Goal: Transaction & Acquisition: Purchase product/service

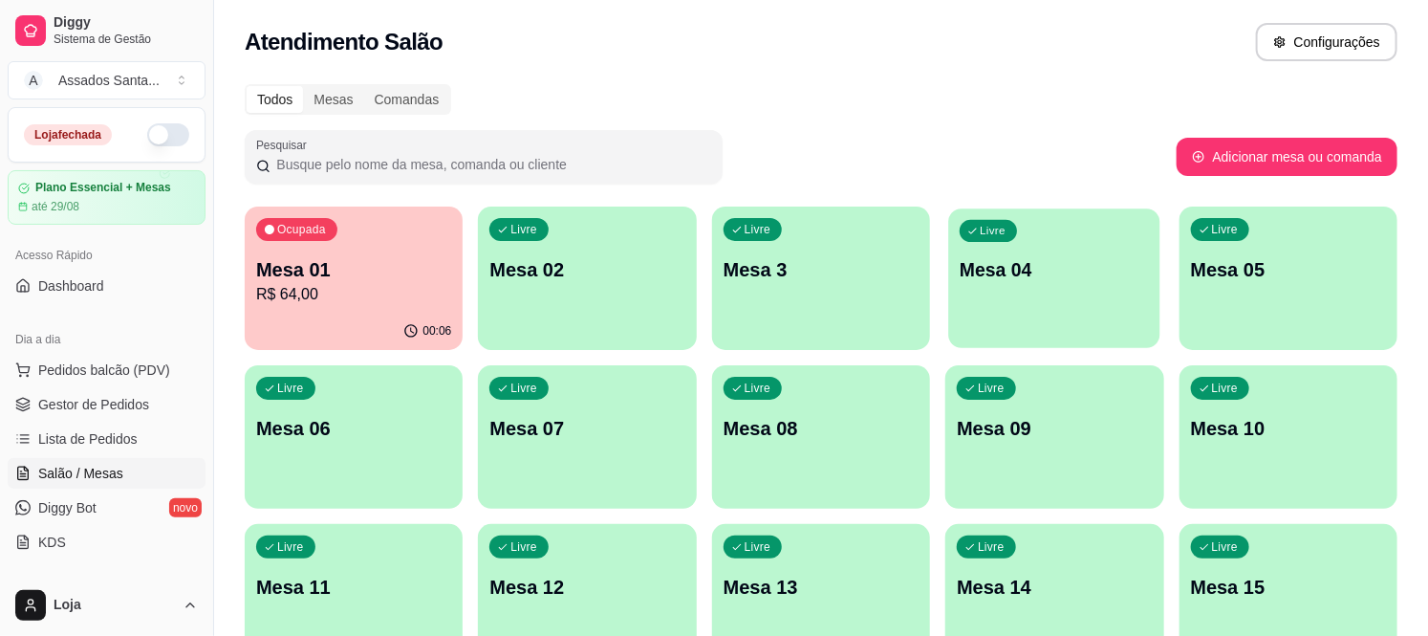
click at [1011, 283] on div "Livre Mesa 04" at bounding box center [1055, 266] width 212 height 117
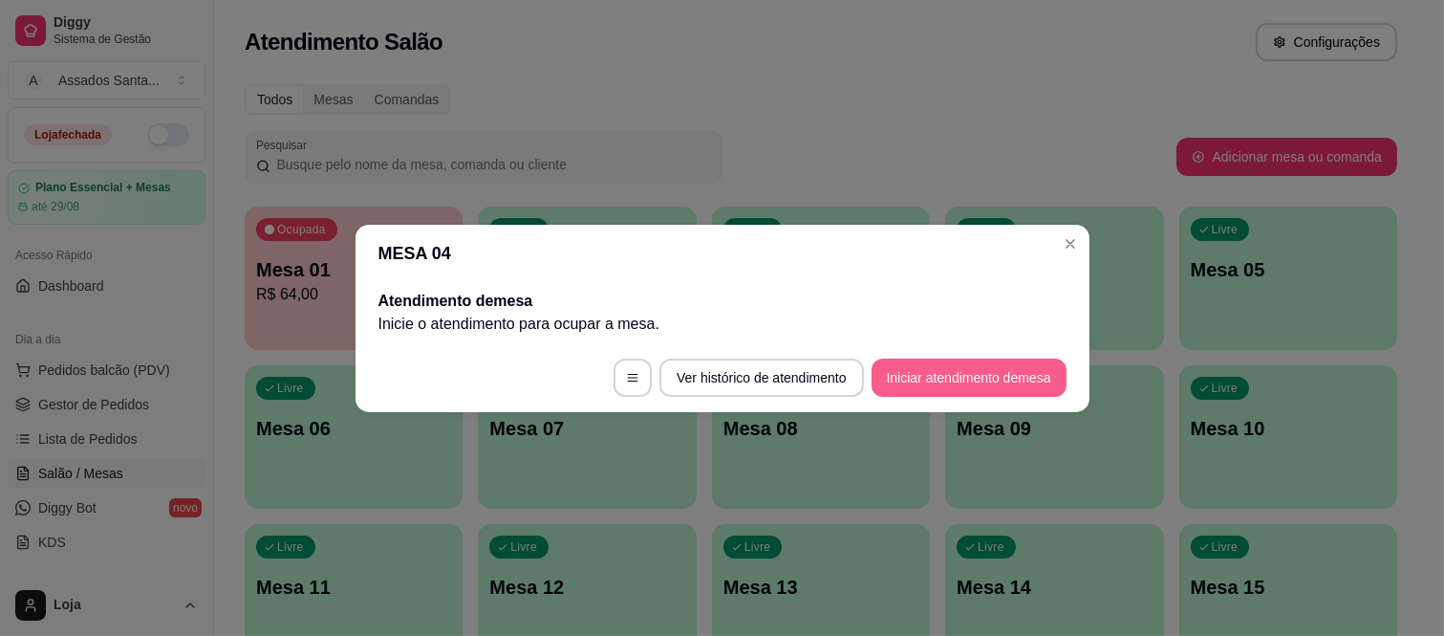
click at [942, 384] on button "Iniciar atendimento de mesa" at bounding box center [969, 377] width 195 height 38
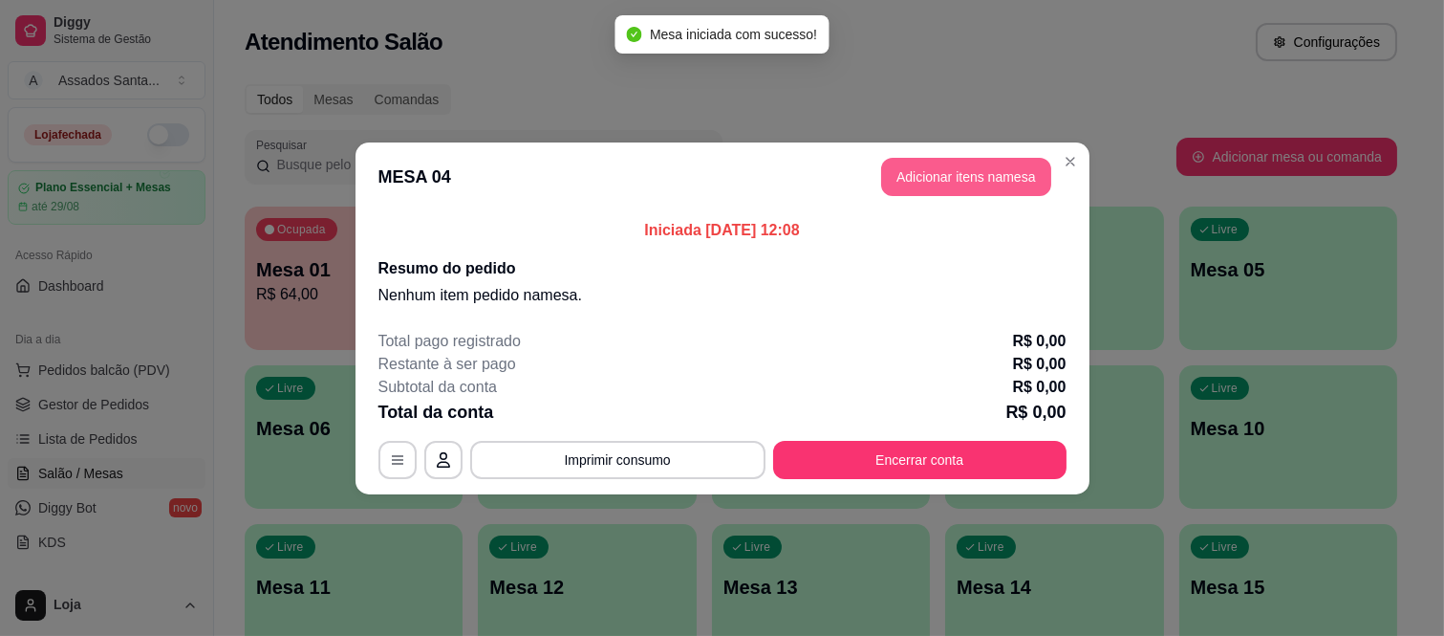
click at [916, 168] on button "Adicionar itens na mesa" at bounding box center [966, 177] width 170 height 38
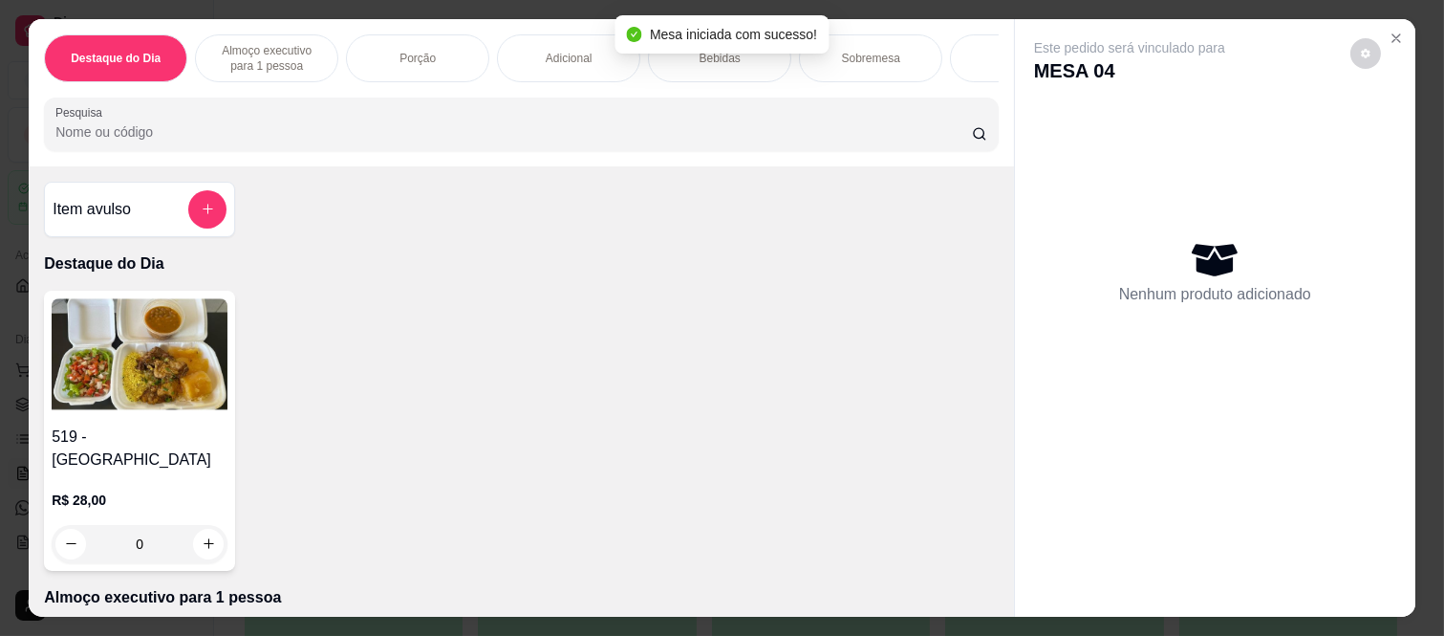
click at [779, 62] on div "Bebidas" at bounding box center [719, 58] width 143 height 48
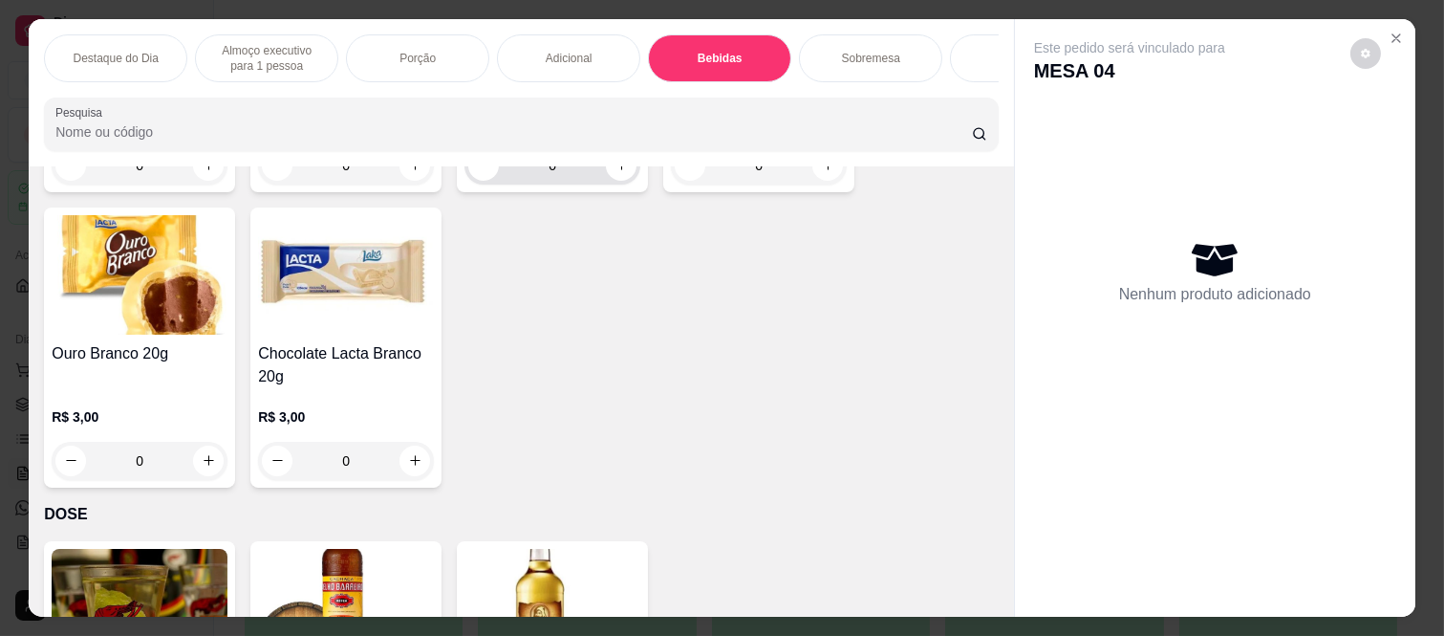
scroll to position [5142, 0]
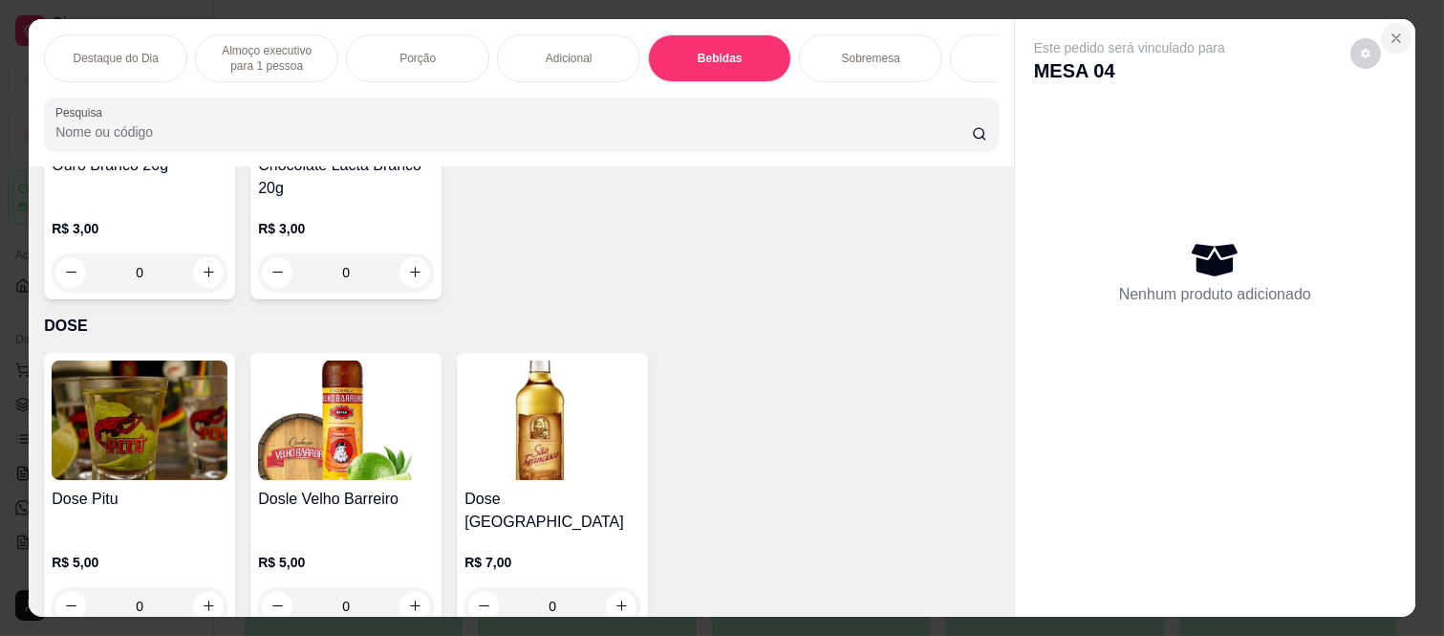
click at [1381, 27] on button "Close" at bounding box center [1396, 38] width 31 height 31
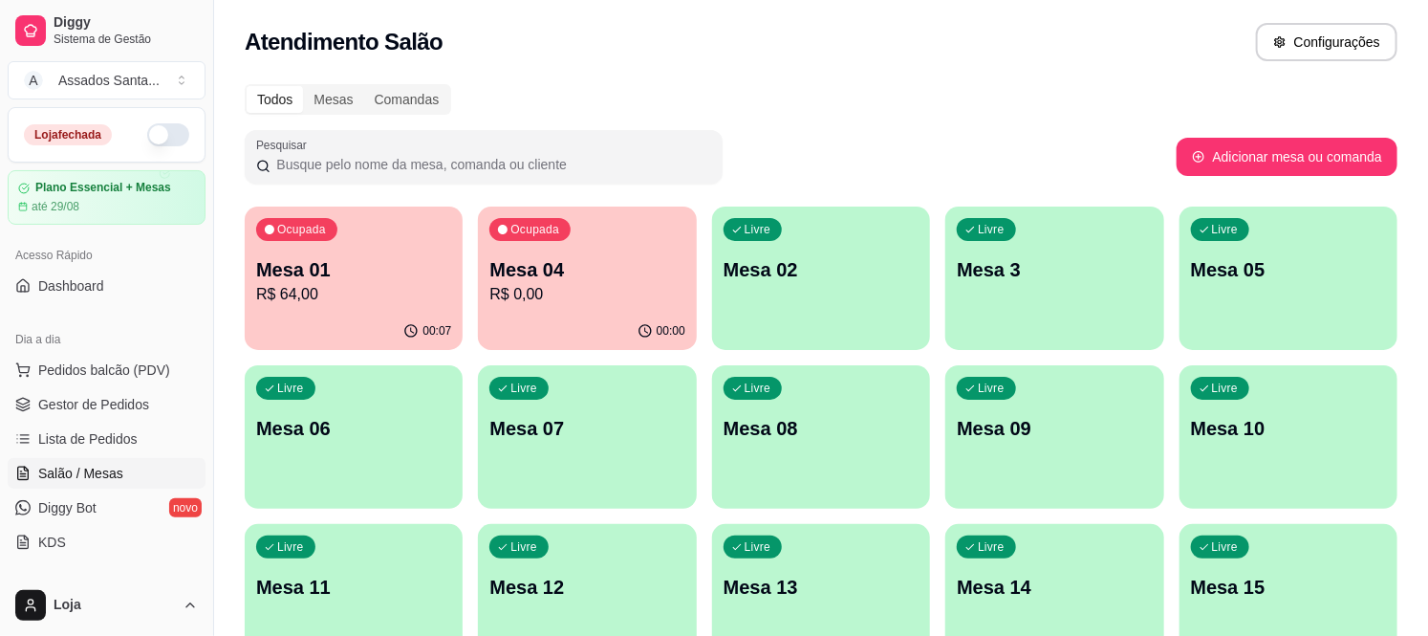
click at [1264, 300] on div "Livre Mesa 05" at bounding box center [1288, 266] width 218 height 120
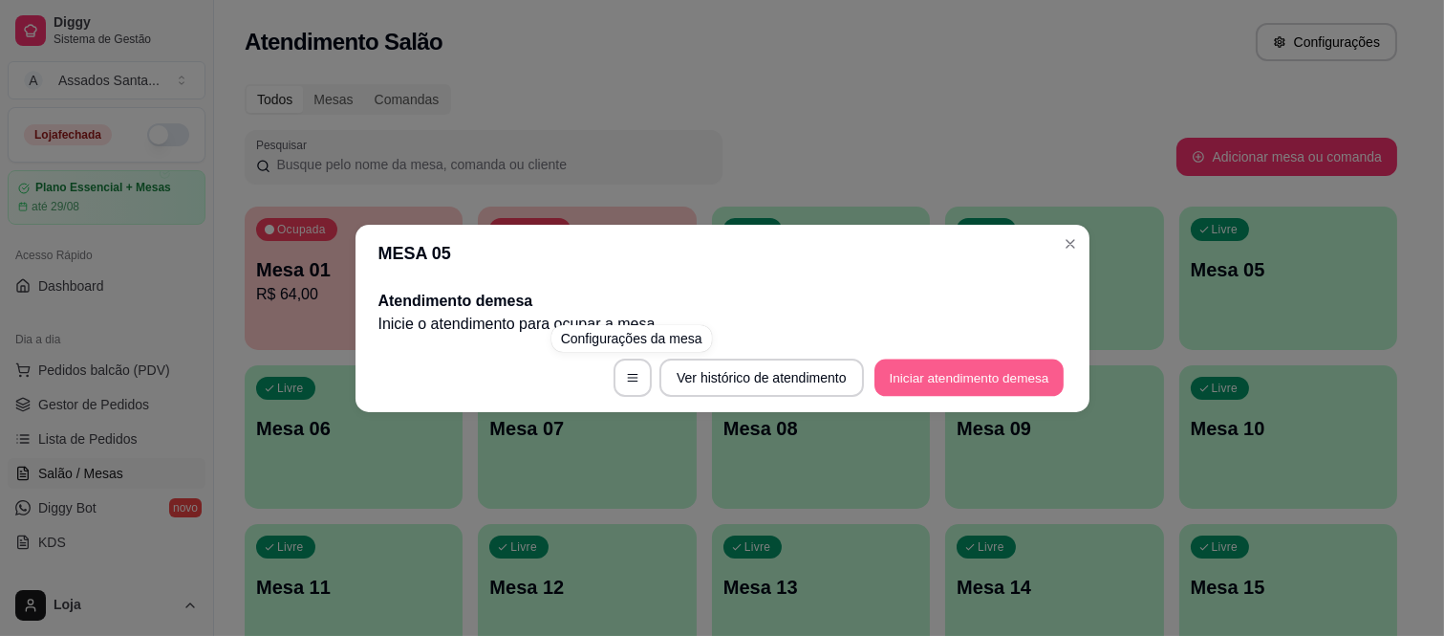
click at [946, 359] on button "Iniciar atendimento de mesa" at bounding box center [969, 376] width 189 height 37
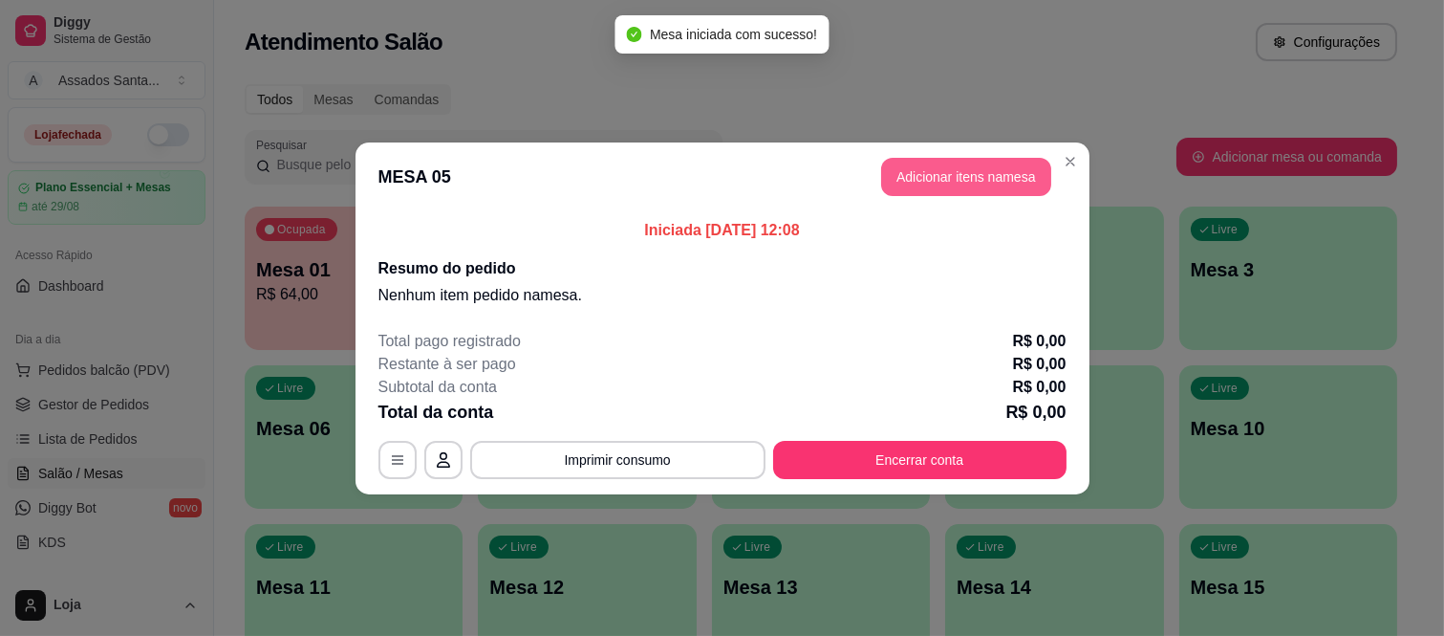
click at [944, 185] on button "Adicionar itens na mesa" at bounding box center [966, 177] width 170 height 38
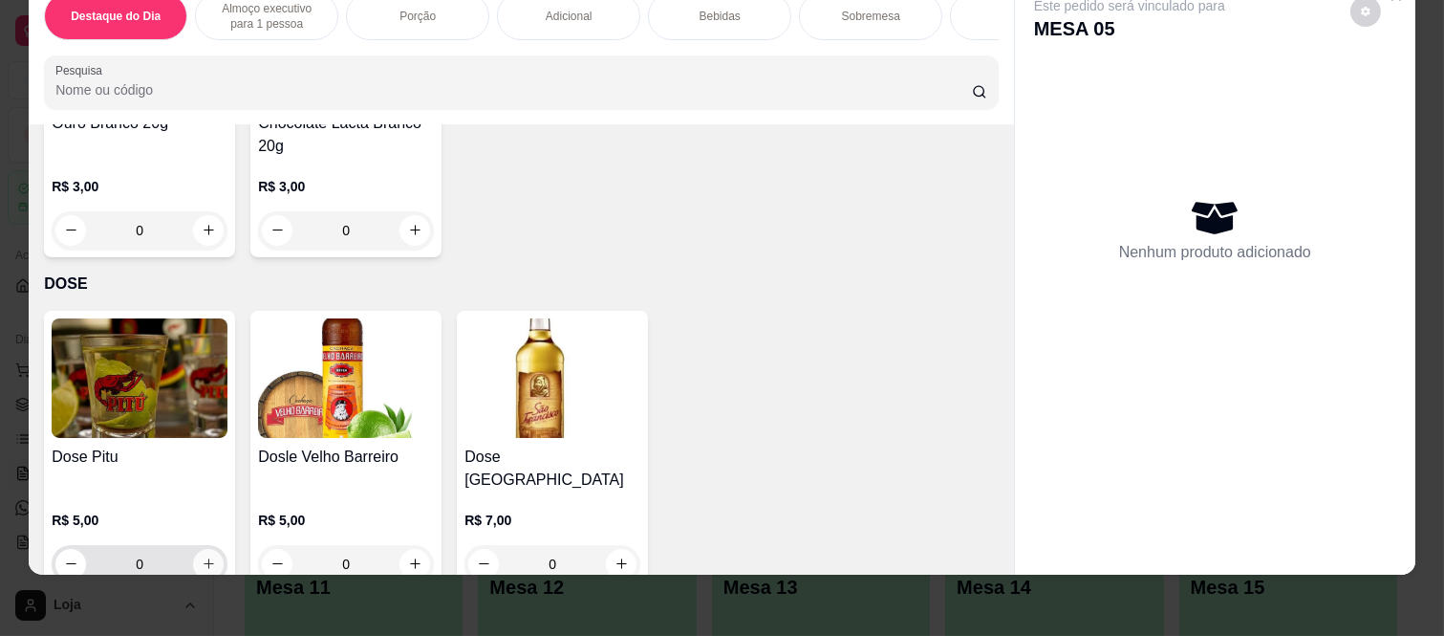
click at [202, 556] on icon "increase-product-quantity" at bounding box center [209, 563] width 14 height 14
type input "1"
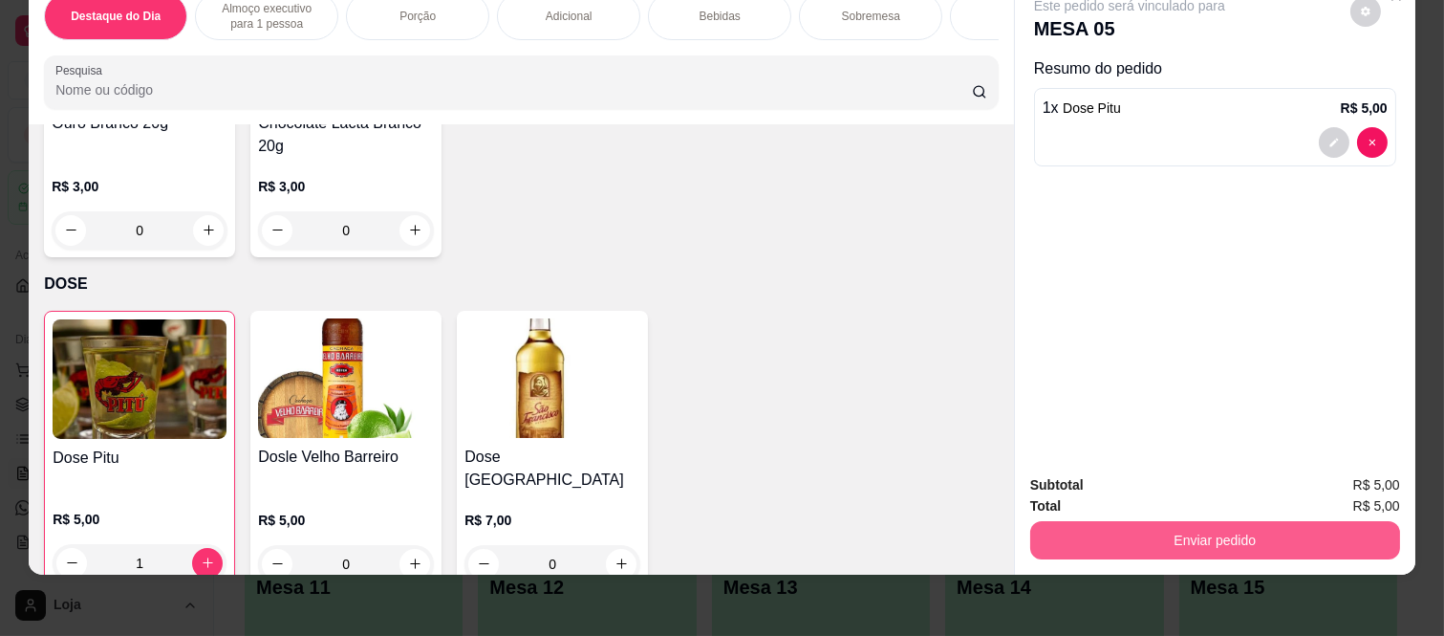
click at [1157, 539] on button "Enviar pedido" at bounding box center [1215, 540] width 370 height 38
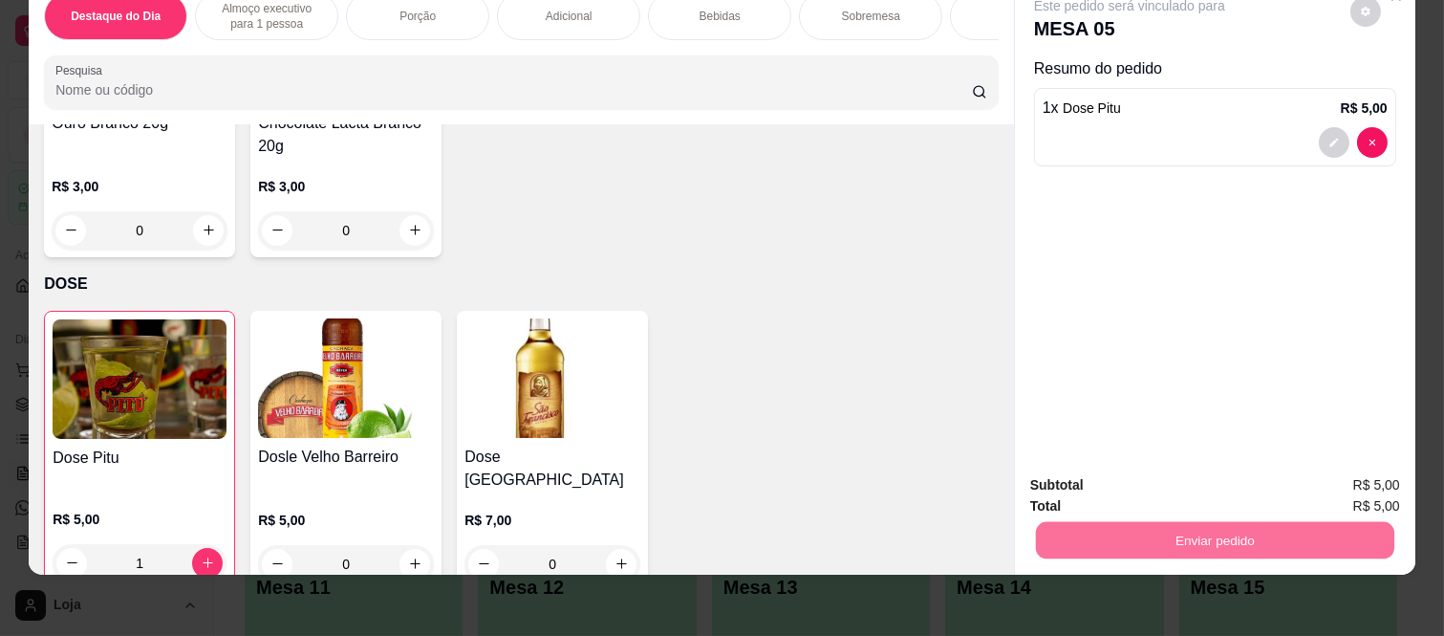
click at [1216, 473] on button "Não registrar e enviar pedido" at bounding box center [1150, 478] width 199 height 36
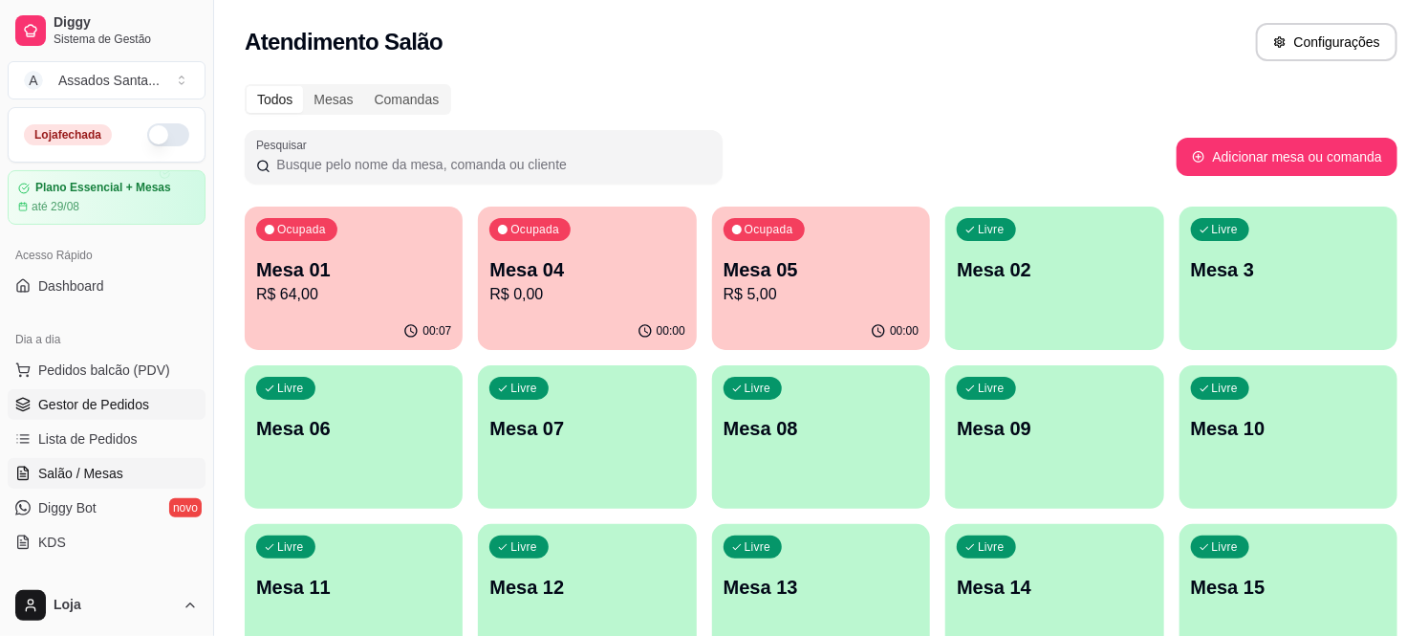
click at [118, 411] on span "Gestor de Pedidos" at bounding box center [93, 404] width 111 height 19
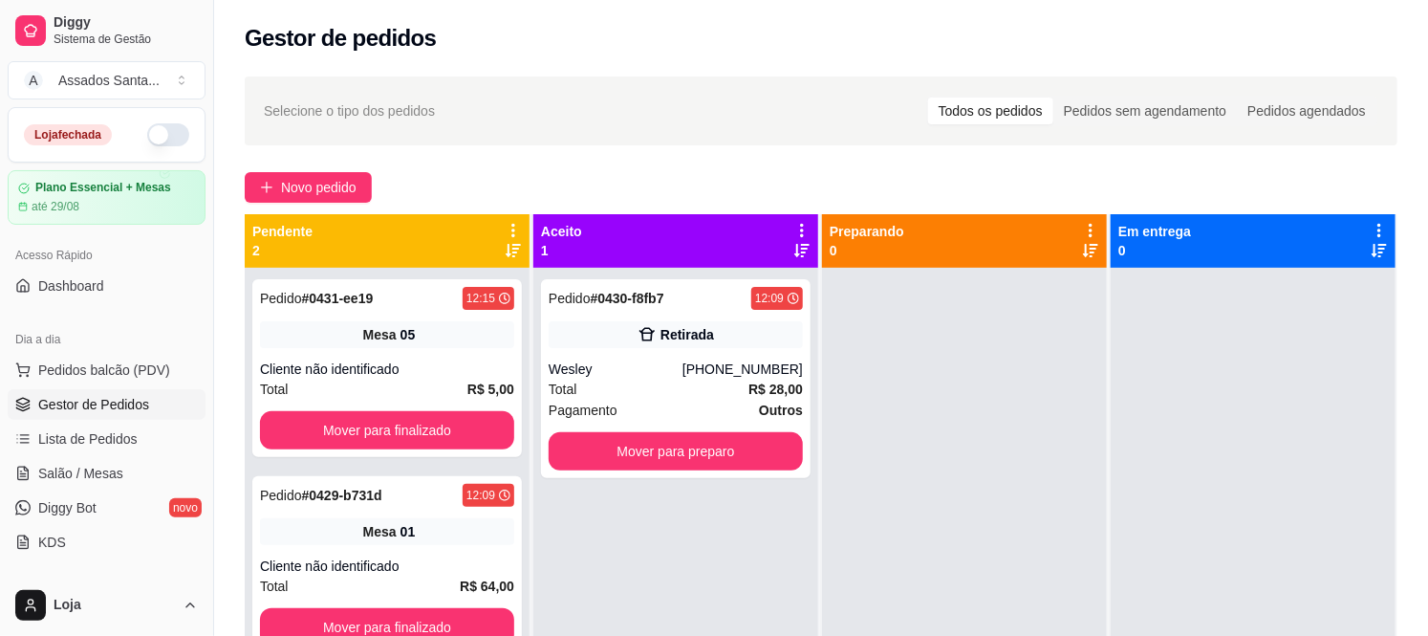
click at [272, 203] on div "Selecione o tipo dos pedidos Todos os pedidos Pedidos sem agendamento Pedidos a…" at bounding box center [821, 469] width 1214 height 808
click at [306, 184] on span "Novo pedido" at bounding box center [319, 187] width 76 height 21
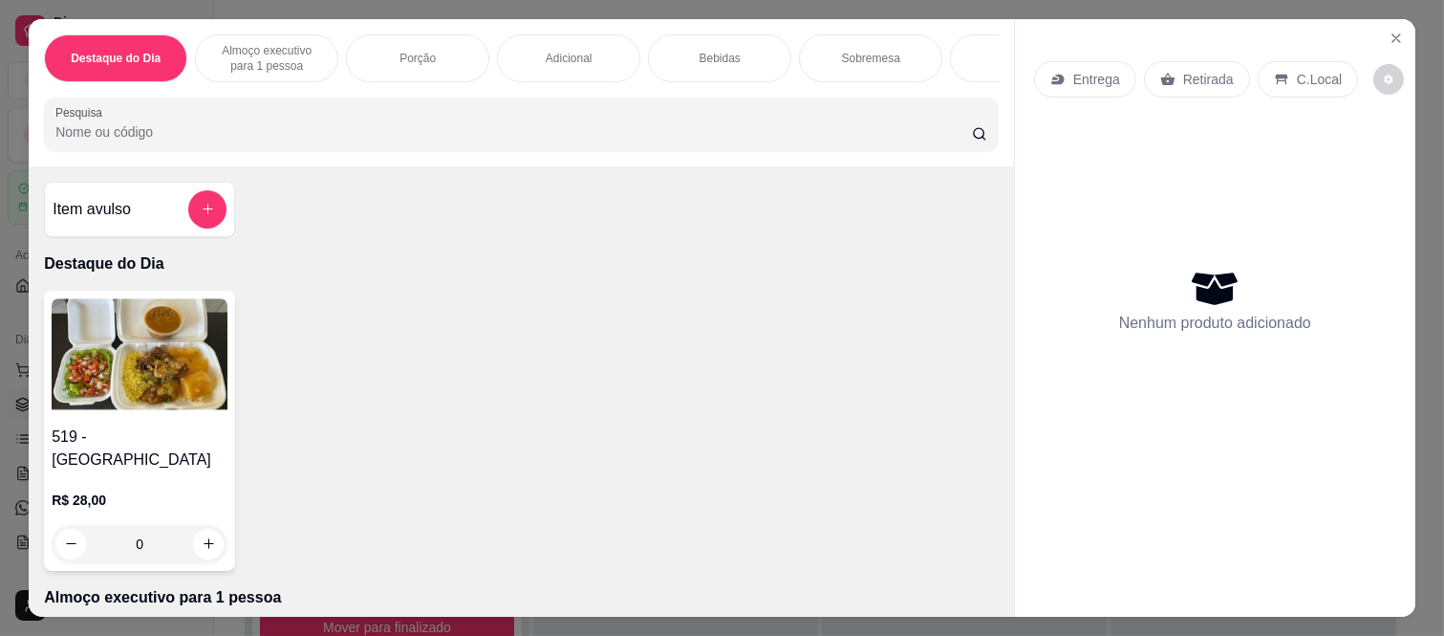
click at [702, 60] on div "Bebidas" at bounding box center [719, 58] width 143 height 48
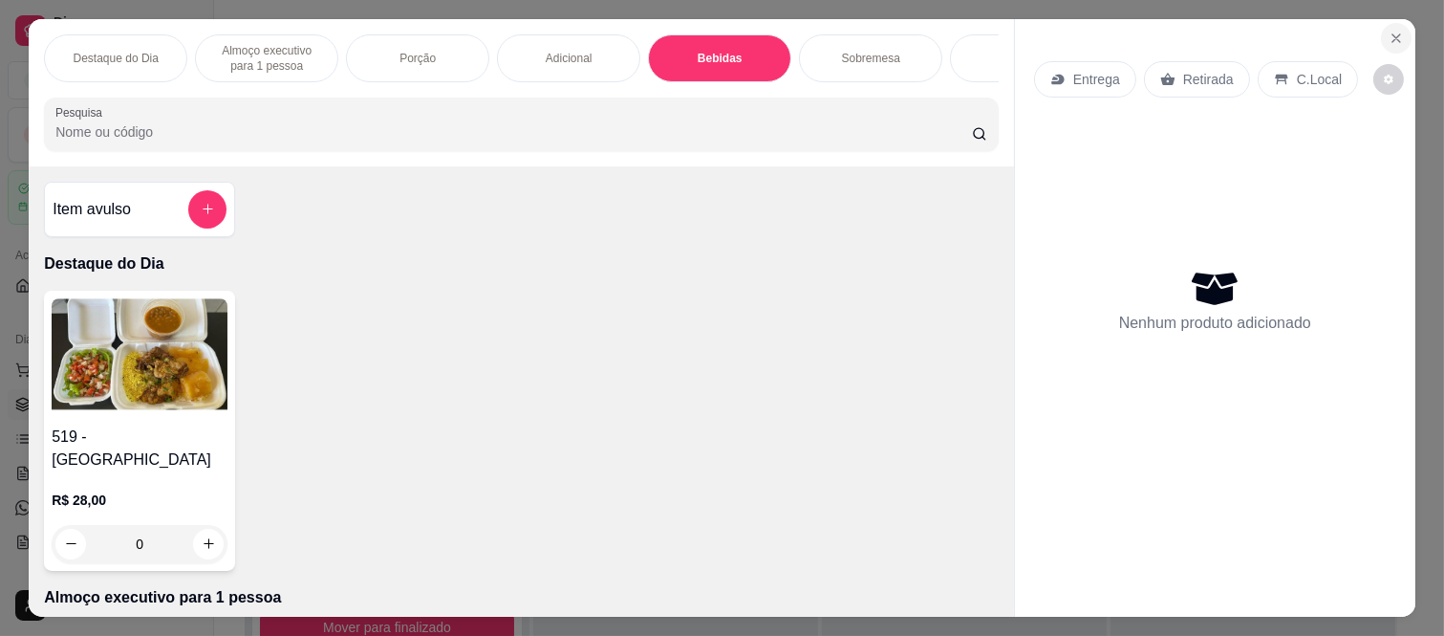
click at [1381, 26] on button "Close" at bounding box center [1396, 38] width 31 height 31
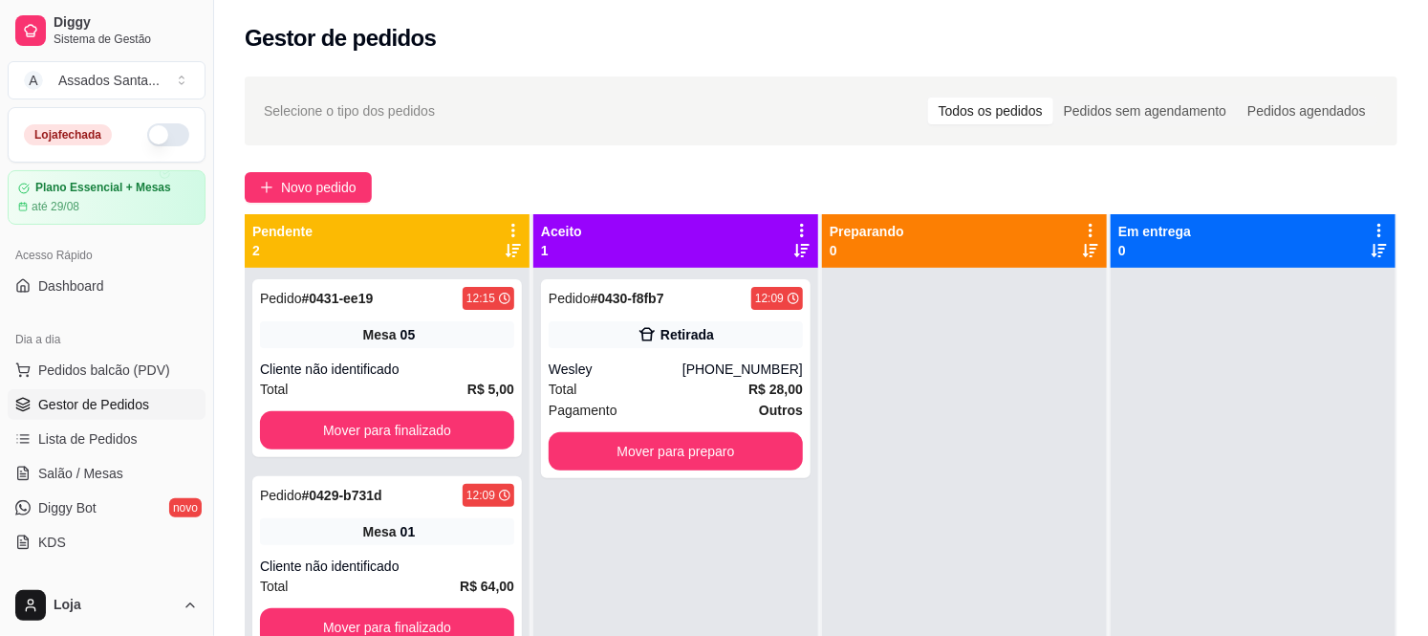
click at [156, 141] on button "button" at bounding box center [168, 134] width 42 height 23
click at [357, 177] on span "Novo pedido" at bounding box center [319, 187] width 76 height 21
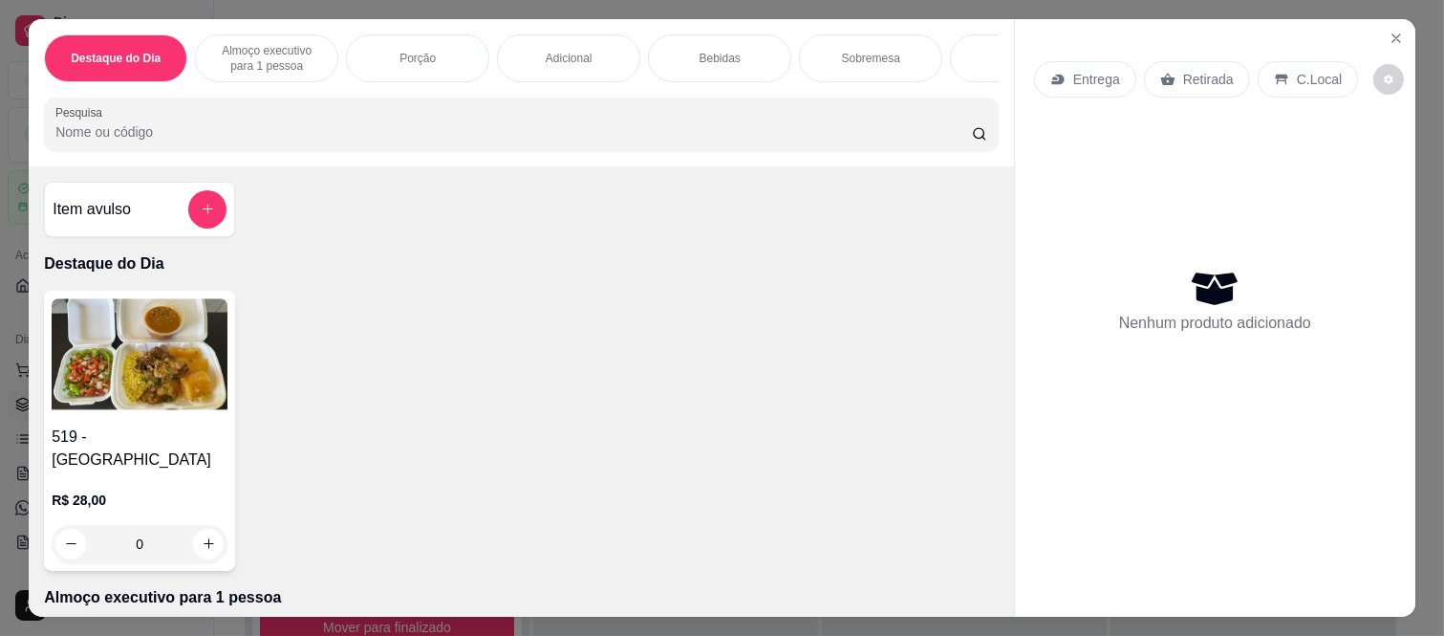
click at [310, 57] on p "Almoço executivo para 1 pessoa" at bounding box center [266, 58] width 111 height 31
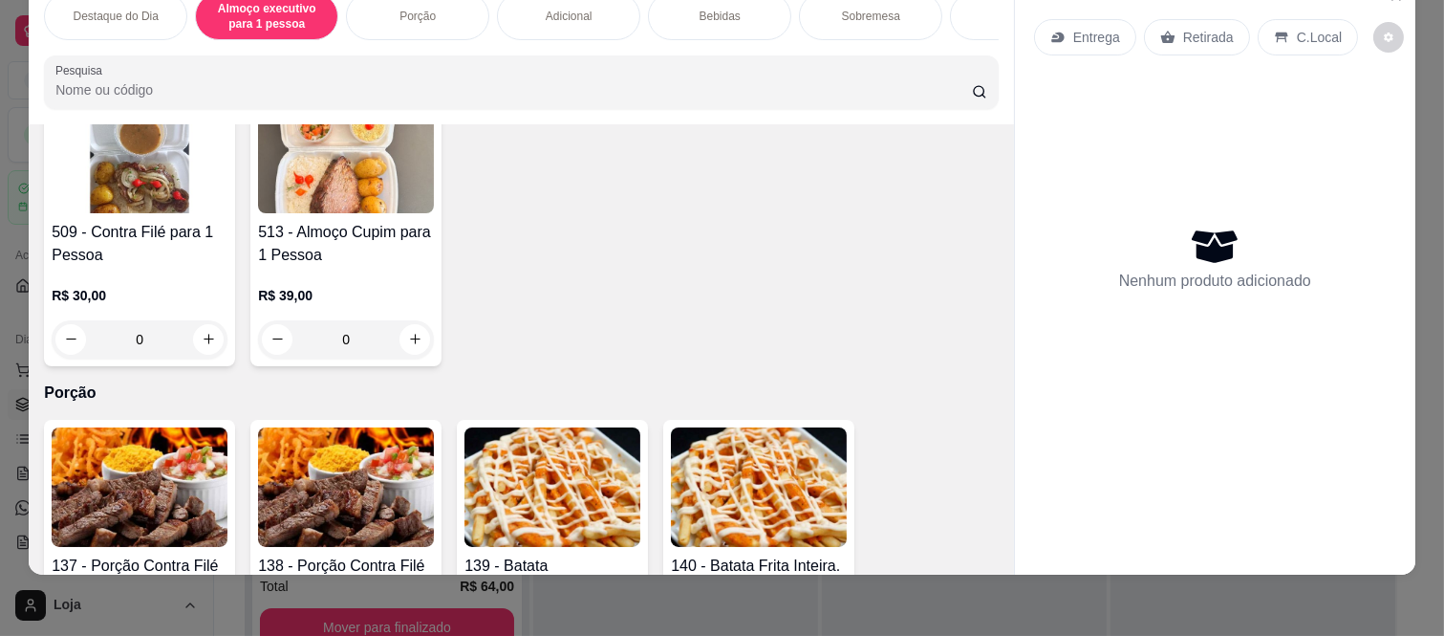
scroll to position [1140, 0]
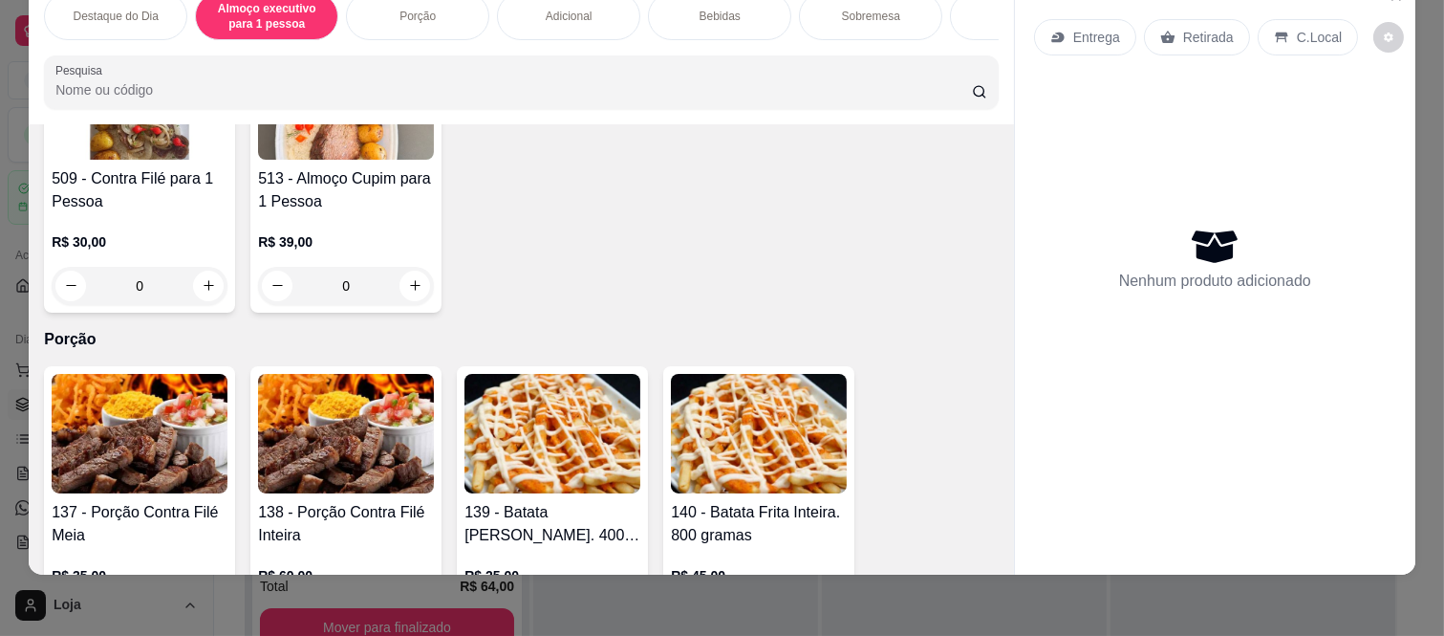
click at [216, 267] on div "0" at bounding box center [140, 286] width 176 height 38
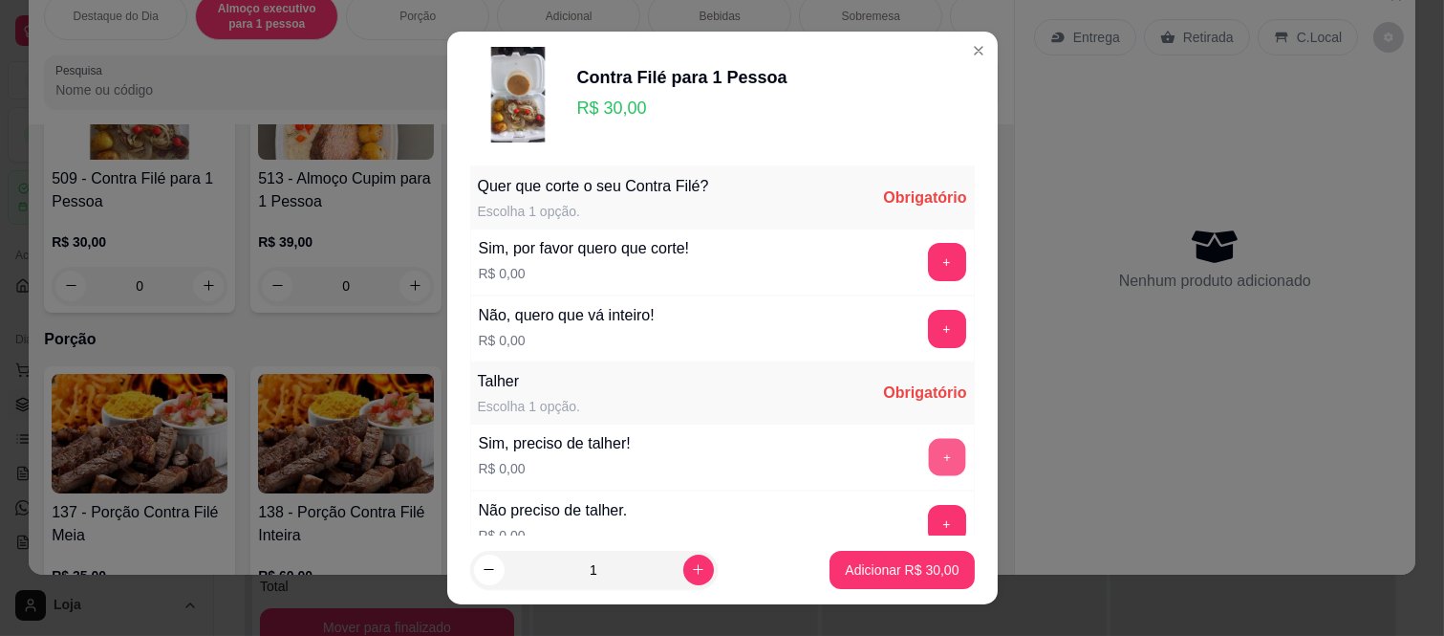
click at [928, 465] on button "+" at bounding box center [946, 457] width 37 height 37
click at [928, 268] on button "+" at bounding box center [947, 262] width 38 height 38
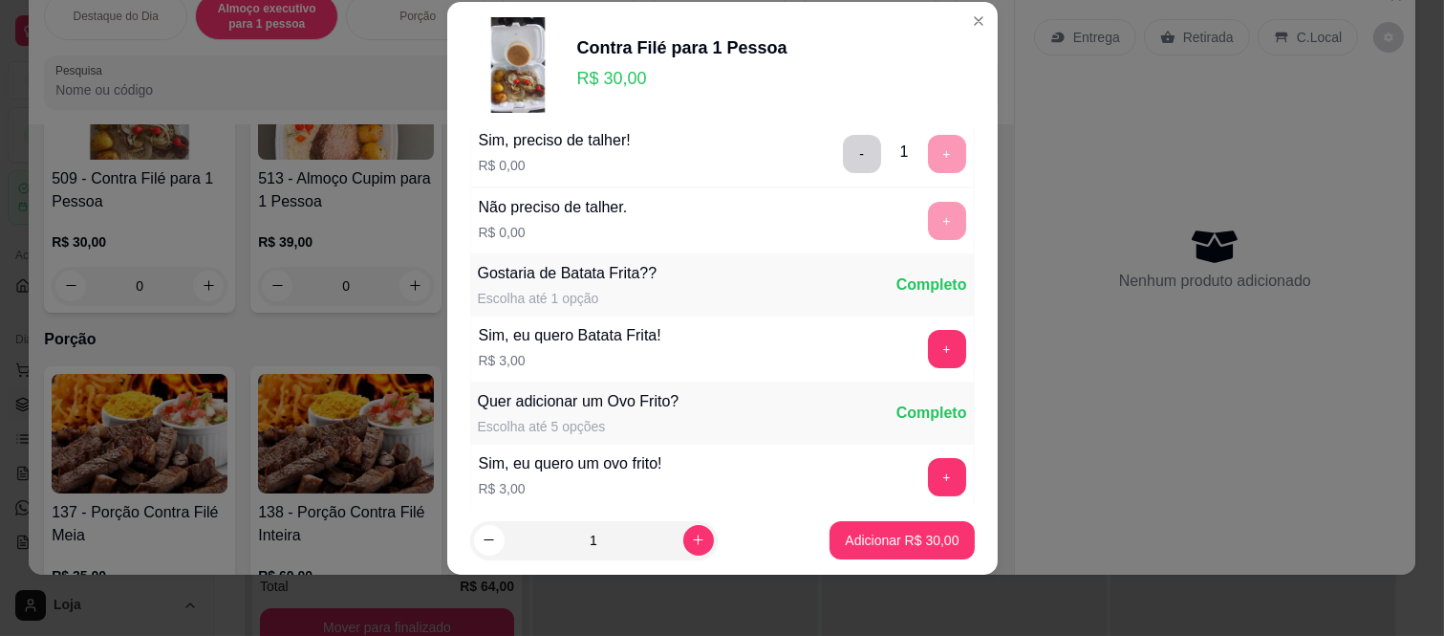
scroll to position [311, 0]
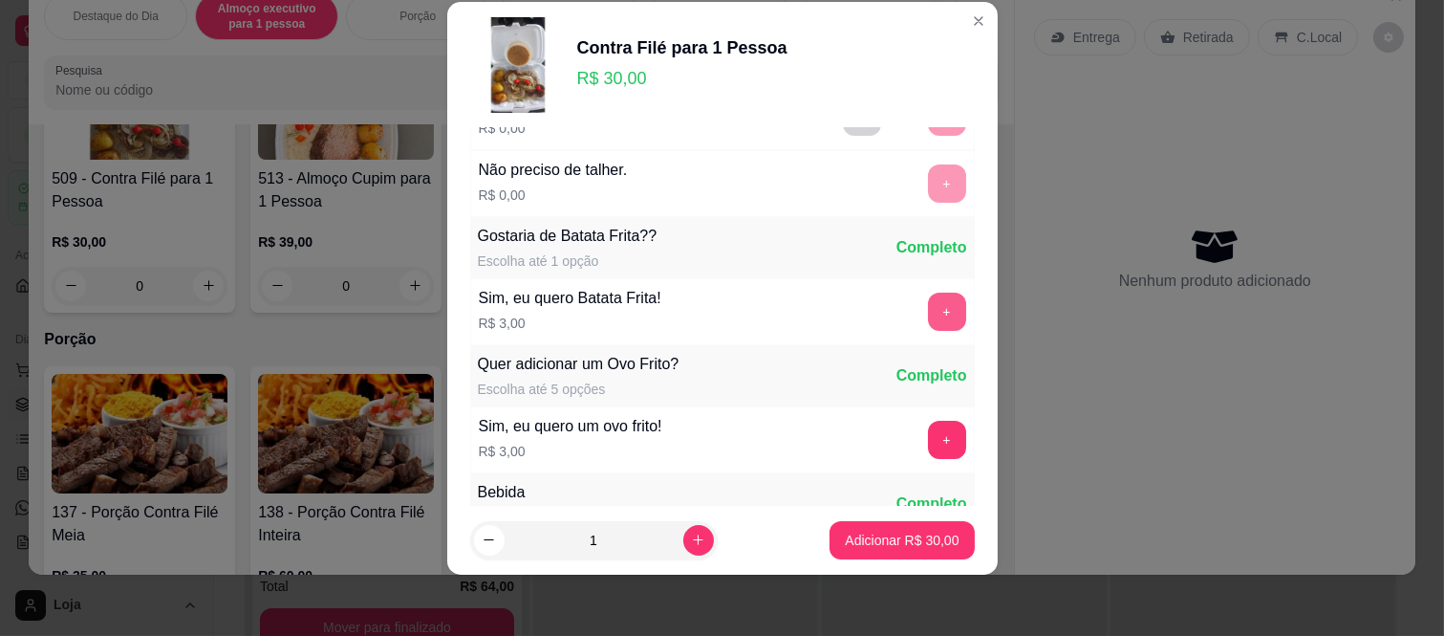
click at [928, 313] on button "+" at bounding box center [947, 311] width 38 height 38
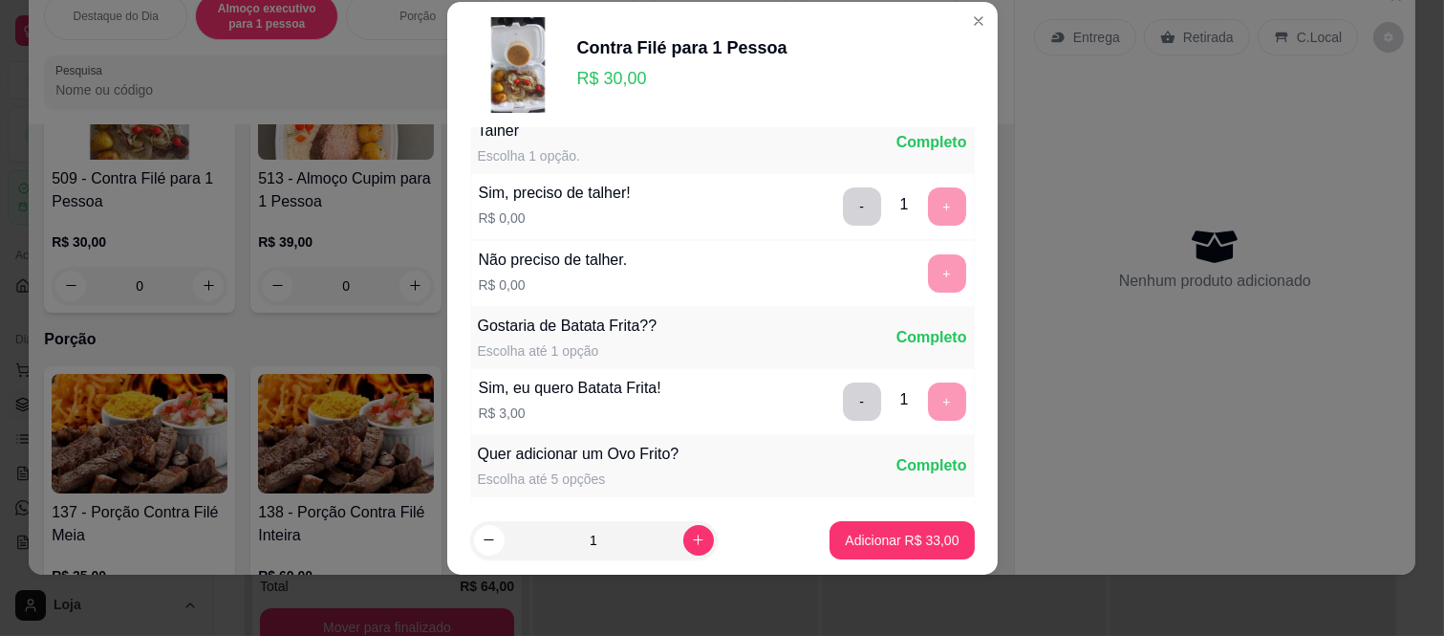
scroll to position [98, 0]
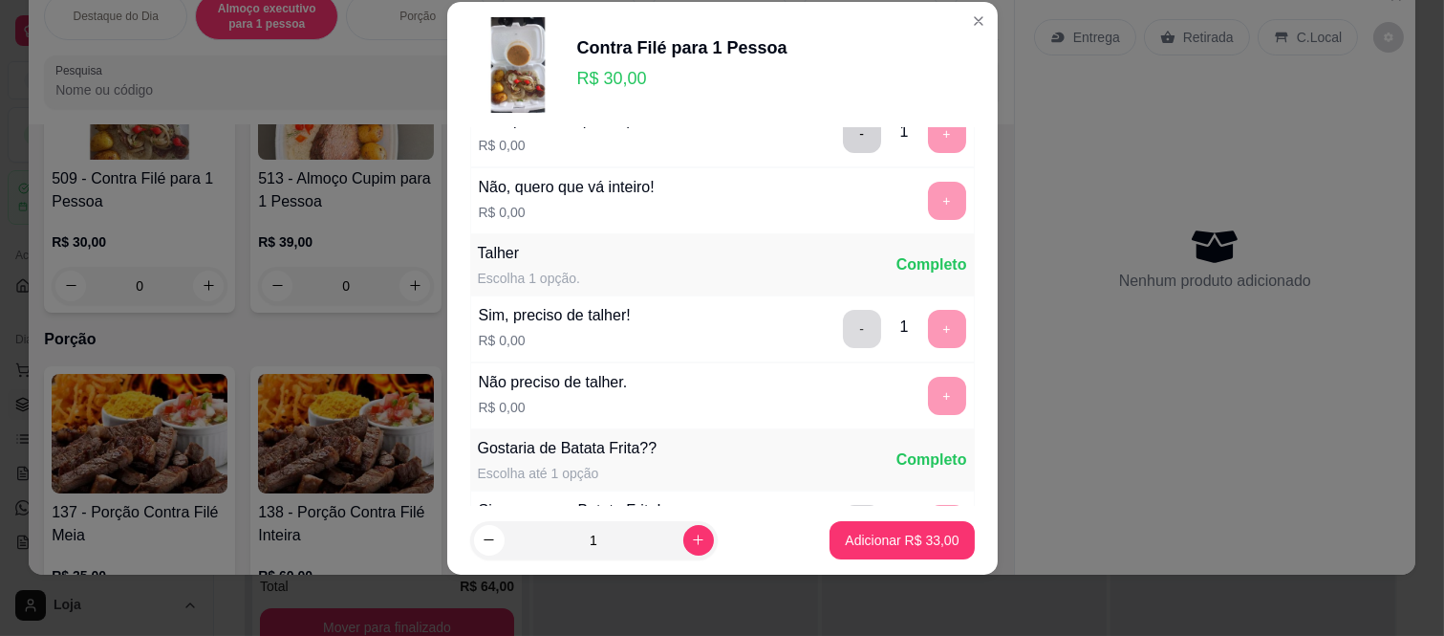
click at [843, 335] on button "-" at bounding box center [862, 329] width 38 height 38
click at [928, 403] on button "+" at bounding box center [947, 396] width 38 height 38
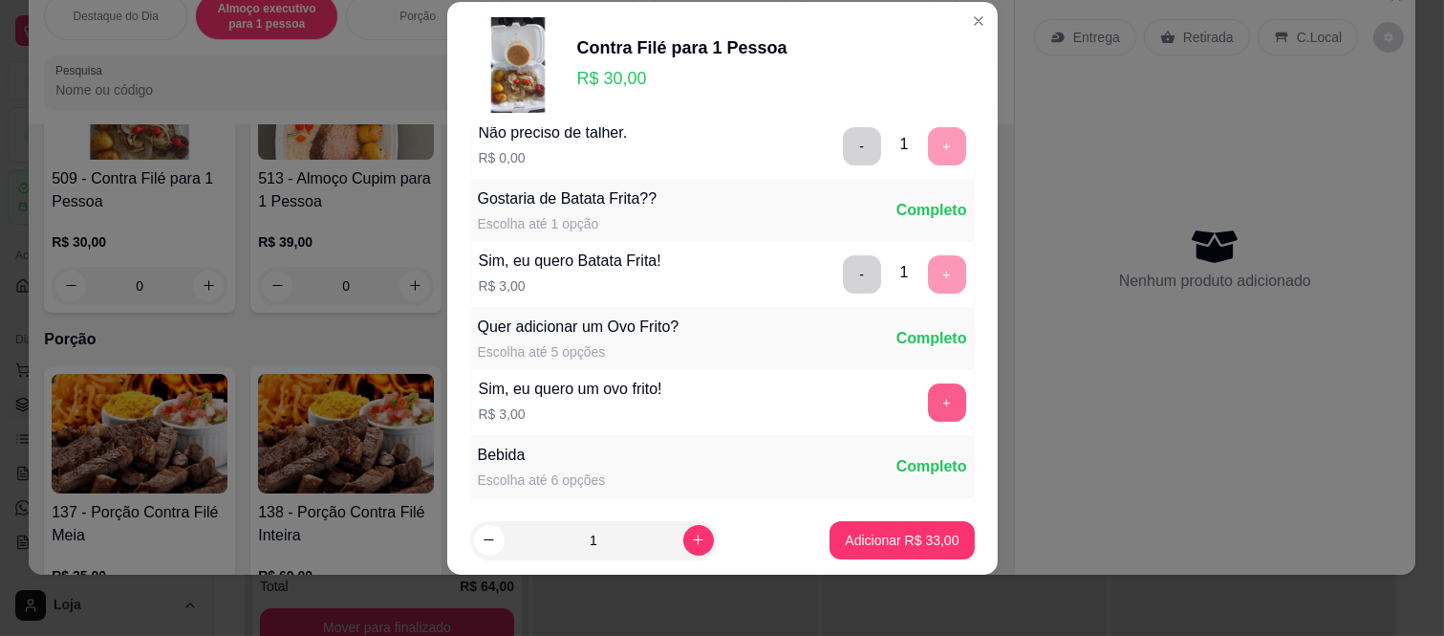
scroll to position [400, 0]
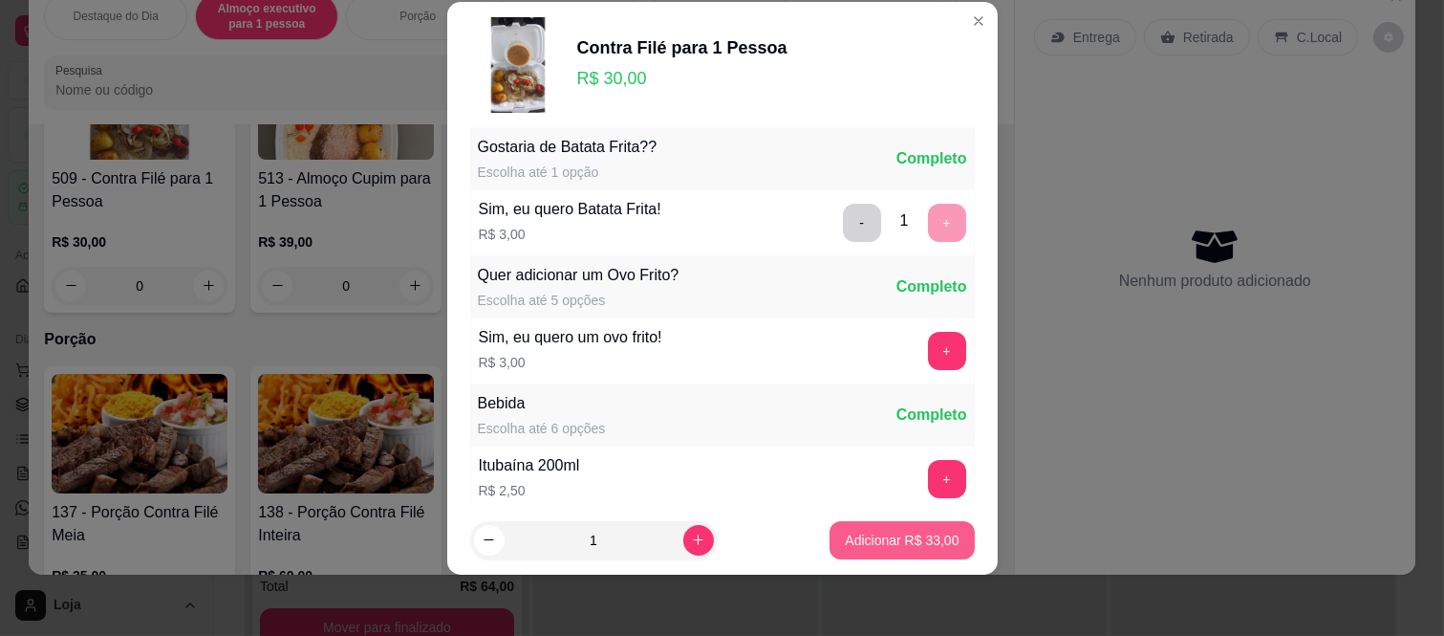
click at [905, 528] on button "Adicionar R$ 33,00" at bounding box center [902, 540] width 144 height 38
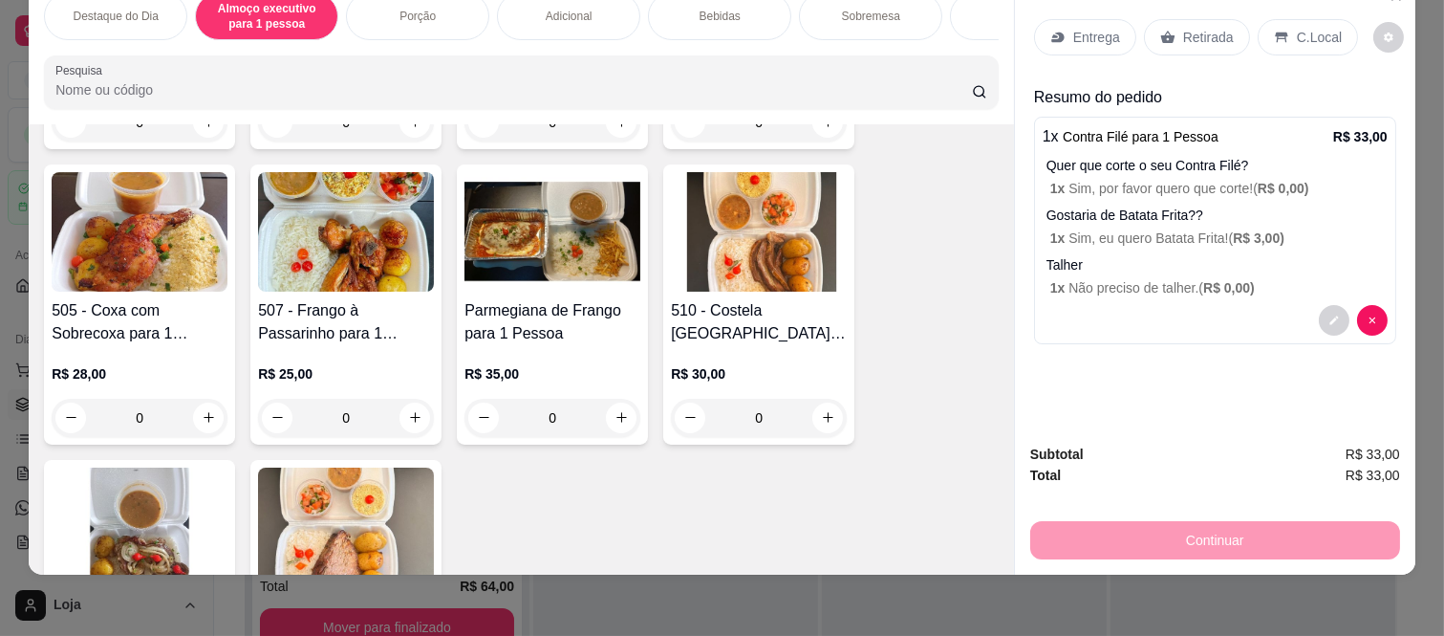
scroll to position [715, 0]
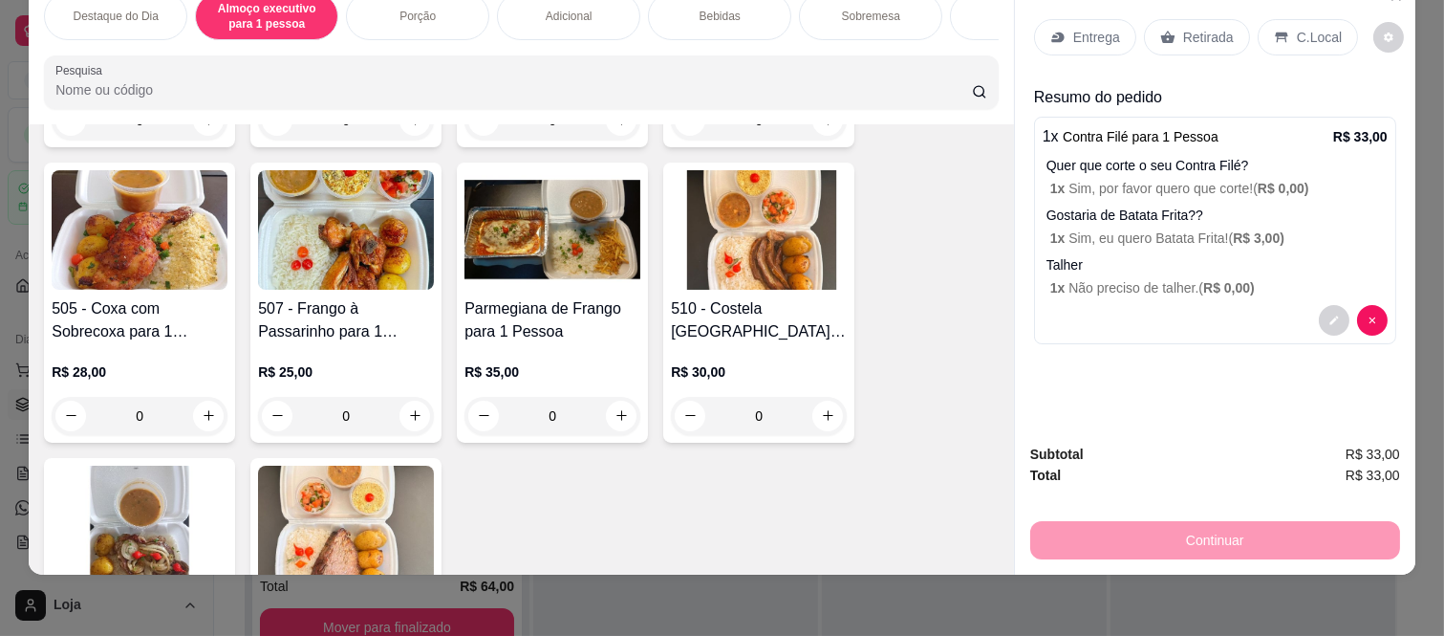
click at [194, 397] on div "0" at bounding box center [140, 416] width 176 height 38
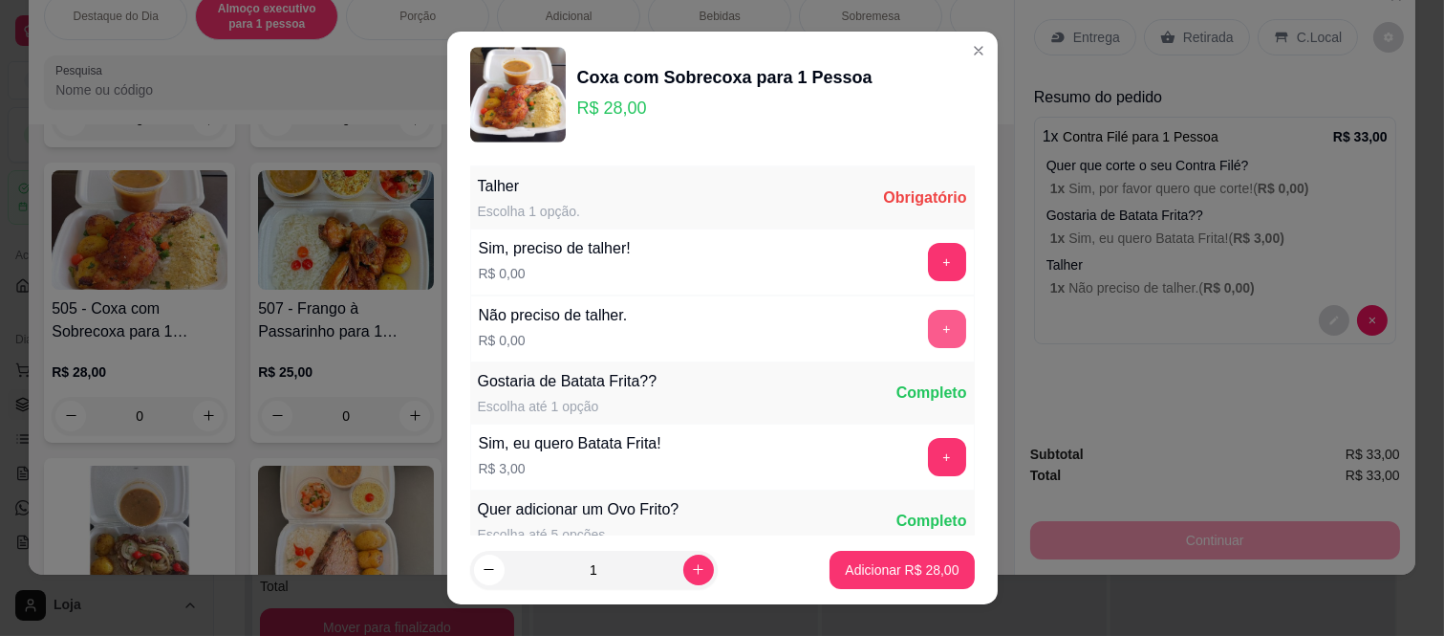
click at [928, 330] on button "+" at bounding box center [947, 329] width 38 height 38
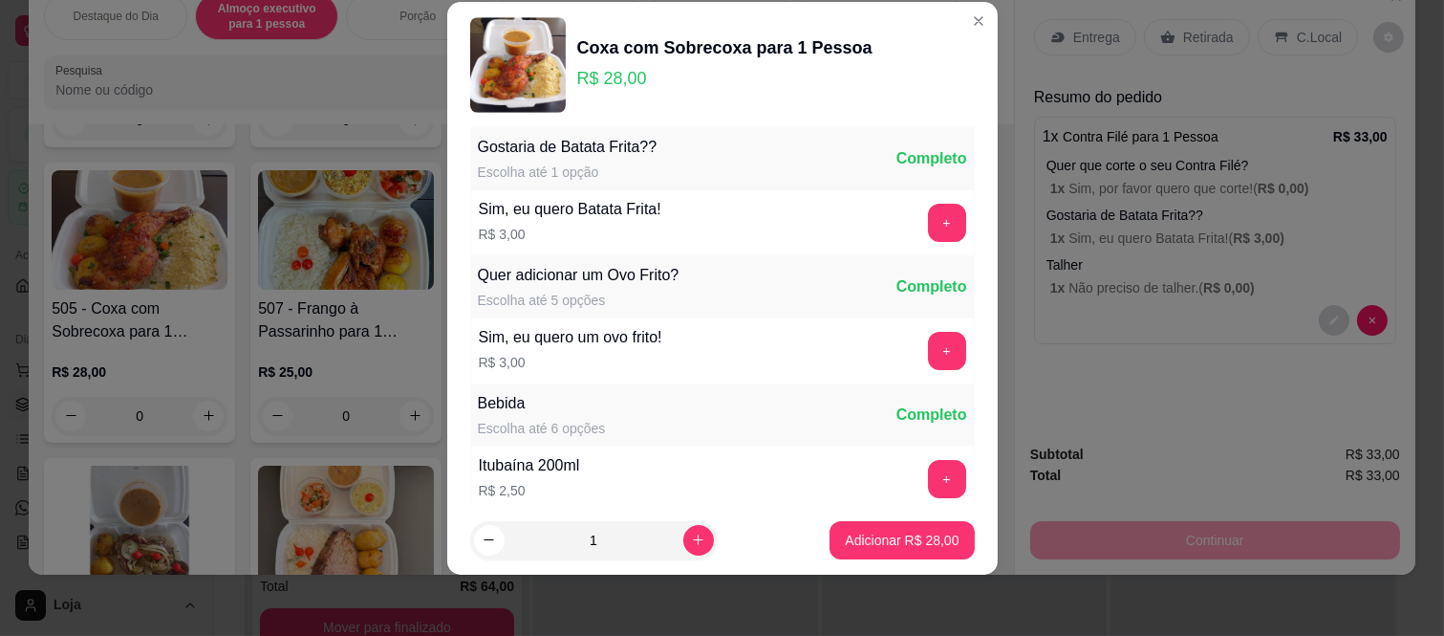
click at [928, 223] on button "+" at bounding box center [947, 223] width 38 height 38
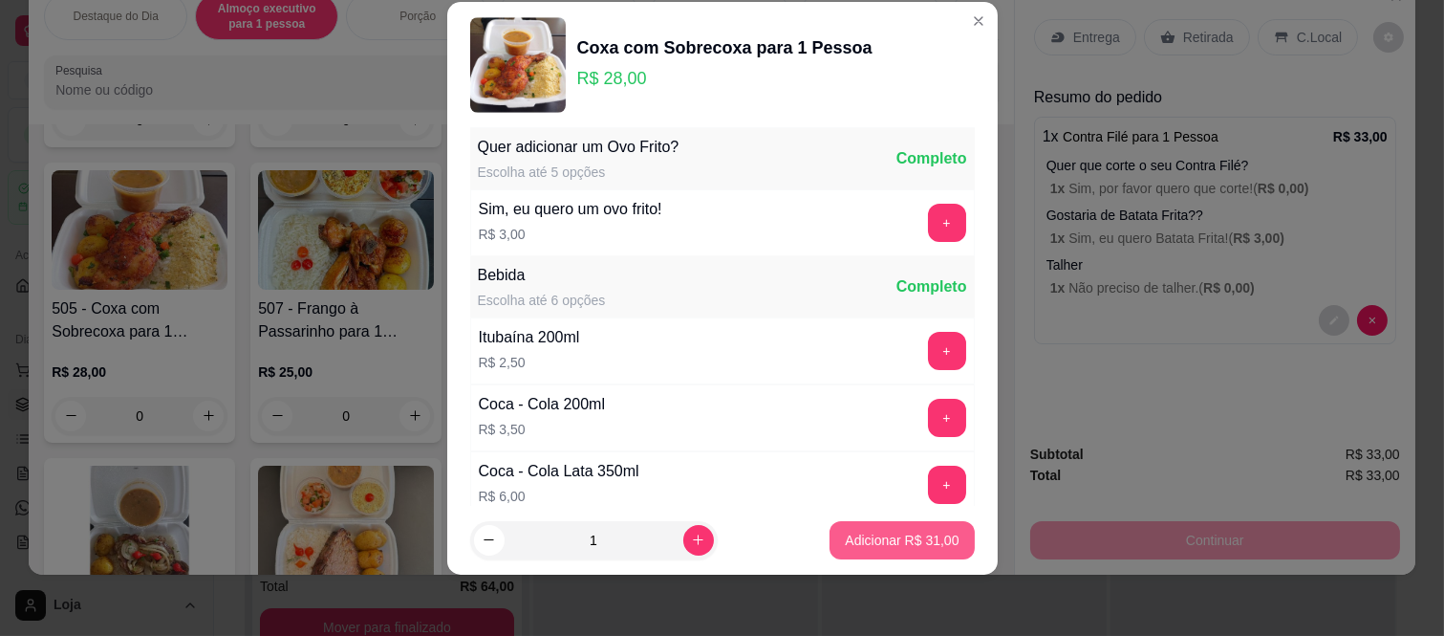
click at [885, 547] on p "Adicionar R$ 31,00" at bounding box center [902, 539] width 114 height 19
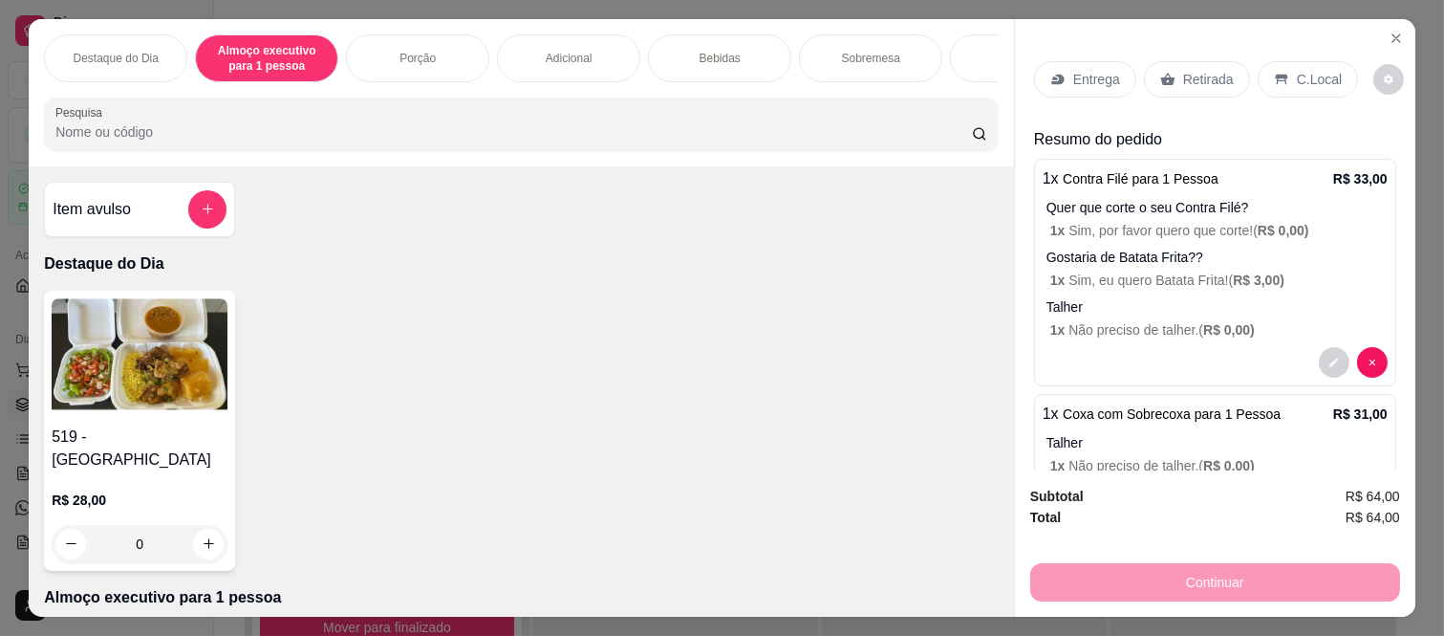
scroll to position [318, 0]
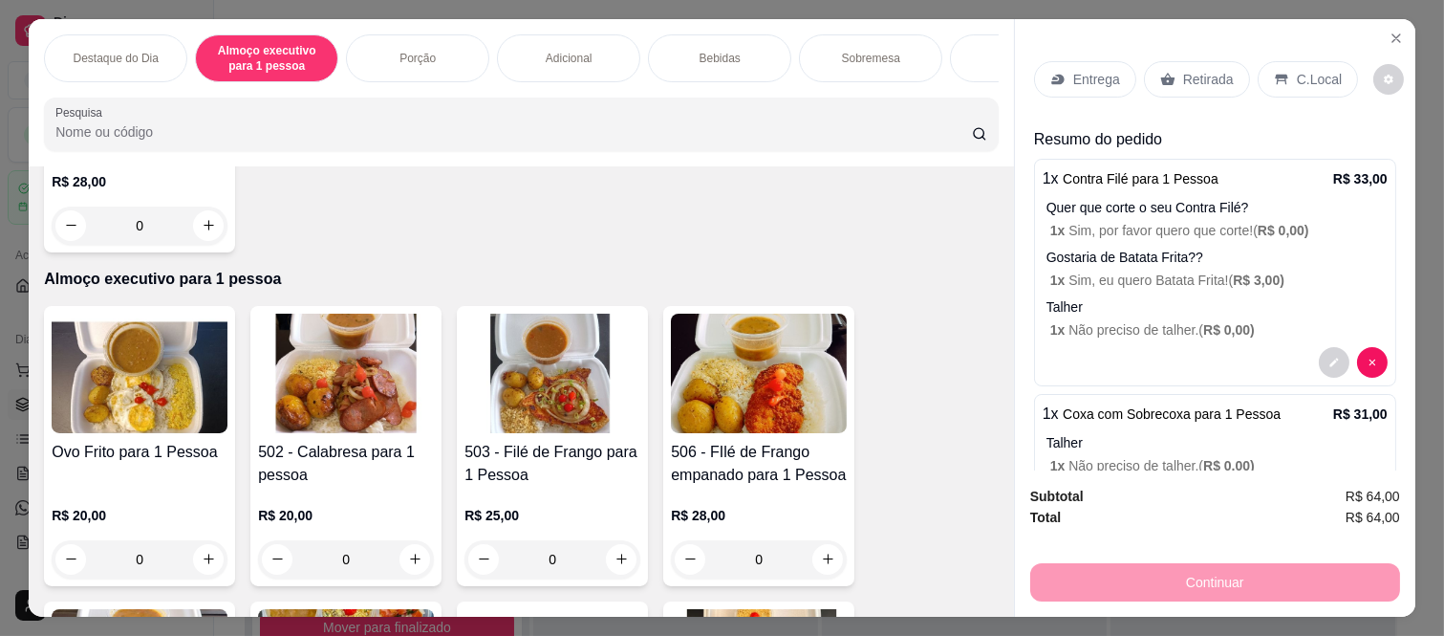
click at [827, 551] on div "0" at bounding box center [759, 559] width 176 height 38
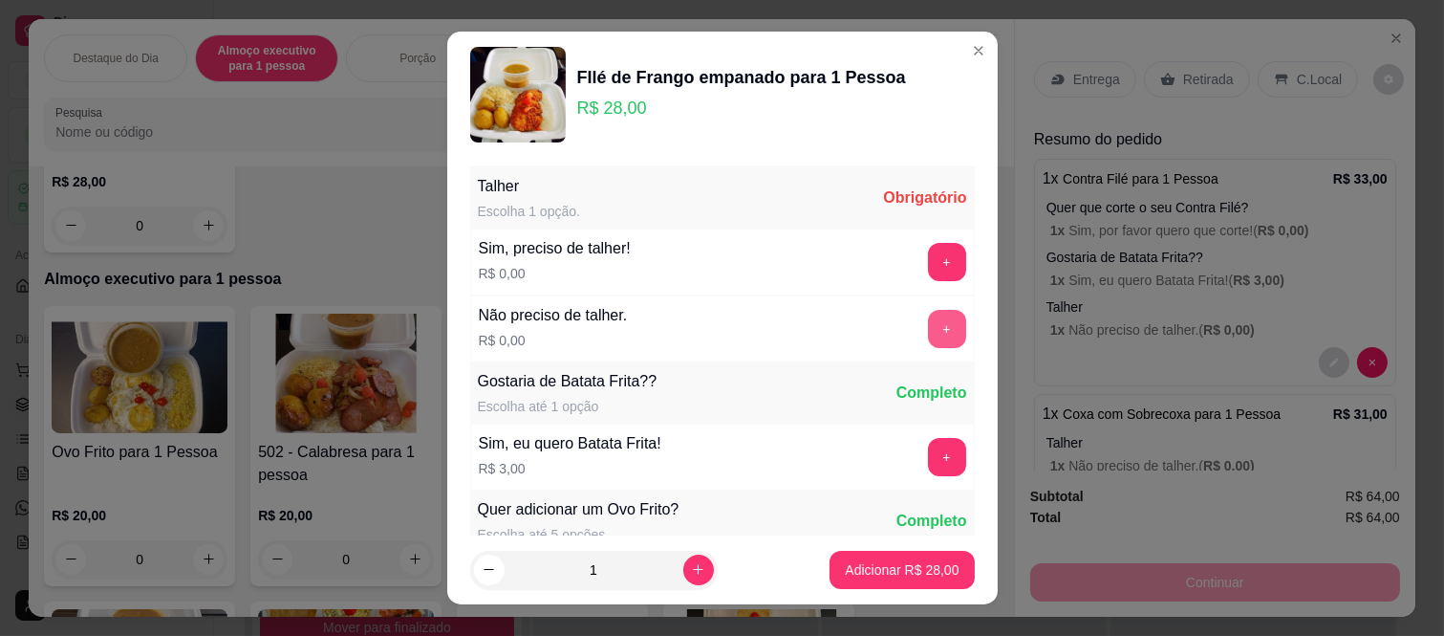
click at [928, 310] on button "+" at bounding box center [947, 329] width 38 height 38
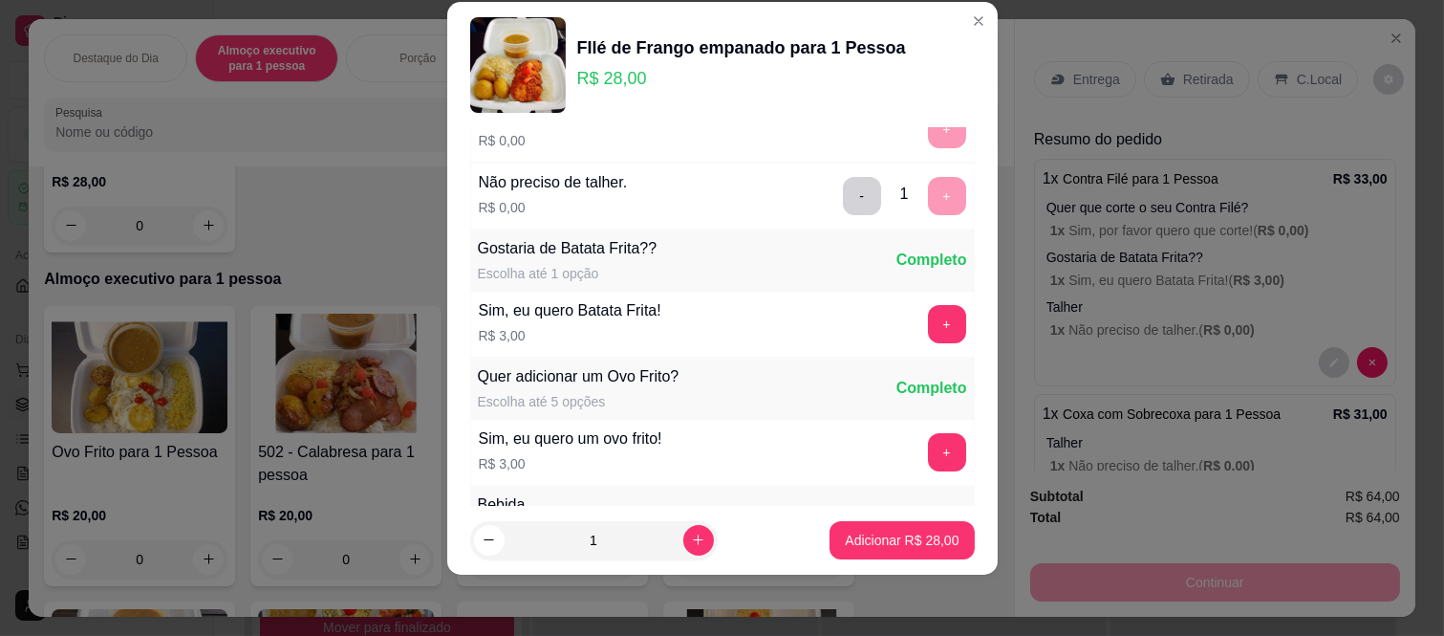
scroll to position [205, 0]
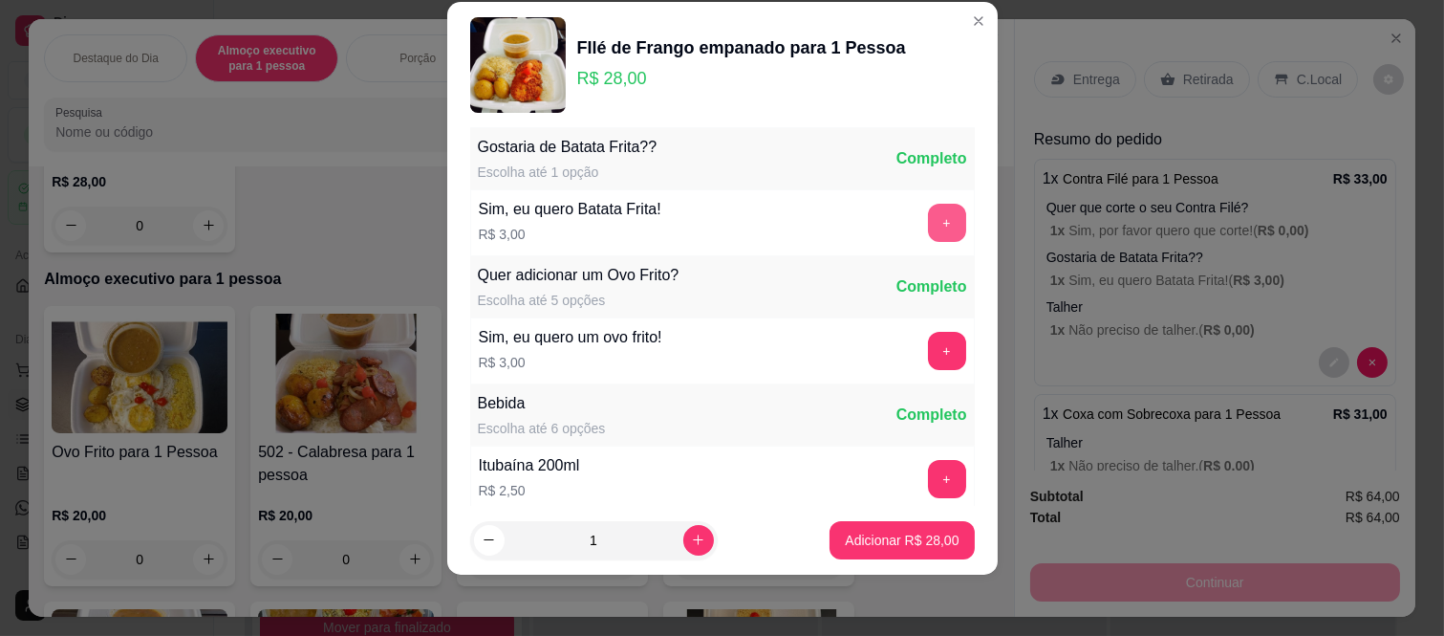
click at [928, 230] on button "+" at bounding box center [947, 223] width 38 height 38
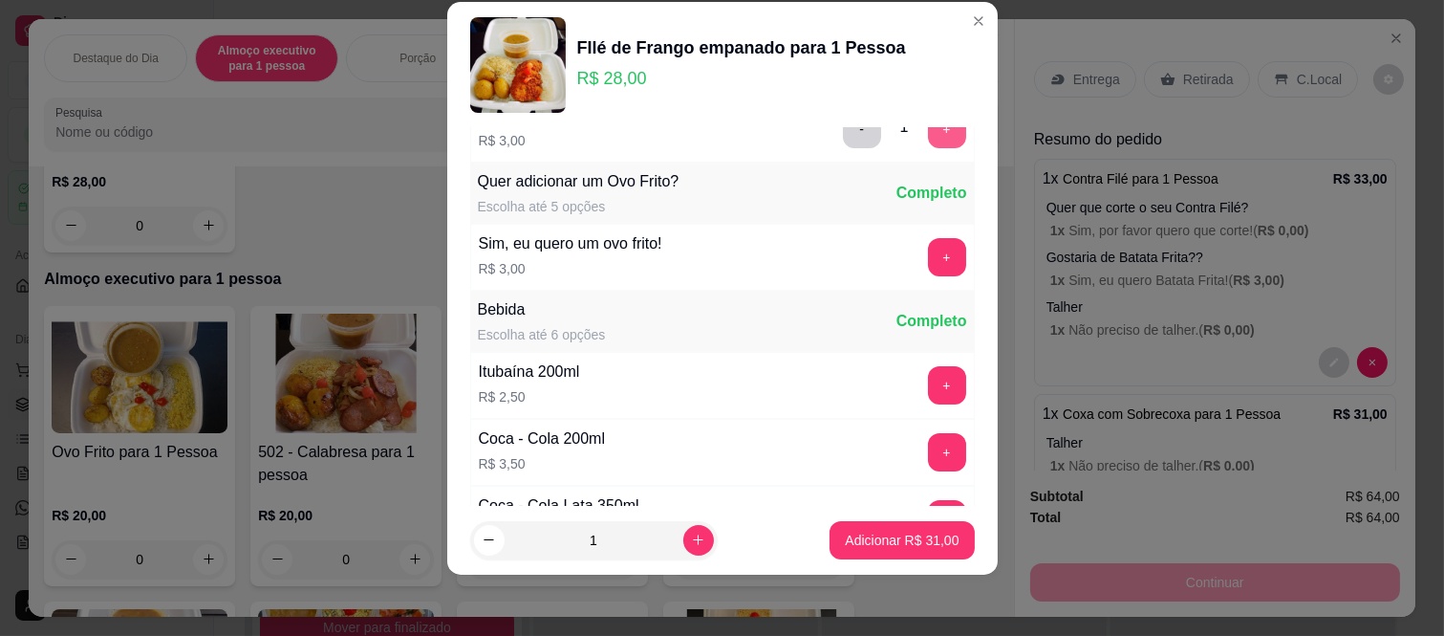
scroll to position [333, 0]
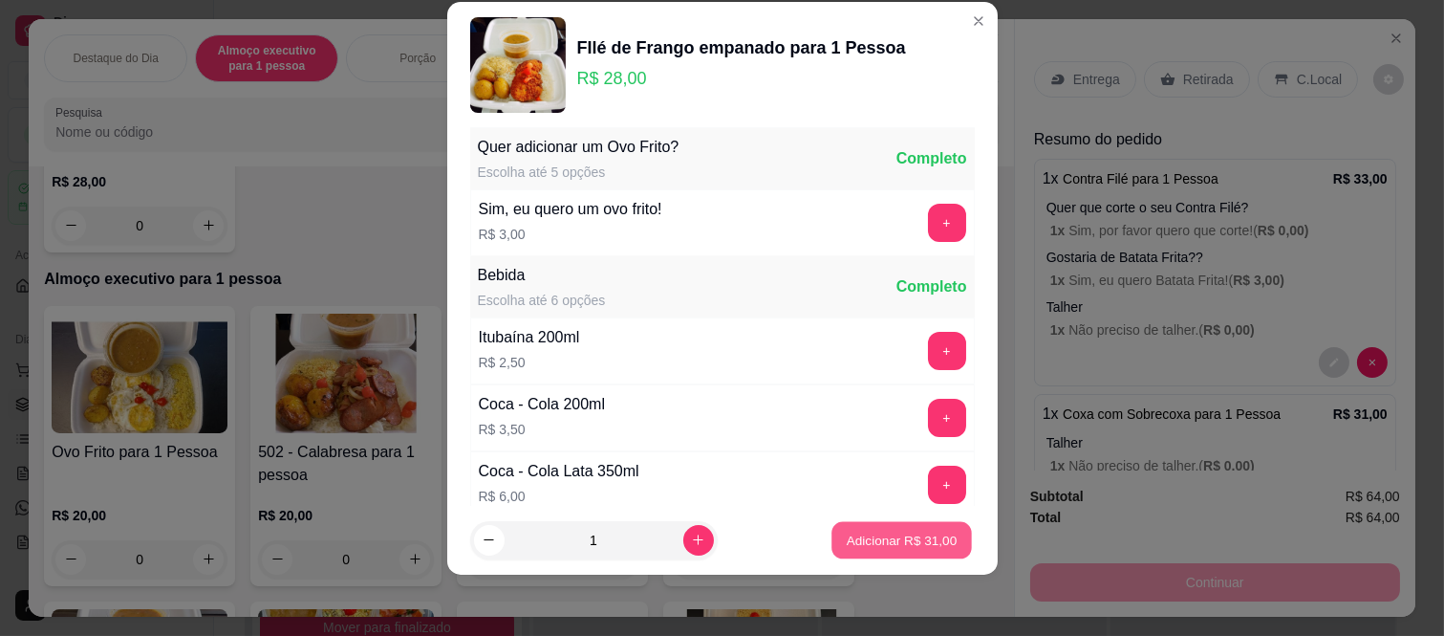
click at [882, 537] on p "Adicionar R$ 31,00" at bounding box center [902, 539] width 111 height 18
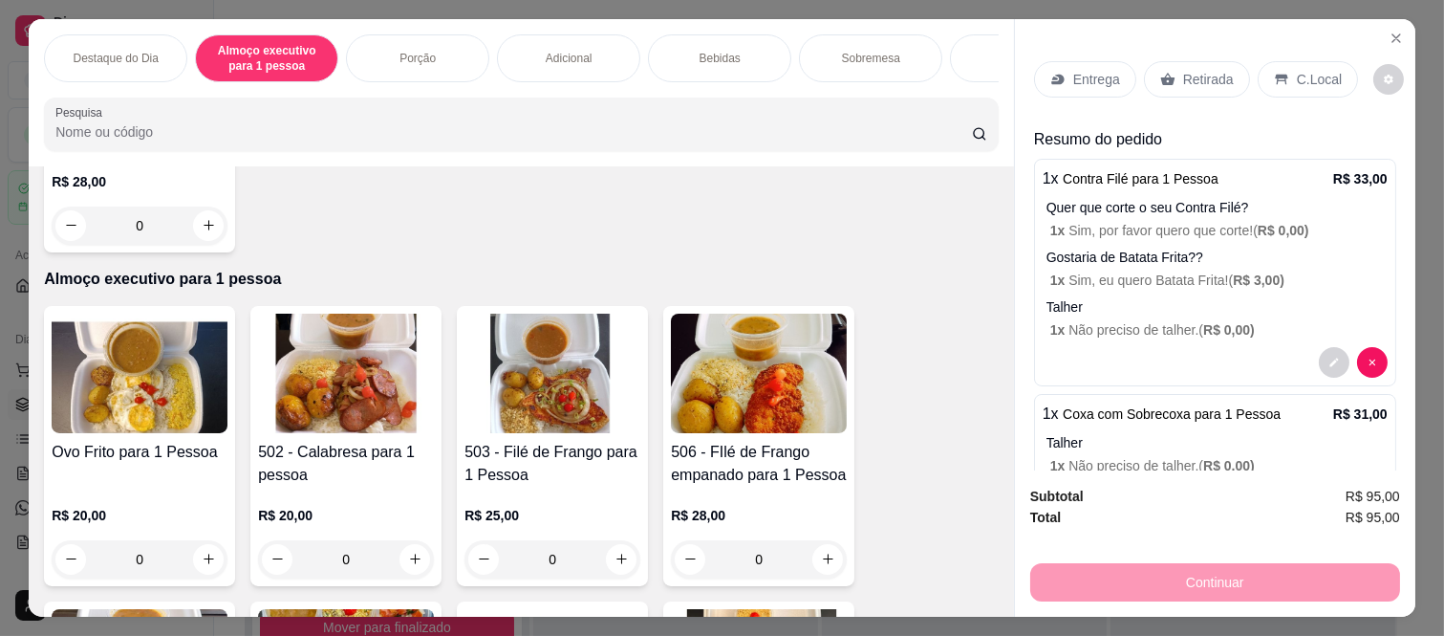
click at [1114, 69] on div "Entrega" at bounding box center [1085, 79] width 102 height 36
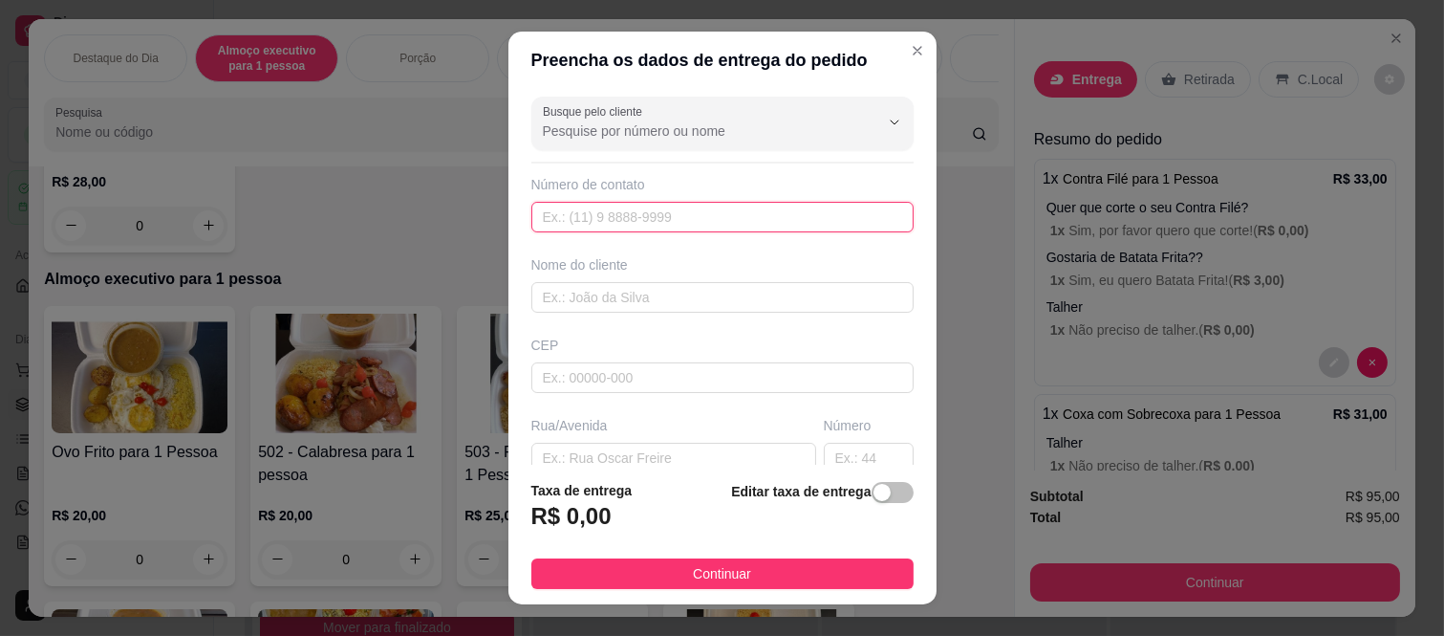
click at [680, 202] on input "text" at bounding box center [722, 217] width 382 height 31
click at [631, 98] on div "Busque pelo cliente" at bounding box center [722, 124] width 382 height 54
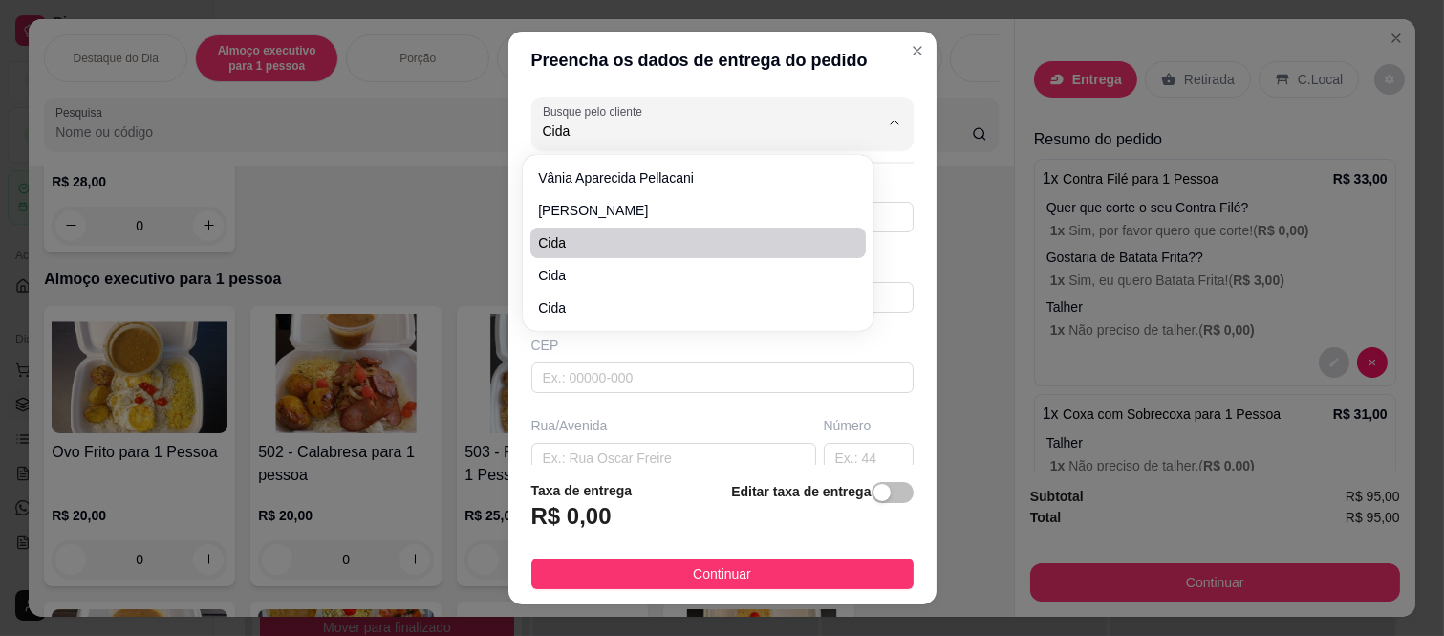
click at [584, 247] on span "cida" at bounding box center [688, 242] width 301 height 19
type input "cida"
type input "11947372213"
type input "cida"
type input "08260220"
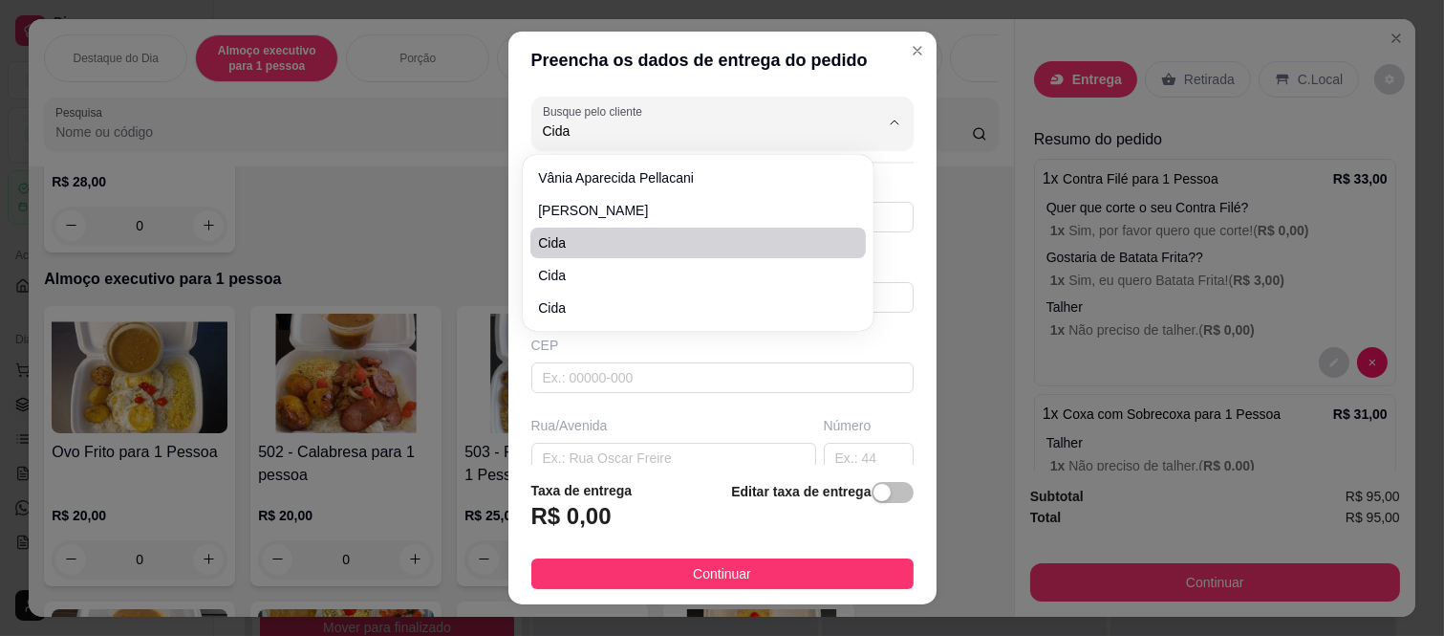
type input "Rua Alfredo Catalani"
type input "68"
type input "Jardim Cibele"
type input "São Paulo"
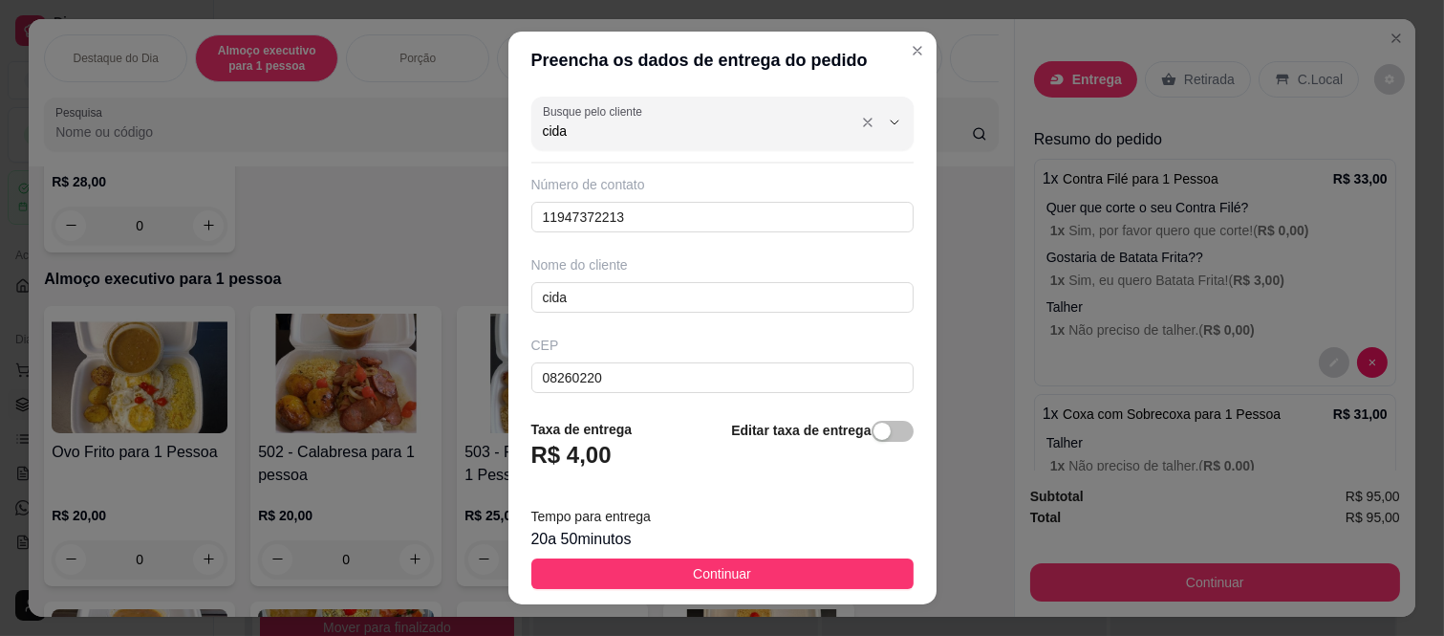
click at [610, 145] on div "Busque pelo cliente cida" at bounding box center [722, 124] width 382 height 54
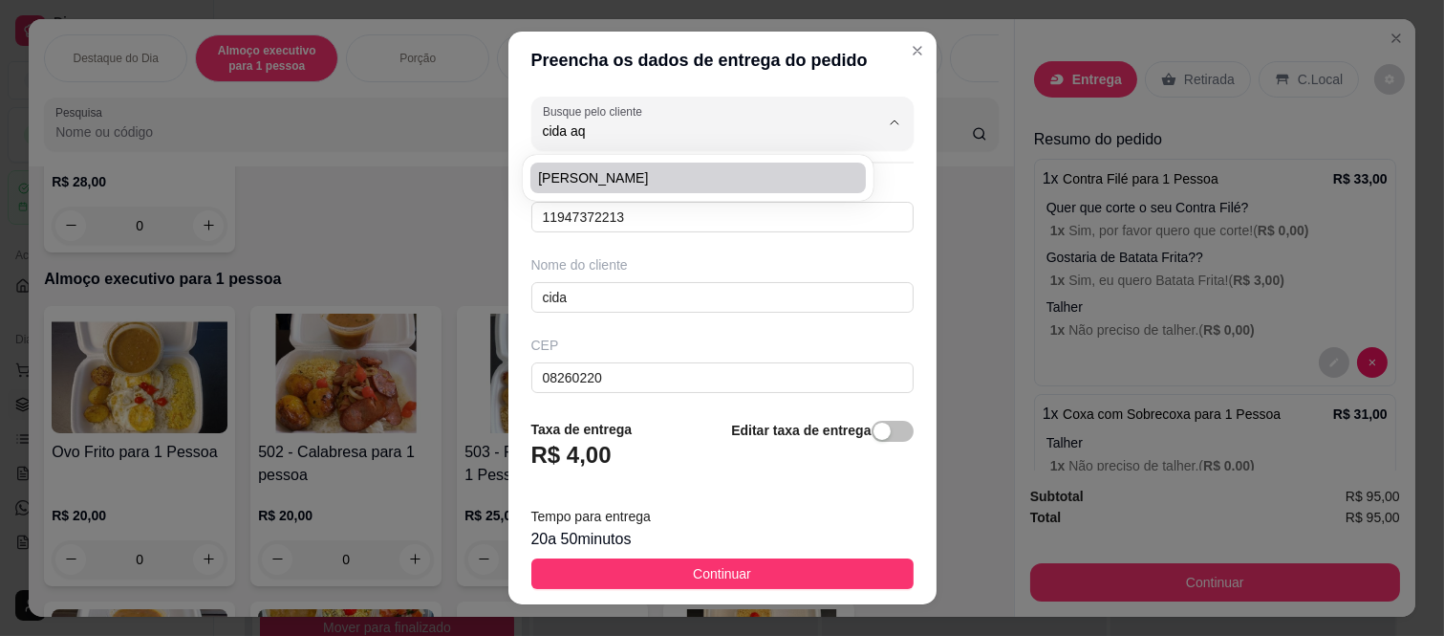
click at [604, 174] on span "[PERSON_NAME]" at bounding box center [688, 177] width 301 height 19
type input "[PERSON_NAME]"
type input "13996331506"
type input "[PERSON_NAME]"
type input "08260140"
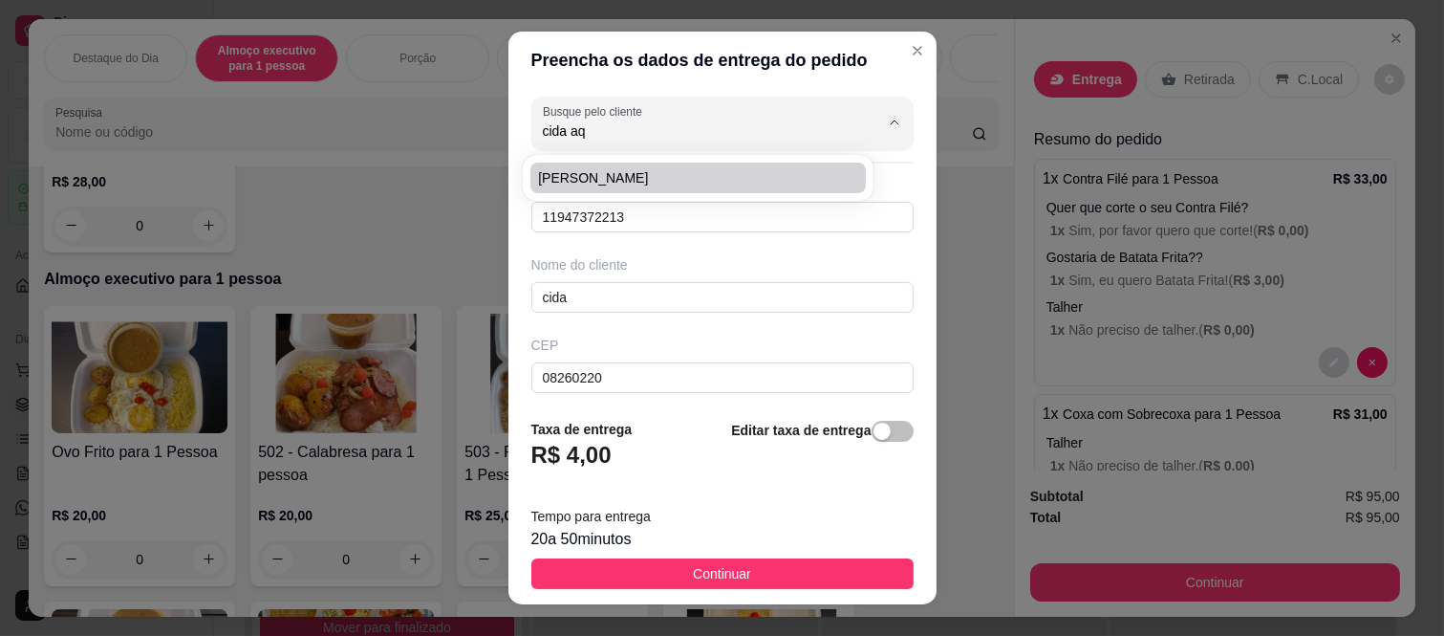
type input "Rua Tomoichi Shimizu"
type input "400"
type input "Colônia (Zona Leste)"
type input "bloco 2, apto 1002"
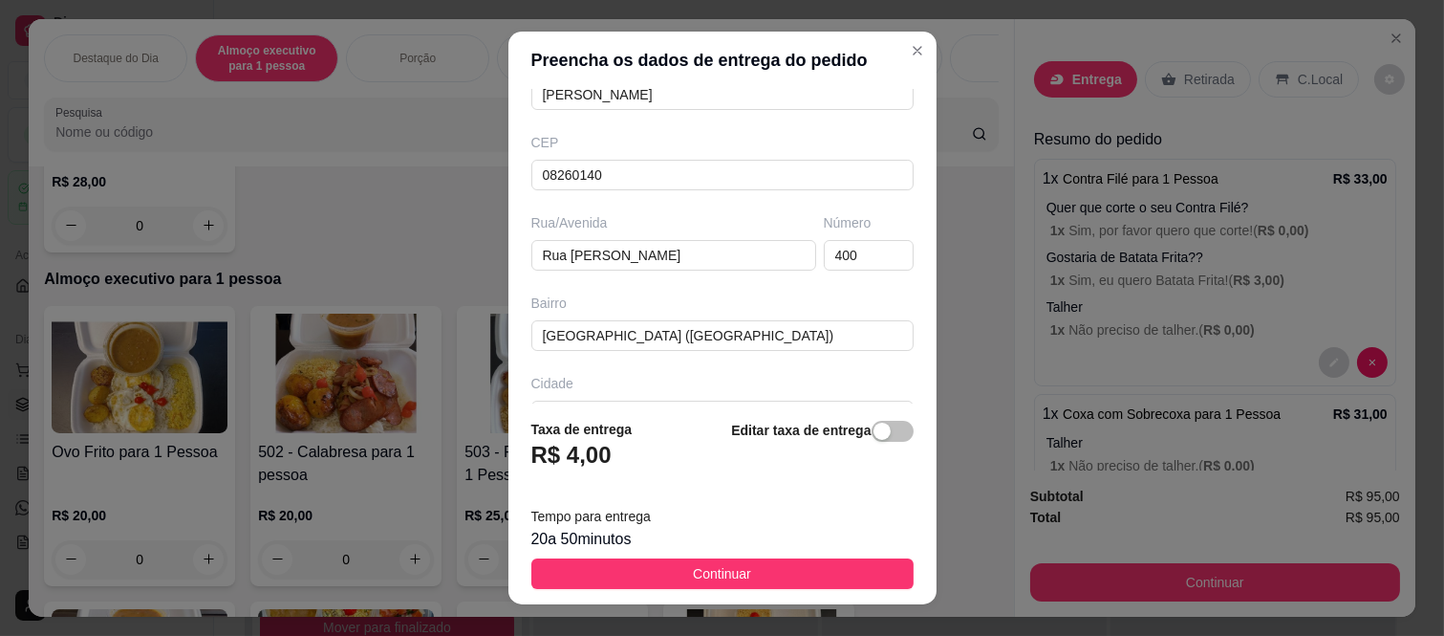
scroll to position [212, 0]
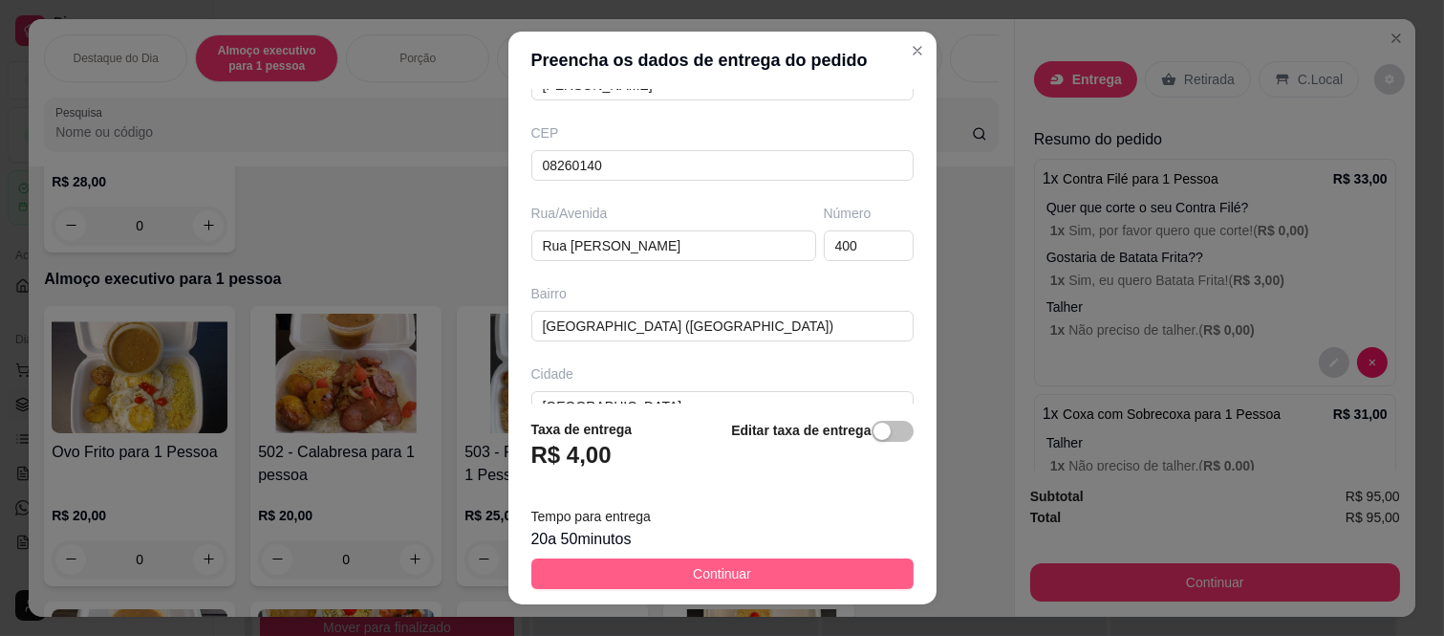
click at [698, 571] on span "Continuar" at bounding box center [722, 573] width 58 height 21
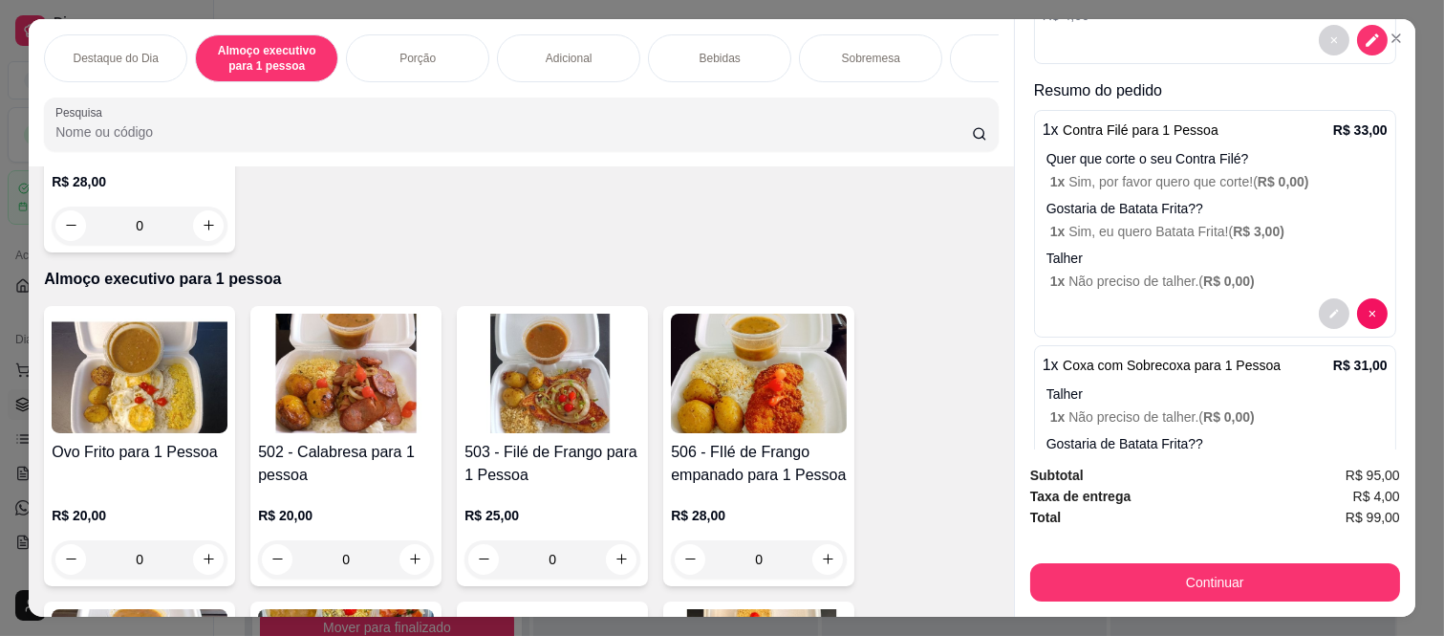
scroll to position [318, 0]
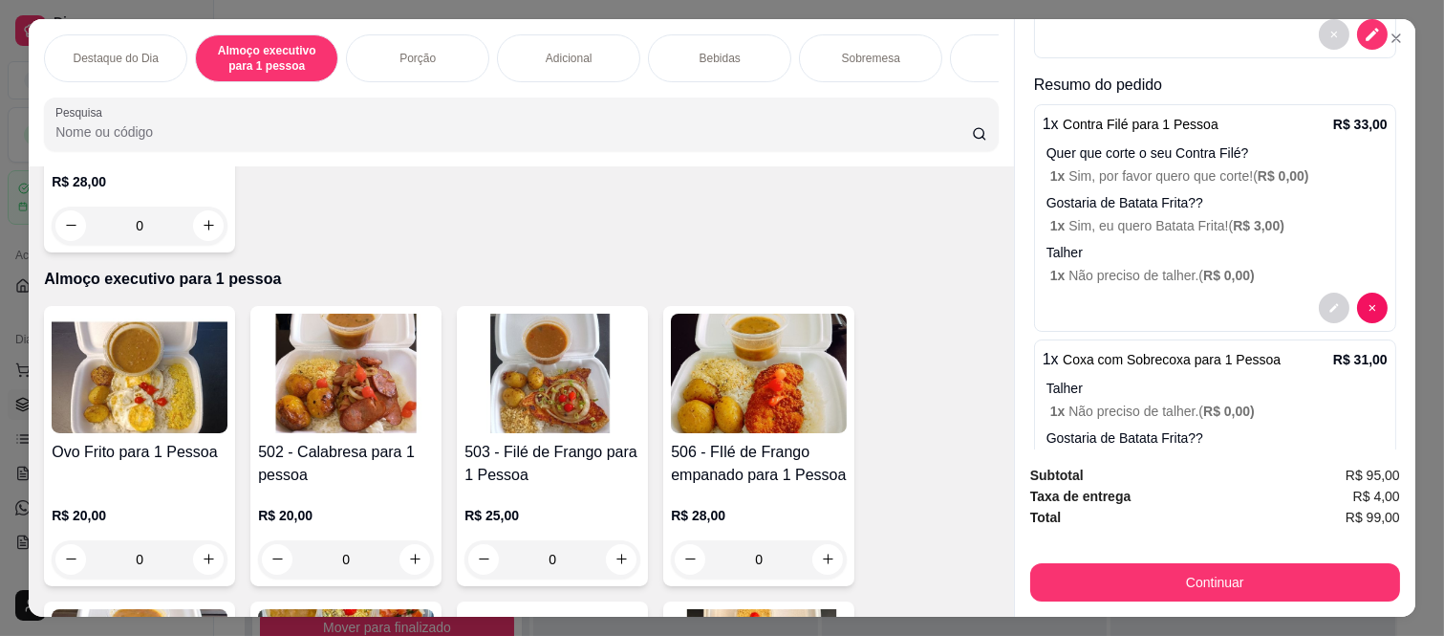
click at [1238, 193] on p "Gostaria de Batata Frita??" at bounding box center [1217, 202] width 341 height 19
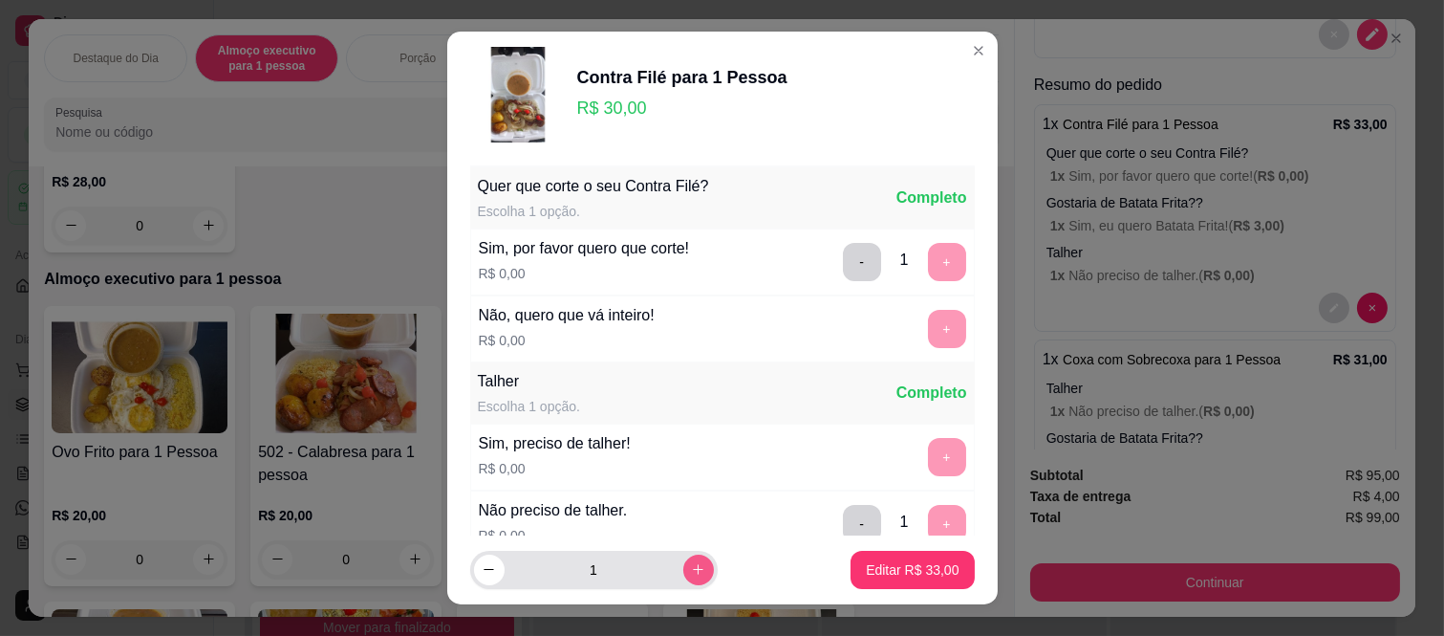
click at [691, 568] on icon "increase-product-quantity" at bounding box center [698, 569] width 14 height 14
type input "2"
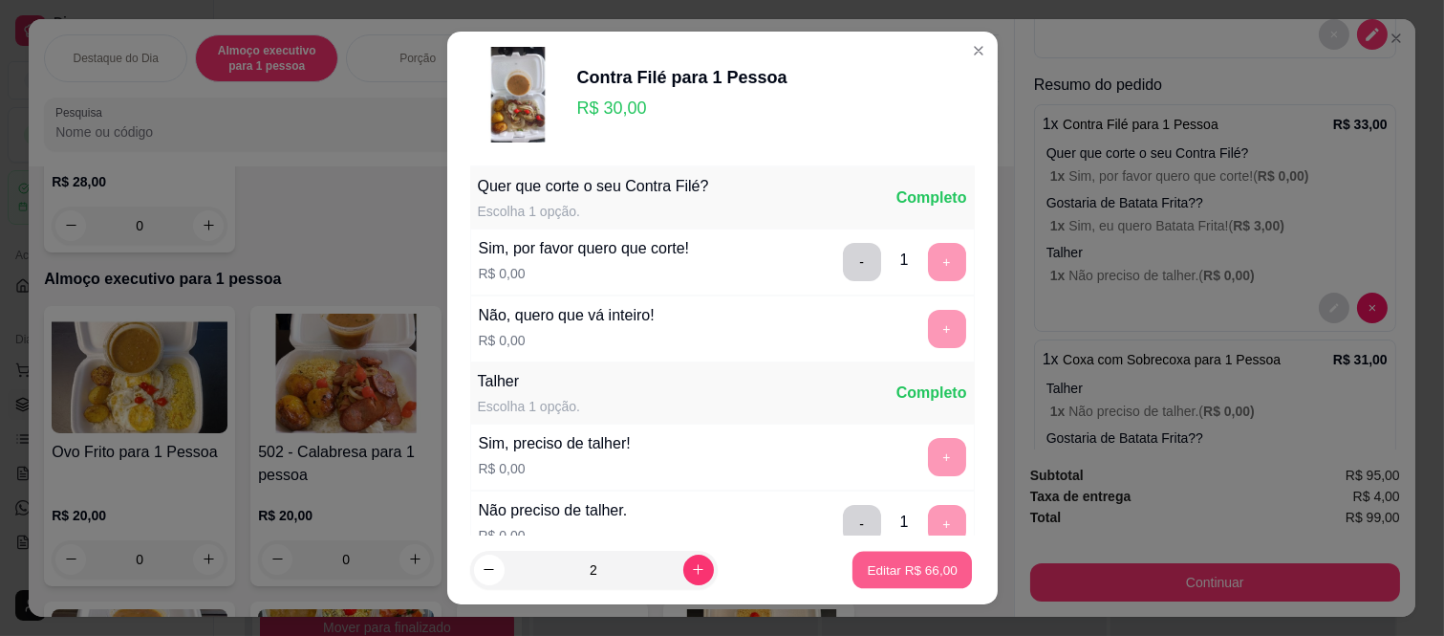
click at [906, 564] on p "Editar R$ 66,00" at bounding box center [913, 569] width 90 height 18
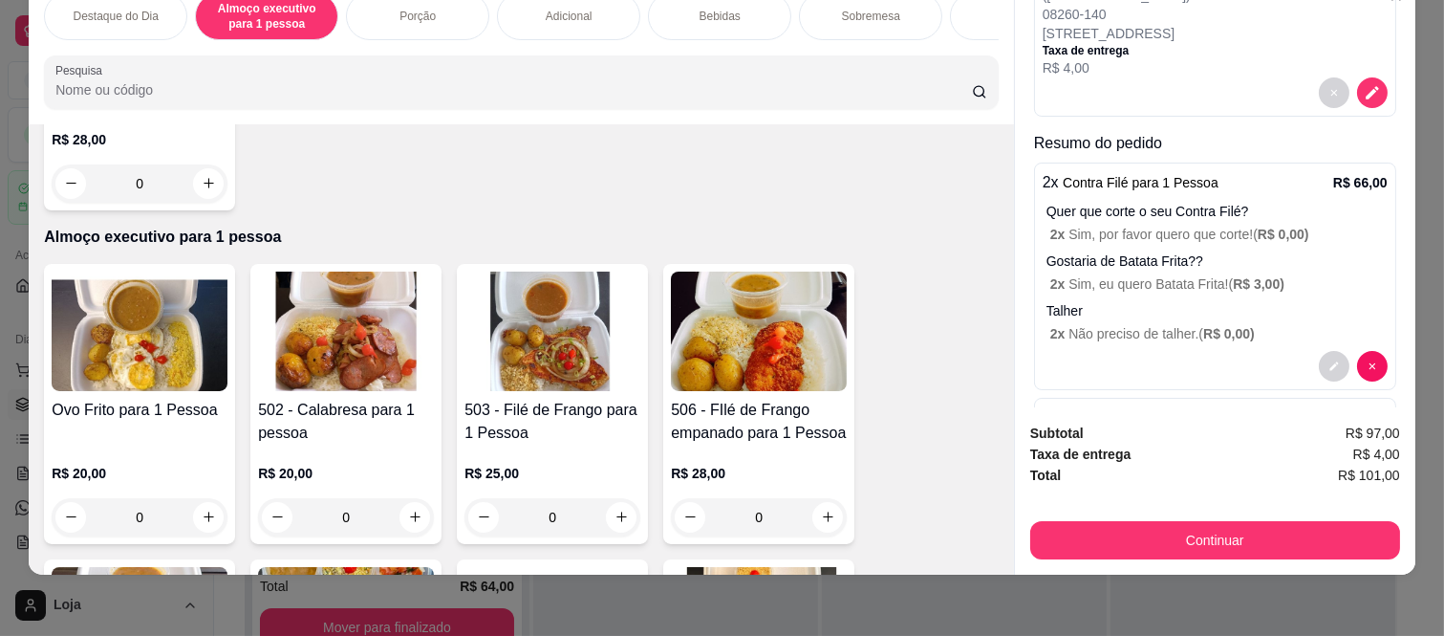
scroll to position [393, 0]
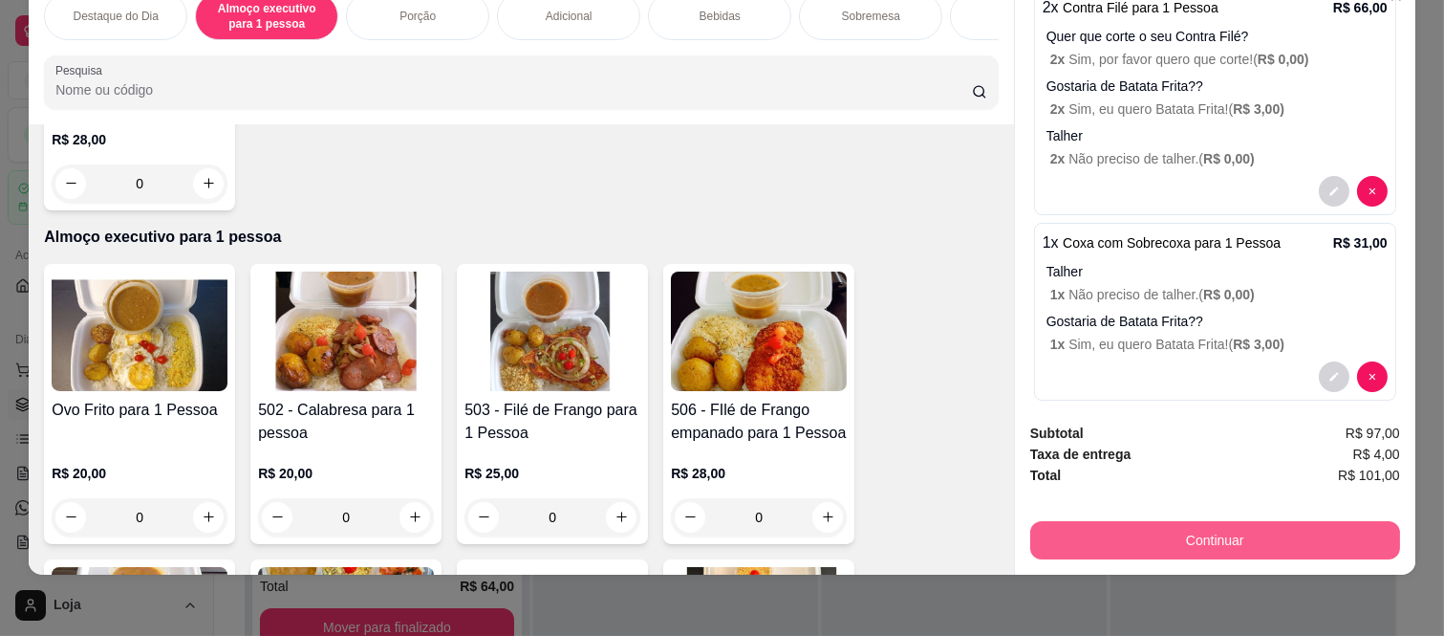
click at [1221, 532] on button "Continuar" at bounding box center [1215, 540] width 370 height 38
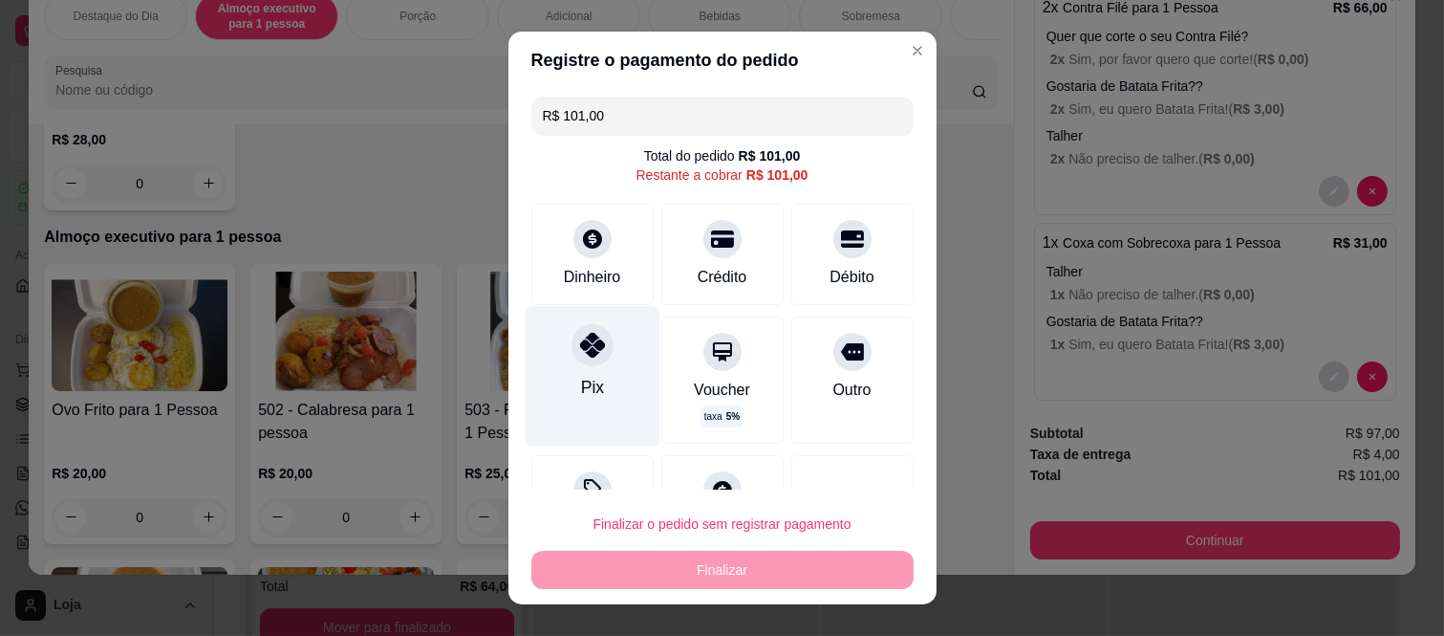
click at [602, 326] on div "Pix" at bounding box center [592, 377] width 135 height 140
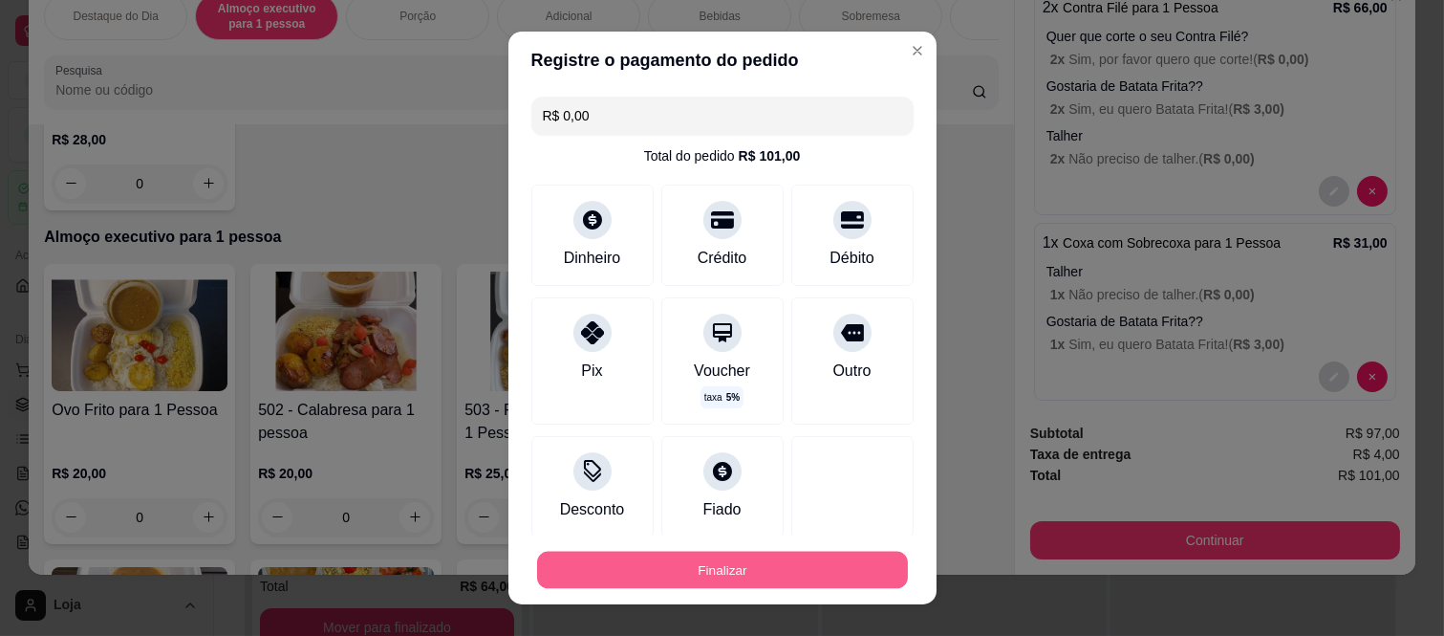
click at [746, 567] on button "Finalizar" at bounding box center [722, 569] width 371 height 37
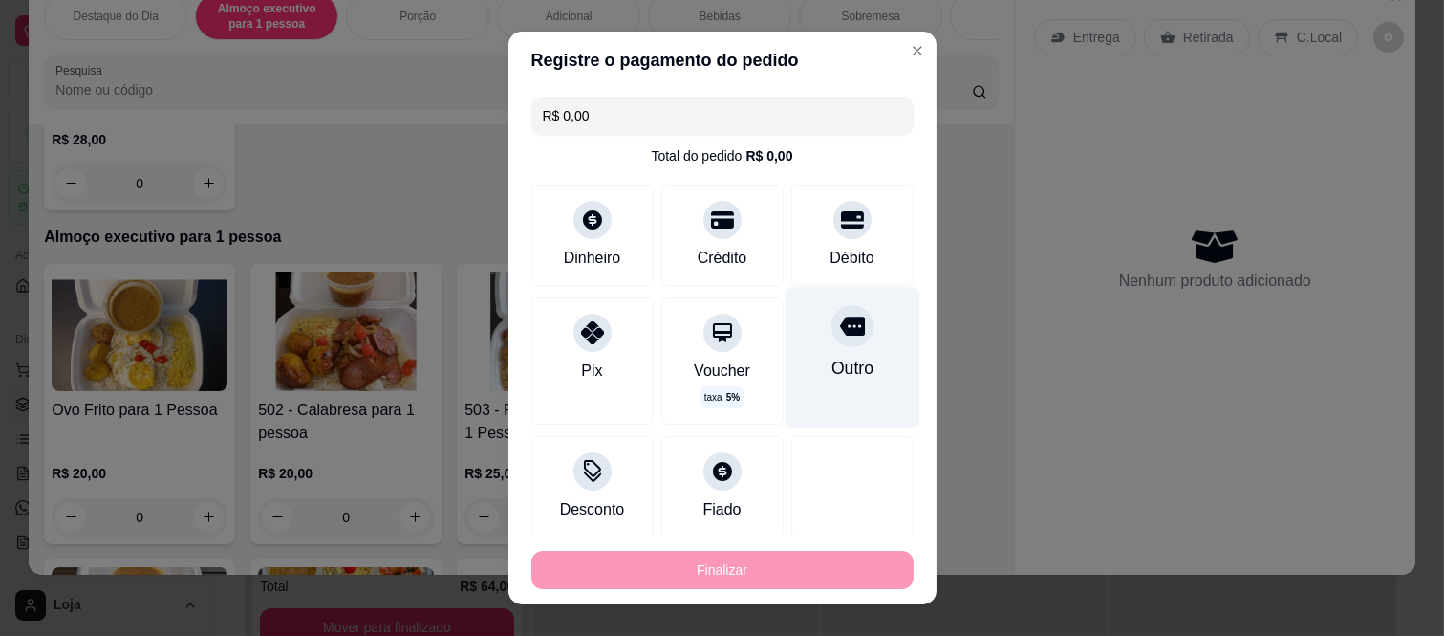
type input "-R$ 101,00"
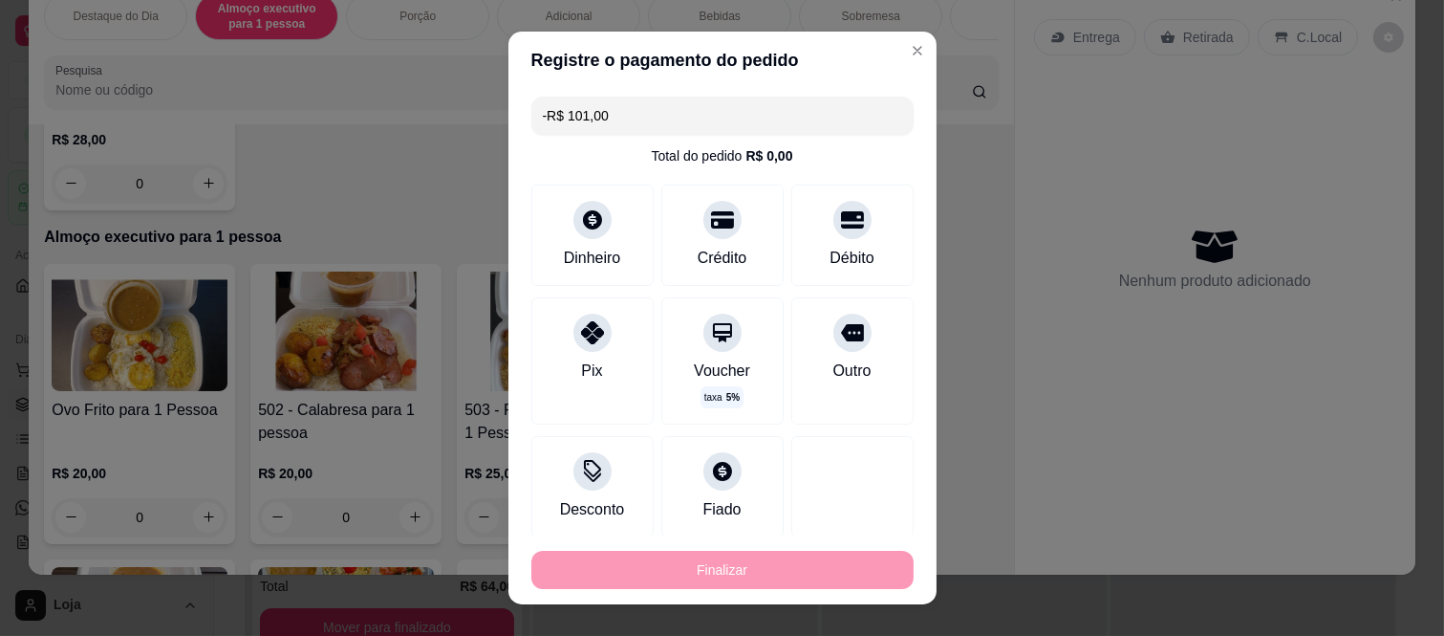
scroll to position [0, 0]
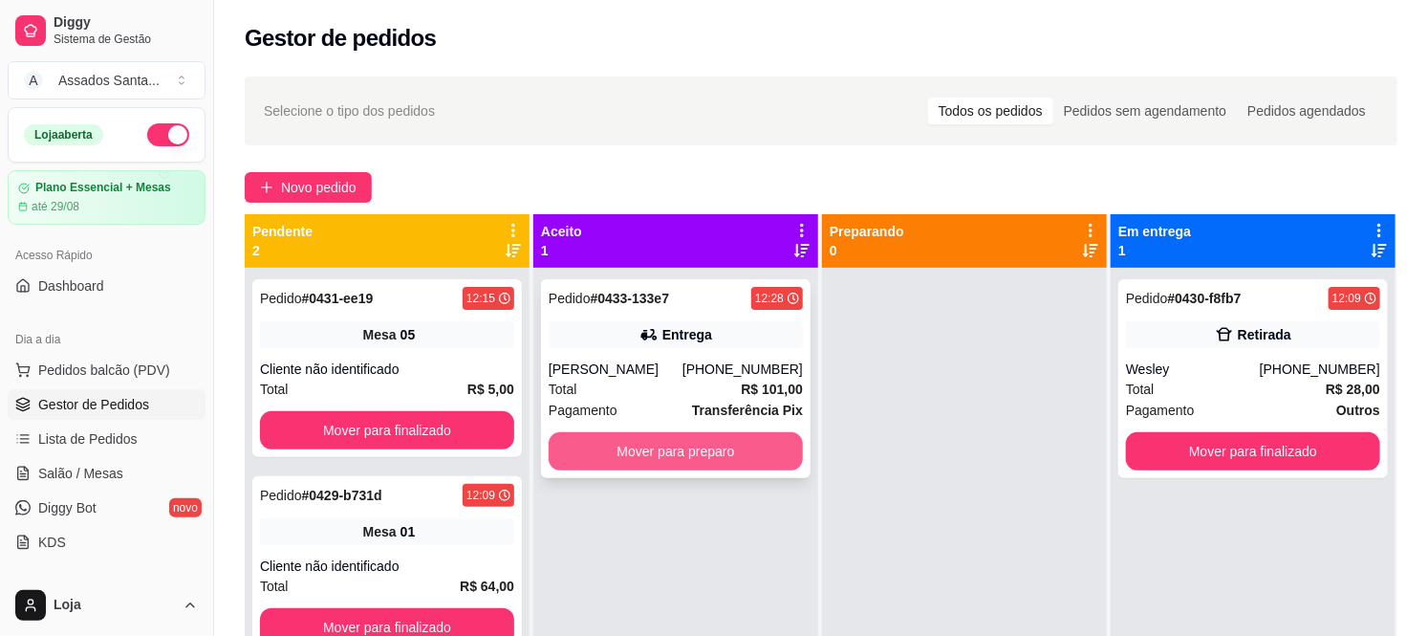
click at [736, 464] on button "Mover para preparo" at bounding box center [676, 451] width 254 height 38
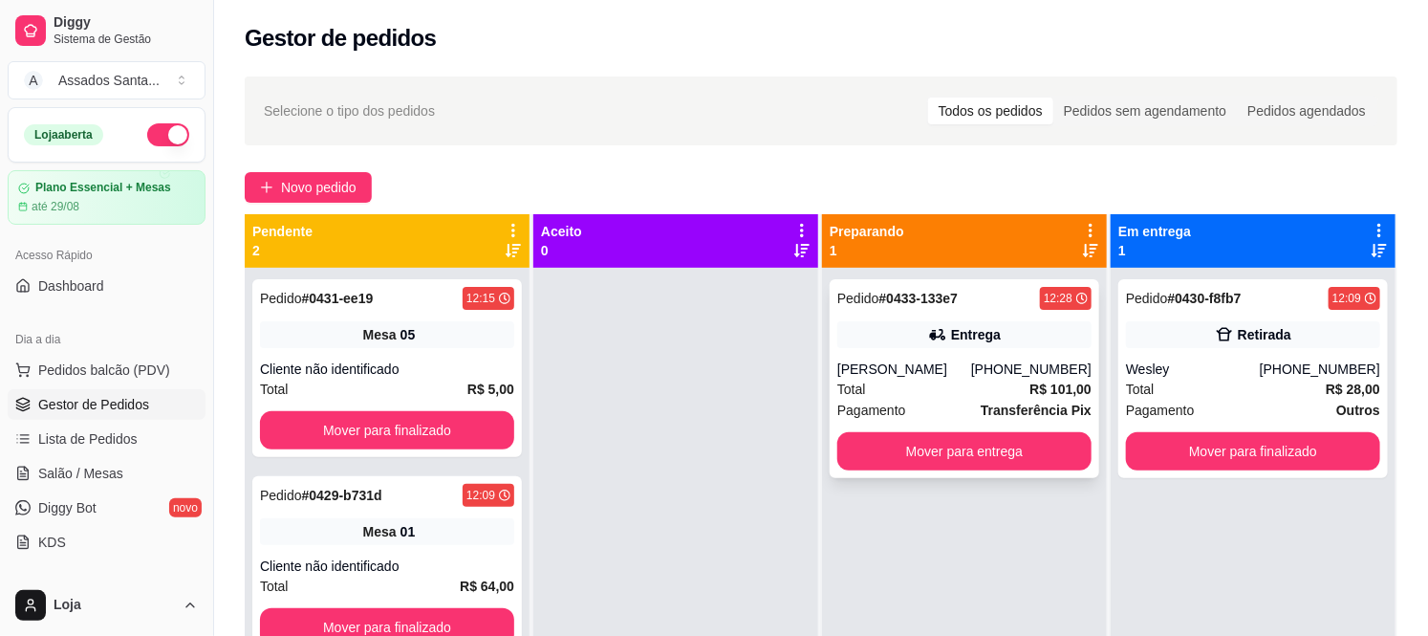
click at [954, 348] on div "Pedido # 0433-133e7 12:28 Entrega cida aquino (13) 99633-1506 Total R$ 101,00 P…" at bounding box center [965, 378] width 270 height 199
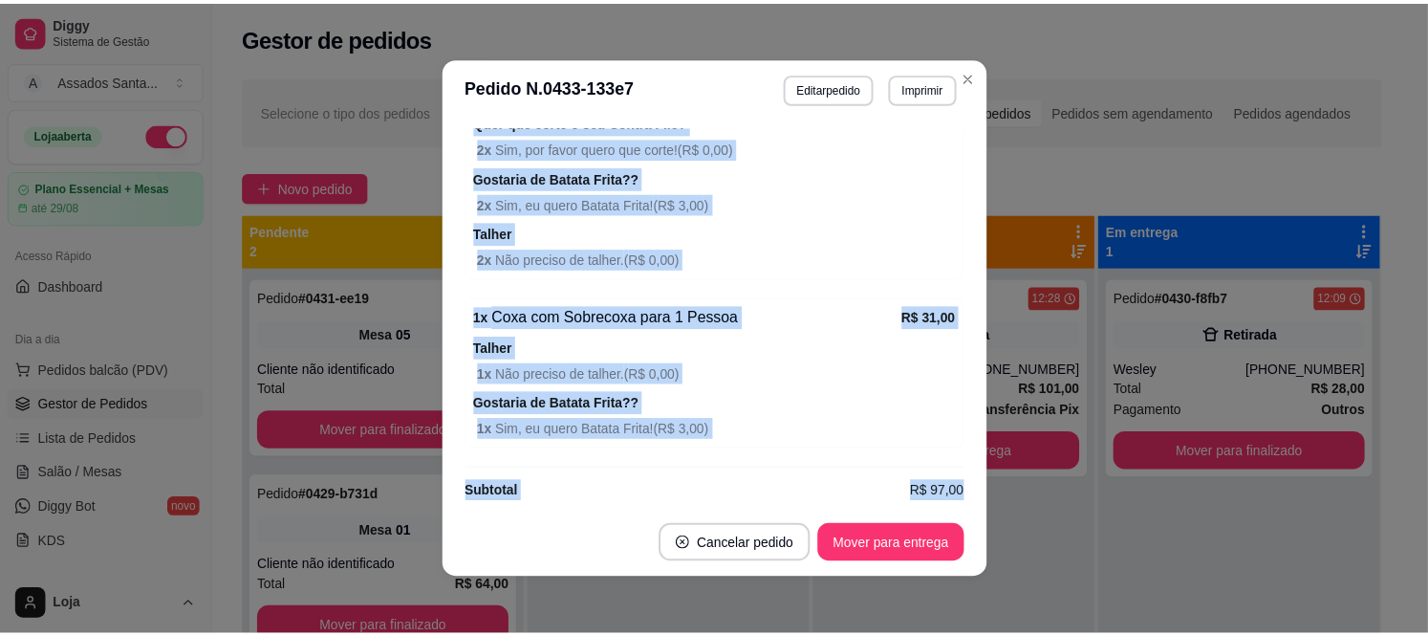
scroll to position [4, 0]
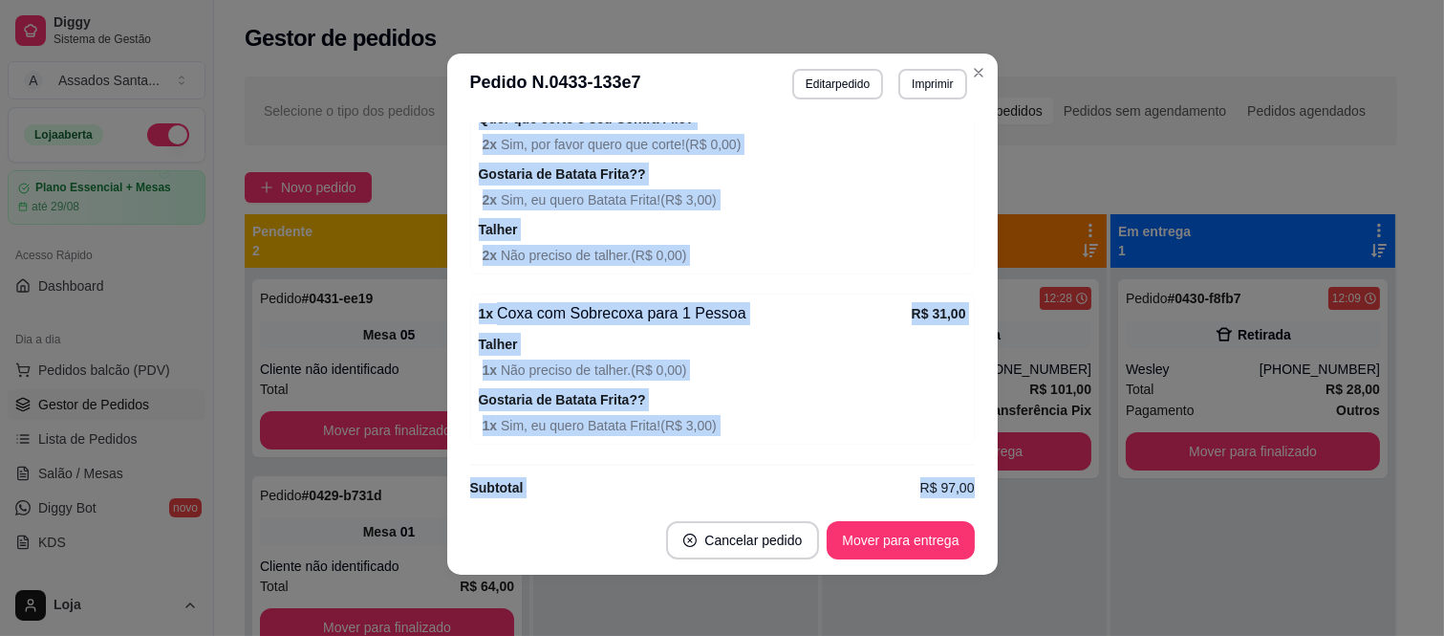
drag, startPoint x: 464, startPoint y: 383, endPoint x: 960, endPoint y: 521, distance: 514.8
click at [960, 521] on section "**********" at bounding box center [722, 314] width 551 height 521
copy section "ENTREGA - pedido pelo balcão Endereço Rua Tomoichi Shimizu, n. 400, Colônia (Zo…"
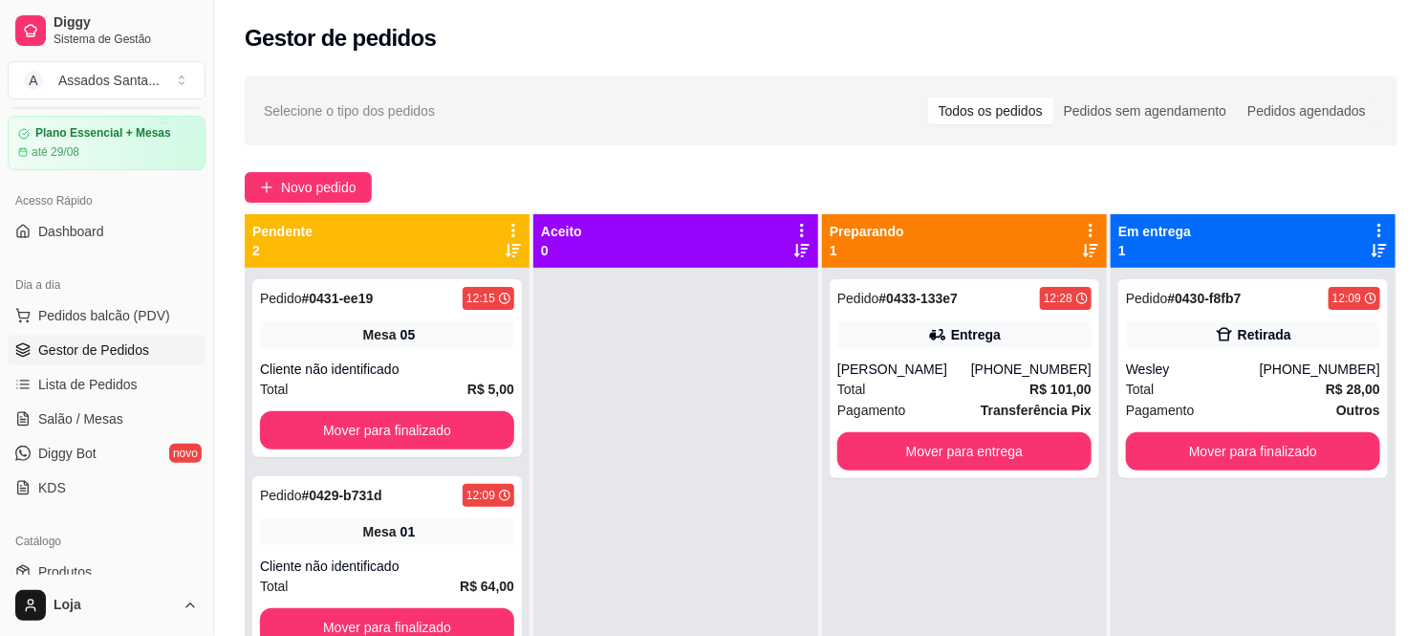
scroll to position [106, 0]
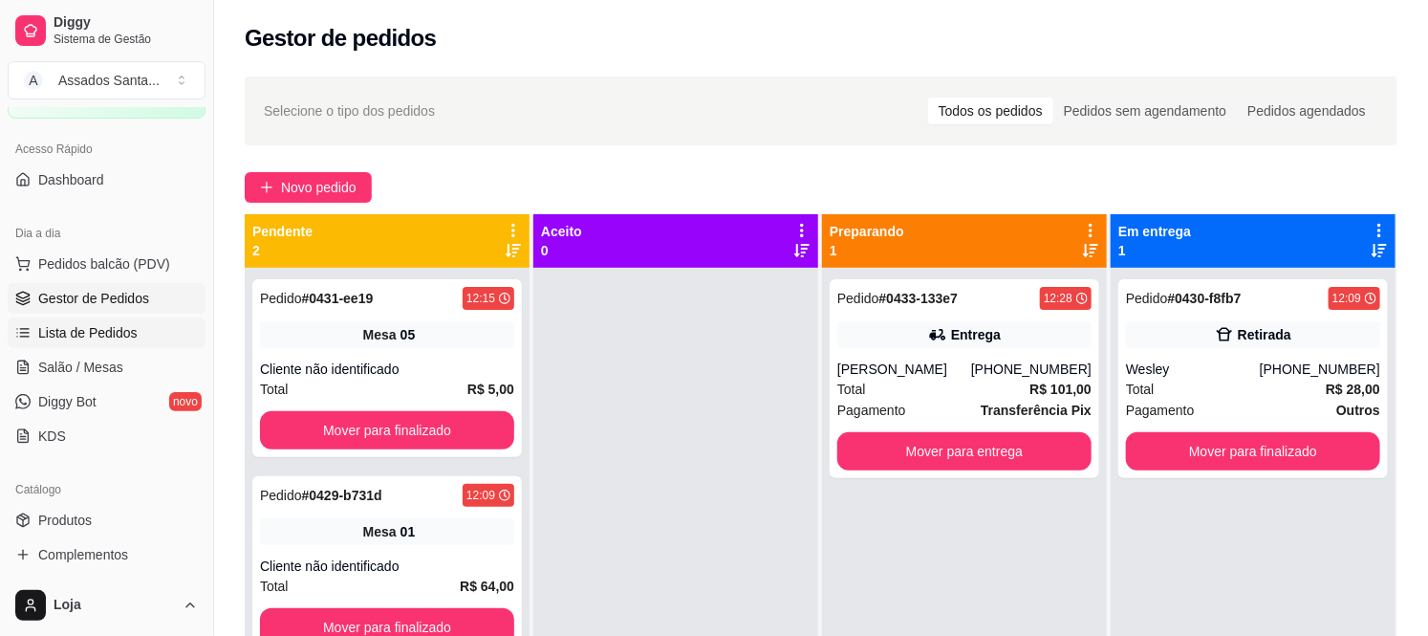
click at [103, 330] on span "Lista de Pedidos" at bounding box center [87, 332] width 99 height 19
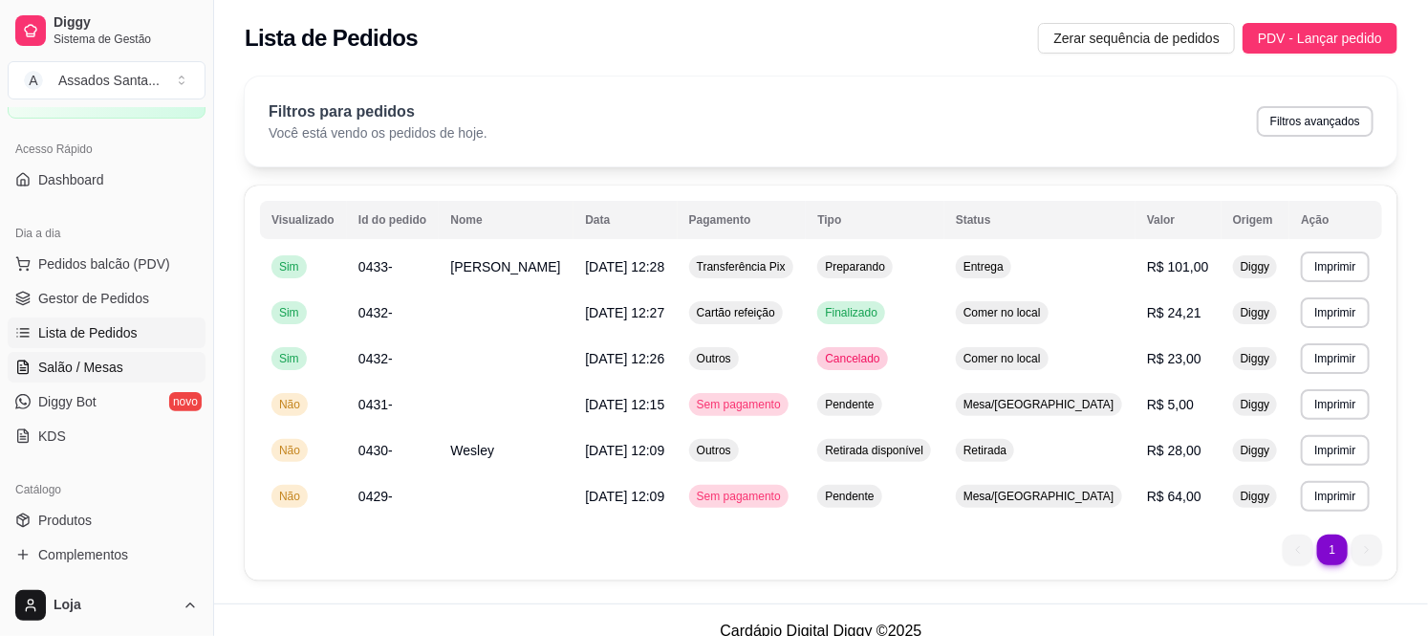
click at [99, 367] on span "Salão / Mesas" at bounding box center [80, 366] width 85 height 19
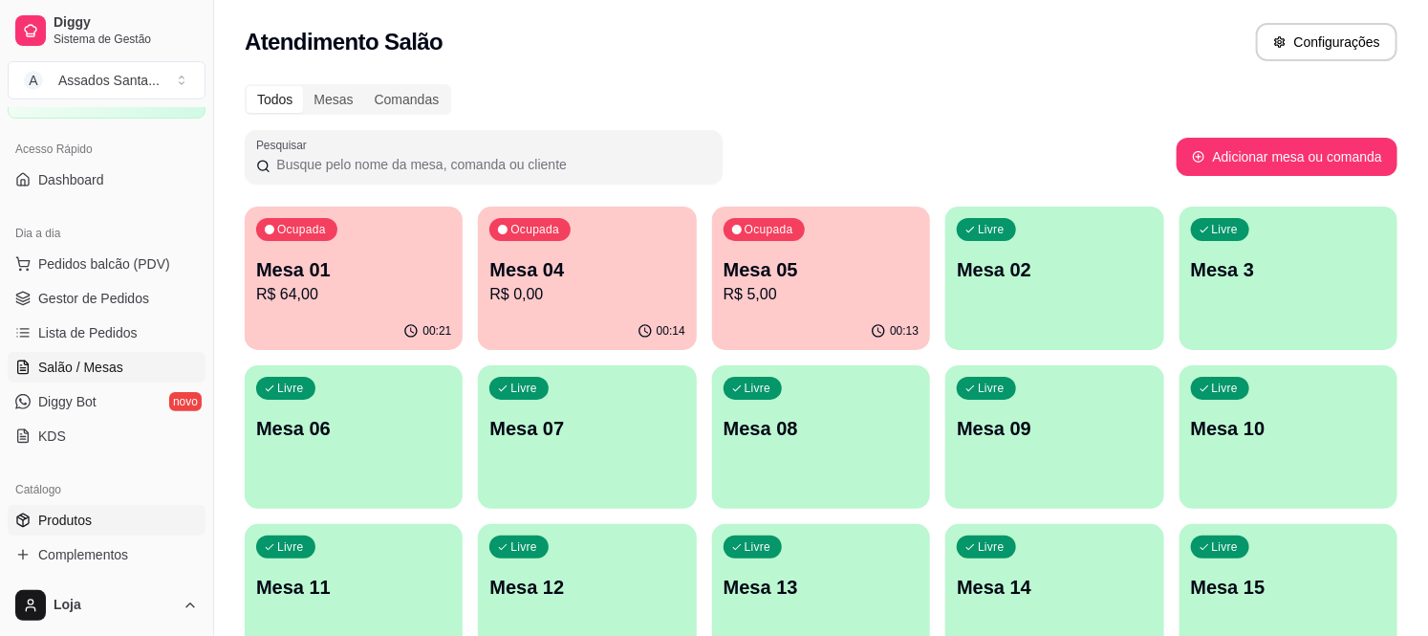
click at [68, 526] on span "Produtos" at bounding box center [65, 519] width 54 height 19
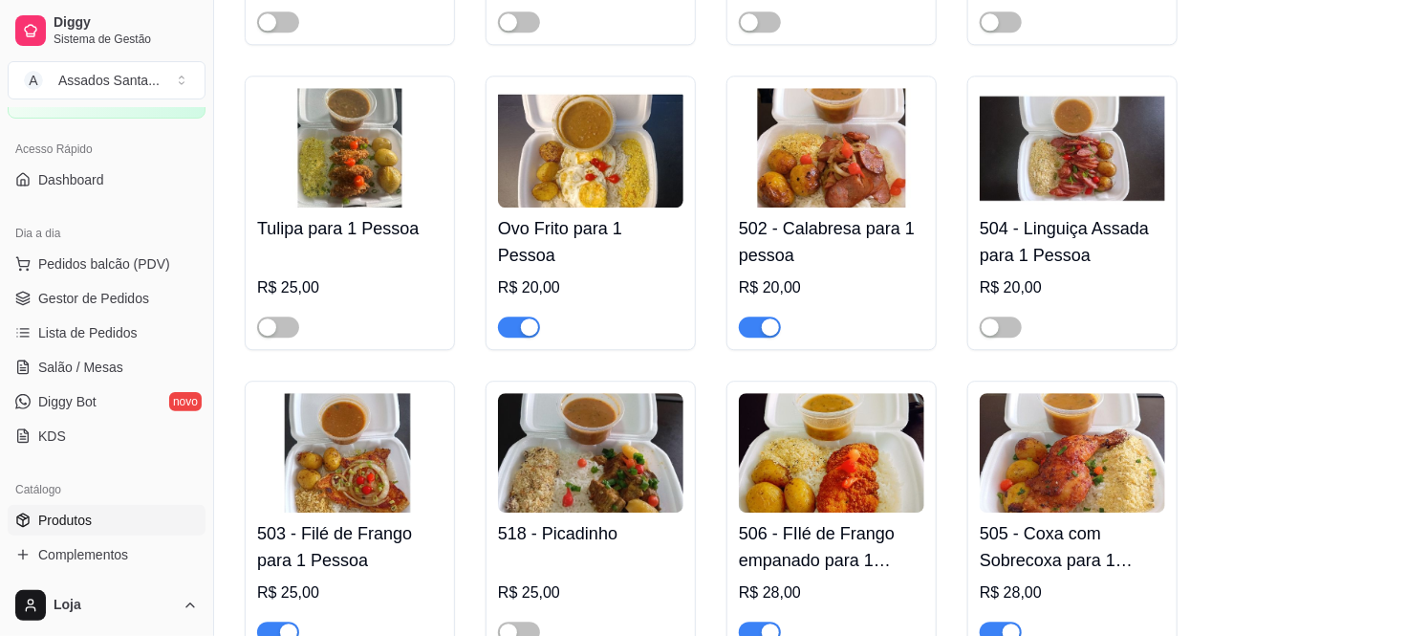
scroll to position [2230, 0]
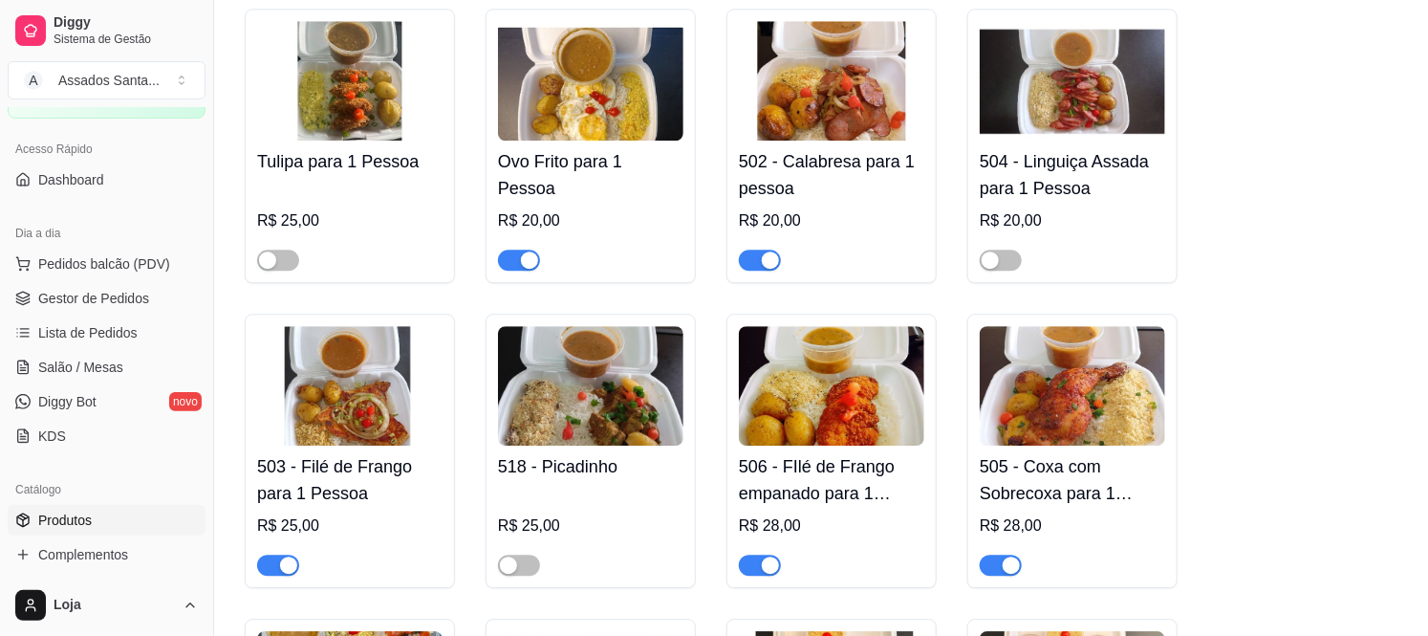
click at [1001, 554] on button "button" at bounding box center [1001, 564] width 42 height 21
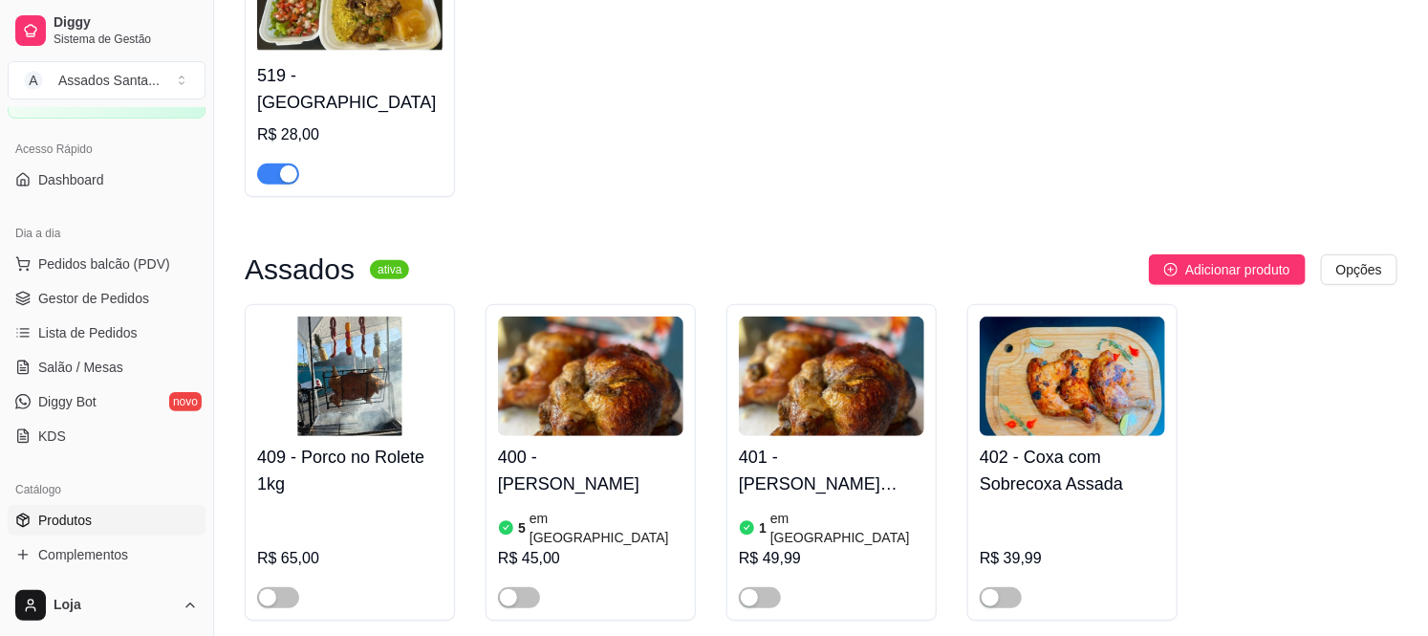
scroll to position [424, 0]
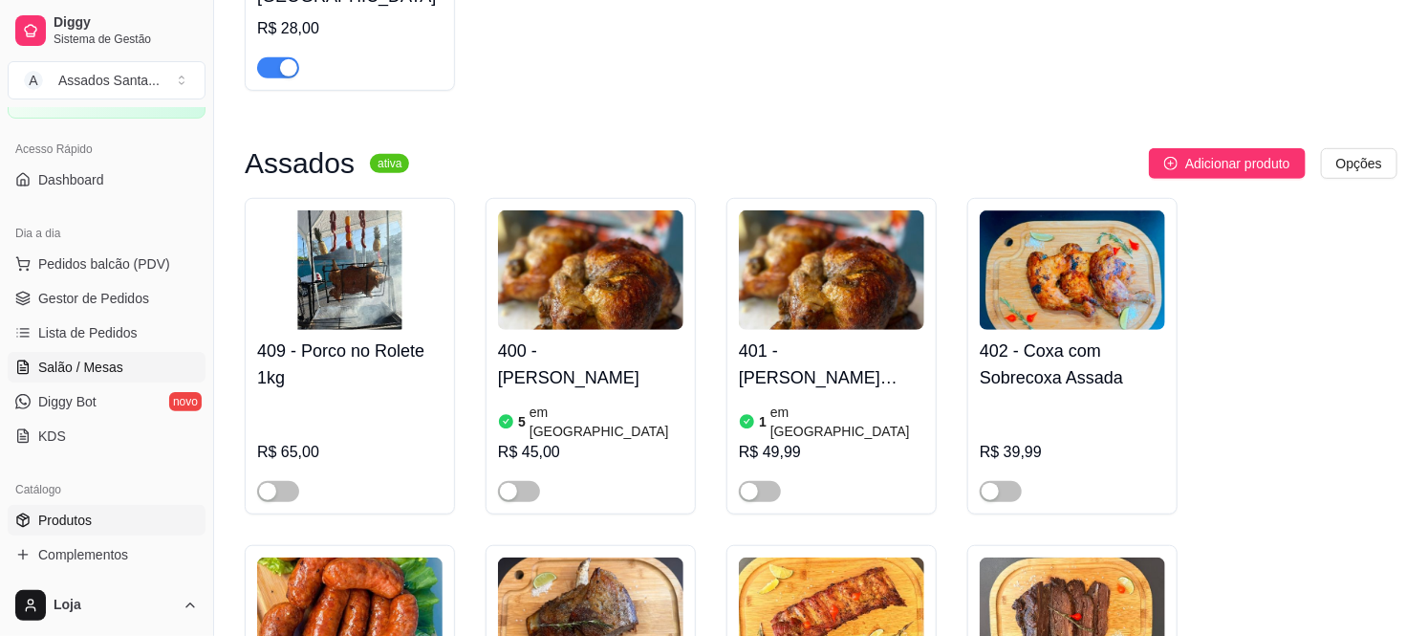
click at [108, 359] on span "Salão / Mesas" at bounding box center [80, 366] width 85 height 19
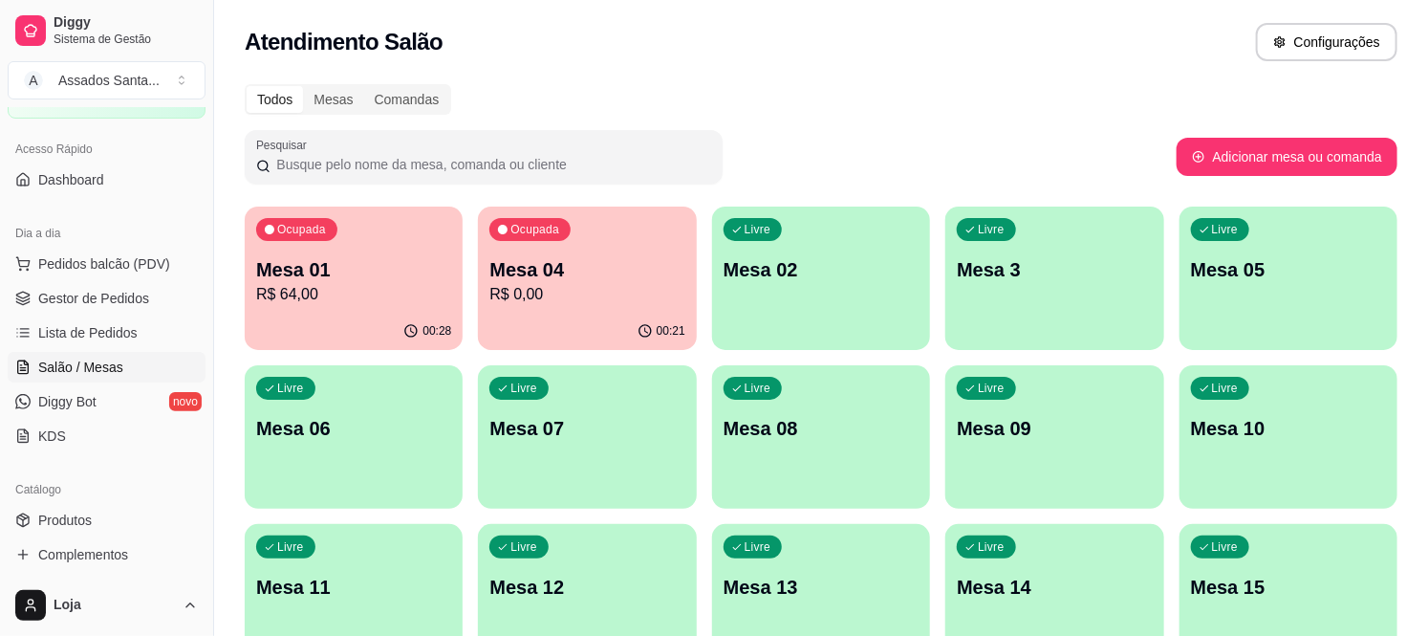
click at [308, 454] on div "Livre Mesa 06" at bounding box center [354, 425] width 218 height 120
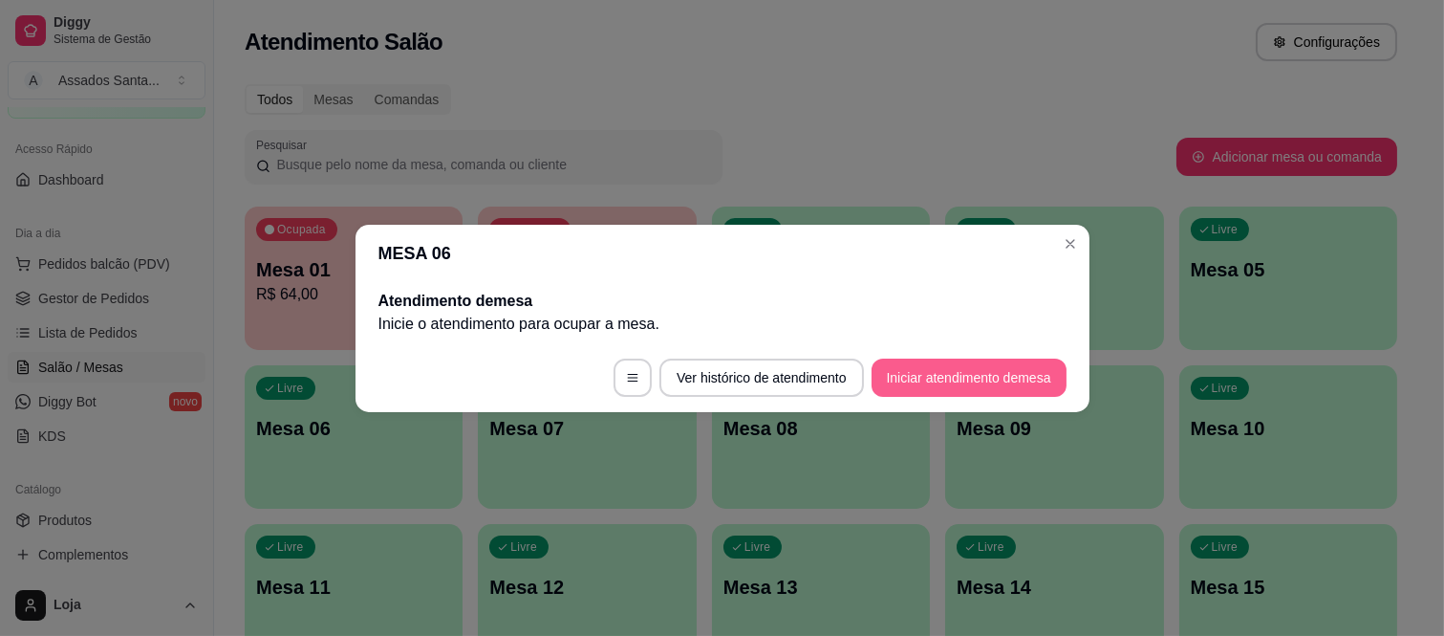
click at [920, 384] on button "Iniciar atendimento de mesa" at bounding box center [969, 377] width 195 height 38
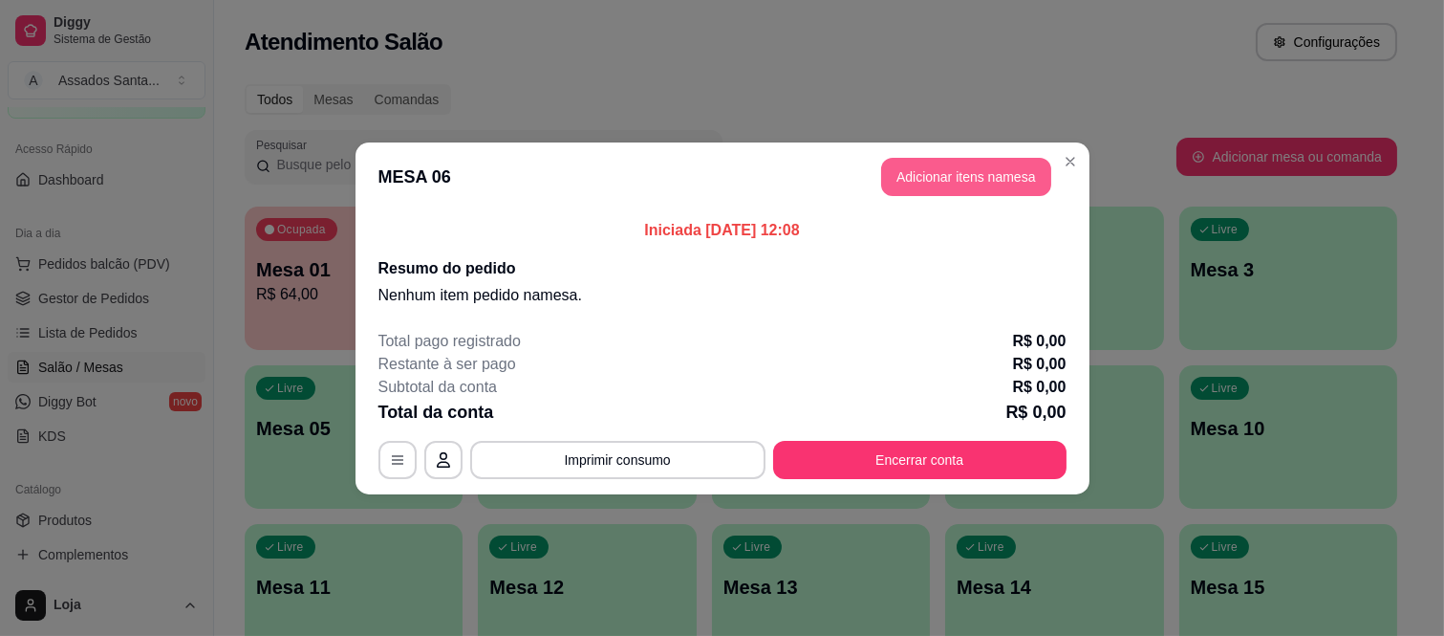
click at [1016, 168] on button "Adicionar itens na mesa" at bounding box center [966, 177] width 170 height 38
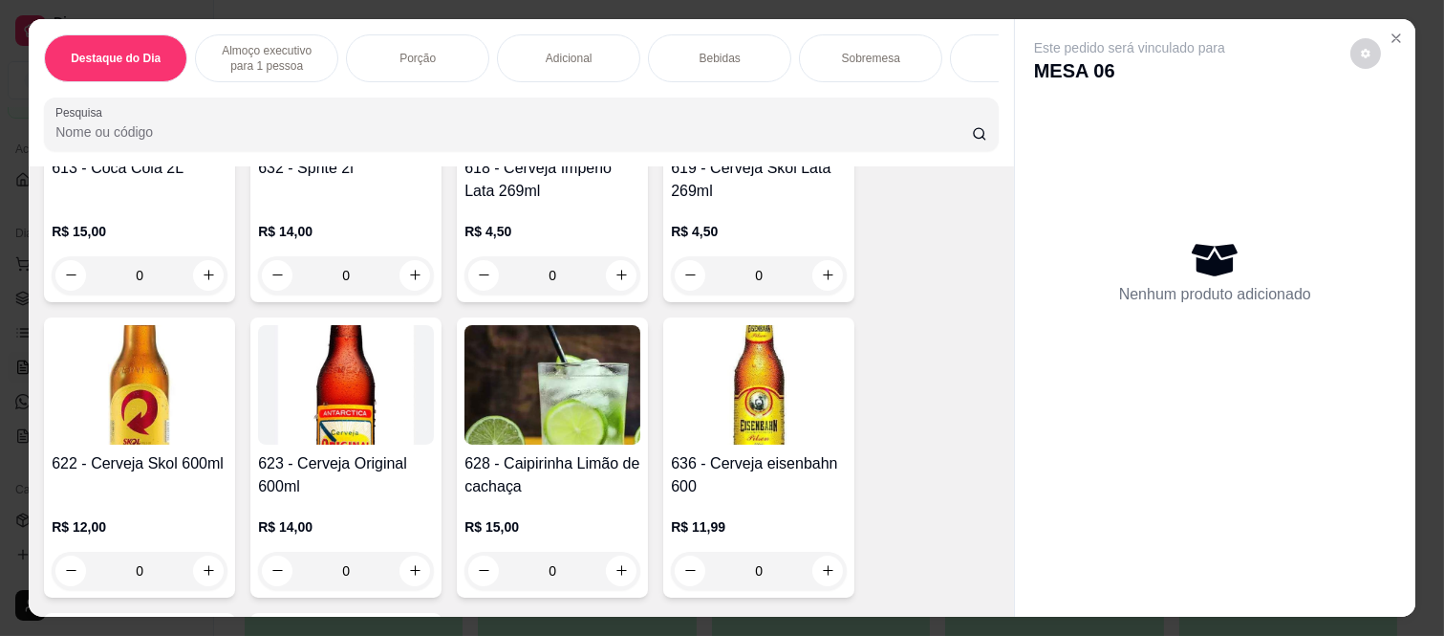
scroll to position [4035, 0]
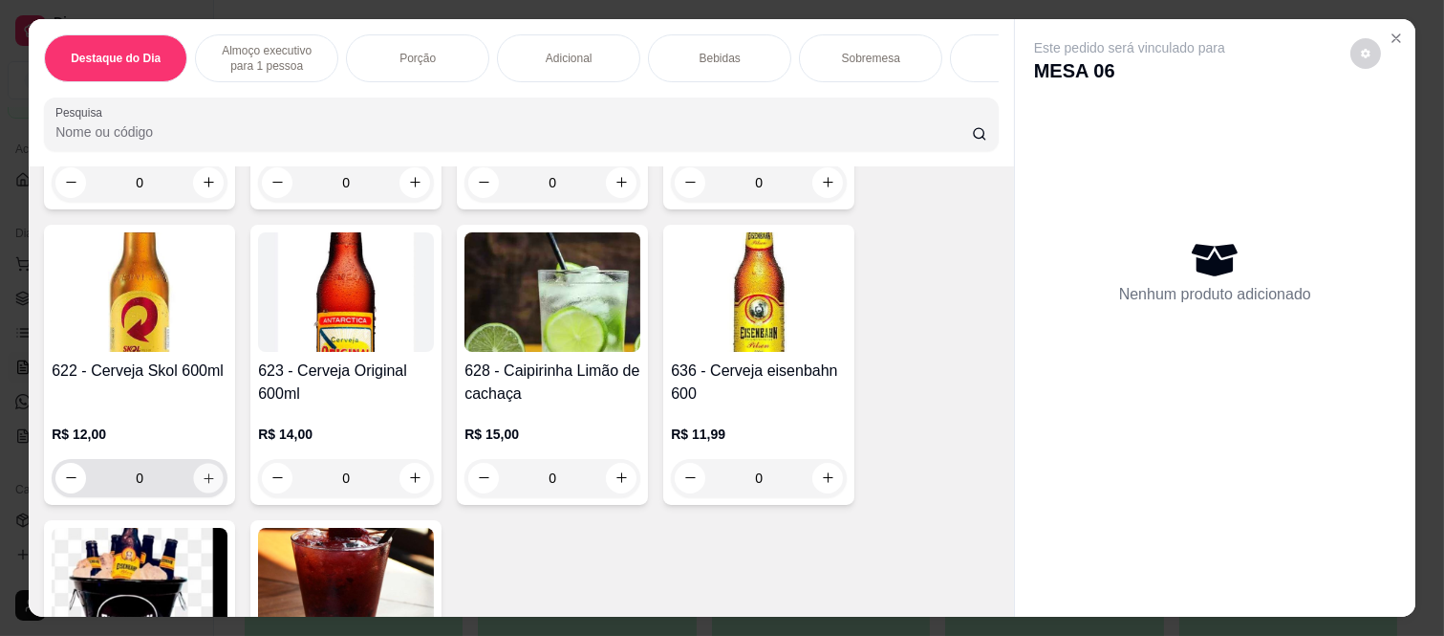
click at [207, 464] on button "increase-product-quantity" at bounding box center [209, 478] width 30 height 30
type input "1"
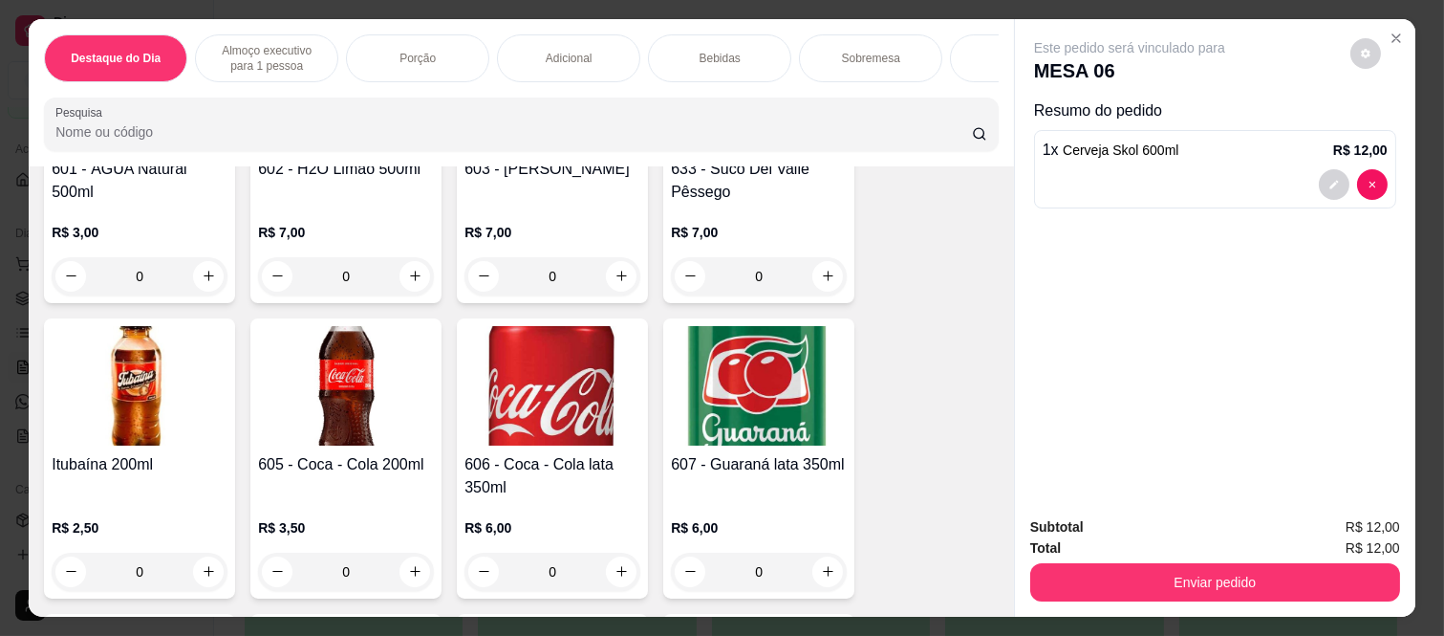
scroll to position [3186, 0]
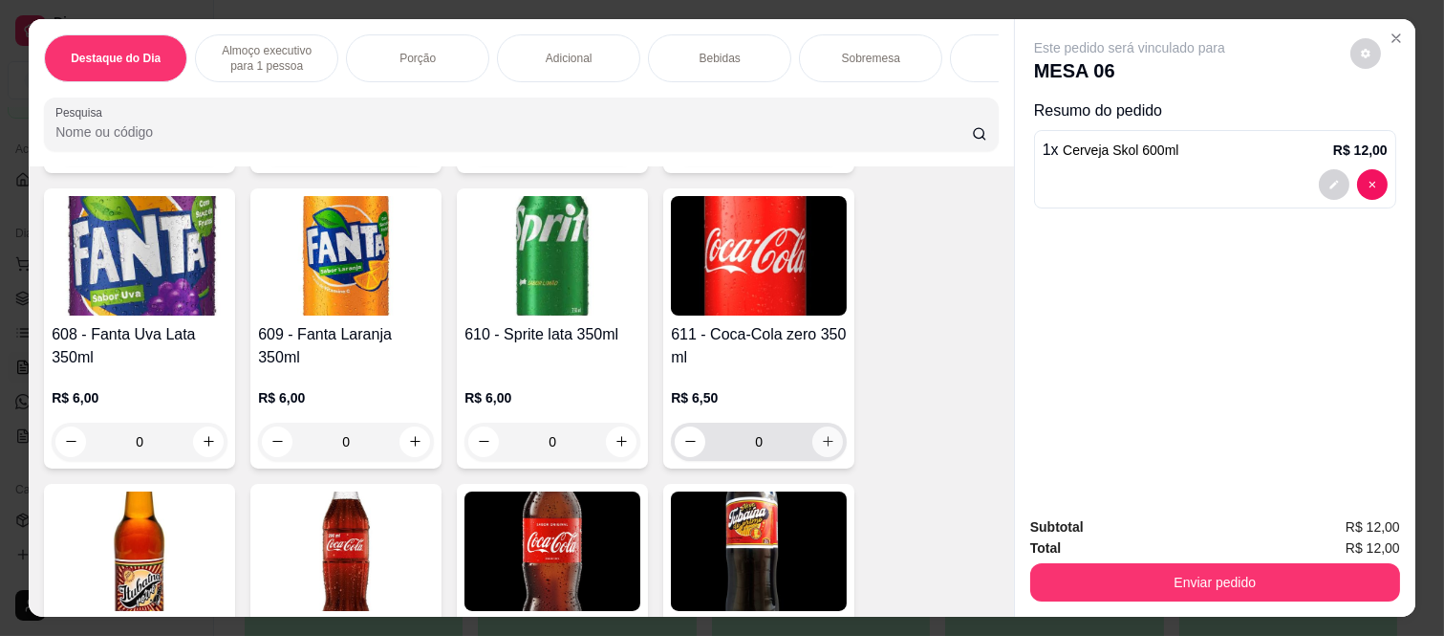
click at [827, 426] on button "increase-product-quantity" at bounding box center [827, 441] width 31 height 31
type input "1"
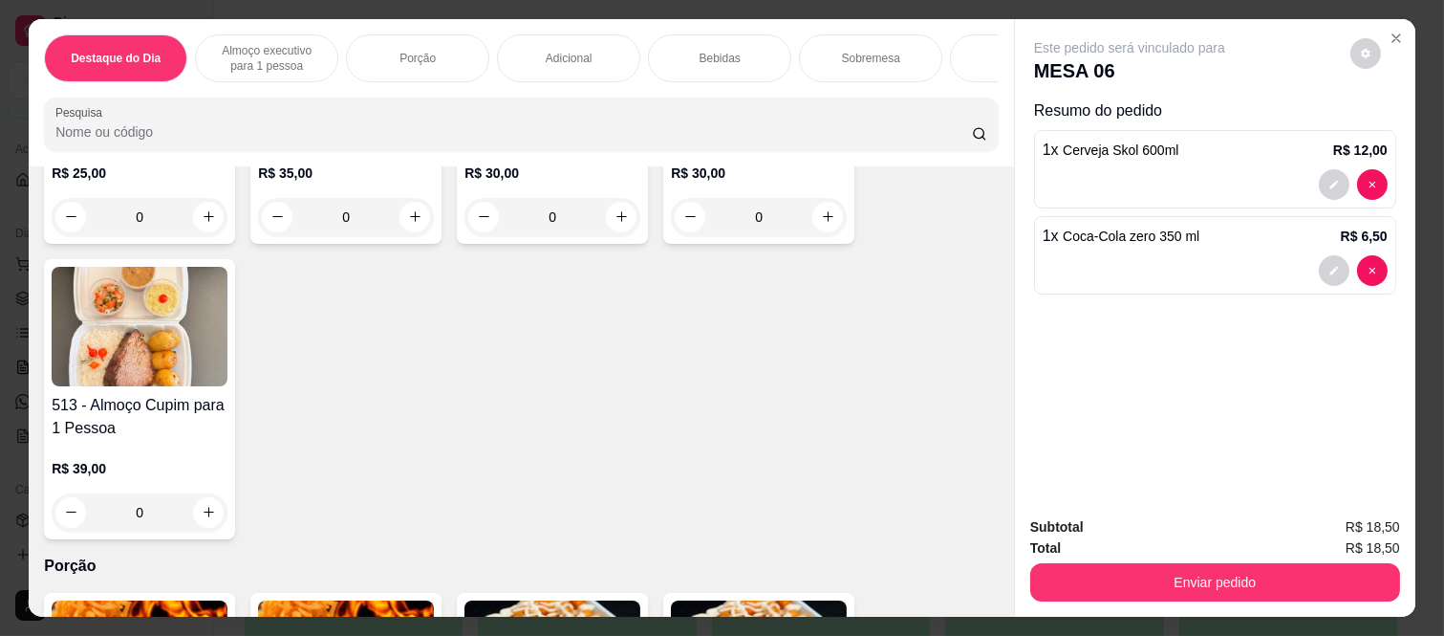
click at [322, 65] on div "Almoço executivo para 1 pessoa" at bounding box center [266, 58] width 143 height 48
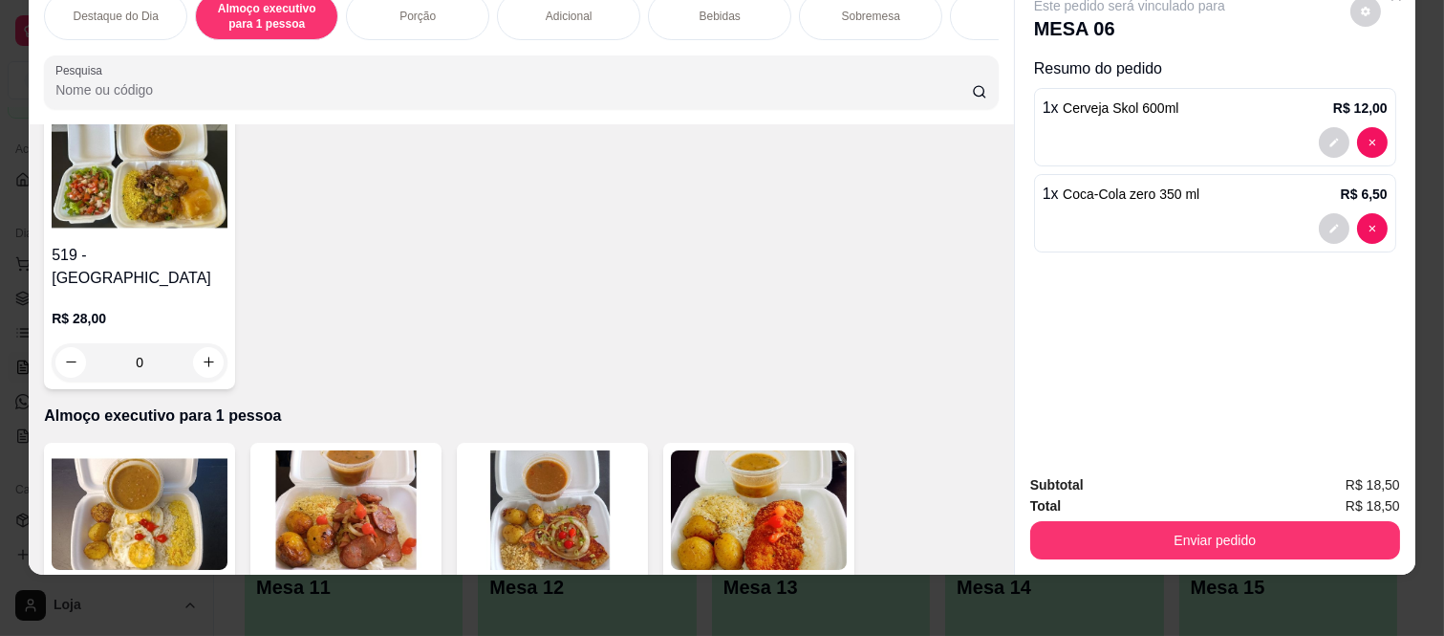
scroll to position [0, 0]
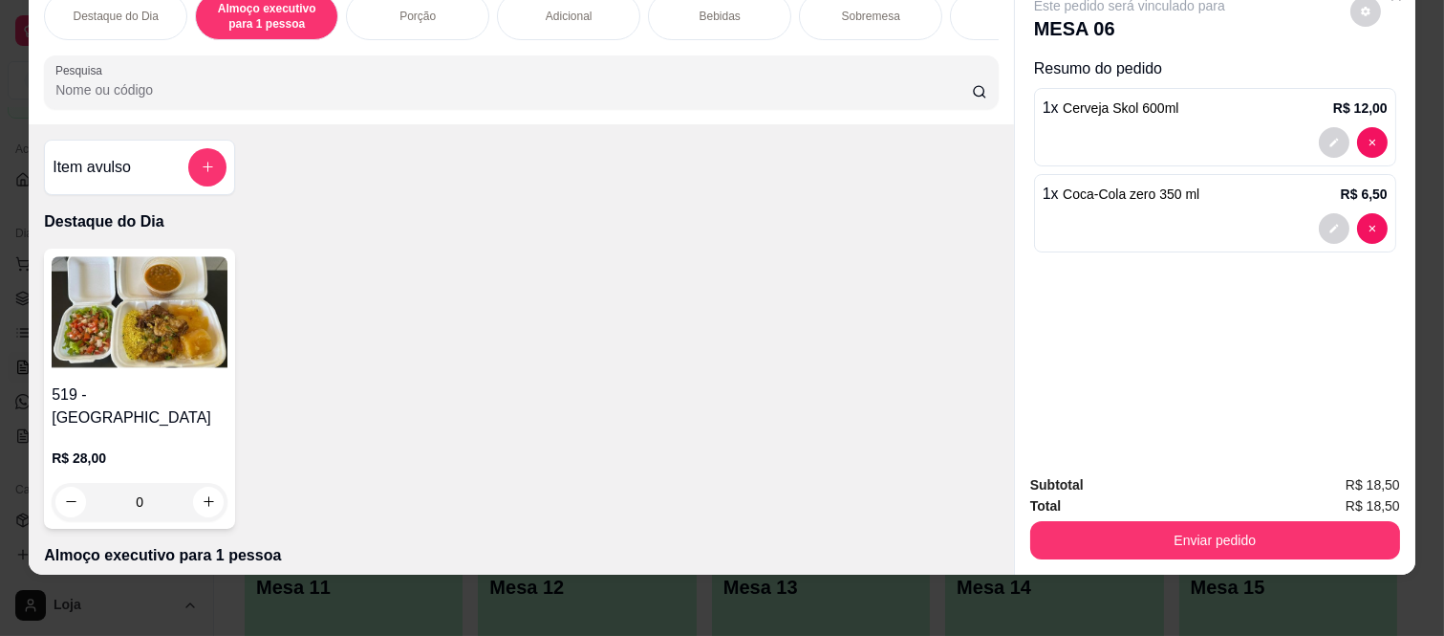
click at [202, 483] on div "0" at bounding box center [140, 502] width 176 height 38
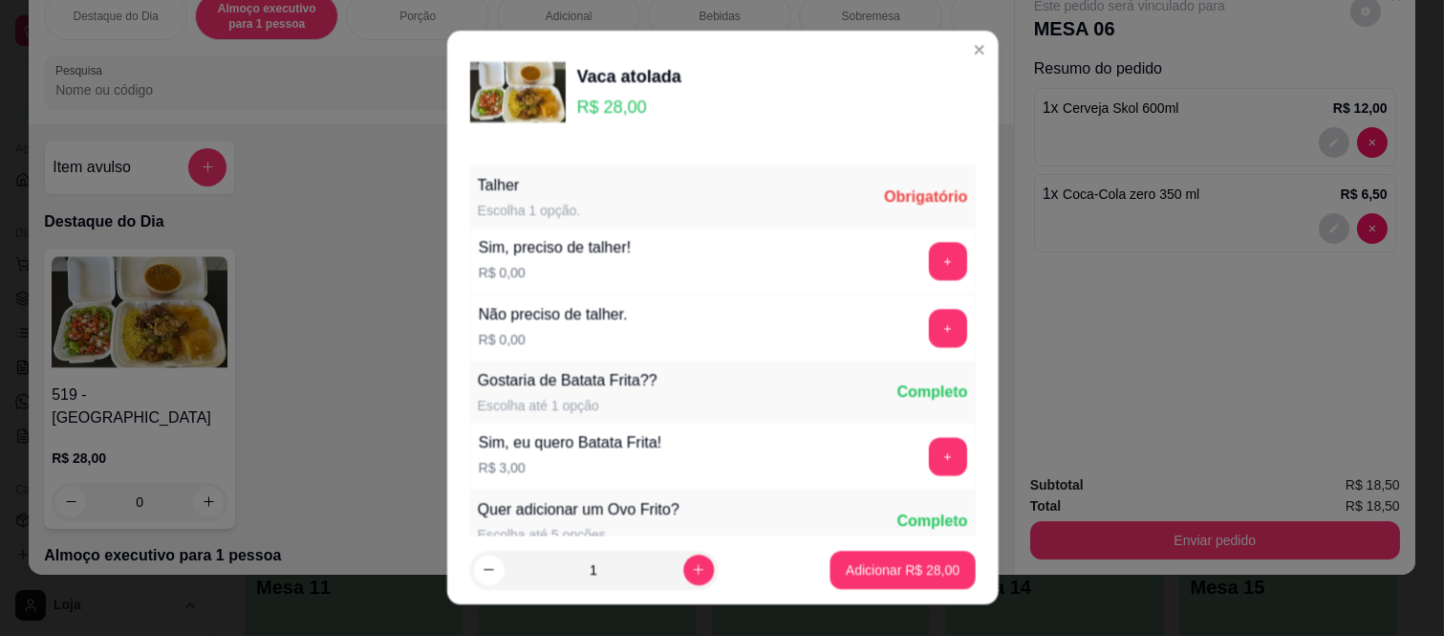
scroll to position [30, 0]
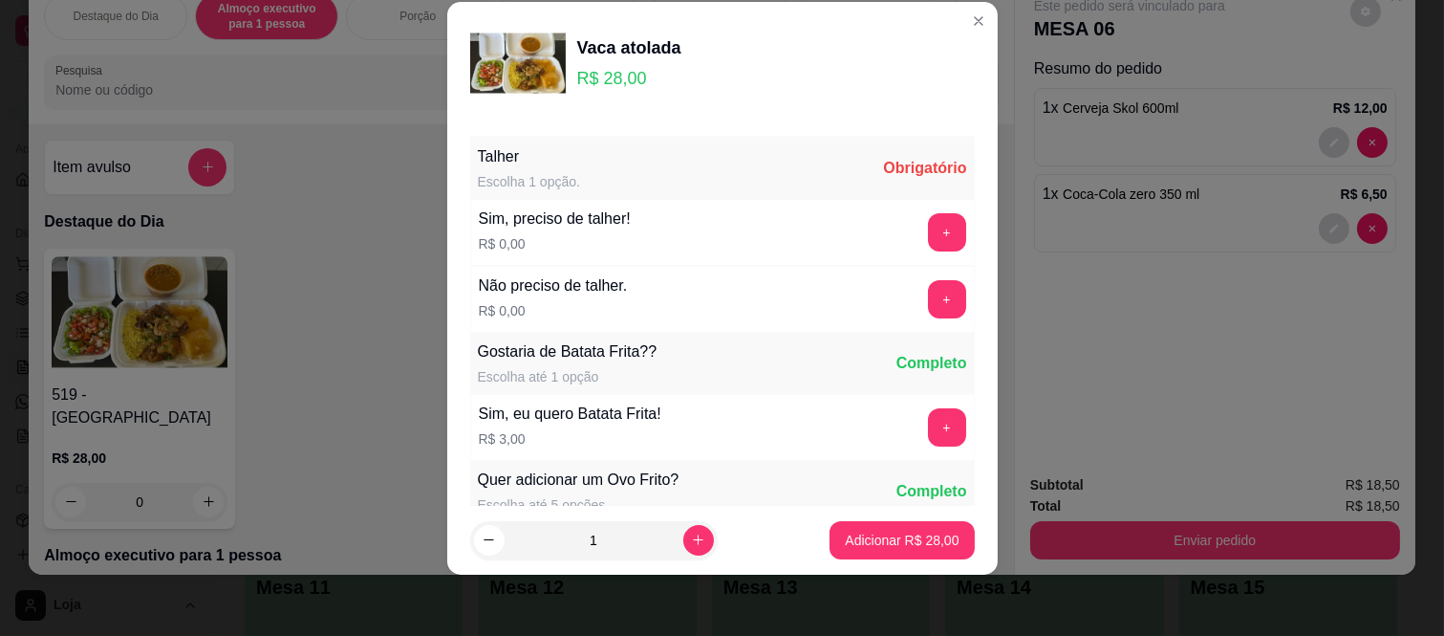
click at [928, 294] on div "+" at bounding box center [947, 299] width 54 height 38
click at [928, 299] on button "+" at bounding box center [947, 299] width 38 height 38
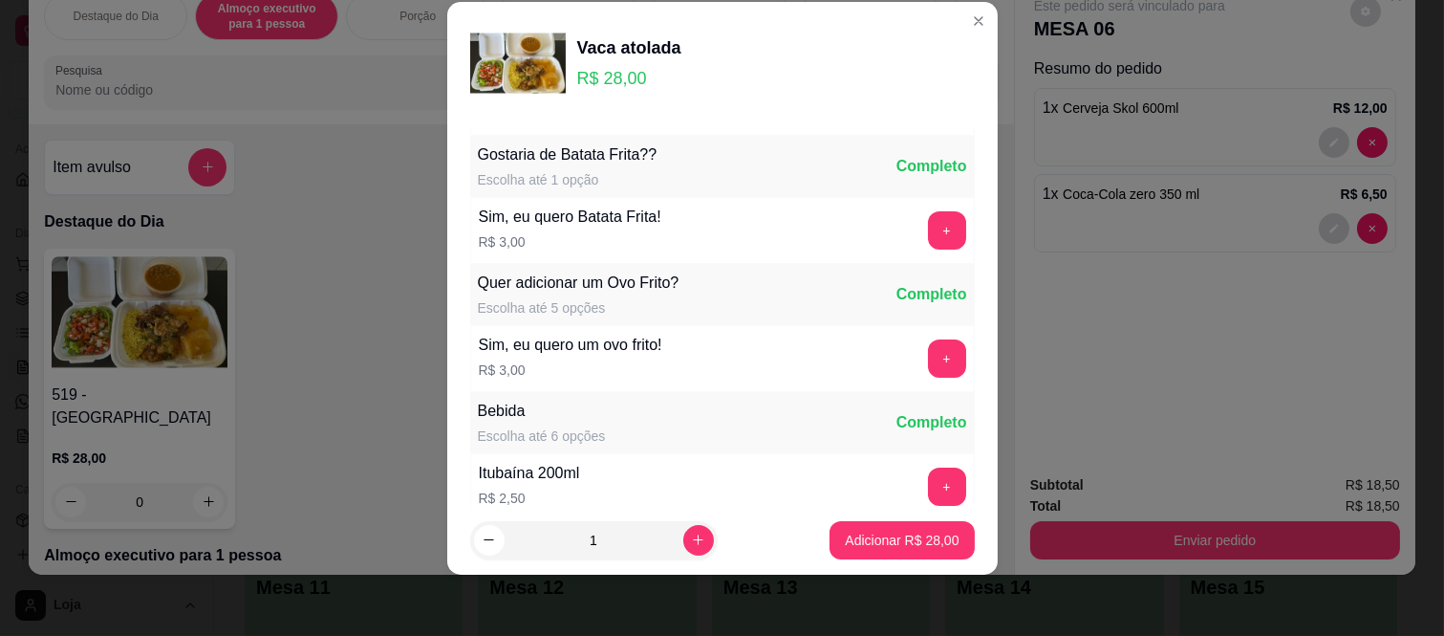
scroll to position [205, 0]
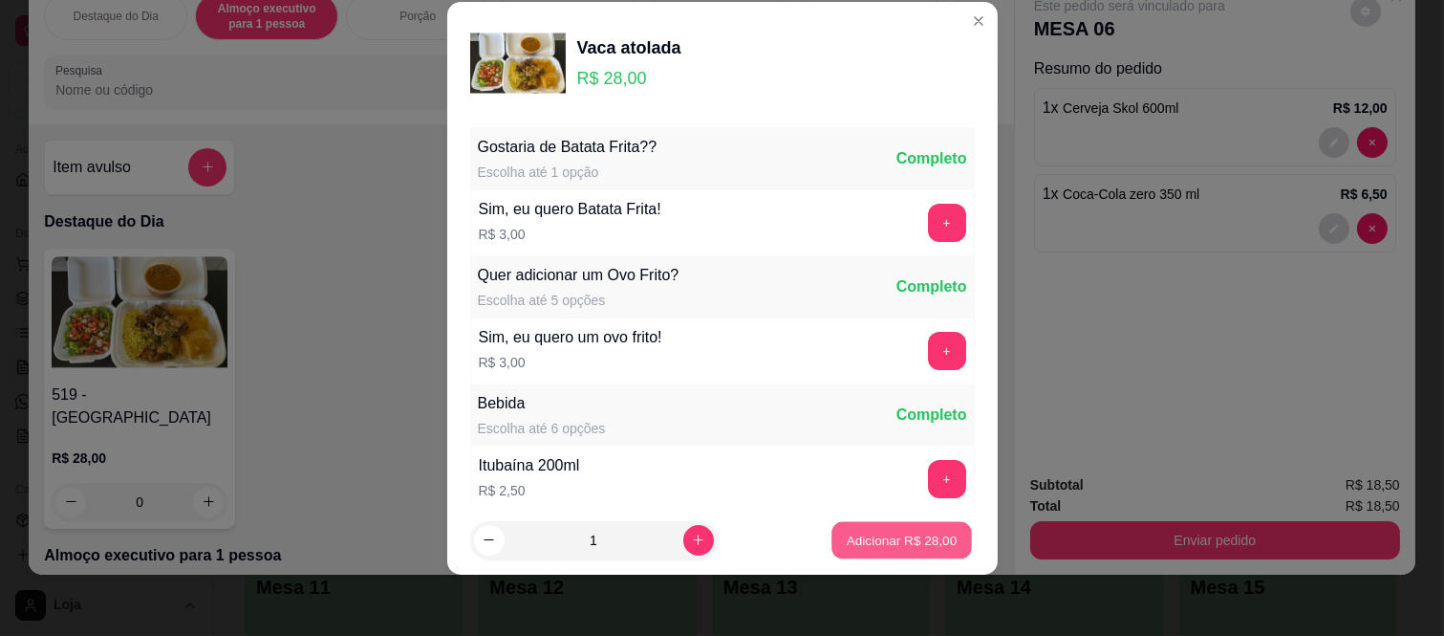
click at [880, 530] on p "Adicionar R$ 28,00" at bounding box center [902, 539] width 111 height 18
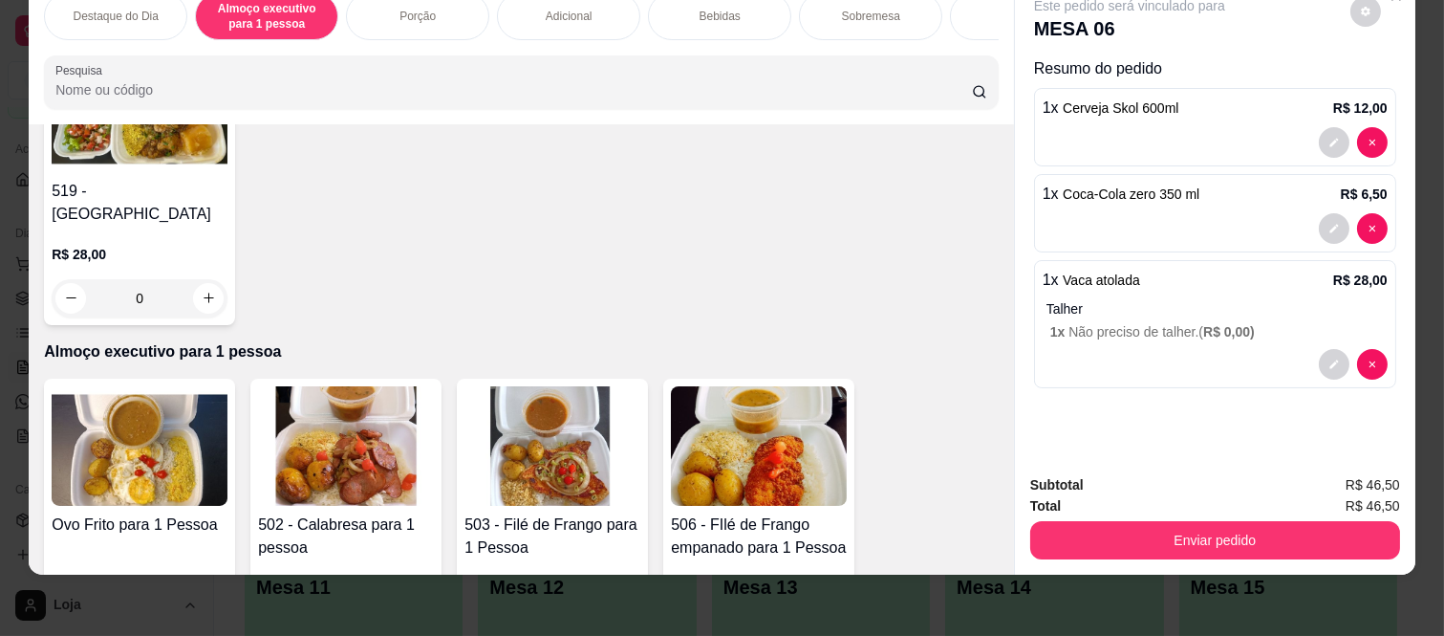
scroll to position [743, 0]
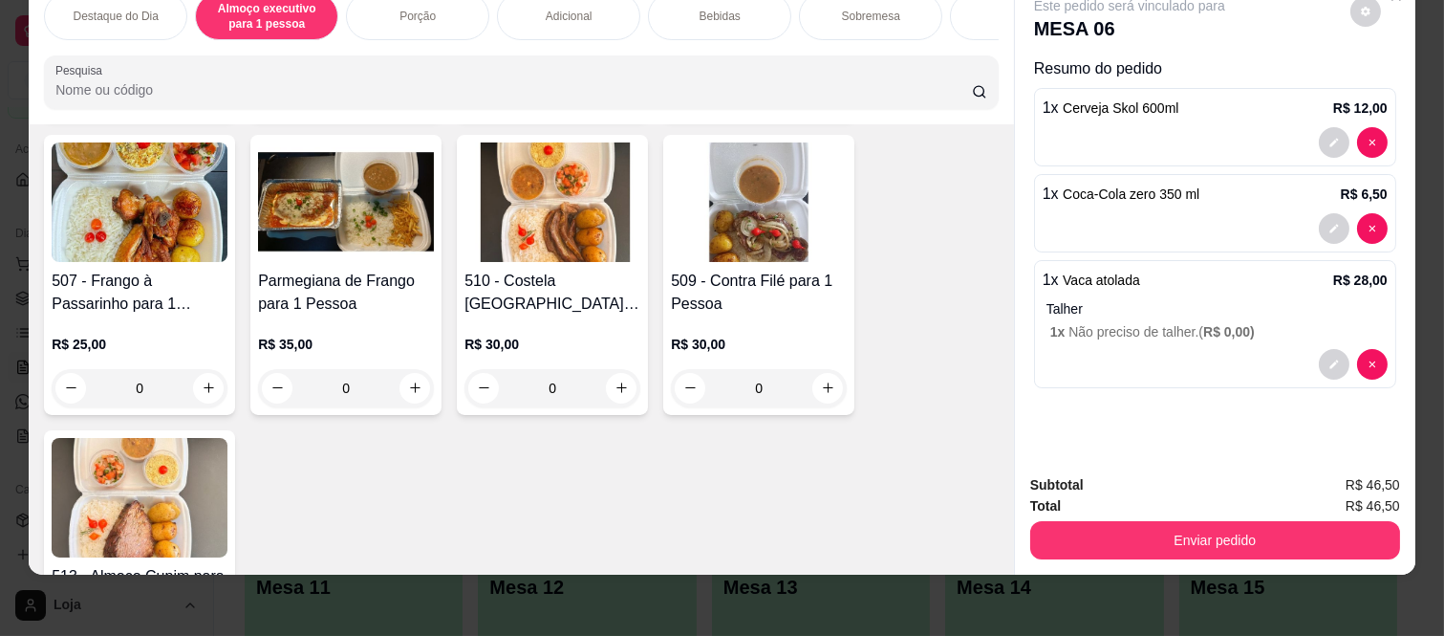
click at [617, 369] on div "0" at bounding box center [553, 388] width 176 height 38
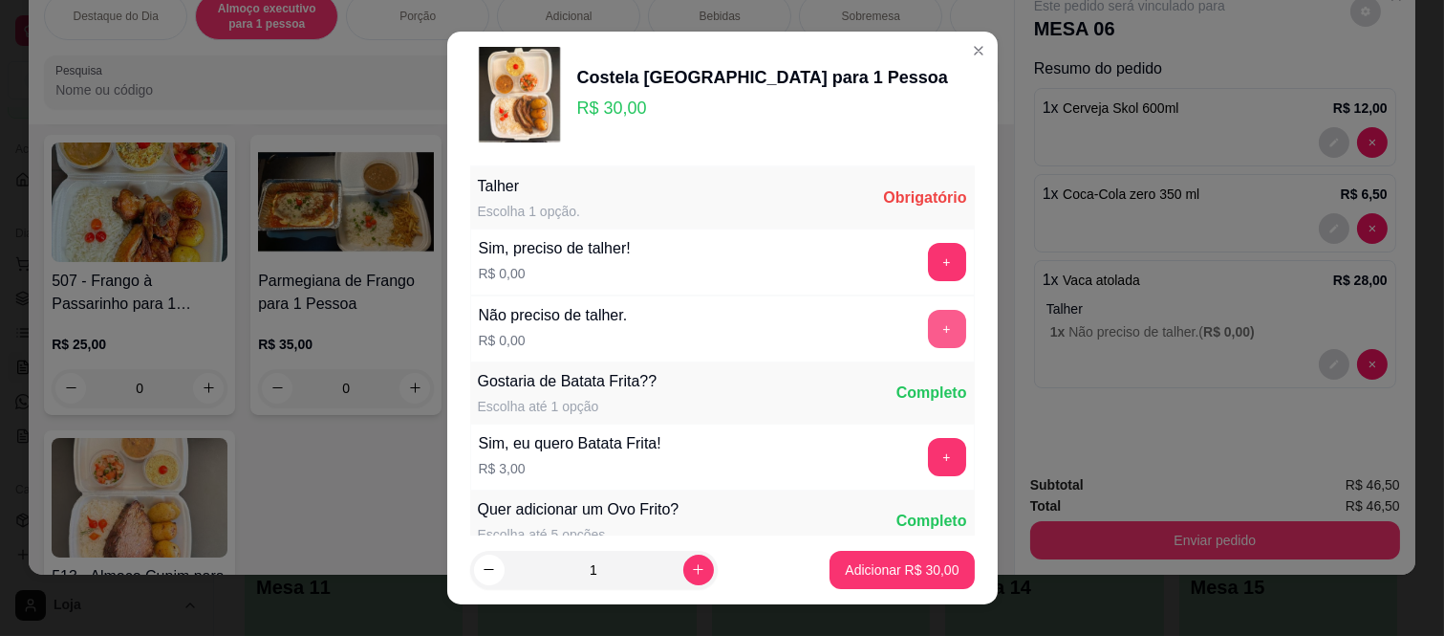
click at [928, 312] on button "+" at bounding box center [947, 329] width 38 height 38
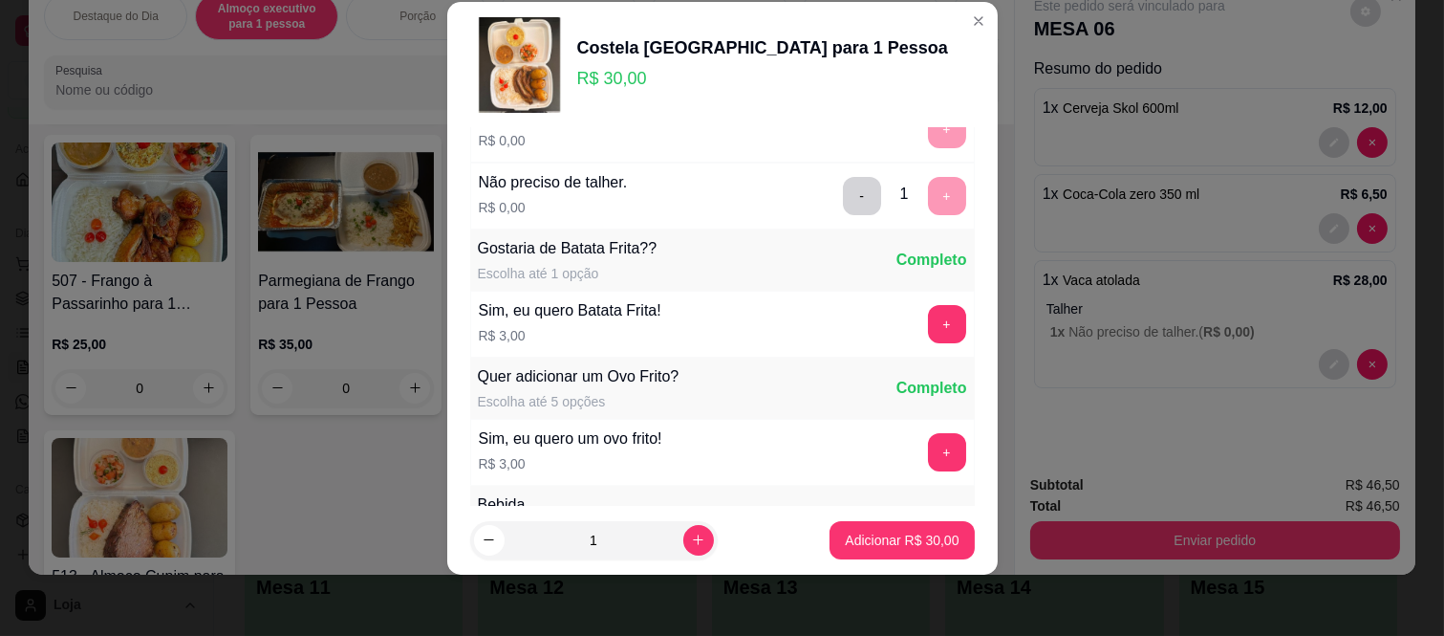
scroll to position [205, 0]
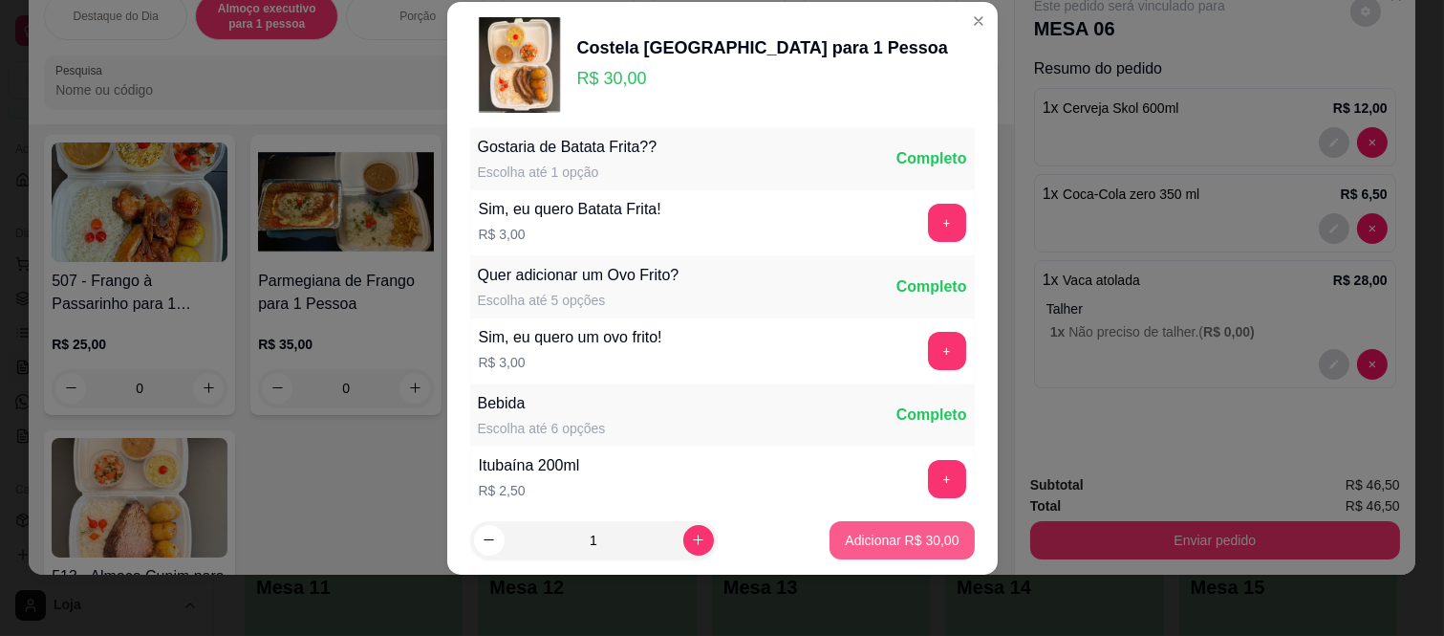
click at [872, 554] on button "Adicionar R$ 30,00" at bounding box center [902, 540] width 144 height 38
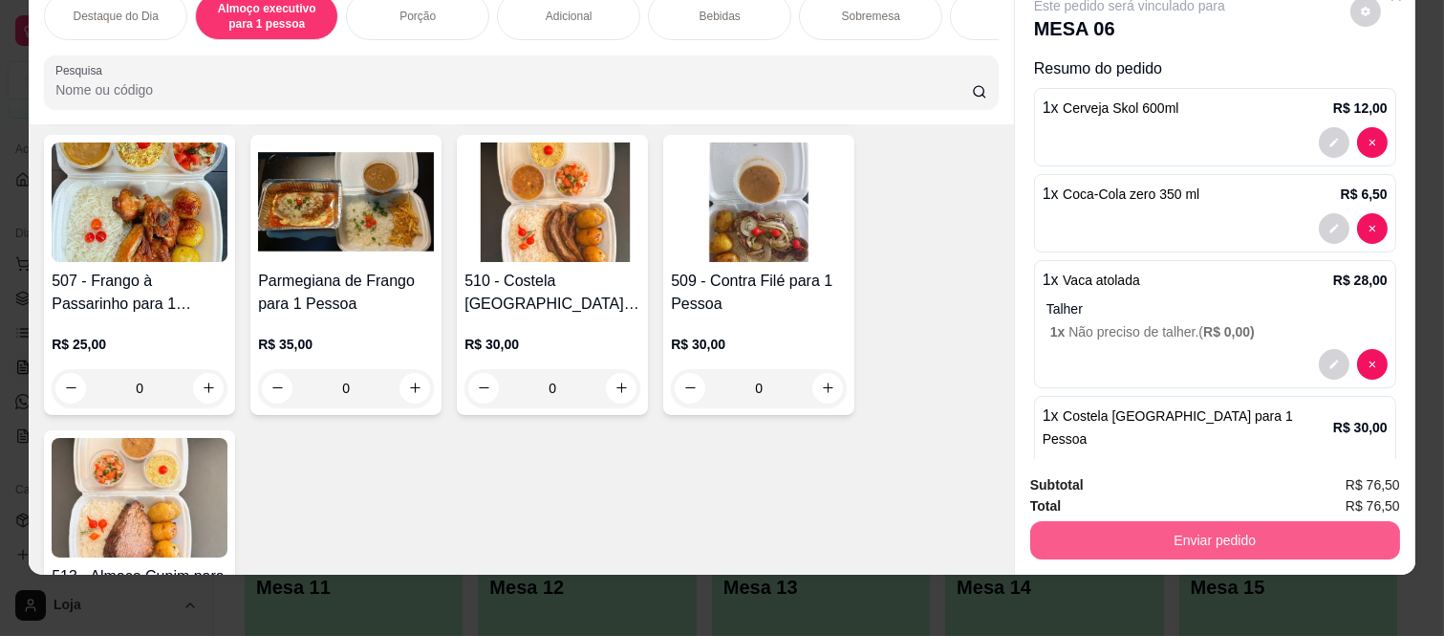
click at [1323, 521] on button "Enviar pedido" at bounding box center [1215, 540] width 370 height 38
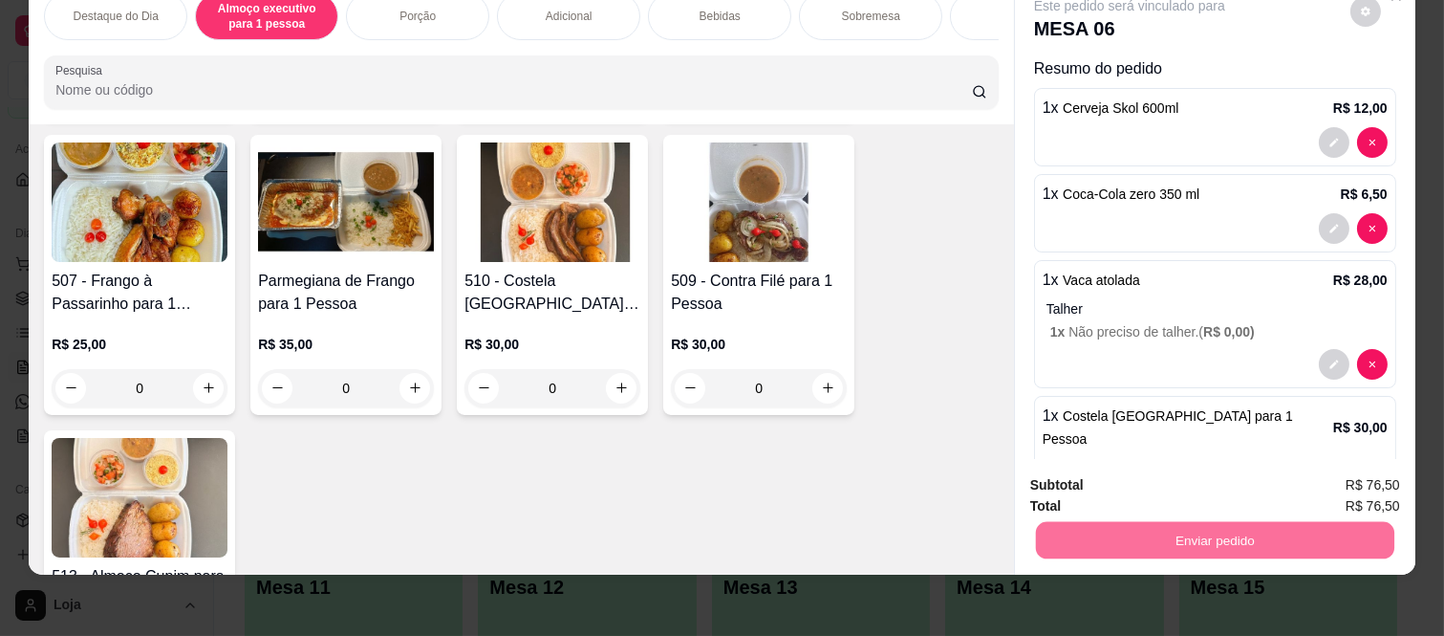
click at [1209, 465] on button "Não registrar e enviar pedido" at bounding box center [1150, 478] width 199 height 36
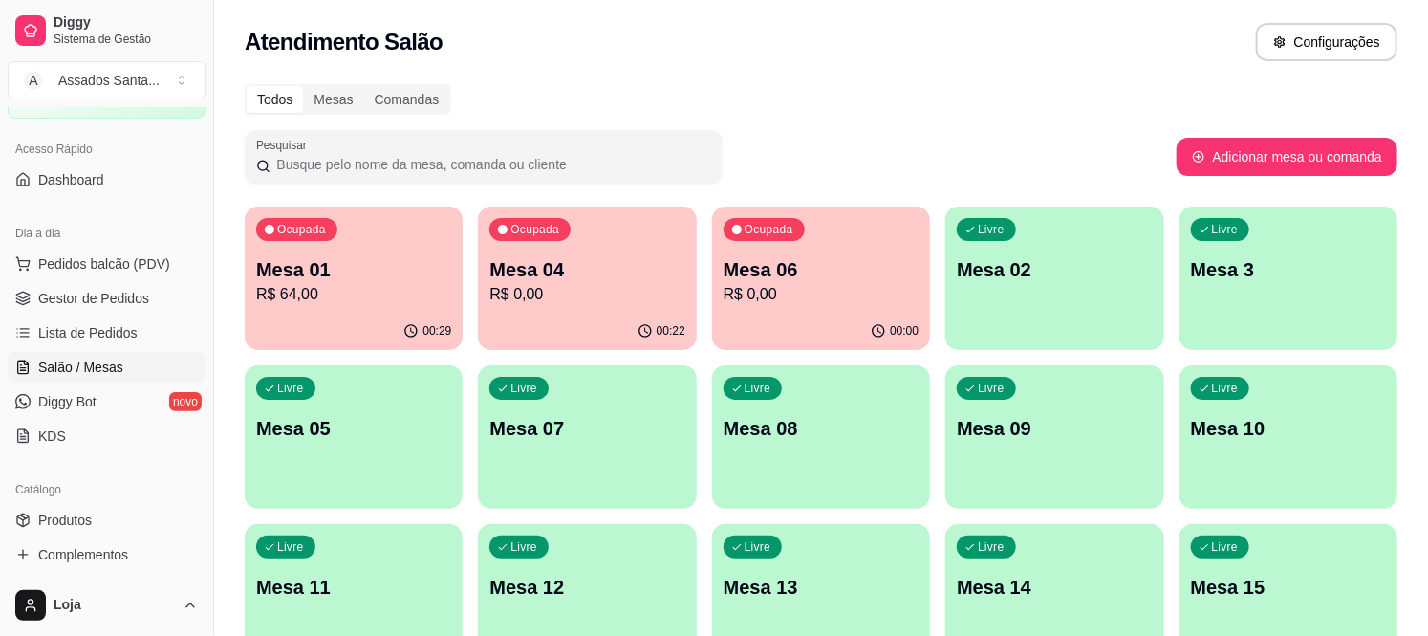
click at [944, 140] on div "Pesquisar" at bounding box center [711, 157] width 932 height 54
click at [113, 304] on span "Gestor de Pedidos" at bounding box center [93, 298] width 111 height 19
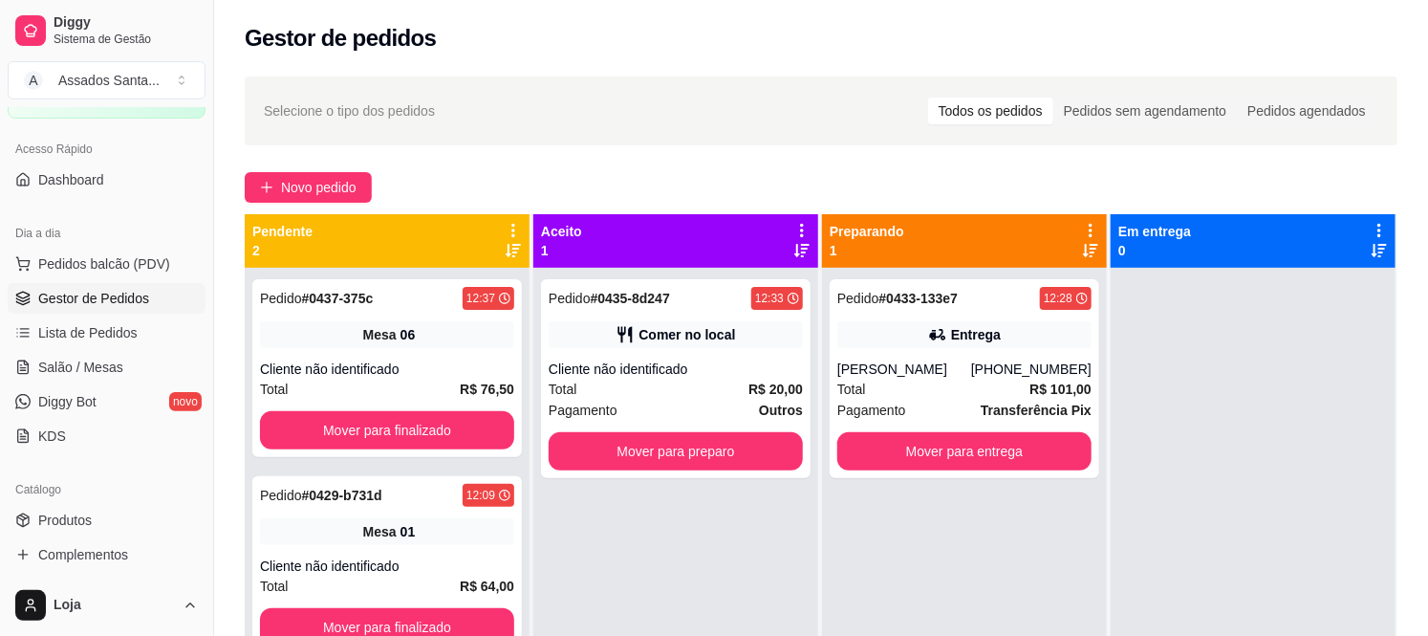
click at [294, 166] on div "Selecione o tipo dos pedidos Todos os pedidos Pedidos sem agendamento Pedidos a…" at bounding box center [821, 469] width 1214 height 808
click at [297, 177] on span "Novo pedido" at bounding box center [319, 187] width 76 height 21
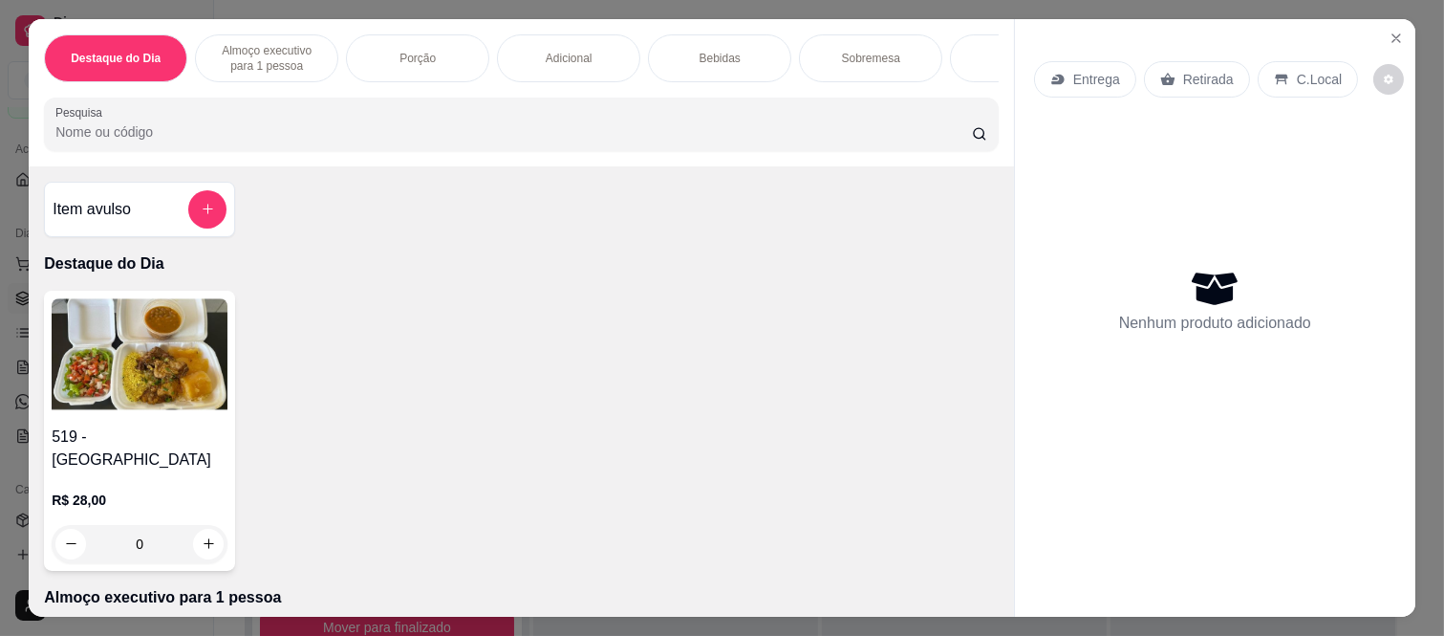
click at [313, 64] on p "Almoço executivo para 1 pessoa" at bounding box center [266, 58] width 111 height 31
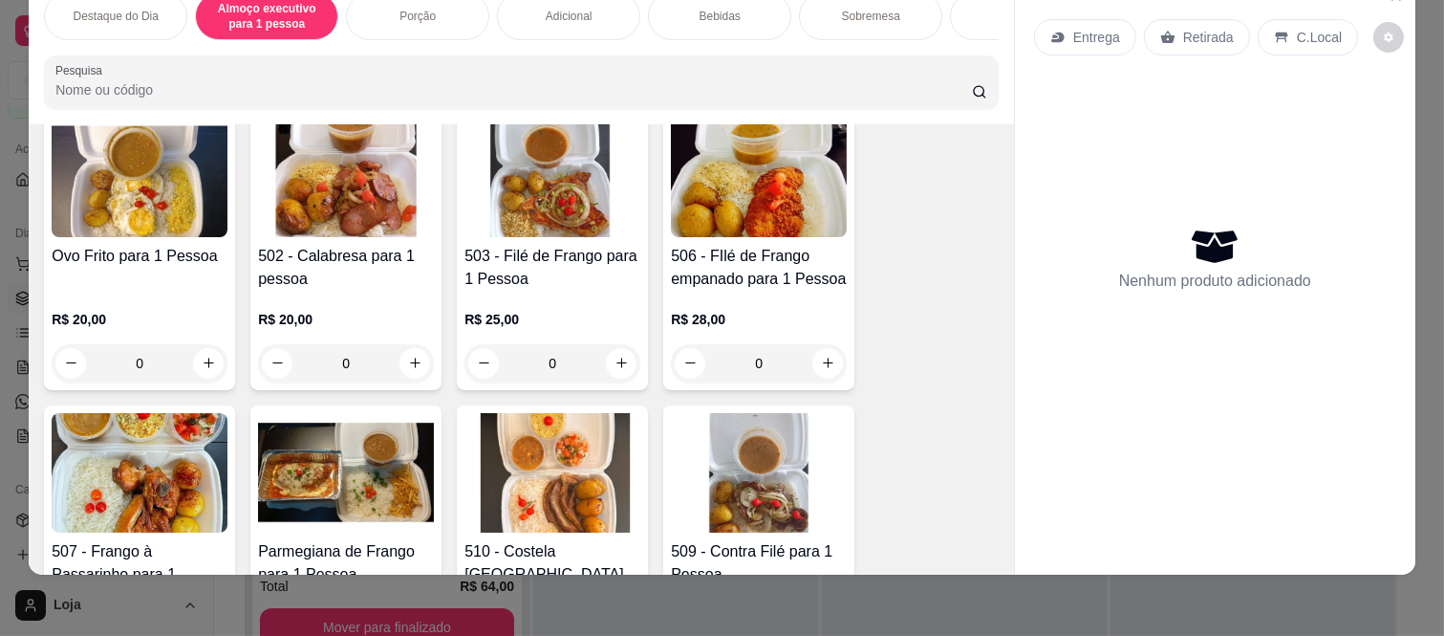
scroll to position [503, 0]
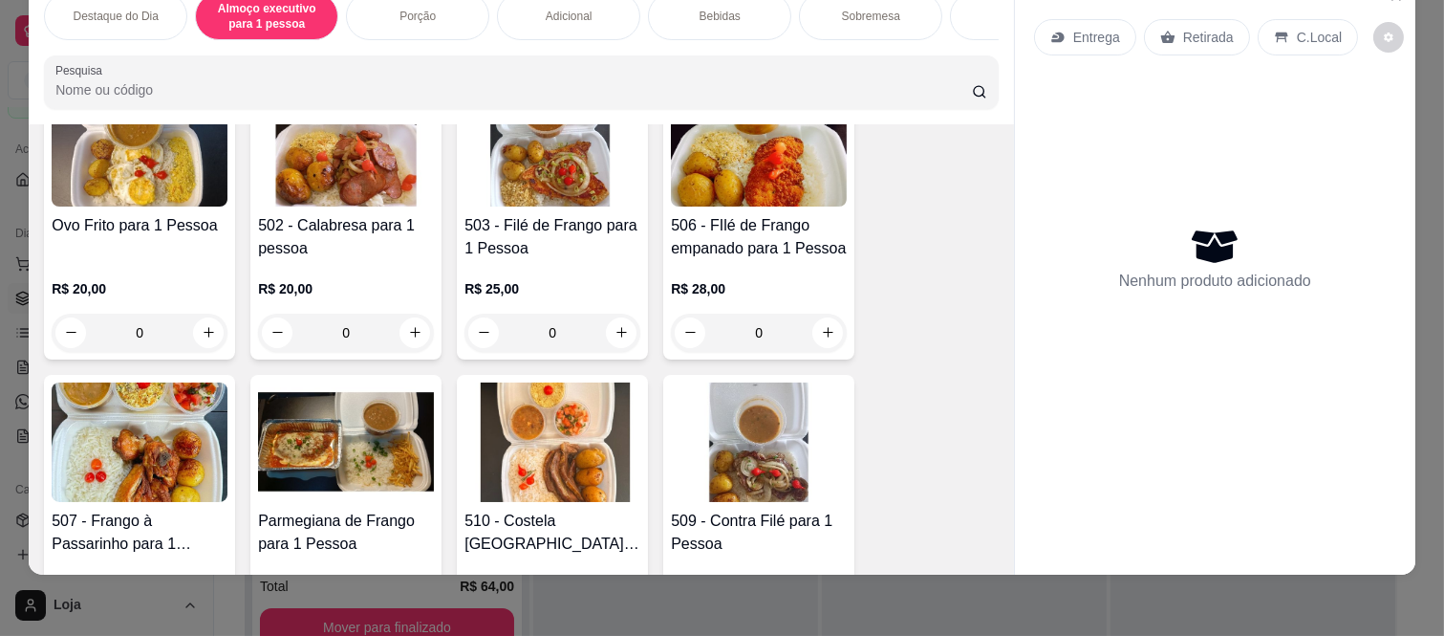
click at [413, 315] on div "0" at bounding box center [346, 332] width 176 height 38
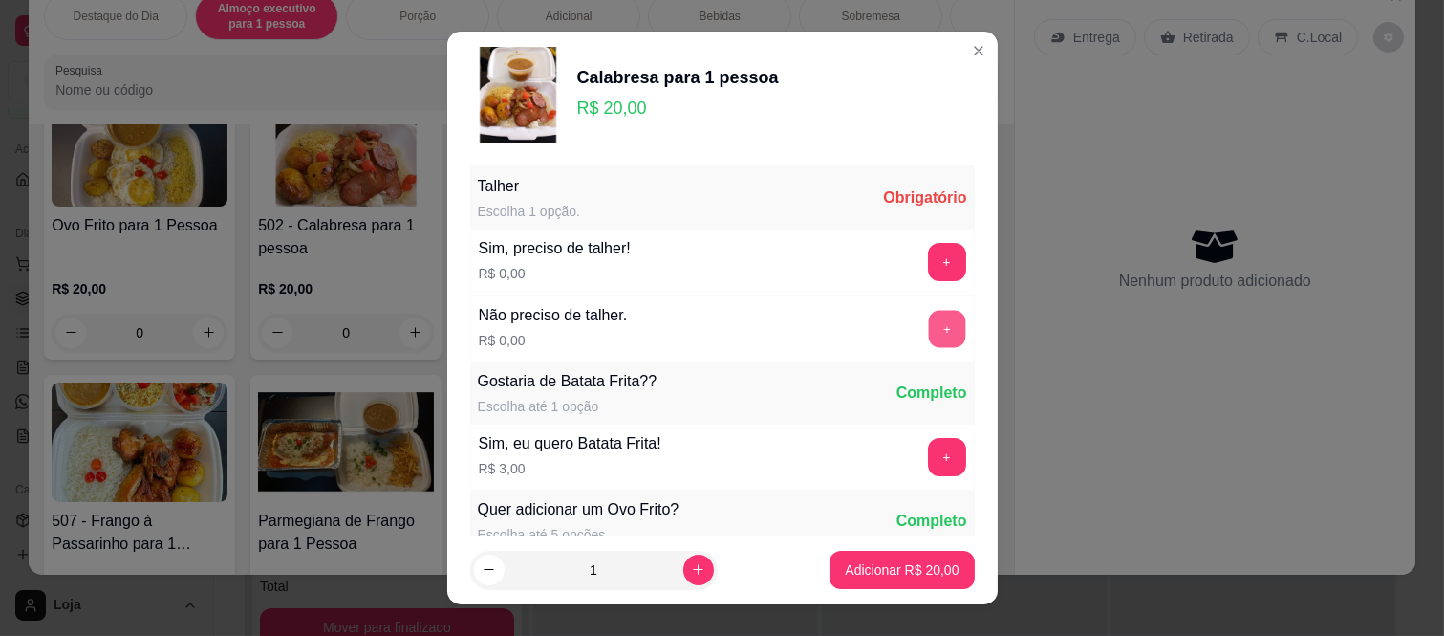
click at [928, 327] on button "+" at bounding box center [946, 329] width 37 height 37
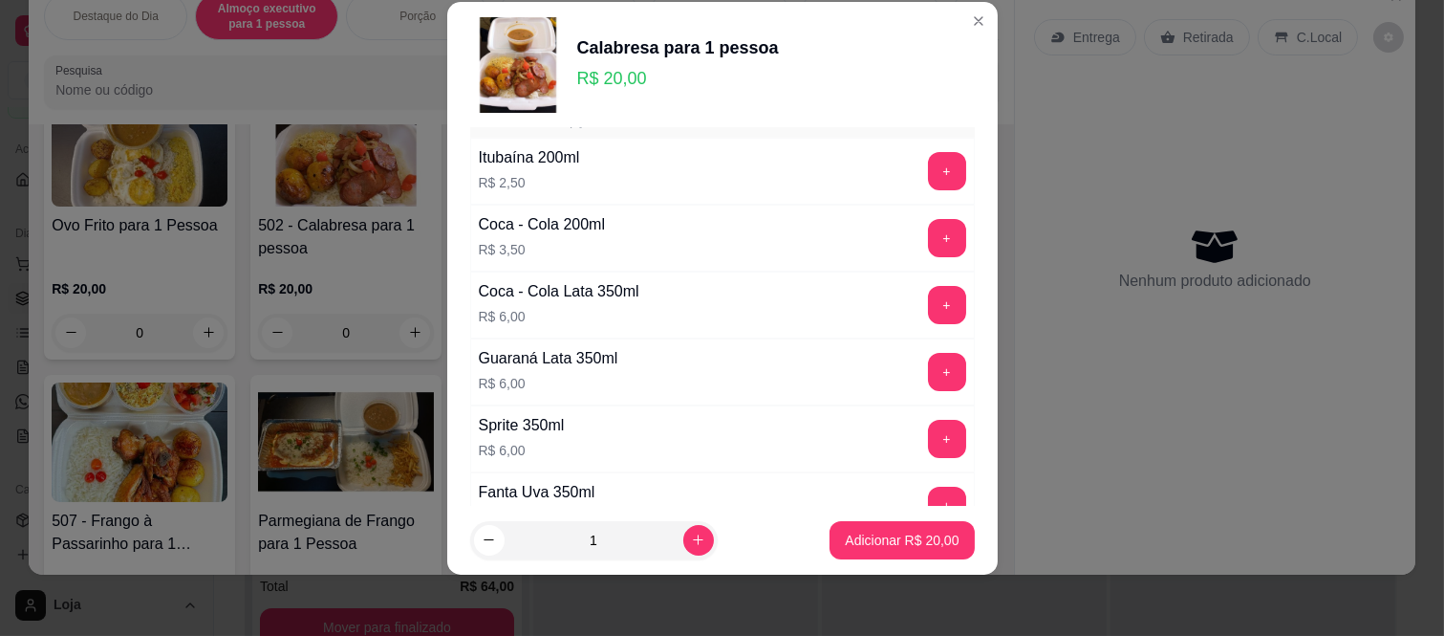
scroll to position [516, 0]
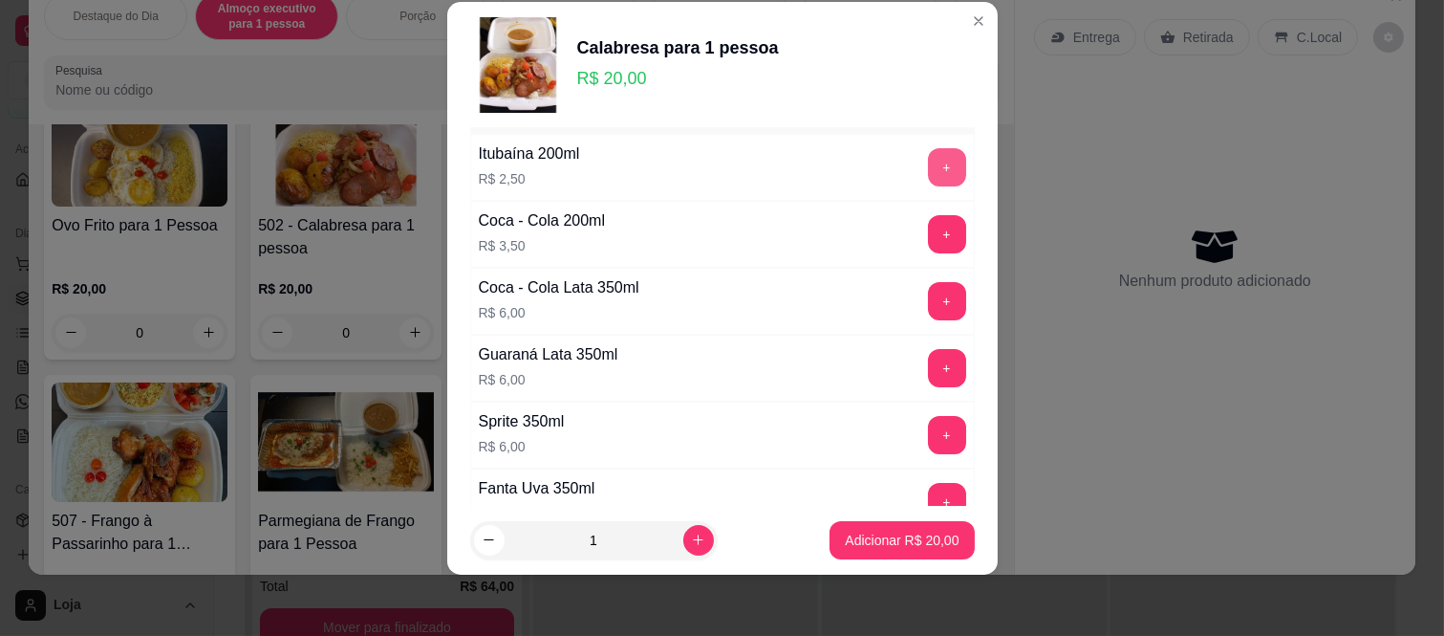
click at [928, 175] on button "+" at bounding box center [947, 167] width 38 height 38
click at [905, 539] on p "Adicionar R$ 22,50" at bounding box center [902, 539] width 111 height 18
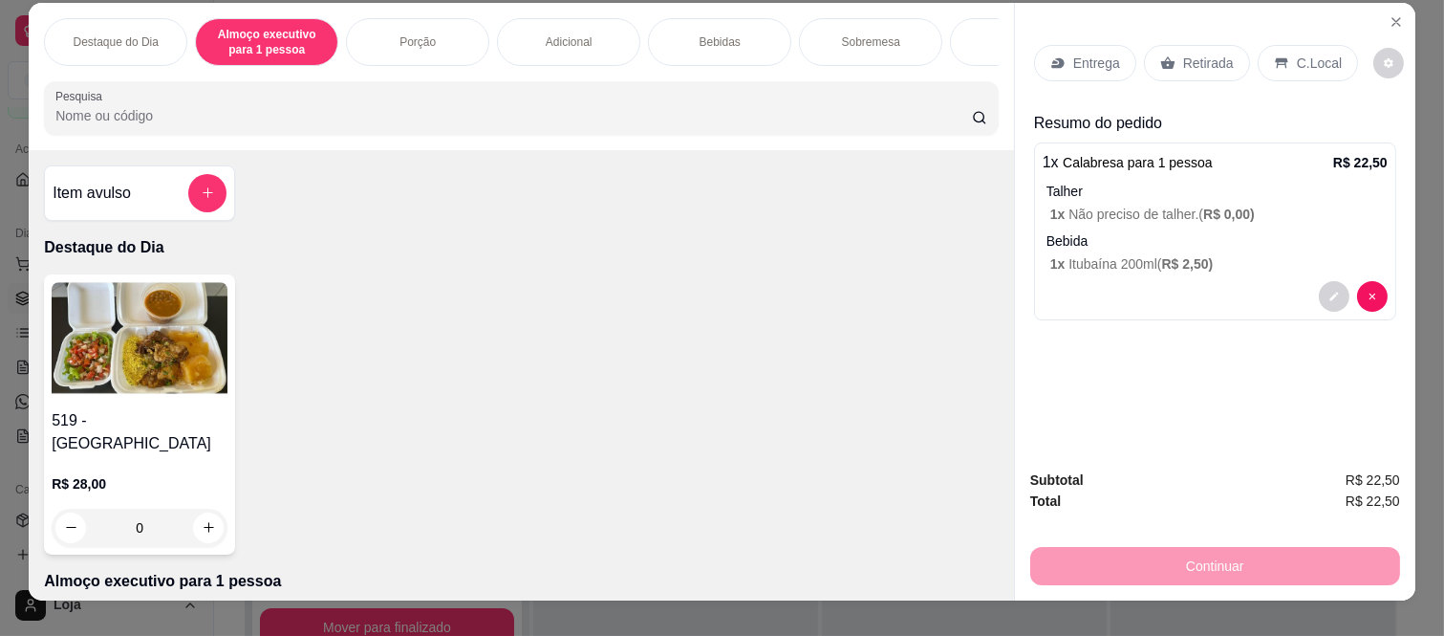
scroll to position [0, 0]
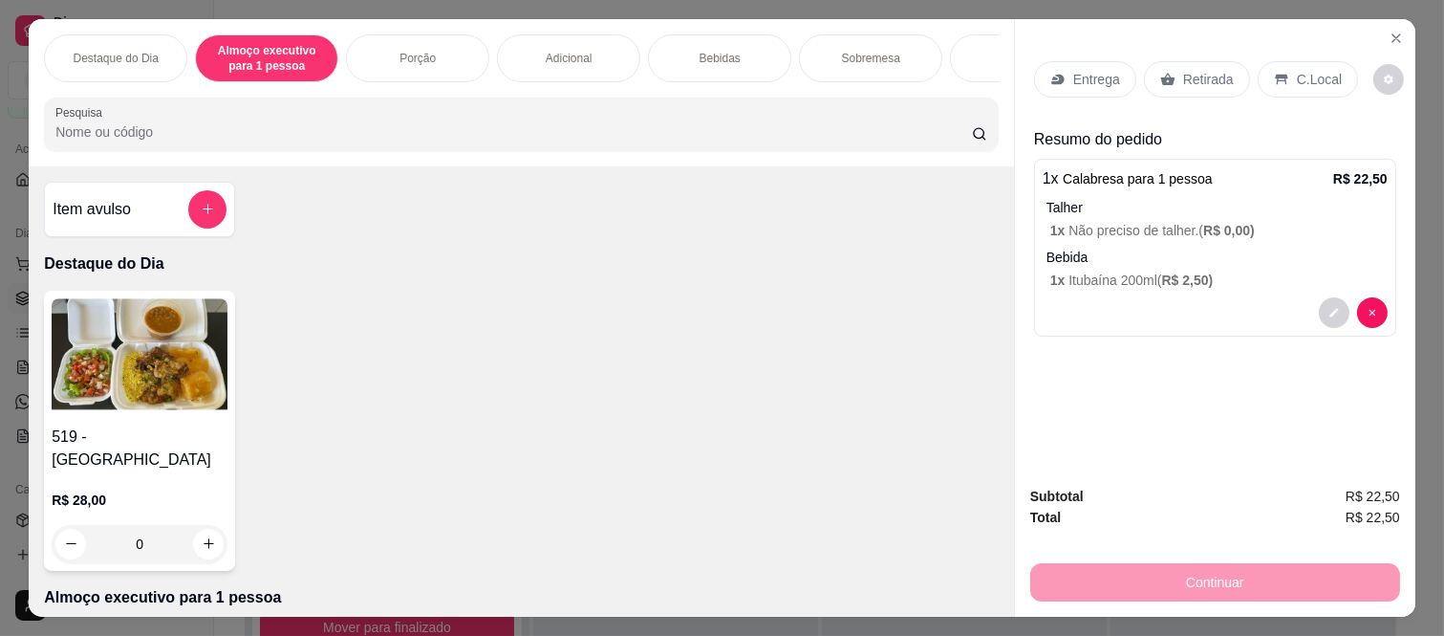
click at [1236, 285] on div "1 x Calabresa para 1 pessoa R$ 22,50 Talher 1 x Não preciso de talher. ( R$ 0,0…" at bounding box center [1215, 248] width 362 height 178
click at [1199, 249] on p "Bebida" at bounding box center [1217, 257] width 341 height 19
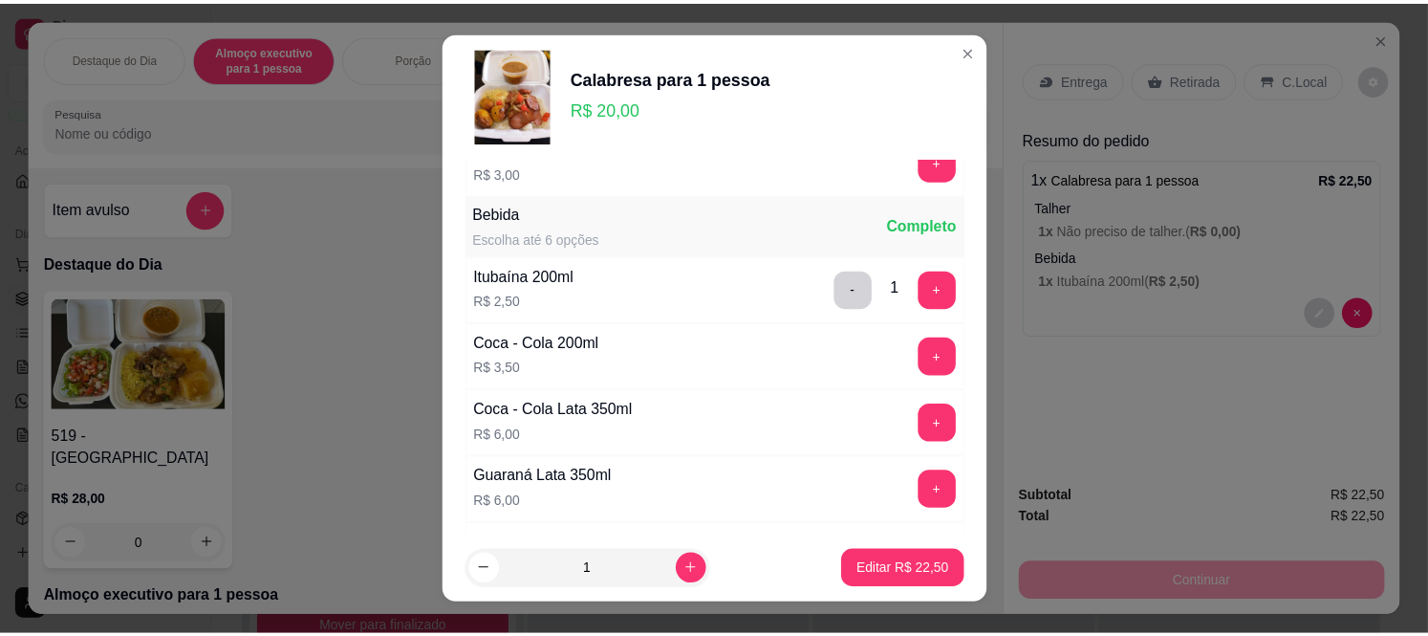
scroll to position [424, 0]
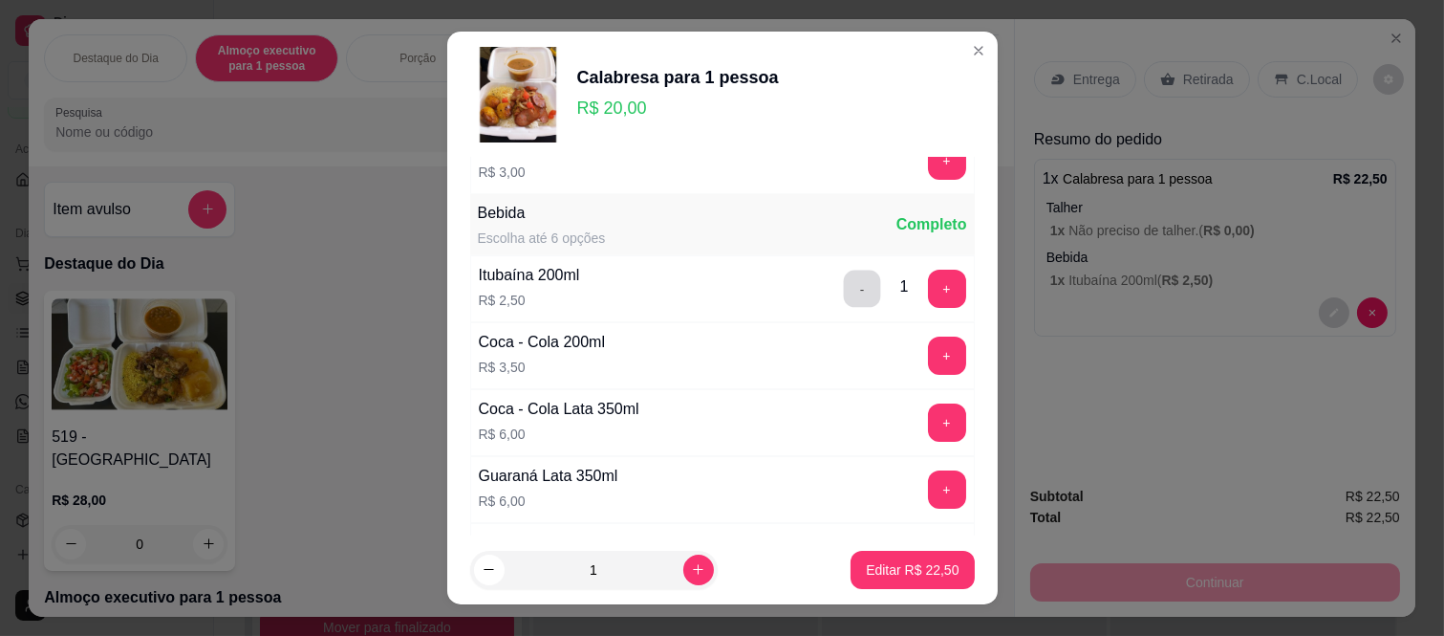
click at [843, 274] on button "-" at bounding box center [861, 288] width 37 height 37
click at [928, 347] on button "+" at bounding box center [947, 355] width 38 height 38
click at [863, 556] on button "Editar R$ 23,50" at bounding box center [912, 570] width 123 height 38
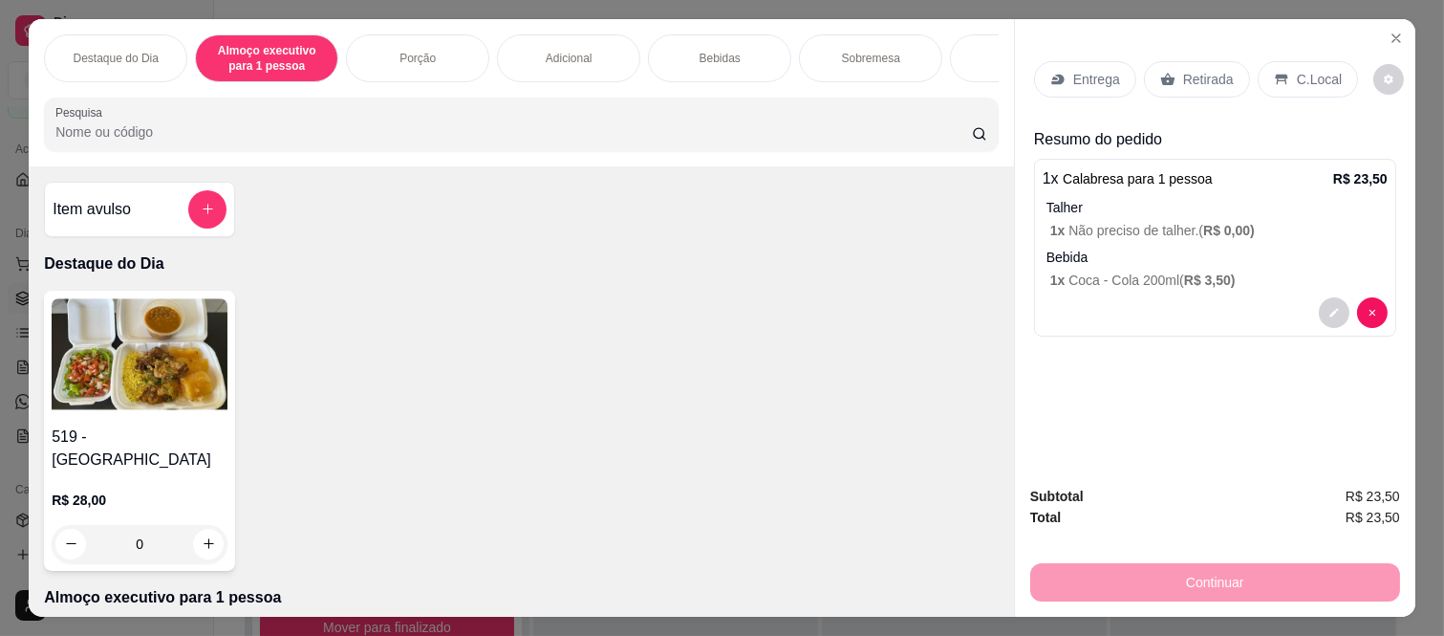
click at [1306, 70] on p "C.Local" at bounding box center [1319, 79] width 45 height 19
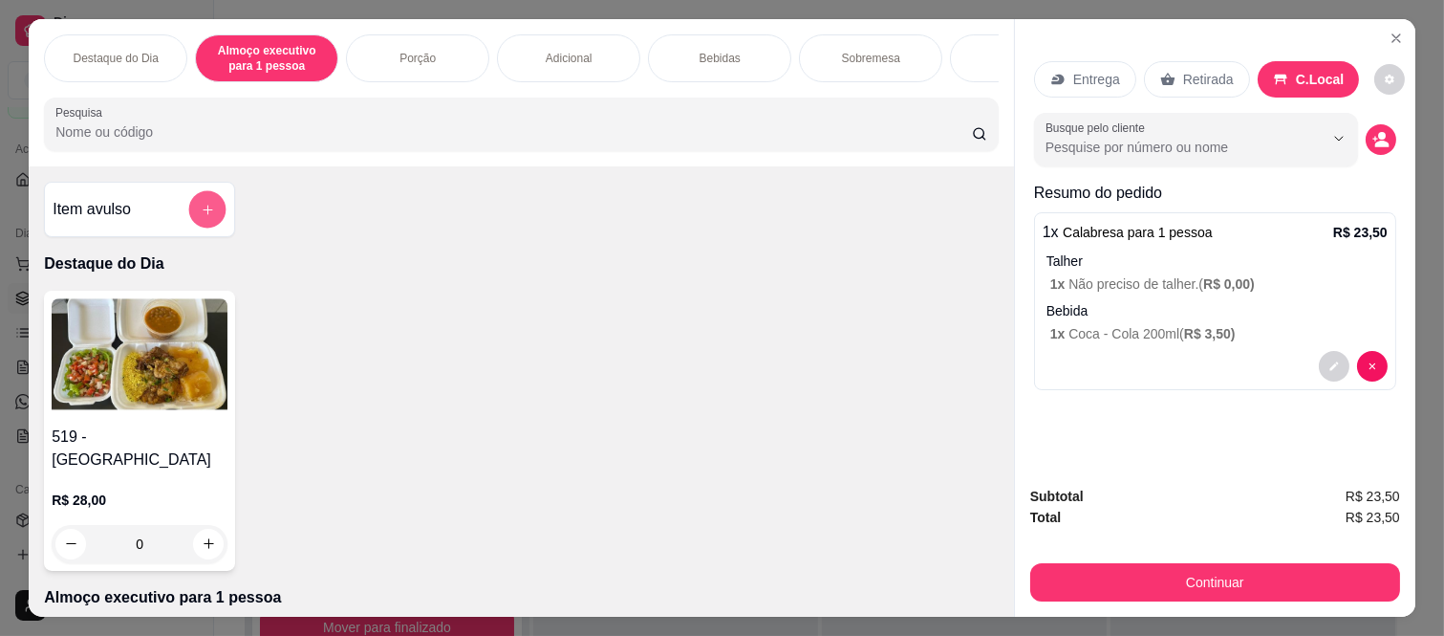
click at [201, 216] on icon "add-separate-item" at bounding box center [208, 210] width 14 height 14
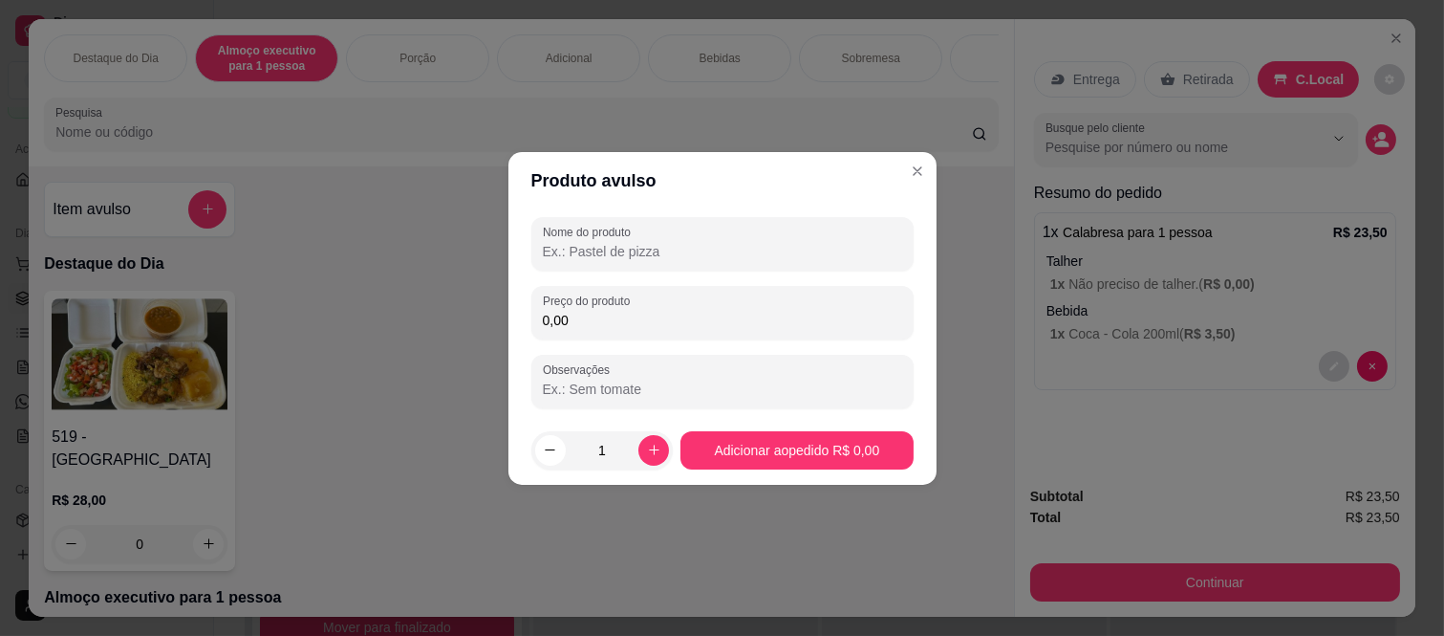
click at [634, 247] on input "Nome do produto" at bounding box center [722, 251] width 359 height 19
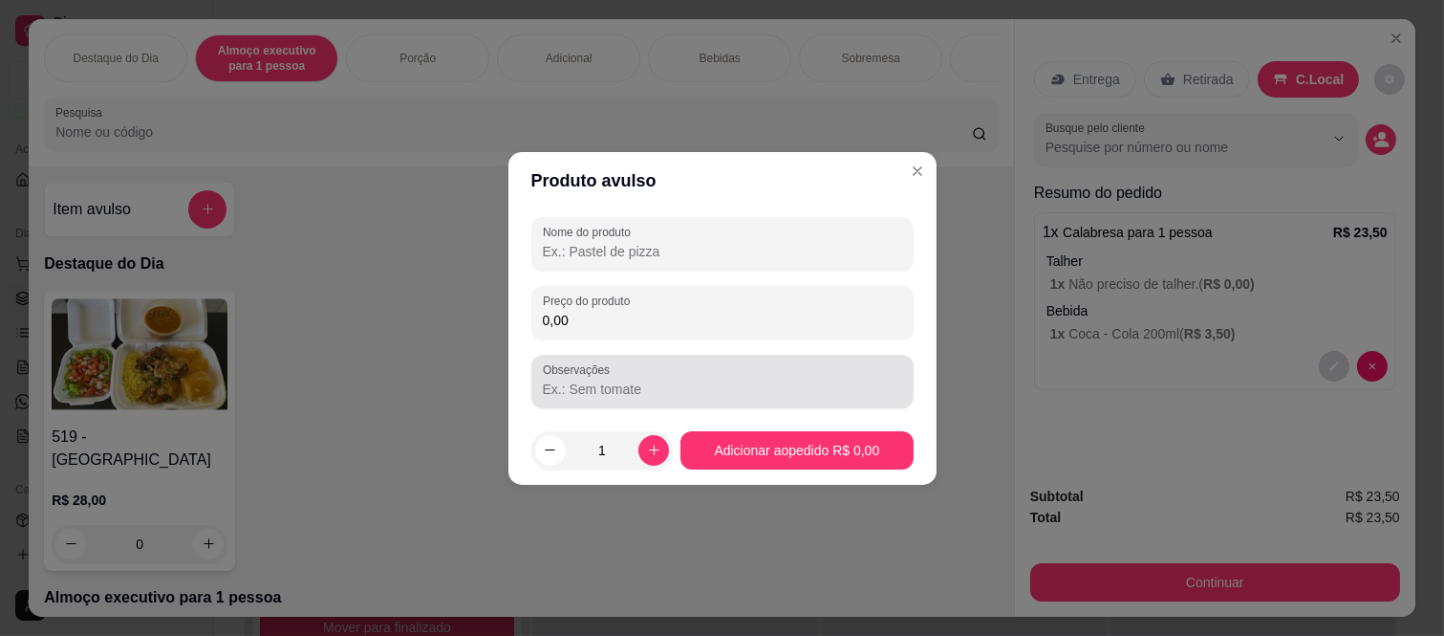
click at [713, 359] on div "Observações" at bounding box center [722, 382] width 382 height 54
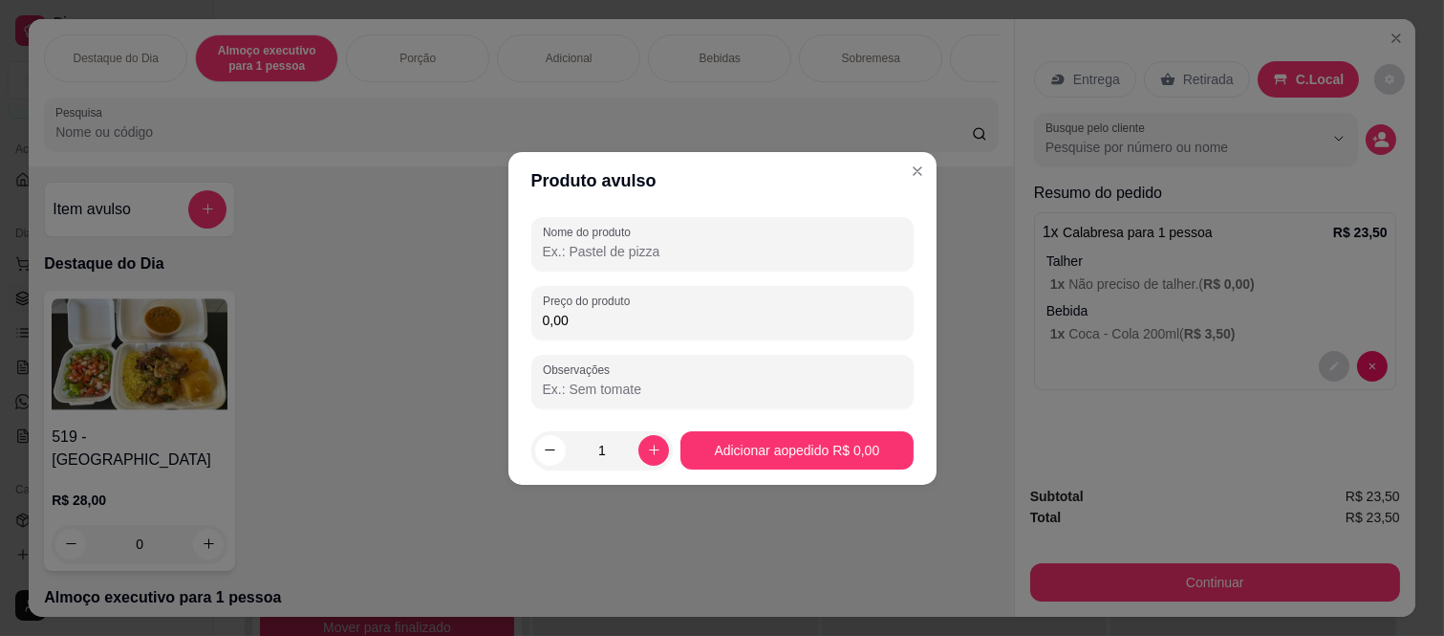
click at [693, 323] on input "0,00" at bounding box center [722, 320] width 359 height 19
type input "0,50"
click at [775, 451] on button "Adicionar ao pedido R$ 0,50" at bounding box center [797, 450] width 232 height 38
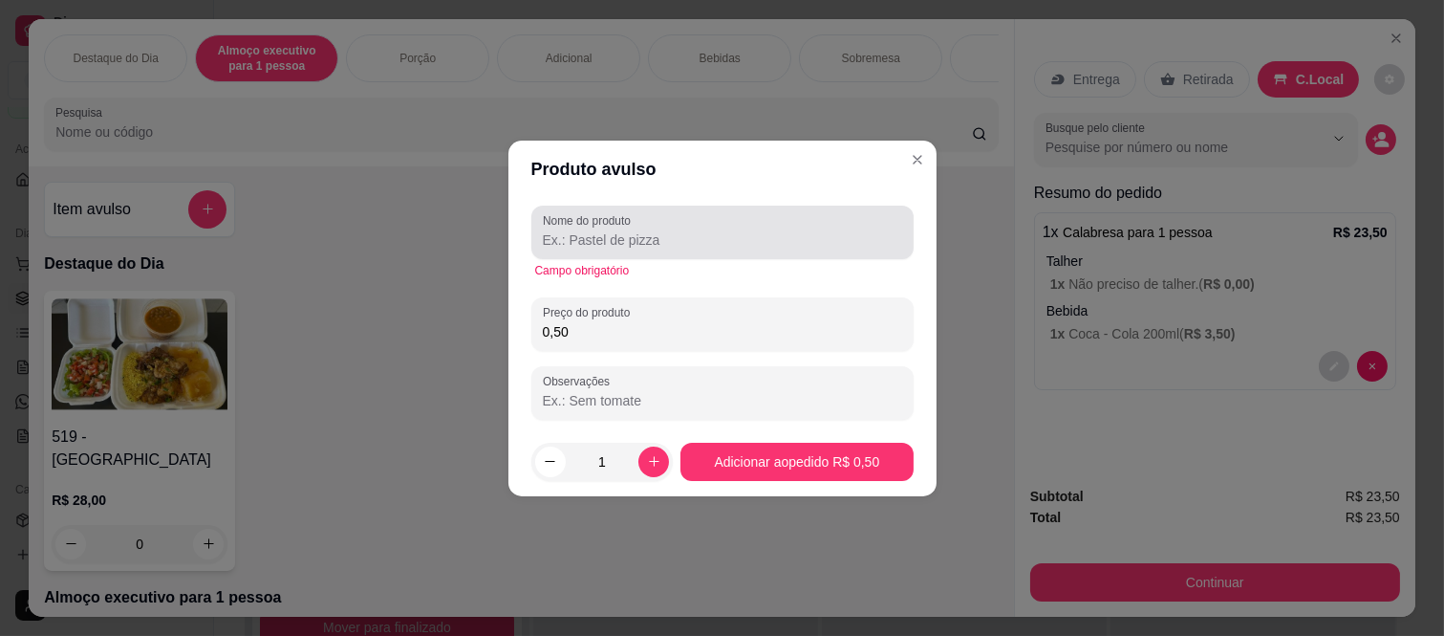
click at [679, 243] on input "Nome do produto" at bounding box center [722, 239] width 359 height 19
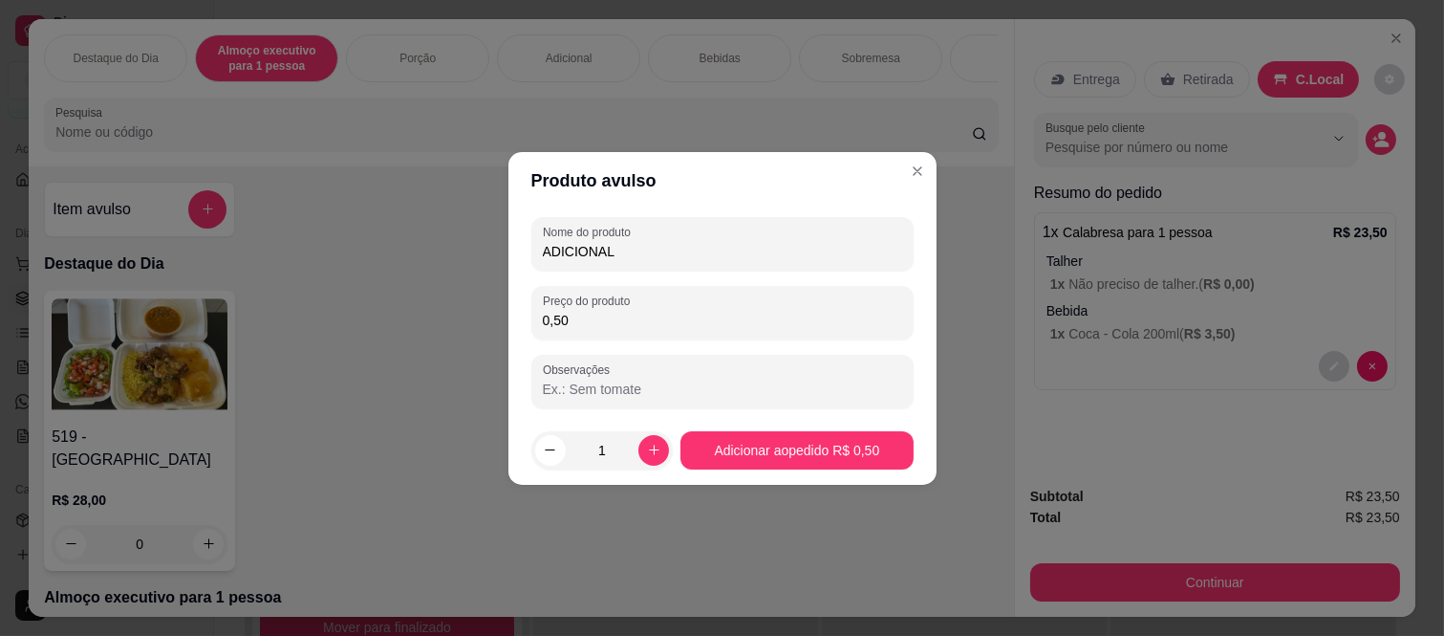
type input "ADICIONAL"
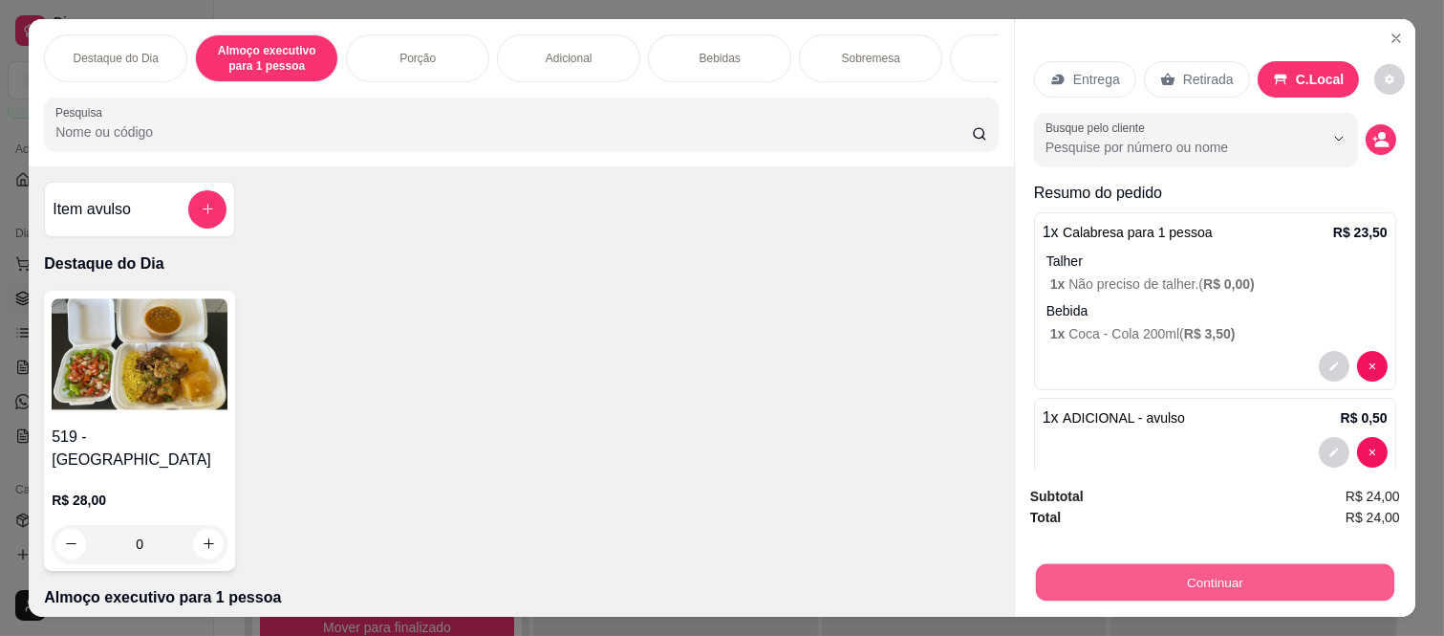
click at [1081, 573] on button "Continuar" at bounding box center [1215, 582] width 358 height 37
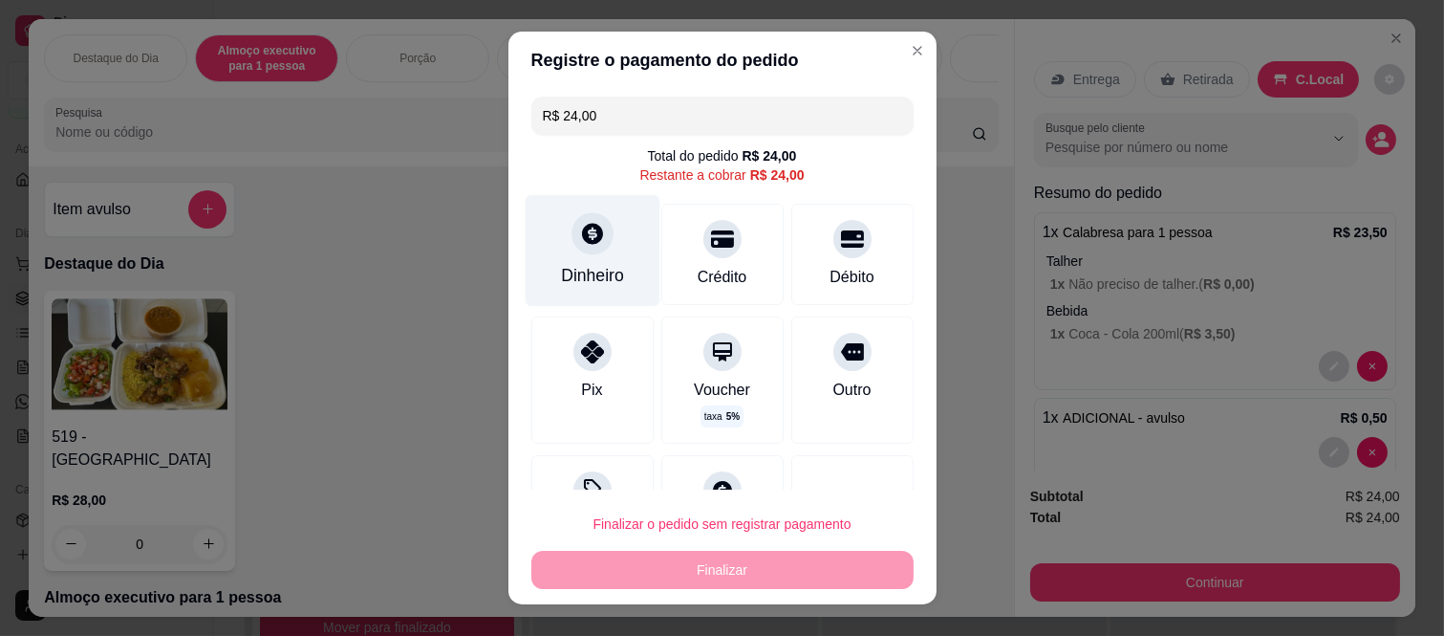
click at [576, 258] on div "Dinheiro" at bounding box center [592, 251] width 135 height 112
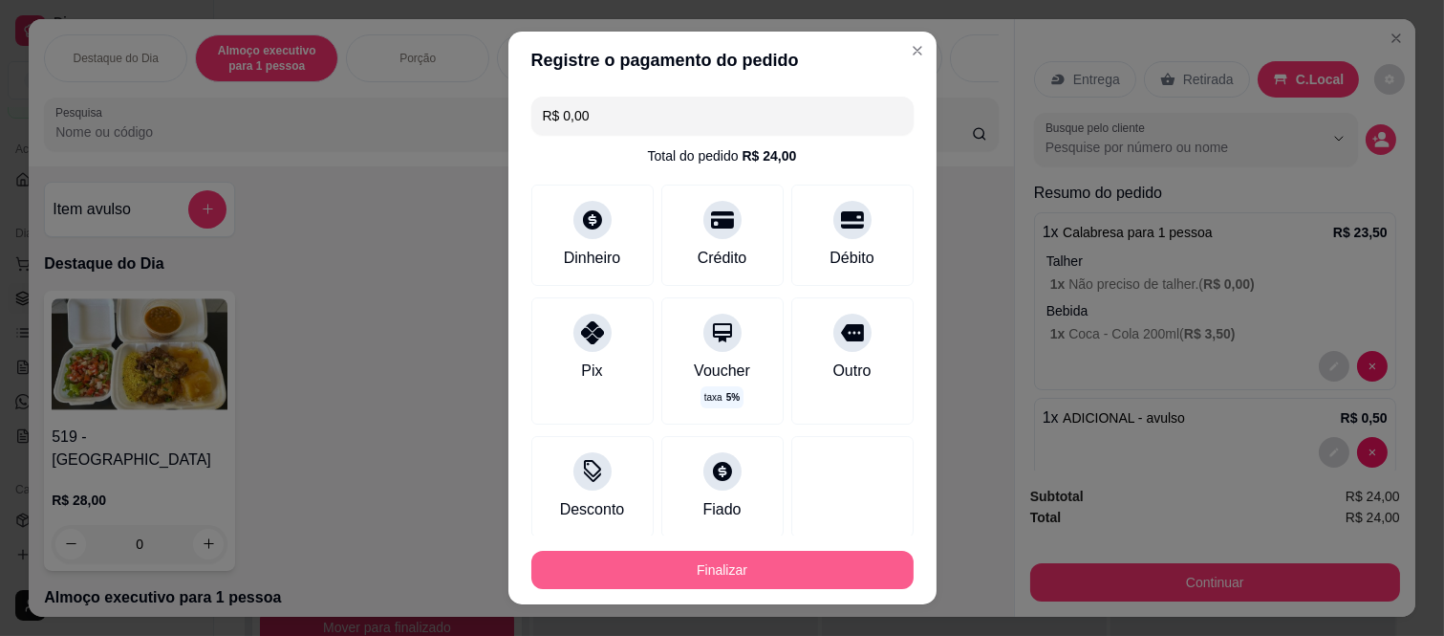
click at [788, 566] on button "Finalizar" at bounding box center [722, 570] width 382 height 38
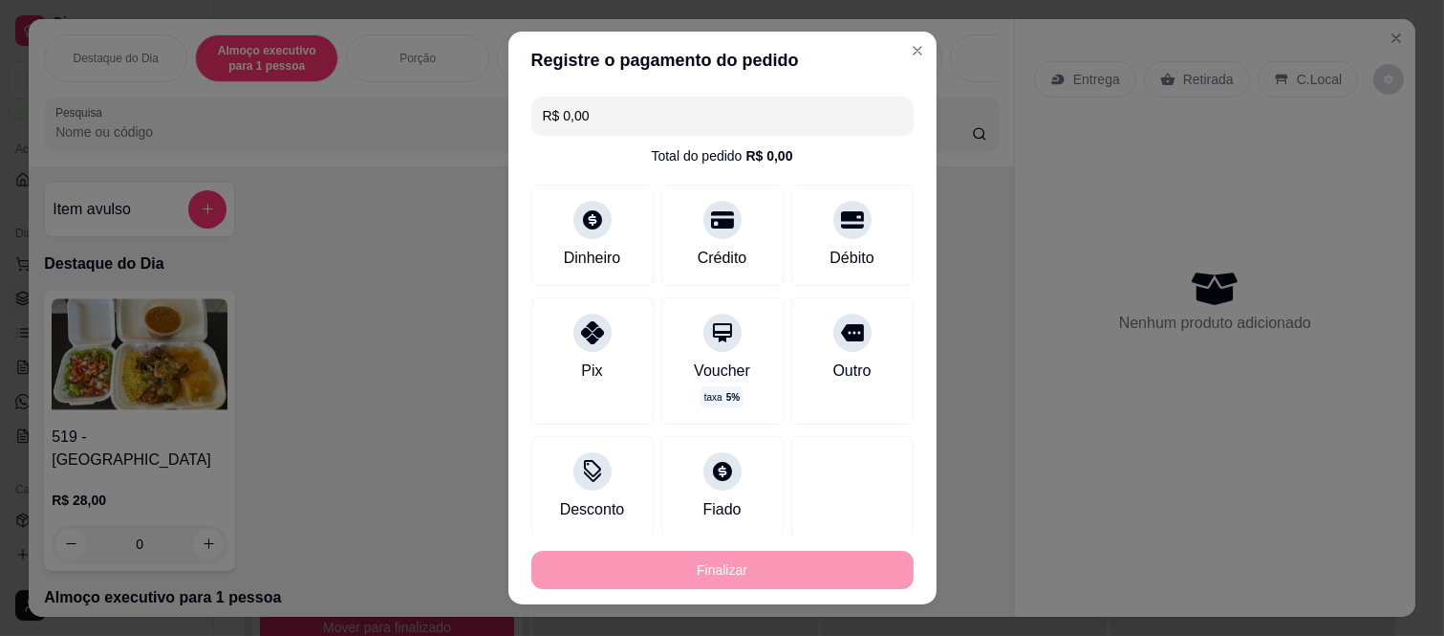
type input "-R$ 24,00"
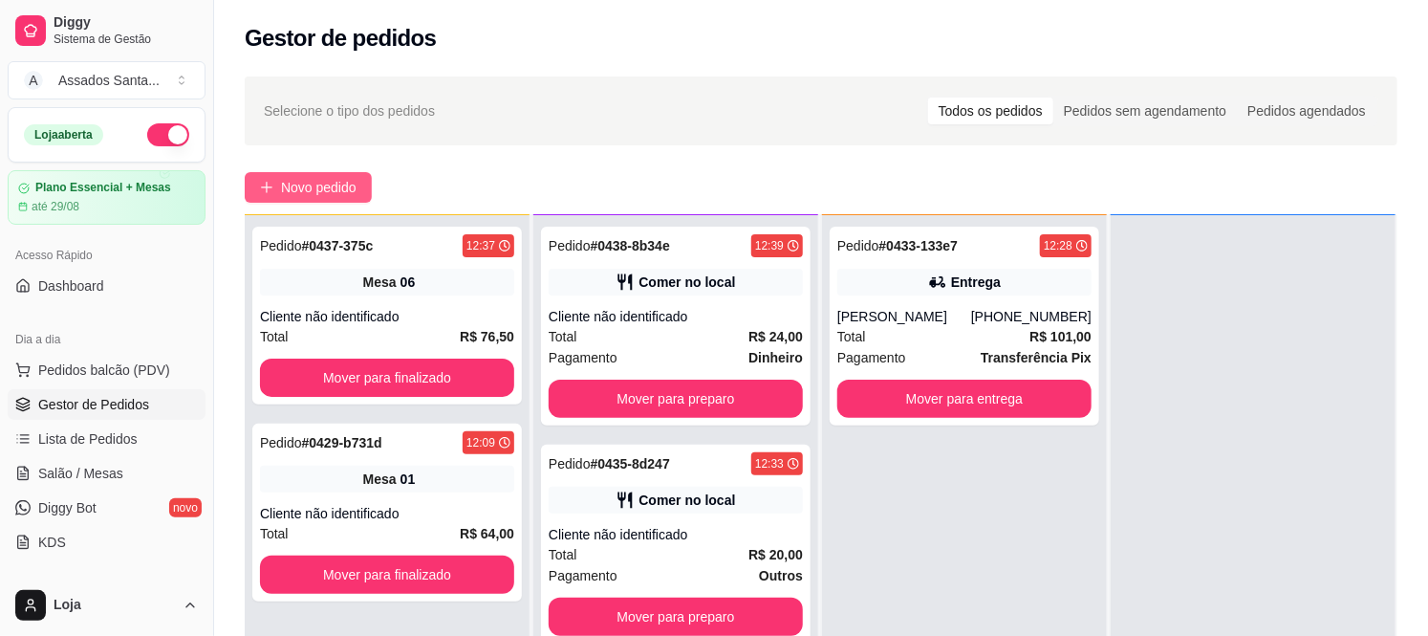
click at [269, 191] on icon "plus" at bounding box center [266, 187] width 13 height 13
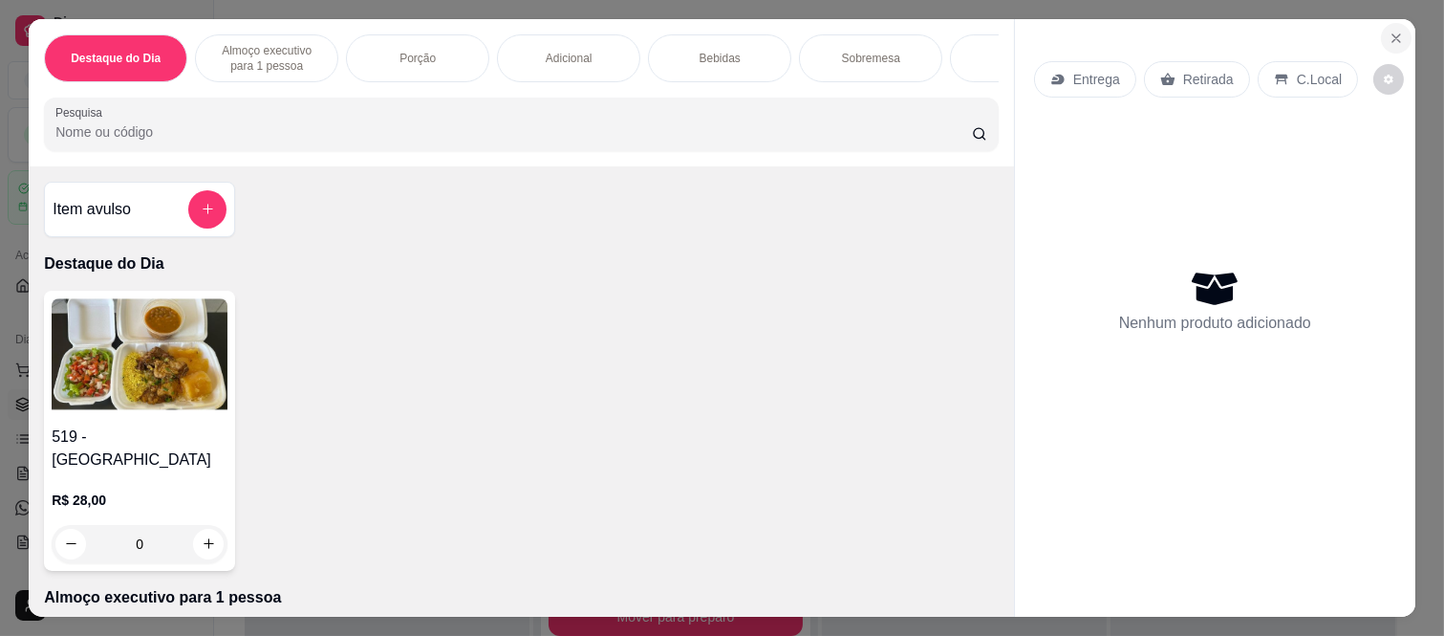
click at [1395, 31] on icon "Close" at bounding box center [1396, 38] width 15 height 15
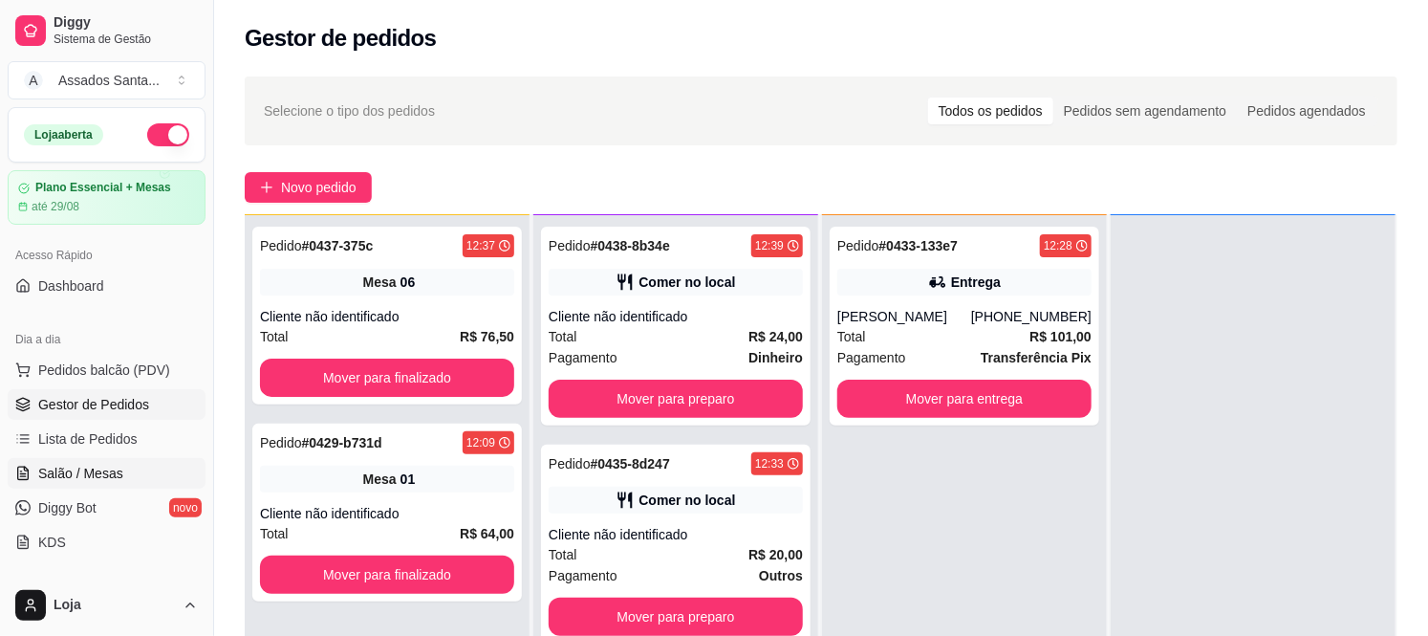
click at [82, 464] on span "Salão / Mesas" at bounding box center [80, 473] width 85 height 19
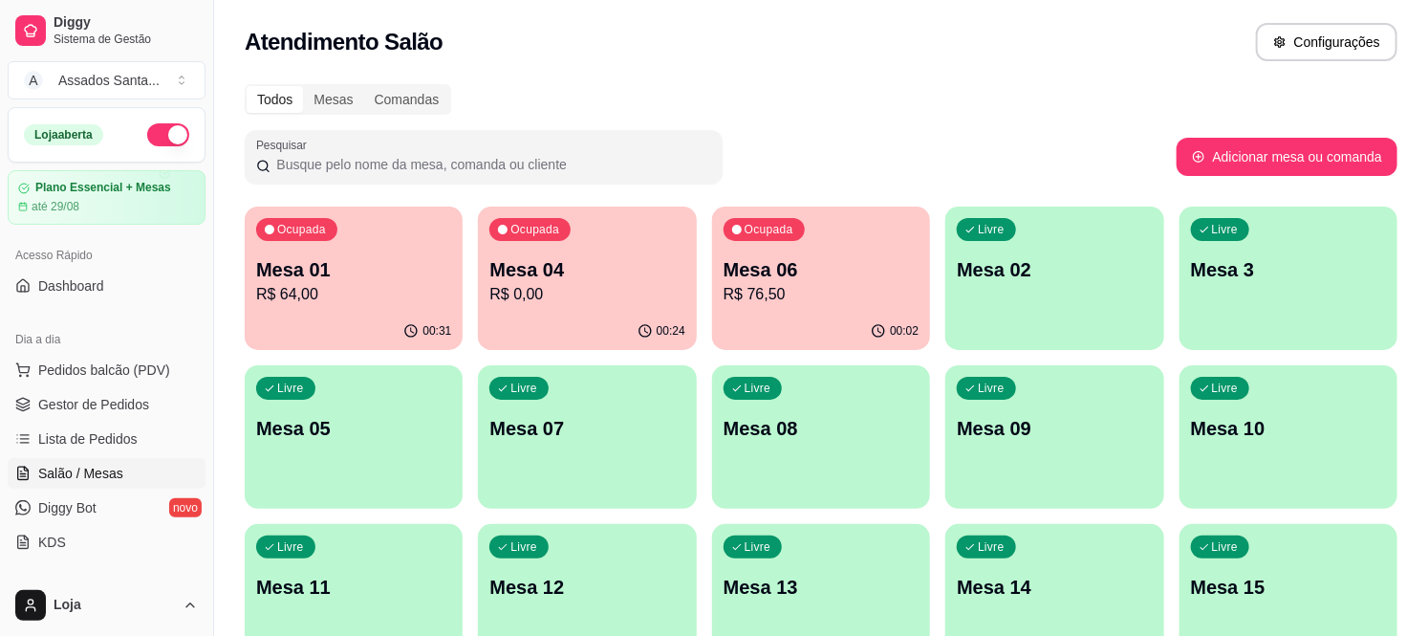
click at [617, 254] on div "Ocupada Mesa 04 R$ 0,00" at bounding box center [587, 259] width 218 height 106
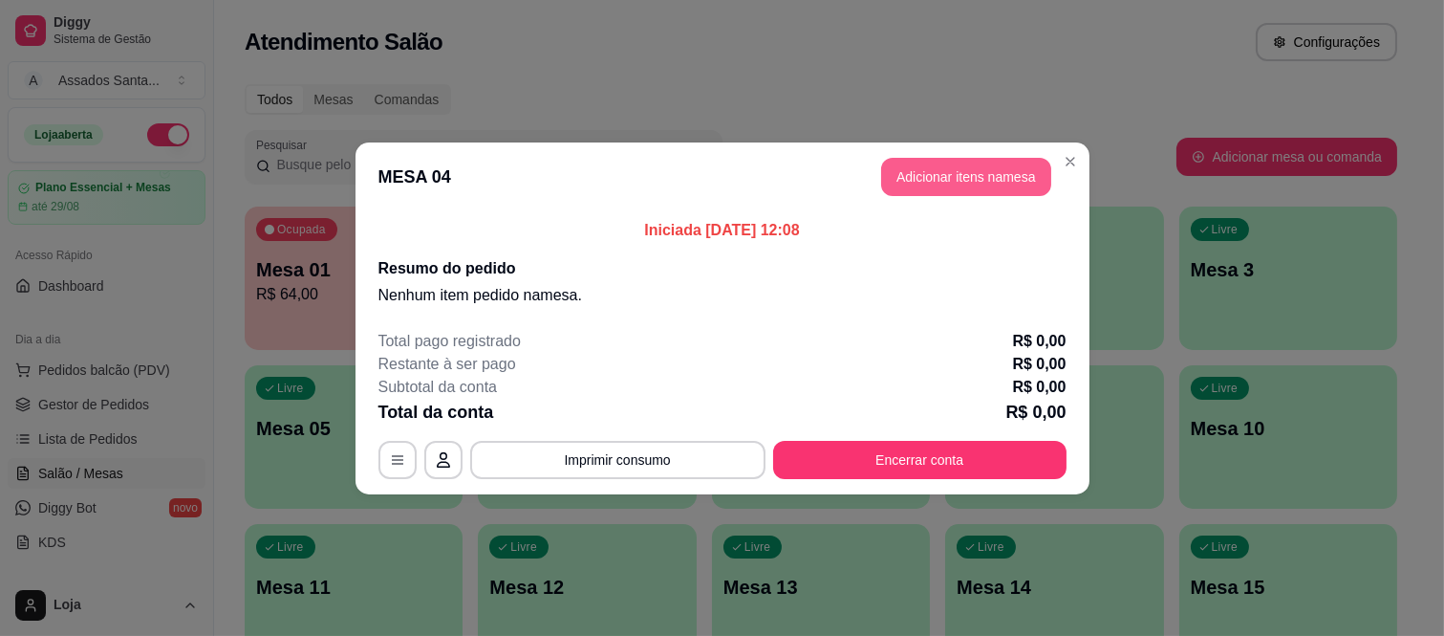
click at [944, 174] on button "Adicionar itens na mesa" at bounding box center [966, 177] width 170 height 38
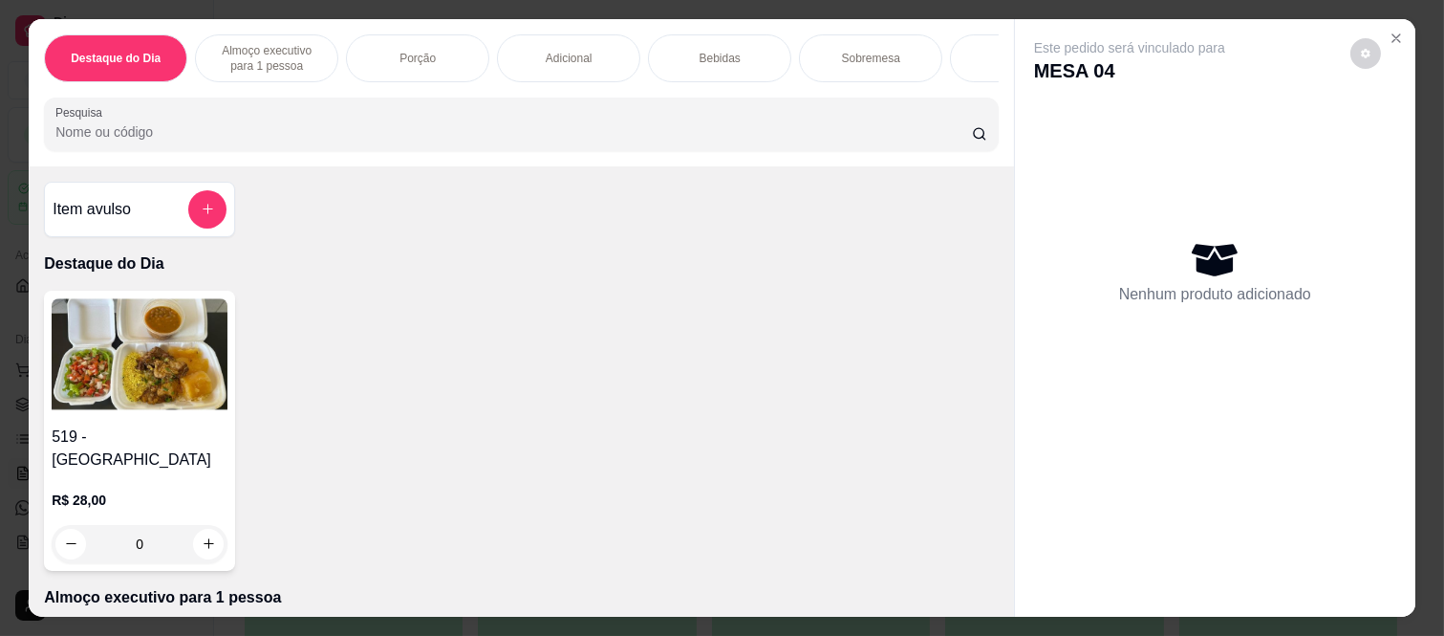
click at [277, 62] on p "Almoço executivo para 1 pessoa" at bounding box center [266, 58] width 111 height 31
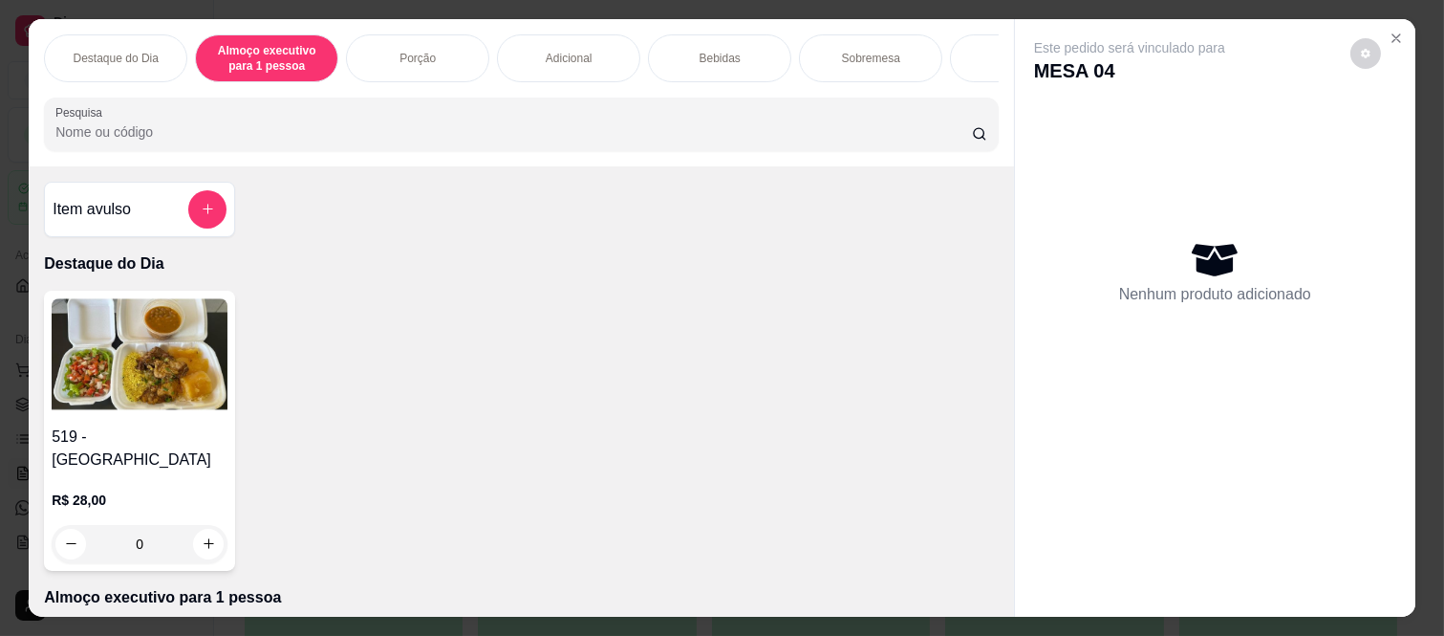
scroll to position [50, 0]
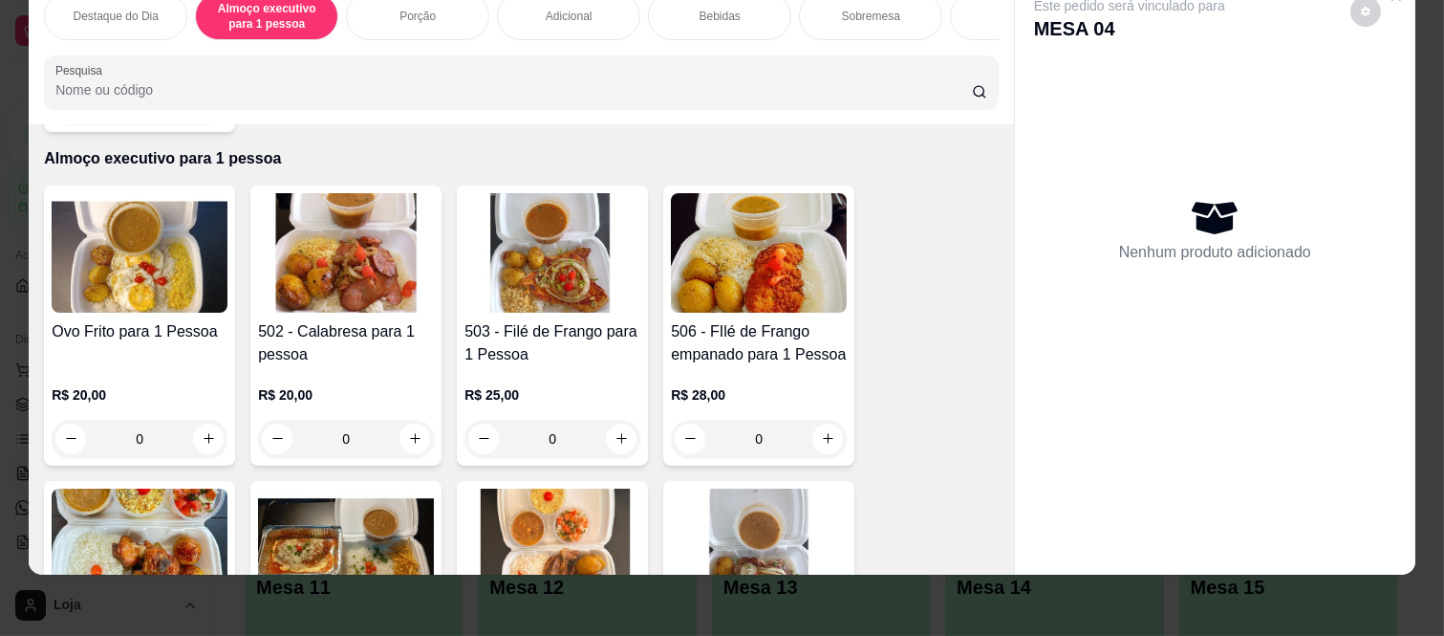
click at [616, 426] on div "0" at bounding box center [553, 439] width 176 height 38
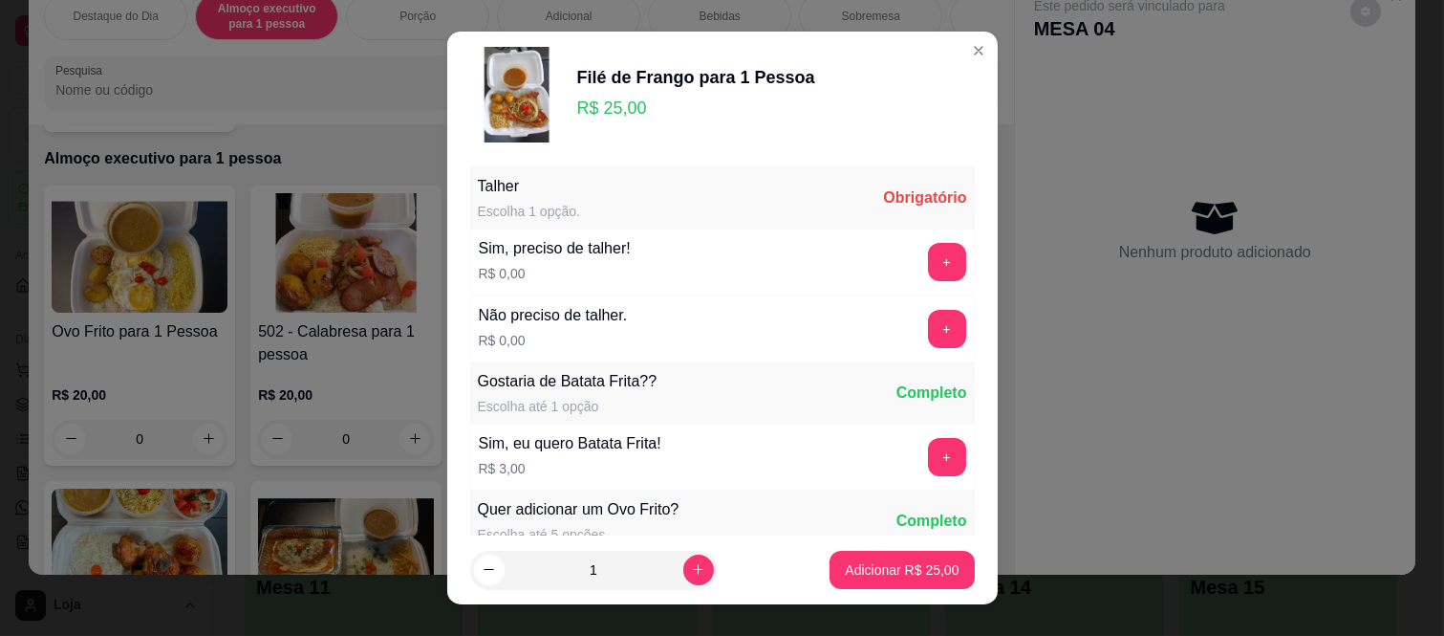
click at [839, 244] on div "Sim, preciso de talher! R$ 0,00 +" at bounding box center [722, 261] width 505 height 67
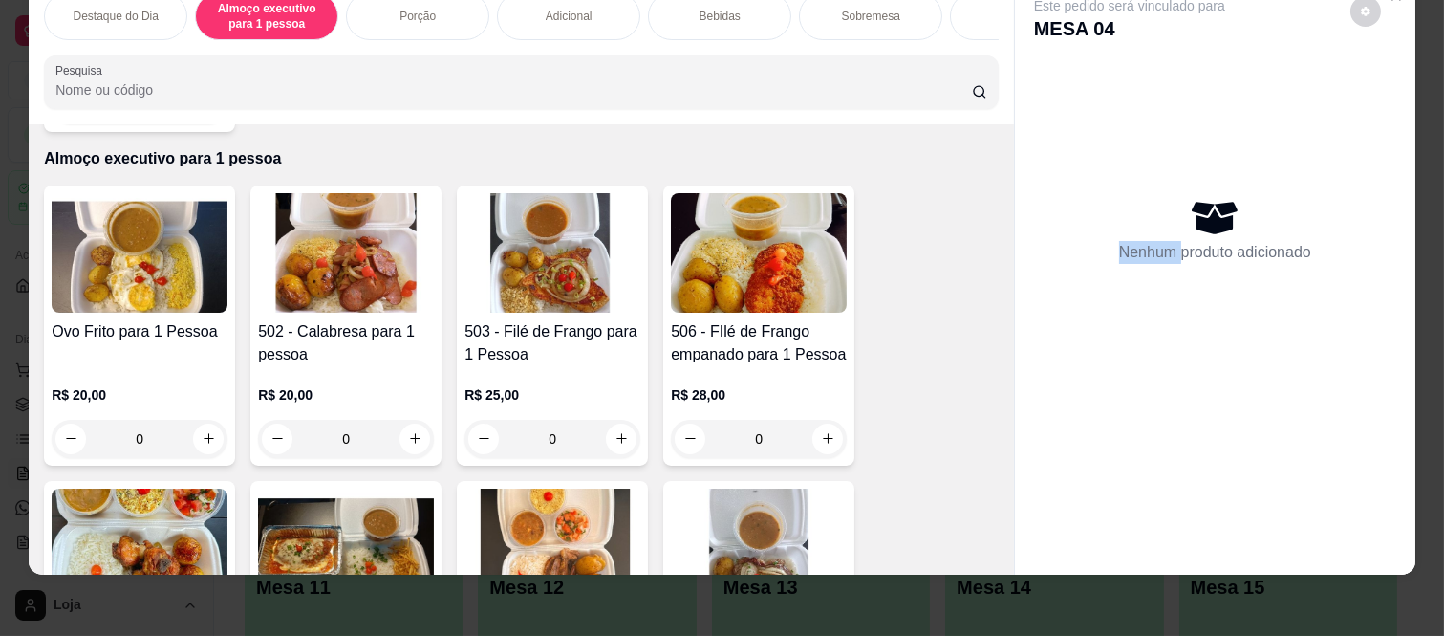
click at [1140, 241] on p "Nenhum produto adicionado" at bounding box center [1215, 252] width 192 height 23
click at [810, 420] on div "0" at bounding box center [759, 439] width 176 height 38
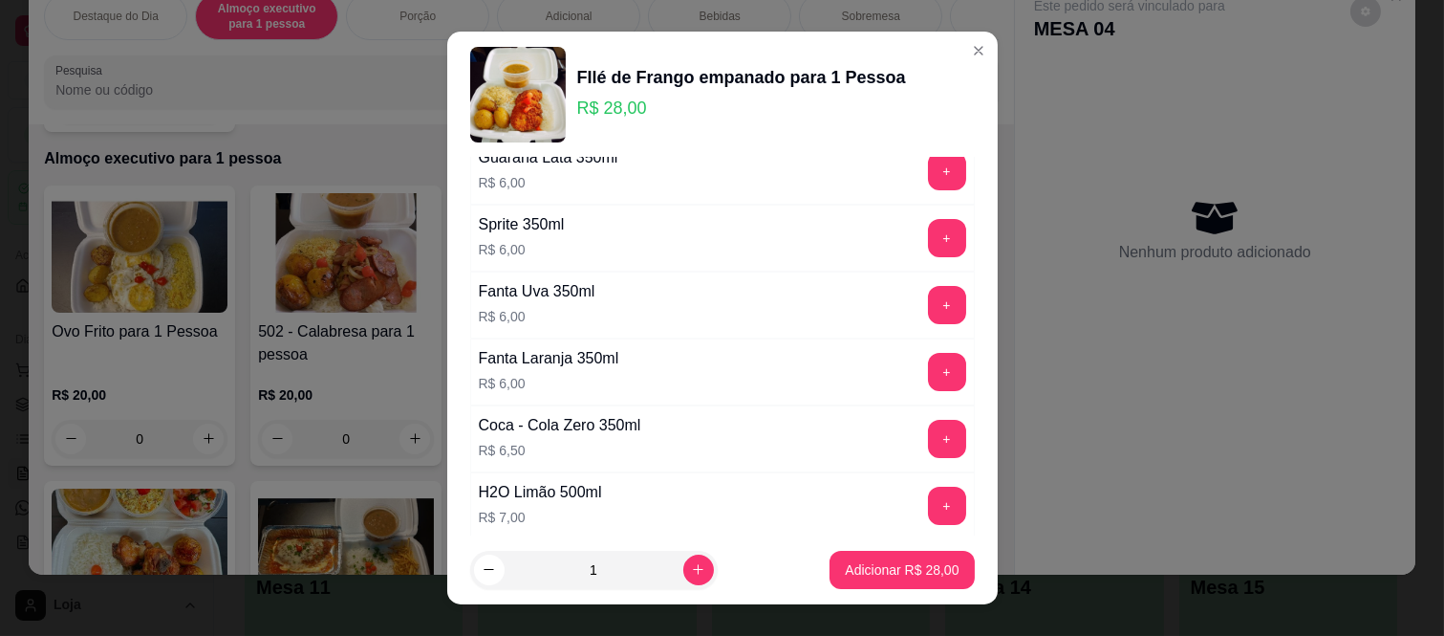
scroll to position [212, 0]
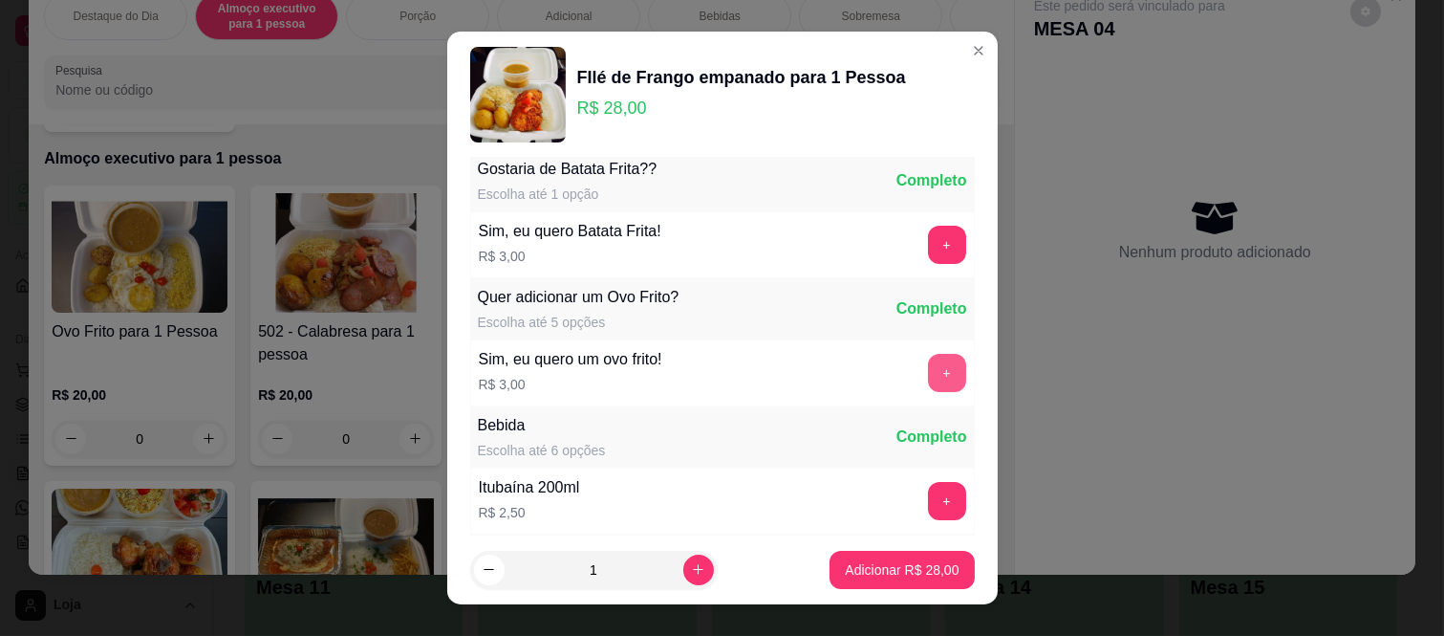
click at [928, 367] on button "+" at bounding box center [947, 373] width 38 height 38
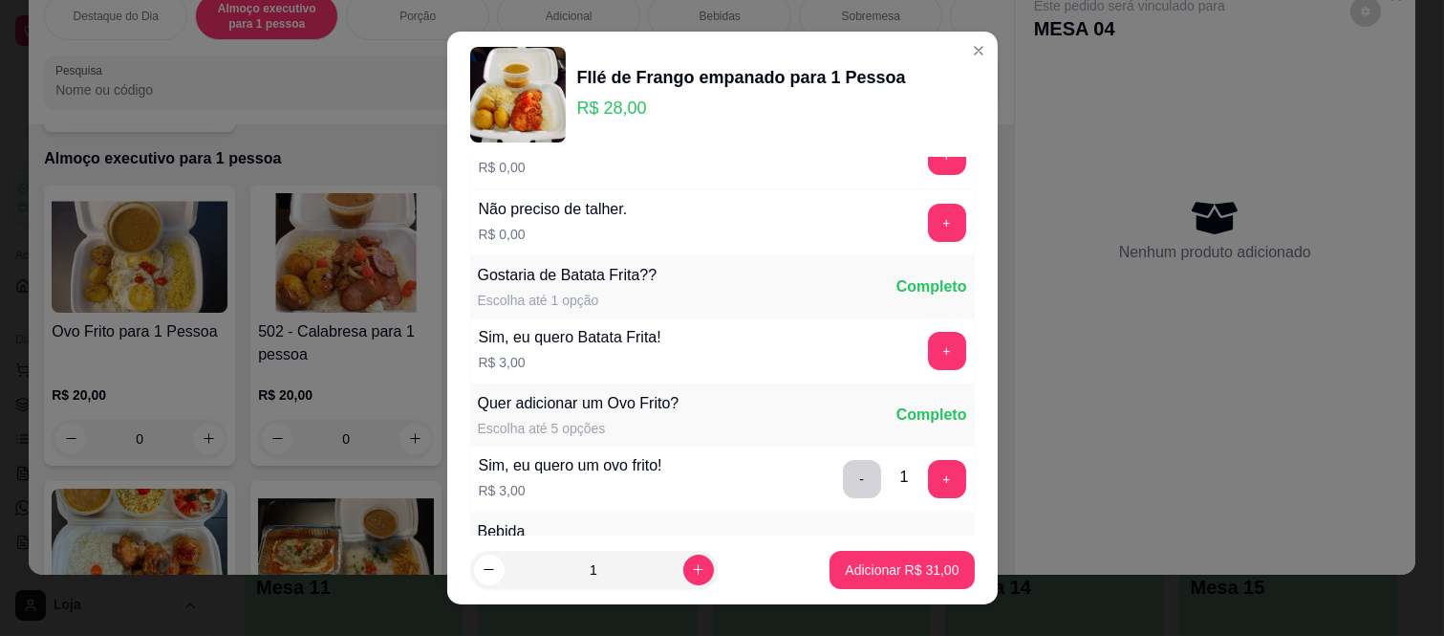
click at [889, 370] on div "Sim, eu quero Batata Frita! R$ 3,00 +" at bounding box center [722, 350] width 505 height 67
click at [928, 344] on button "+" at bounding box center [946, 351] width 37 height 37
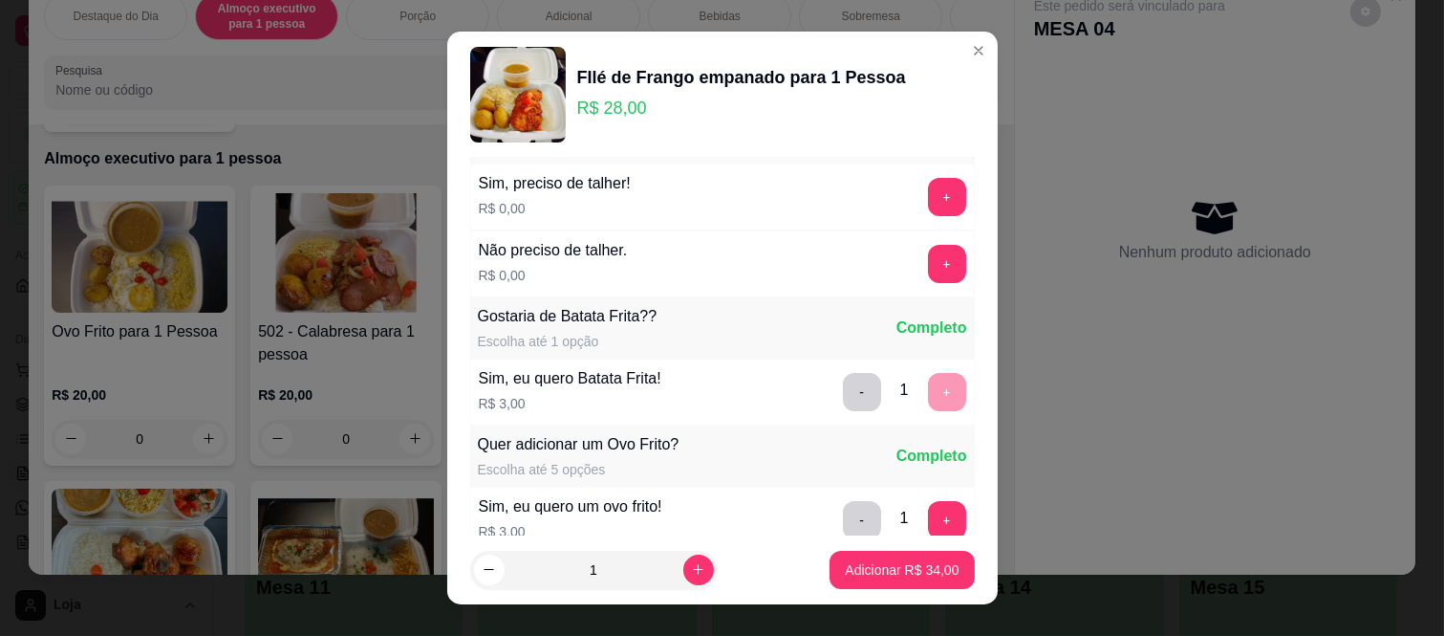
scroll to position [0, 0]
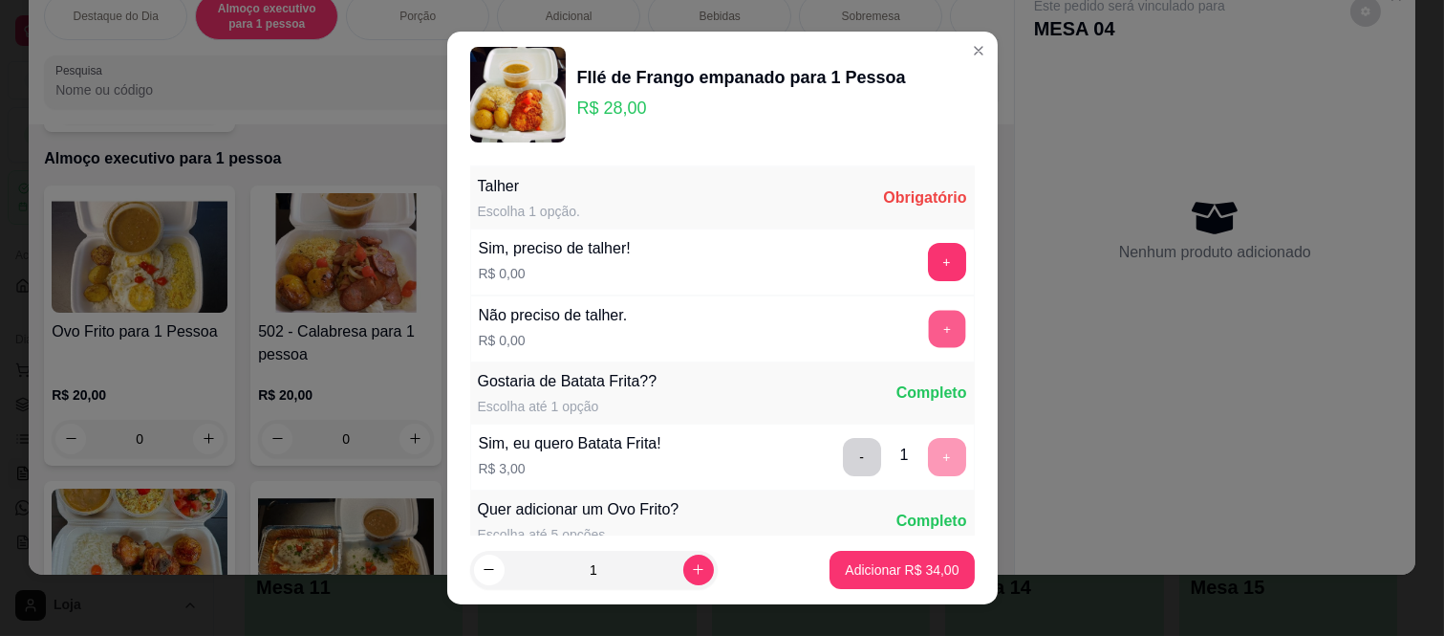
click at [928, 329] on button "+" at bounding box center [946, 329] width 37 height 37
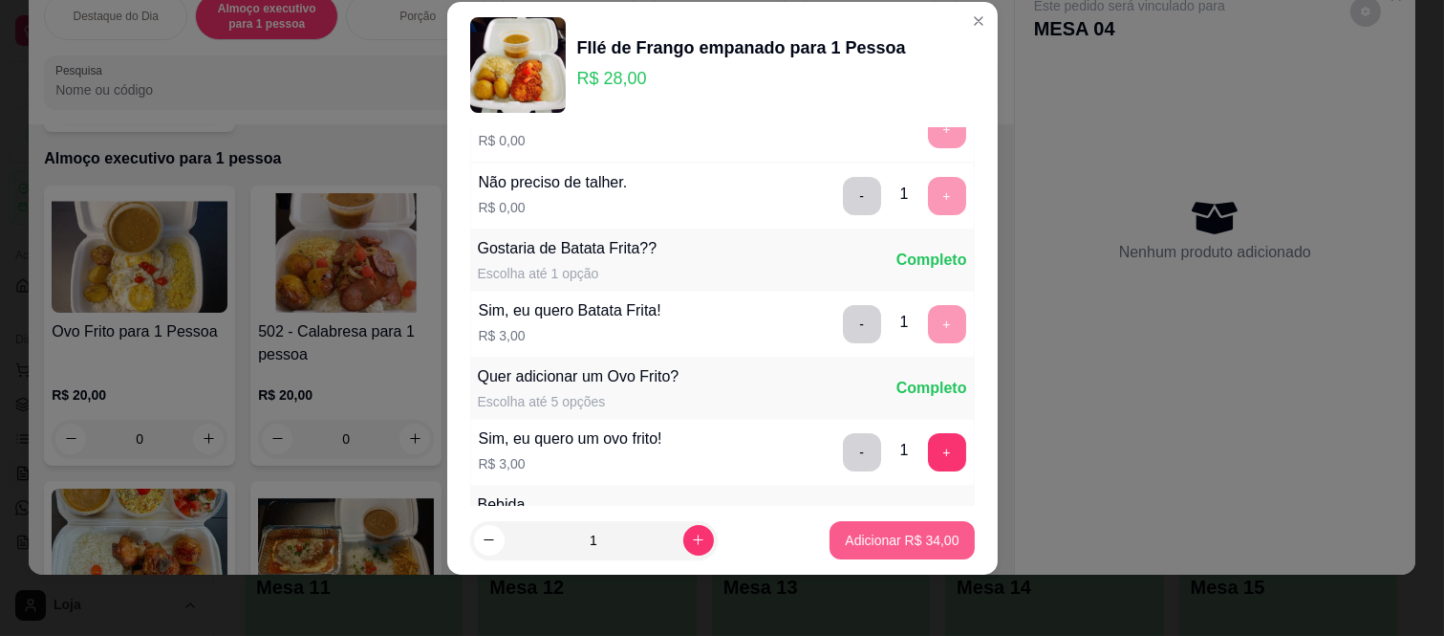
scroll to position [205, 0]
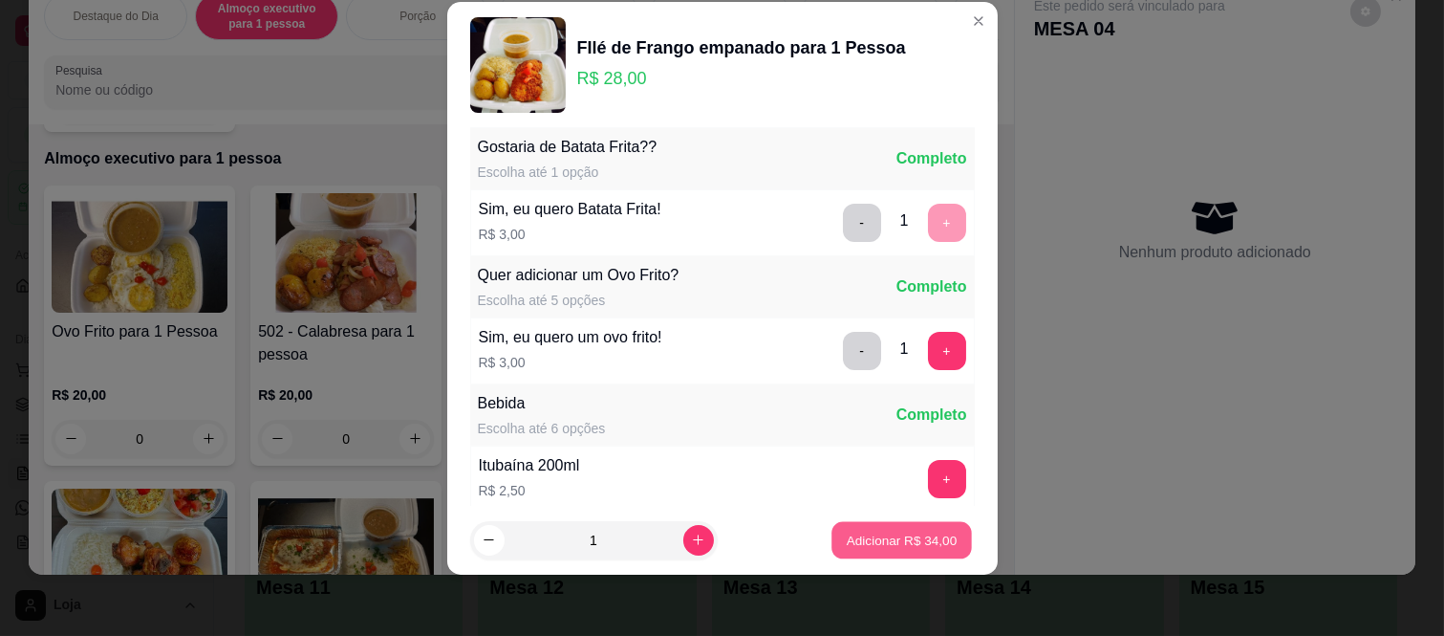
click at [906, 543] on p "Adicionar R$ 34,00" at bounding box center [902, 539] width 111 height 18
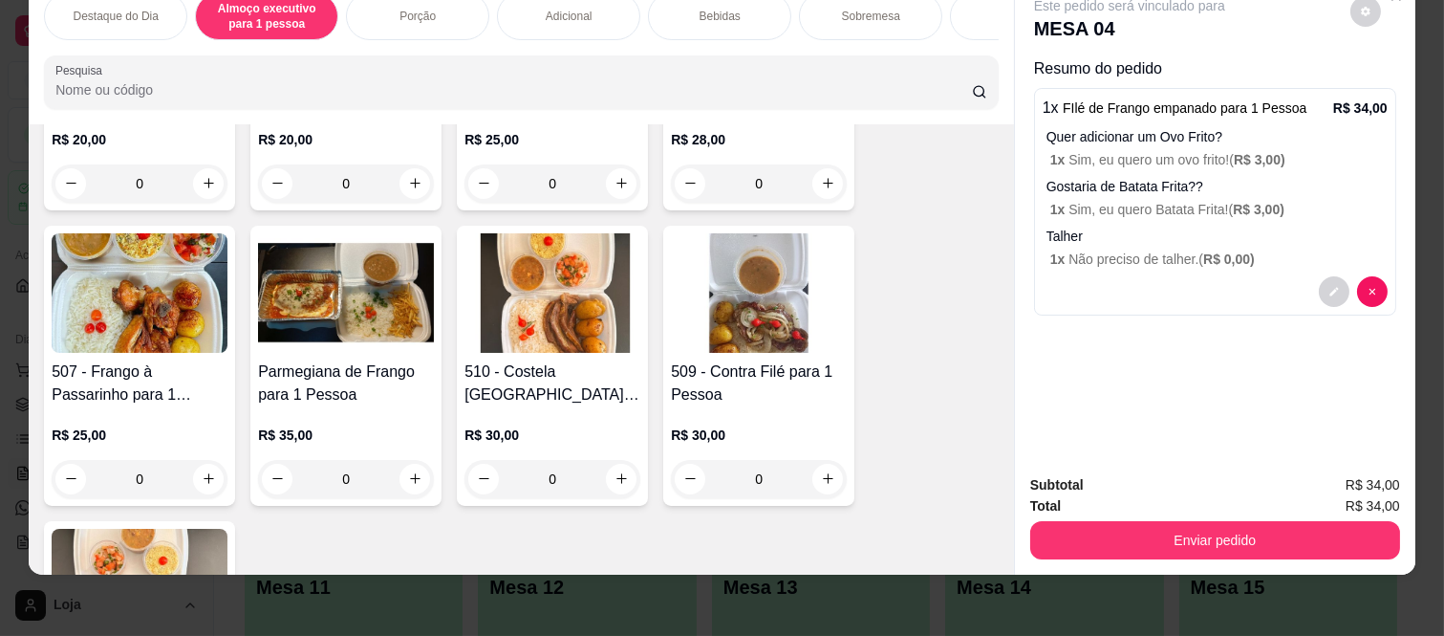
scroll to position [715, 0]
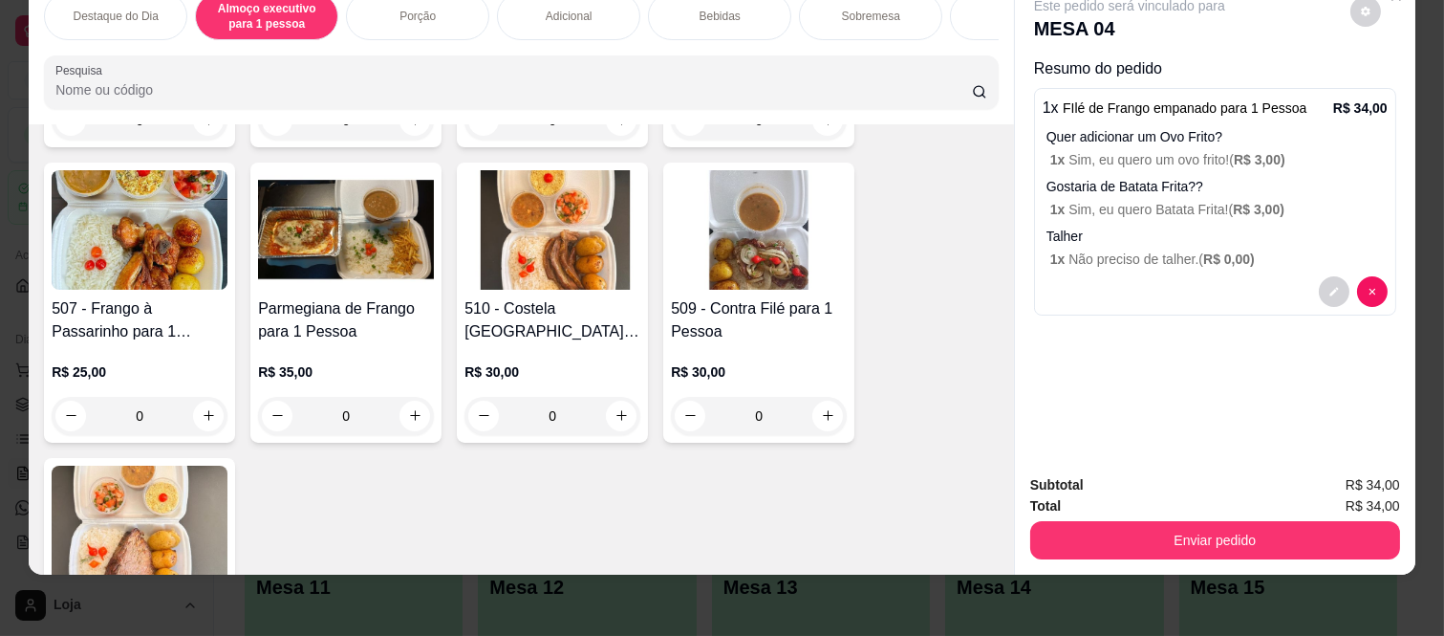
click at [607, 402] on div "0" at bounding box center [553, 416] width 176 height 38
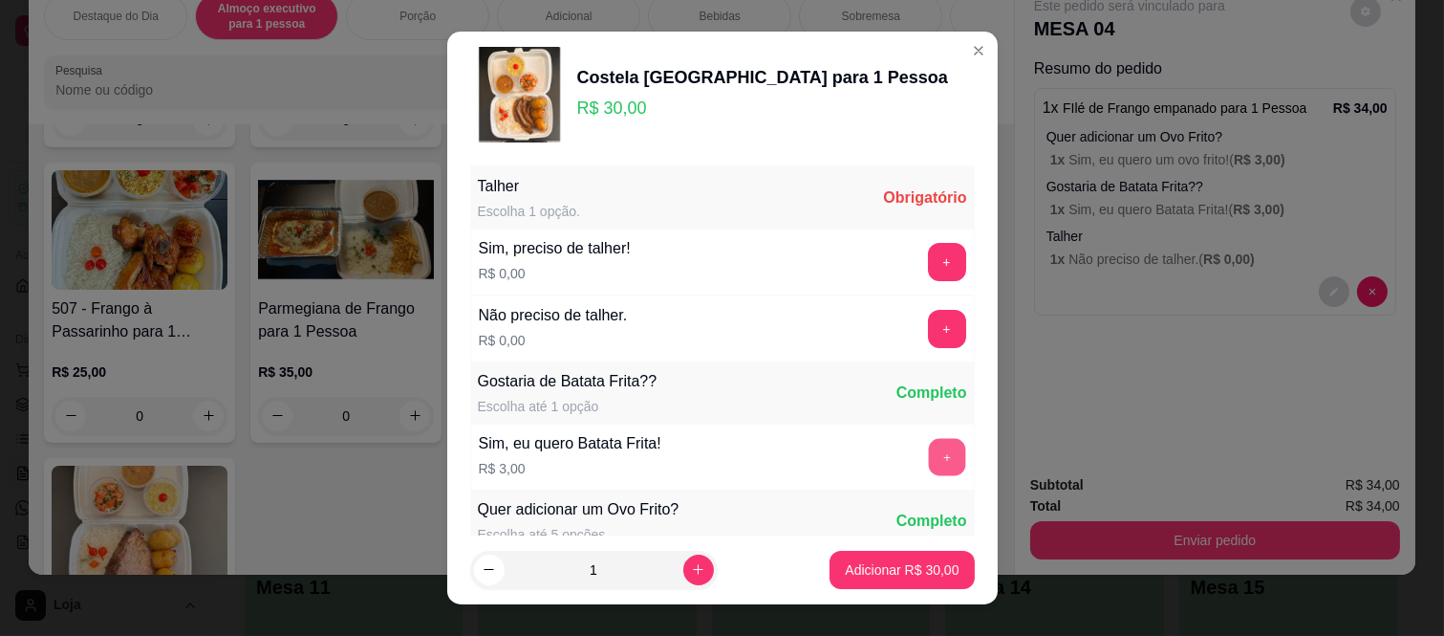
click at [928, 446] on button "+" at bounding box center [946, 457] width 37 height 37
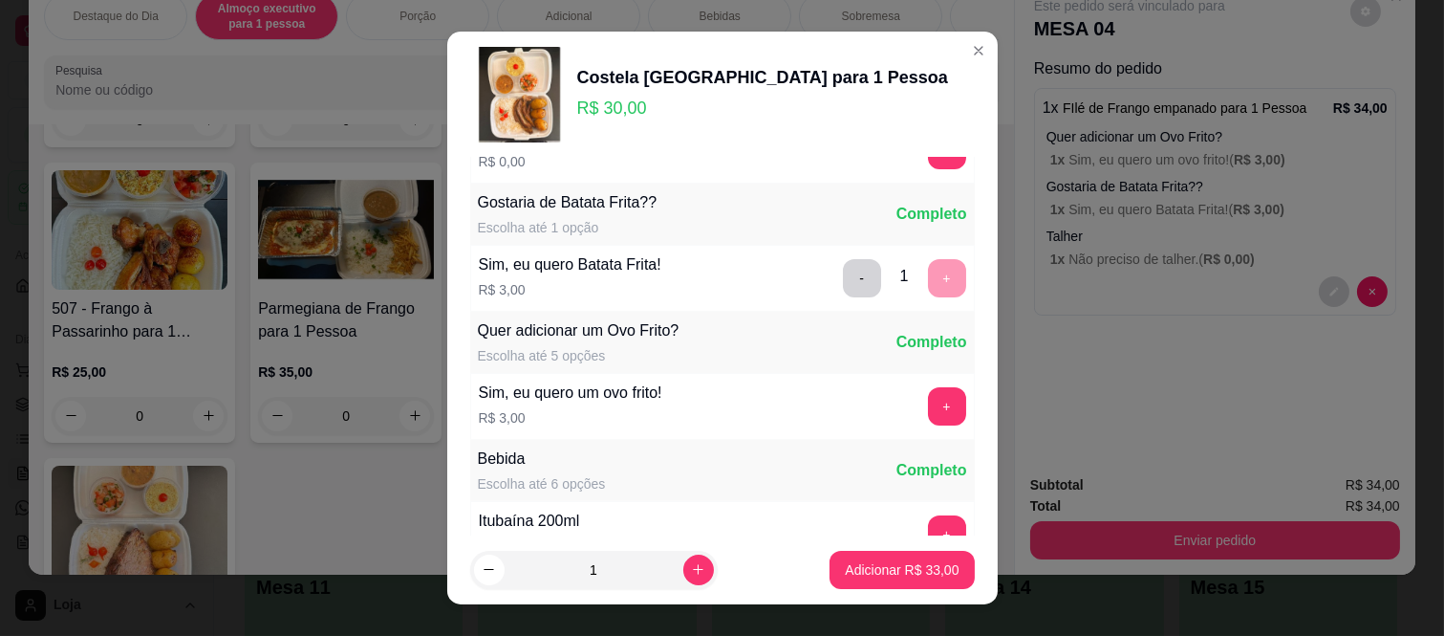
scroll to position [212, 0]
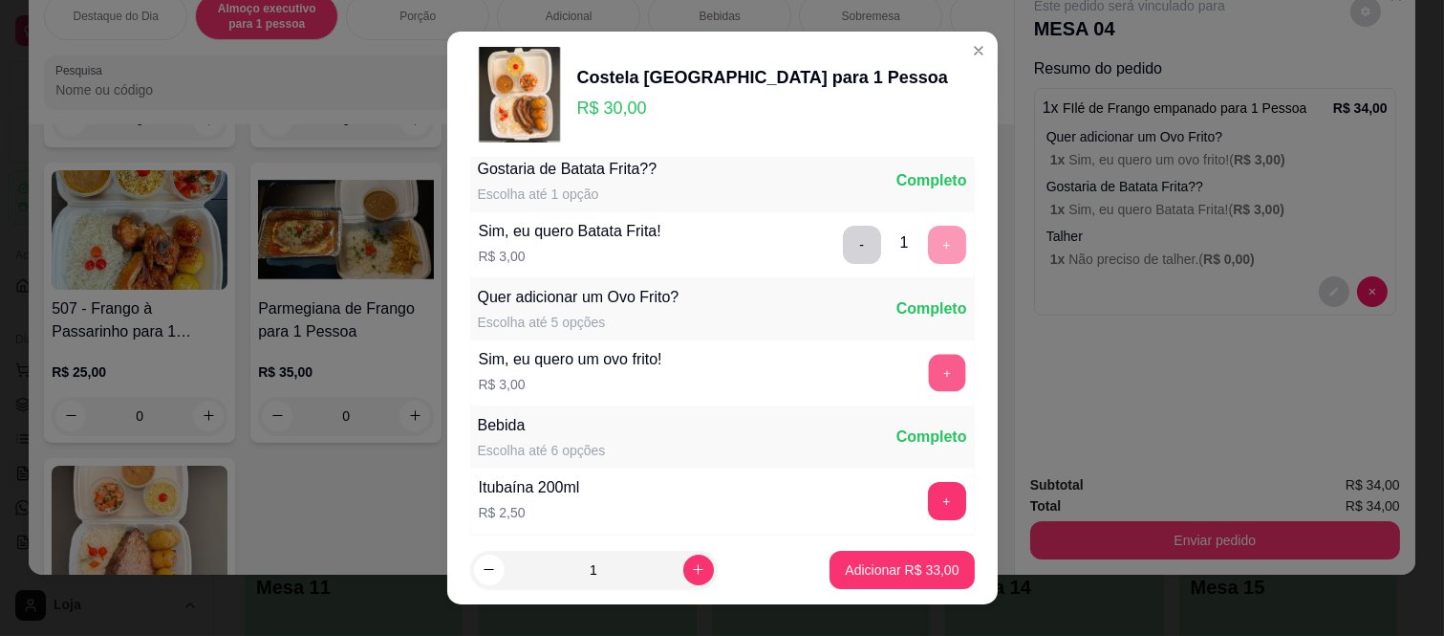
click at [928, 365] on button "+" at bounding box center [946, 373] width 37 height 37
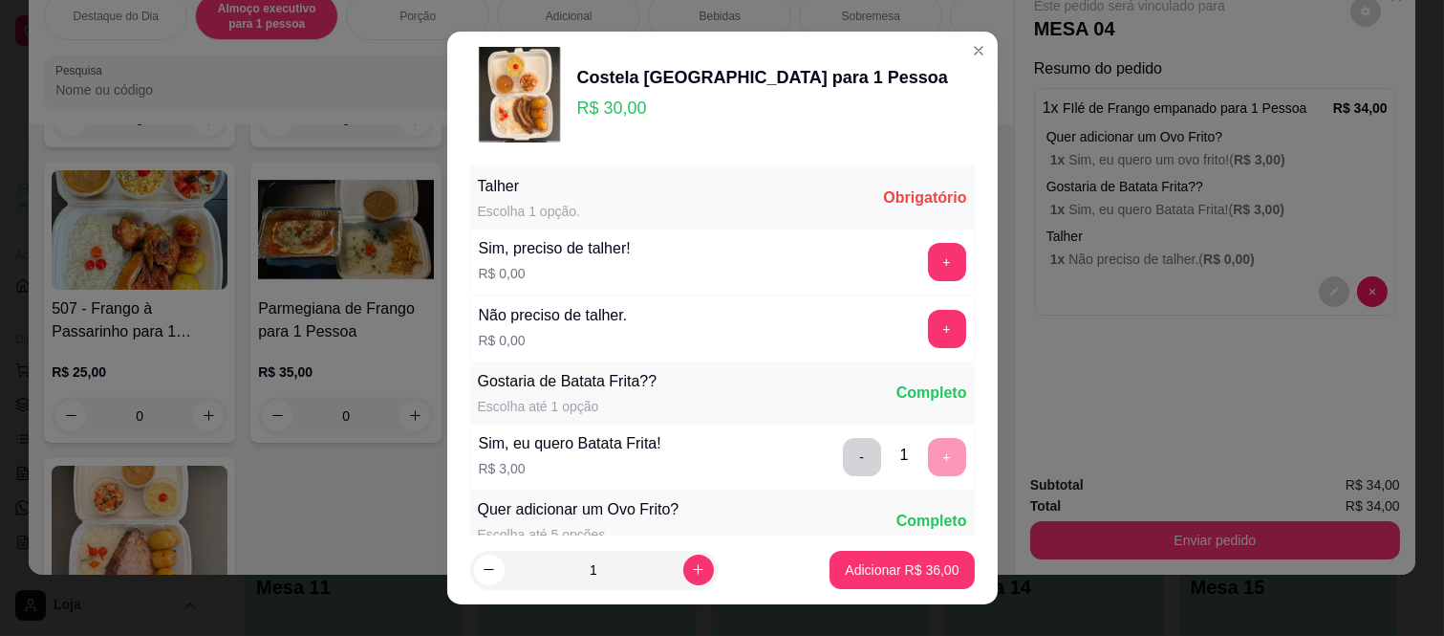
click at [927, 337] on div "+" at bounding box center [947, 329] width 54 height 38
click at [928, 335] on button "+" at bounding box center [947, 329] width 38 height 38
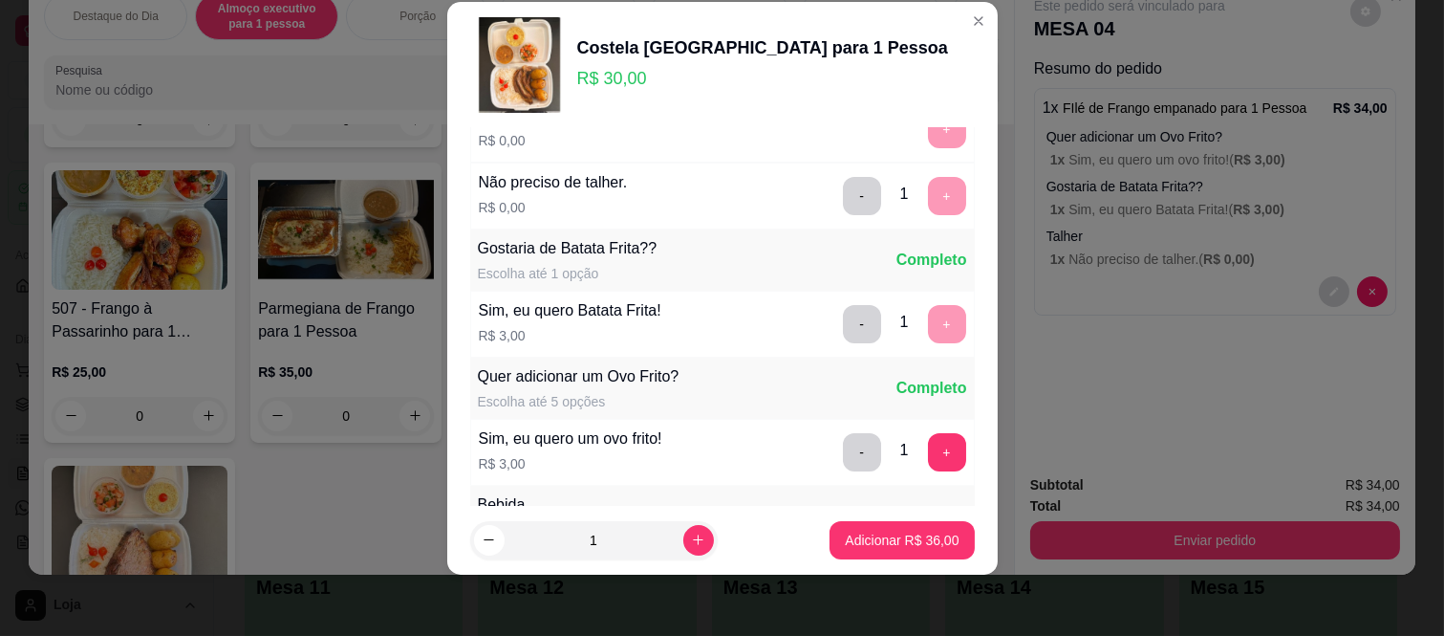
scroll to position [205, 0]
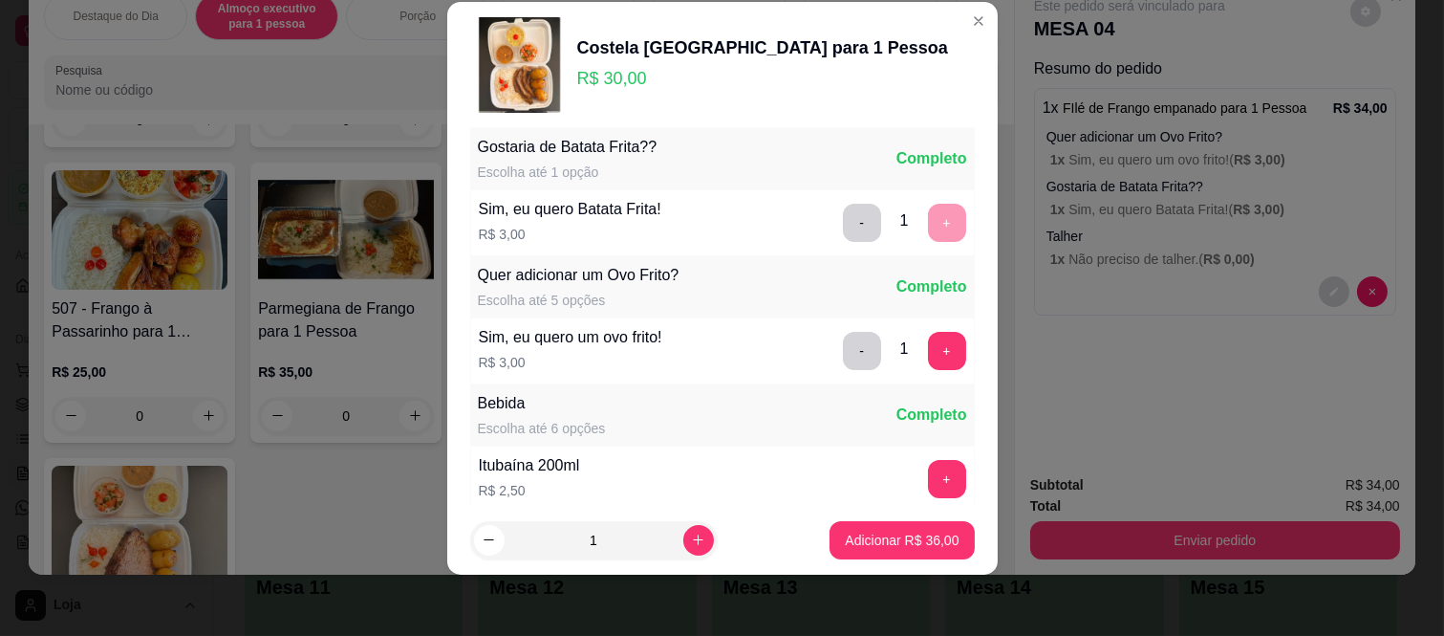
click at [890, 516] on footer "1 Adicionar R$ 36,00" at bounding box center [722, 540] width 551 height 69
click at [890, 538] on p "Adicionar R$ 36,00" at bounding box center [902, 539] width 114 height 19
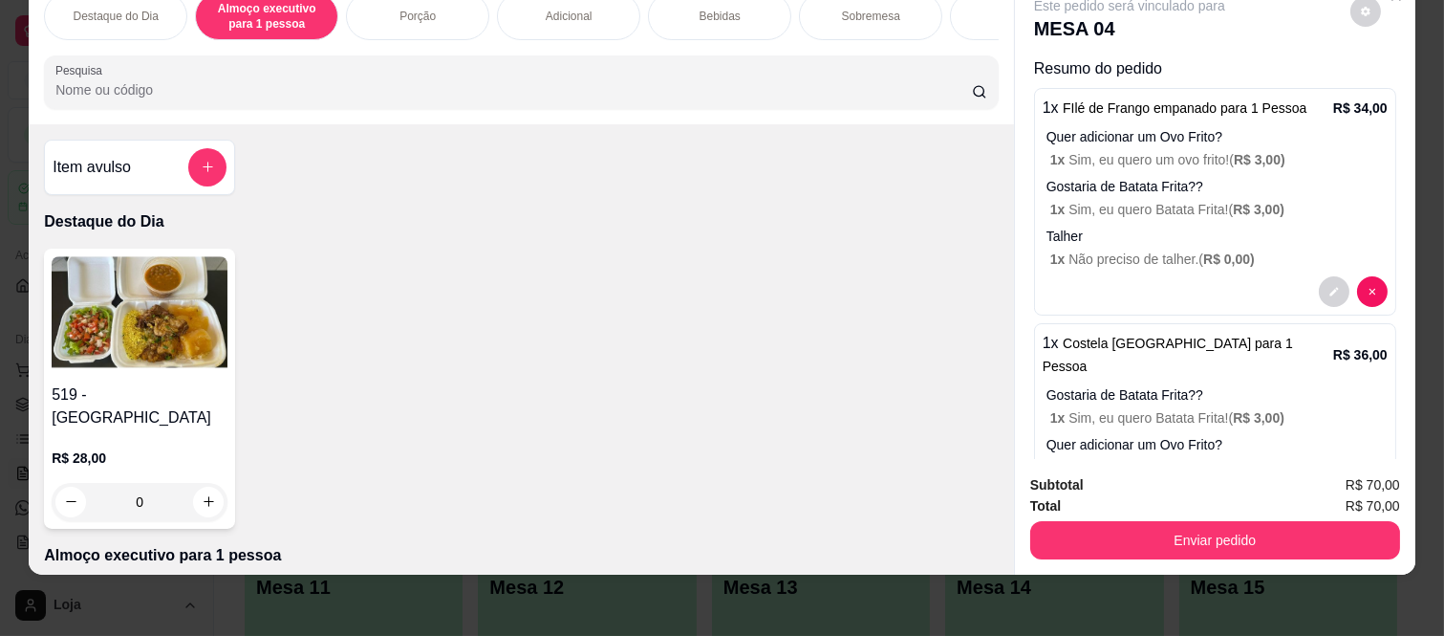
scroll to position [0, 0]
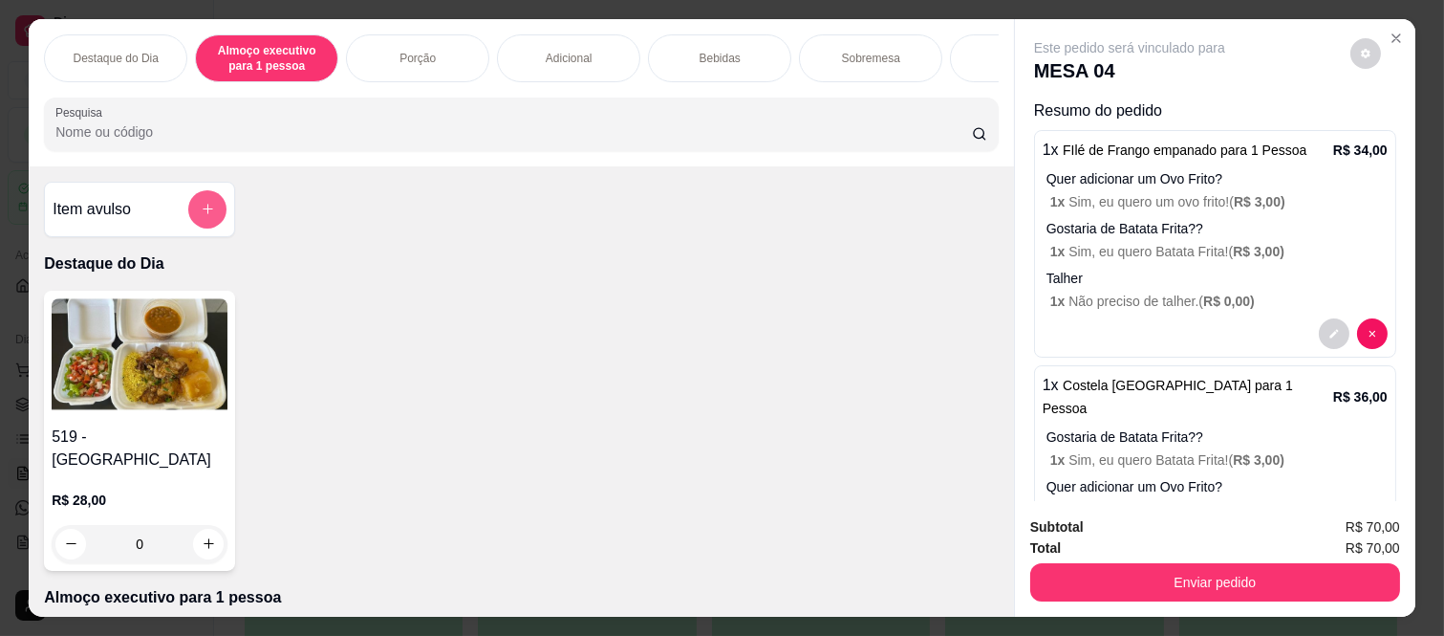
click at [194, 227] on button "add-separate-item" at bounding box center [207, 209] width 38 height 38
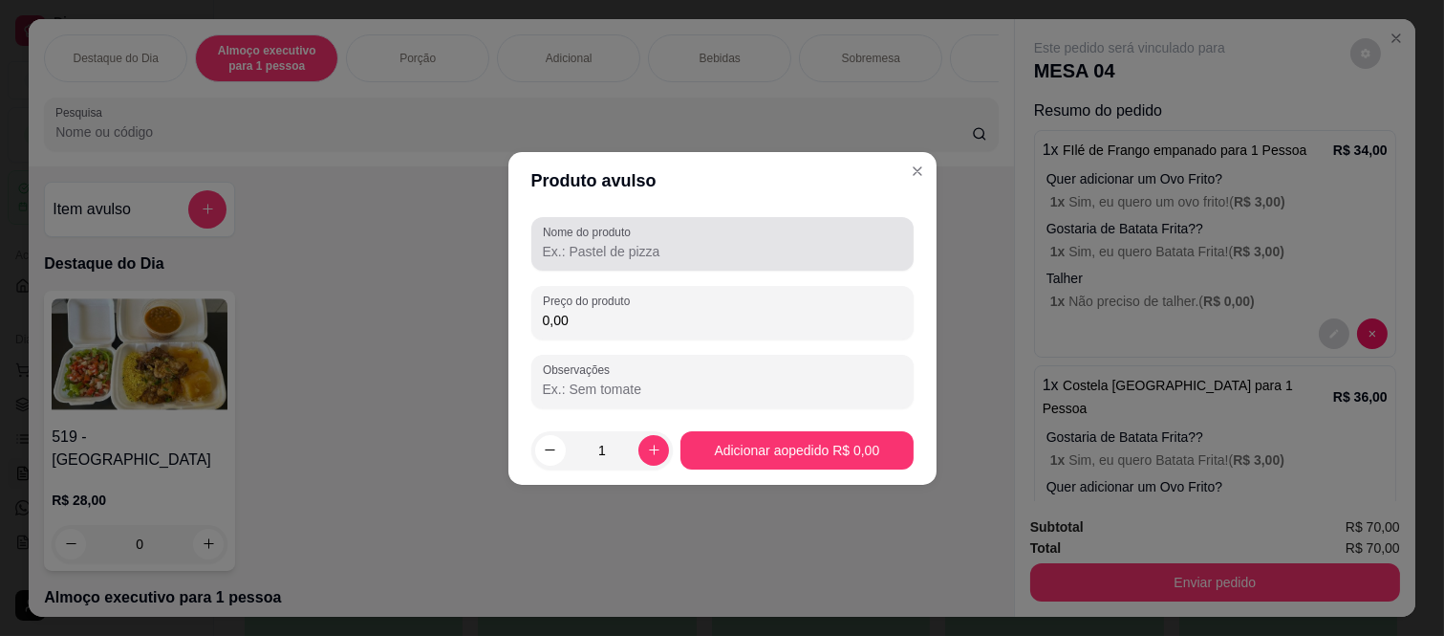
click at [658, 259] on input "Nome do produto" at bounding box center [722, 251] width 359 height 19
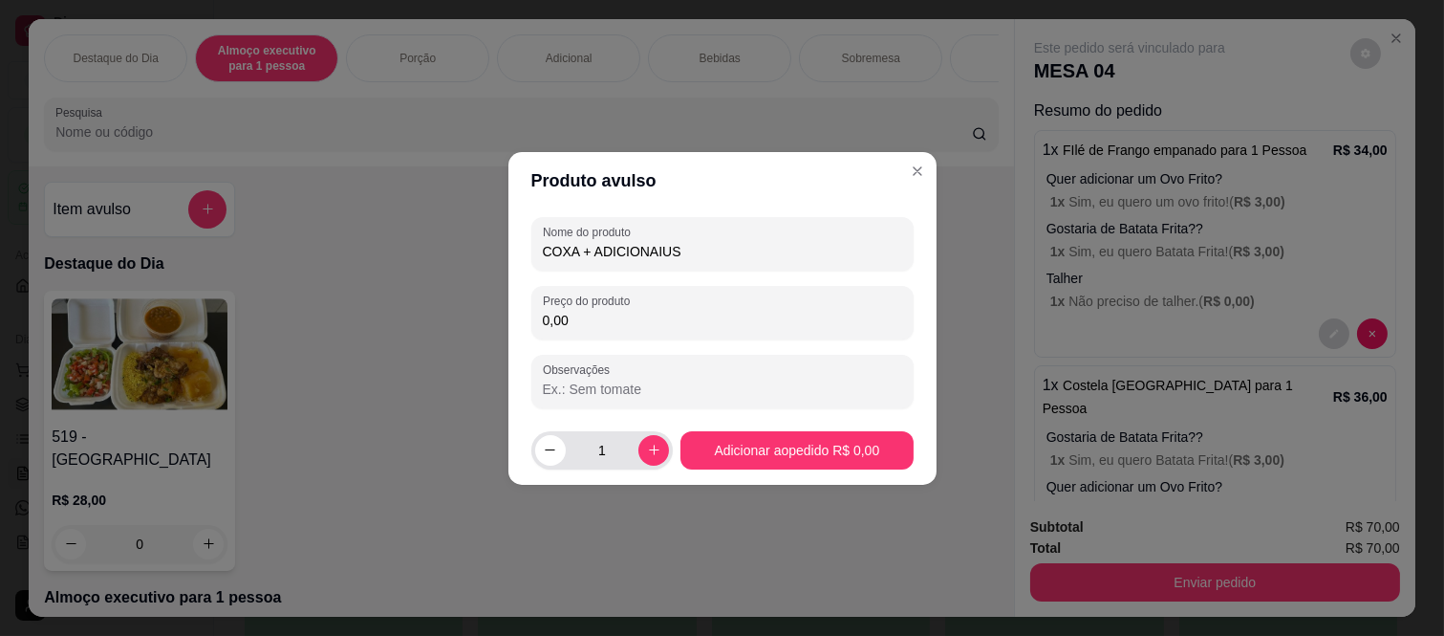
type input "COXA + ADICIONAIUS"
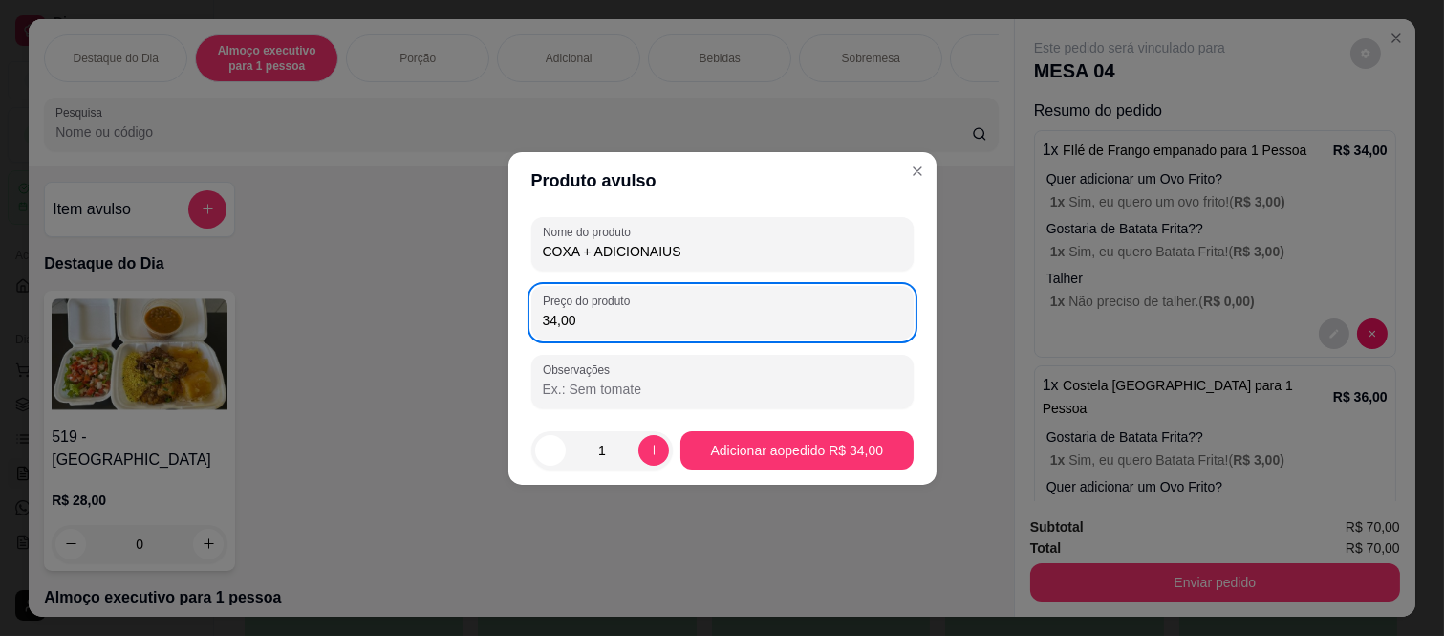
type input "34,00"
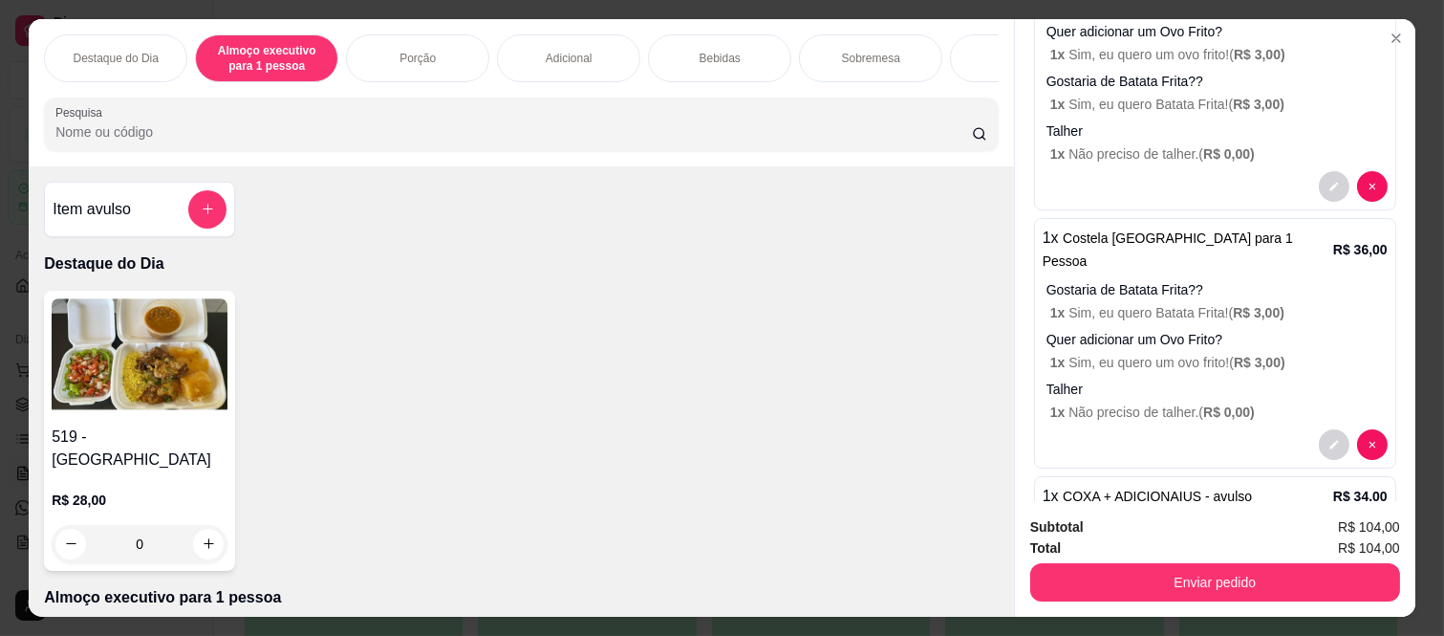
scroll to position [204, 0]
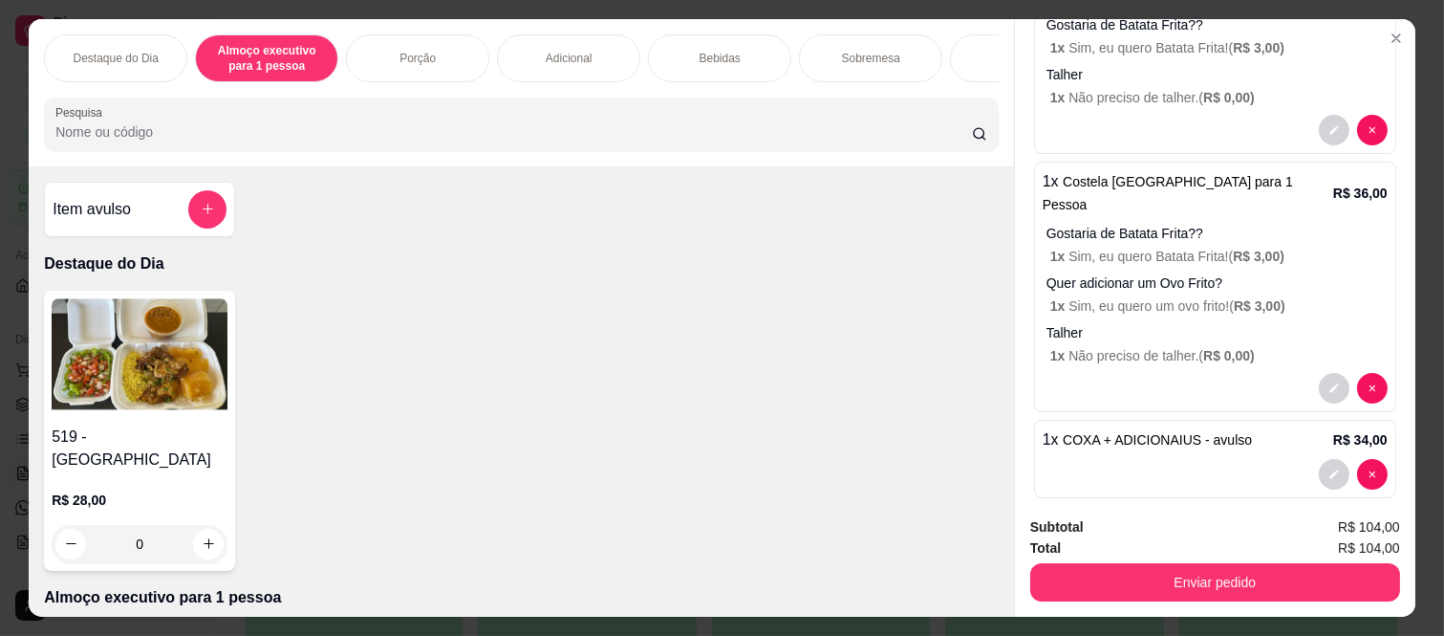
click at [1183, 423] on div "1 x COXA + ADICIONAIUS - avulso R$ 34,00" at bounding box center [1215, 459] width 362 height 78
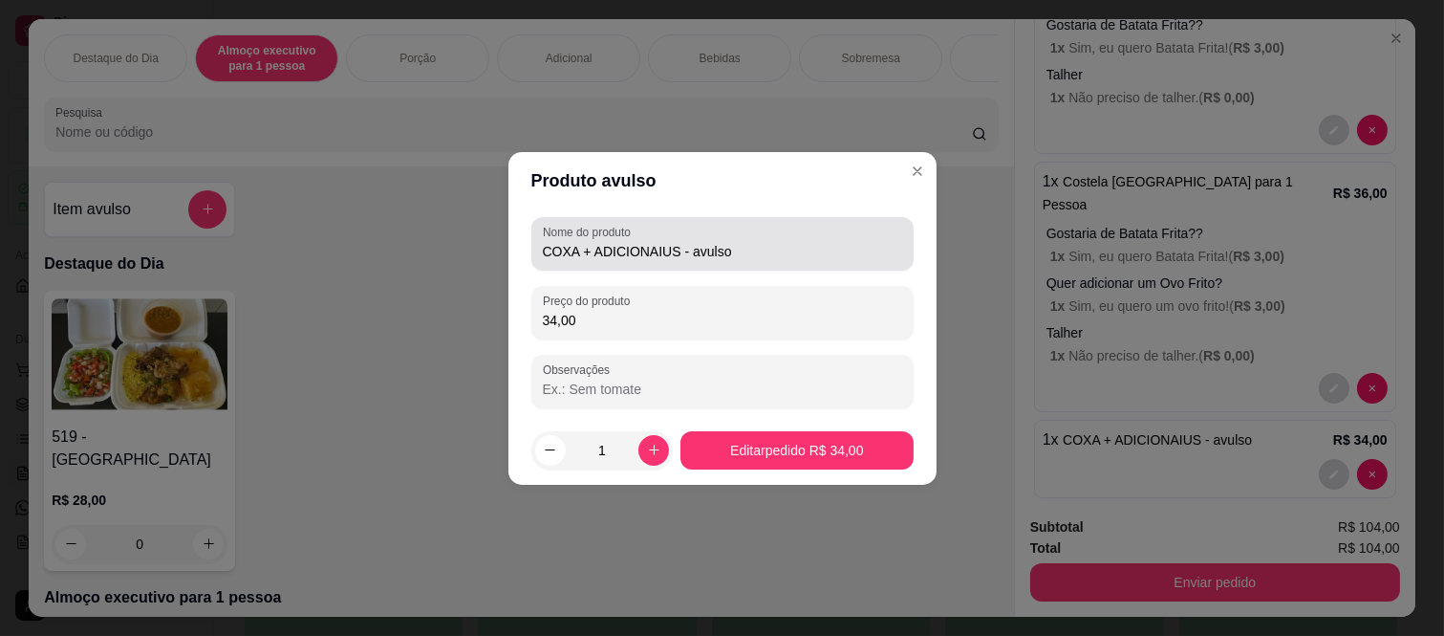
click at [756, 260] on input "COXA + ADICIONAIUS - avulso" at bounding box center [722, 251] width 359 height 19
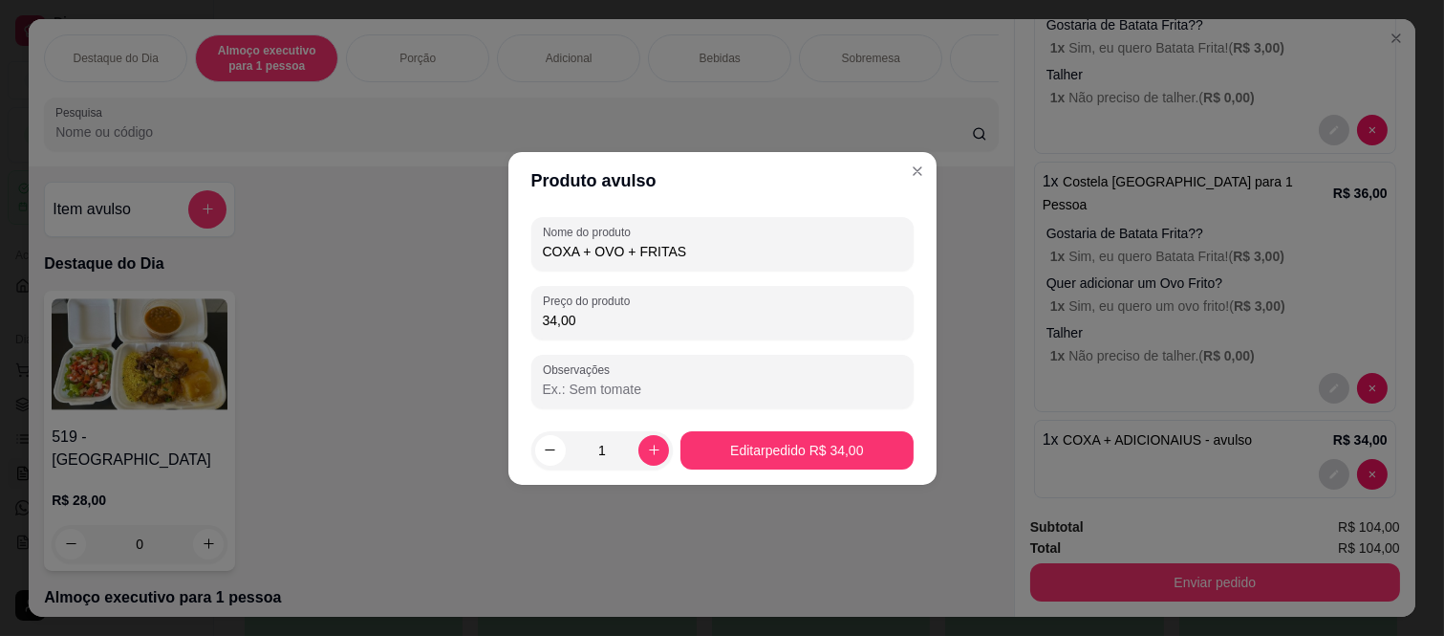
type input "COXA + OVO + FRITAS"
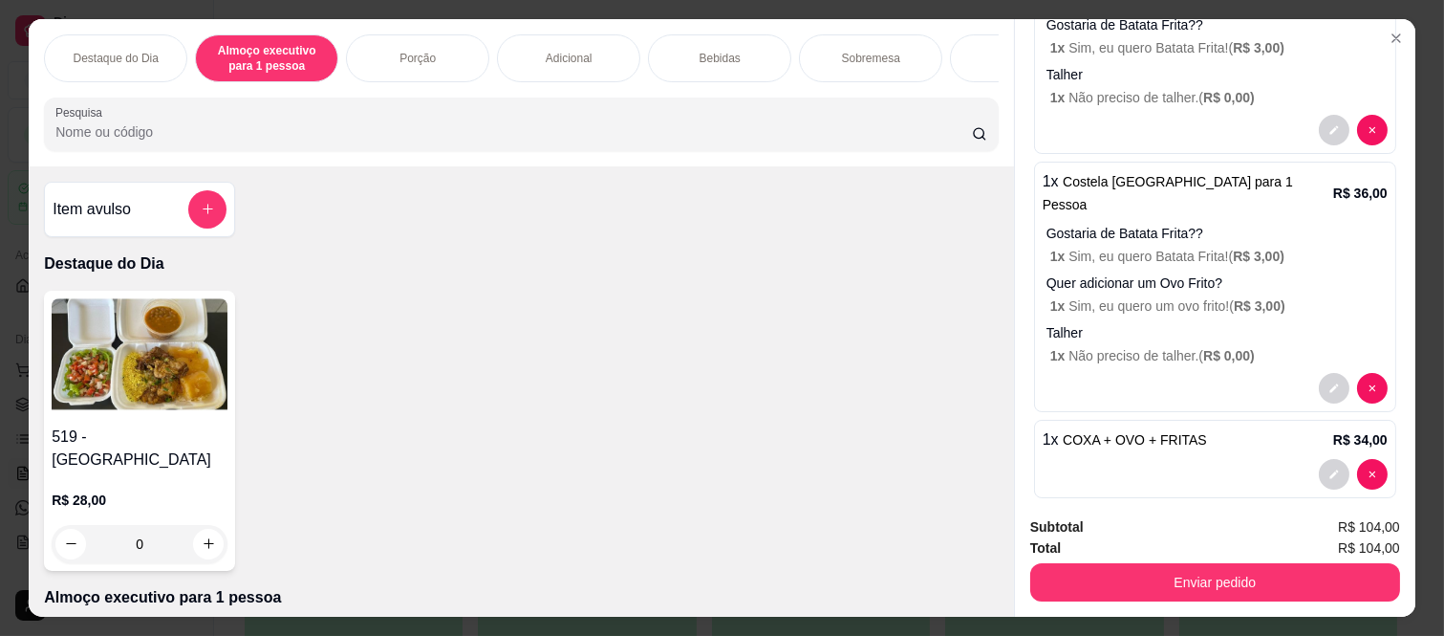
click at [701, 34] on div "Bebidas" at bounding box center [719, 58] width 143 height 48
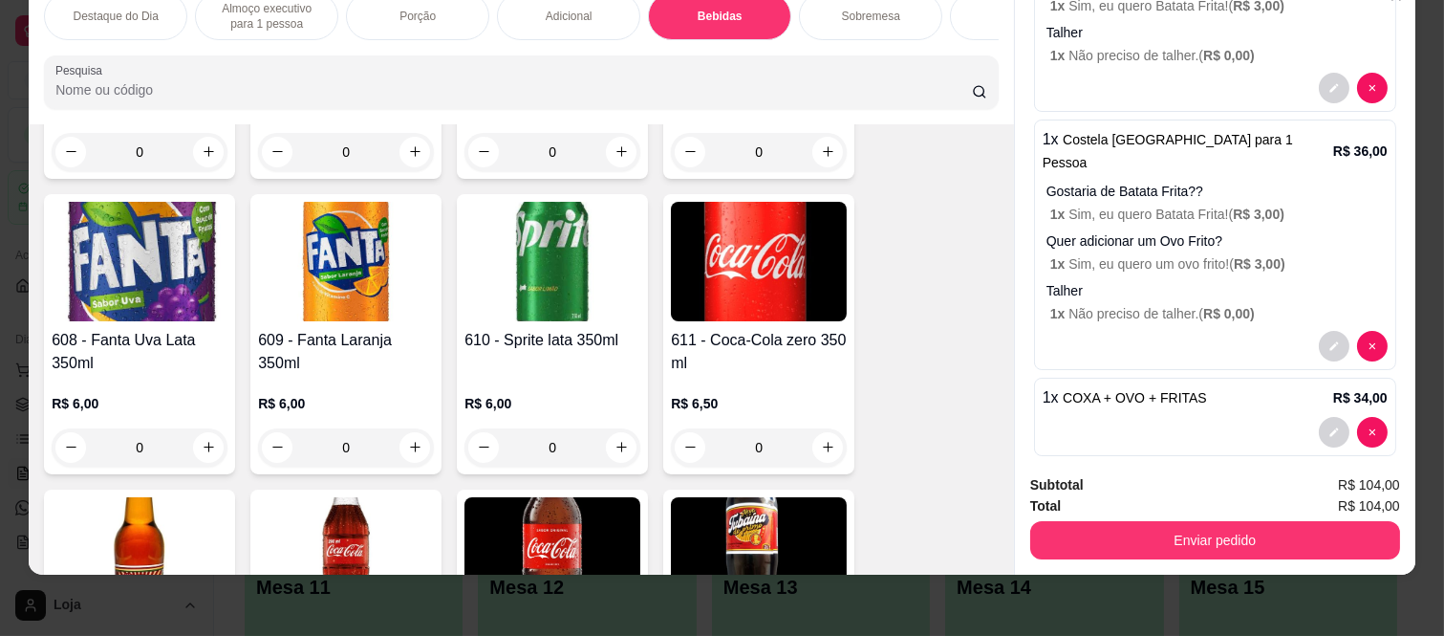
scroll to position [3404, 0]
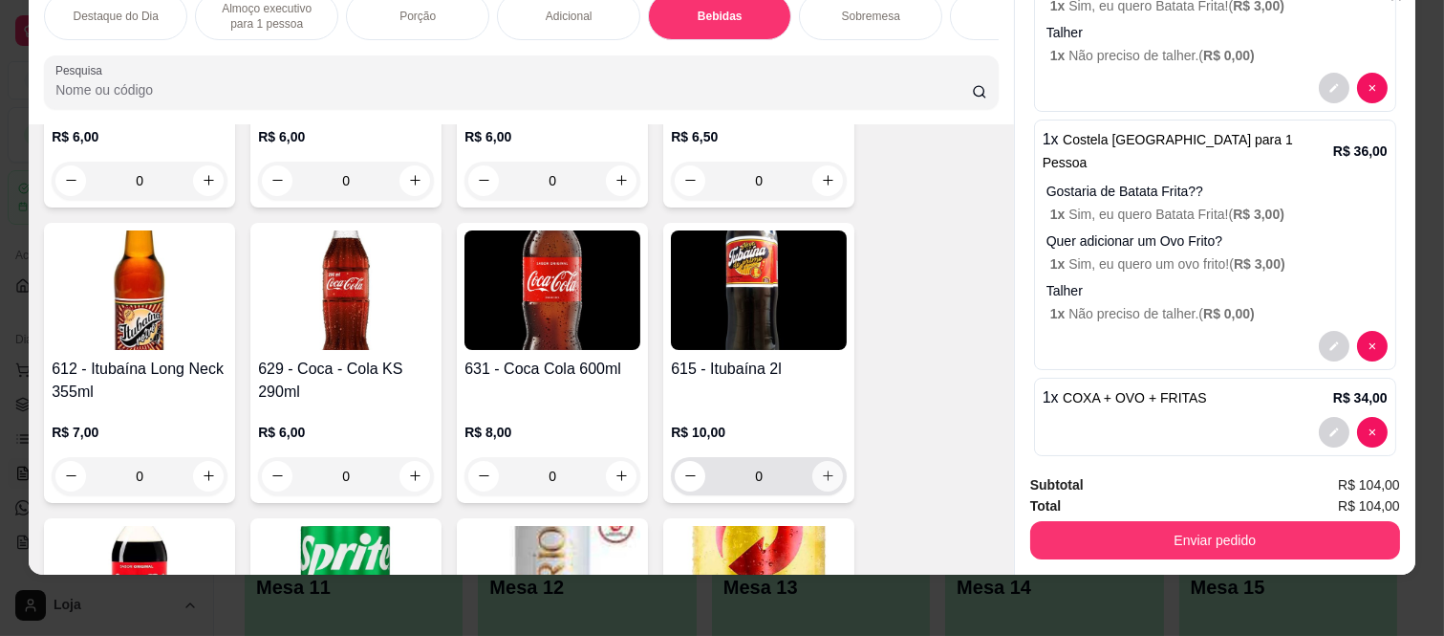
click at [820, 461] on button "increase-product-quantity" at bounding box center [827, 476] width 31 height 31
type input "1"
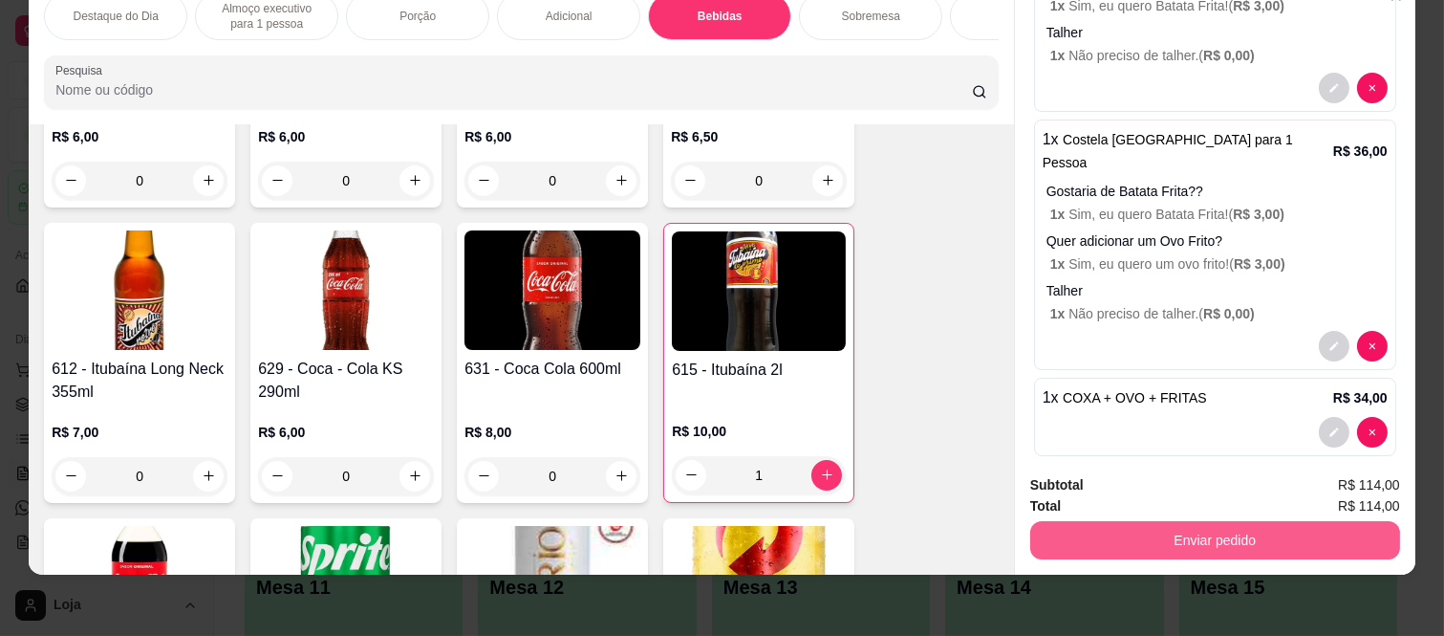
click at [1233, 539] on button "Enviar pedido" at bounding box center [1215, 540] width 370 height 38
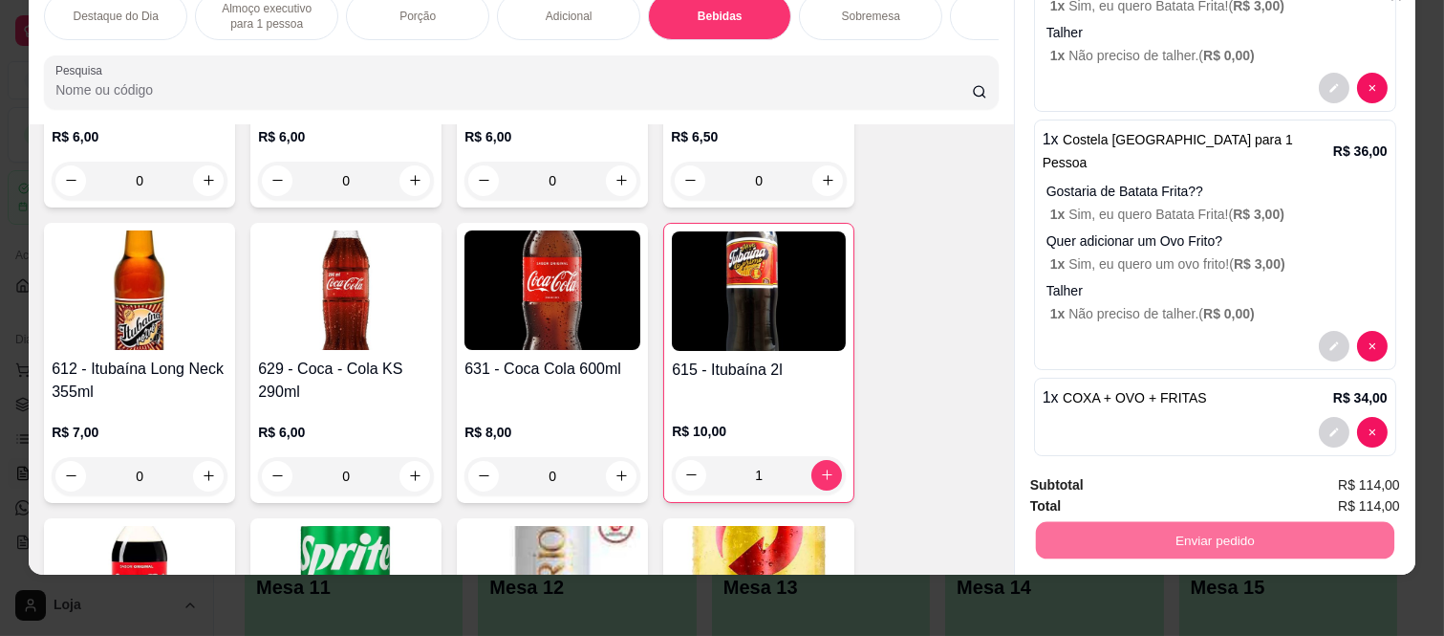
click at [1152, 483] on button "Não registrar e enviar pedido" at bounding box center [1151, 477] width 193 height 35
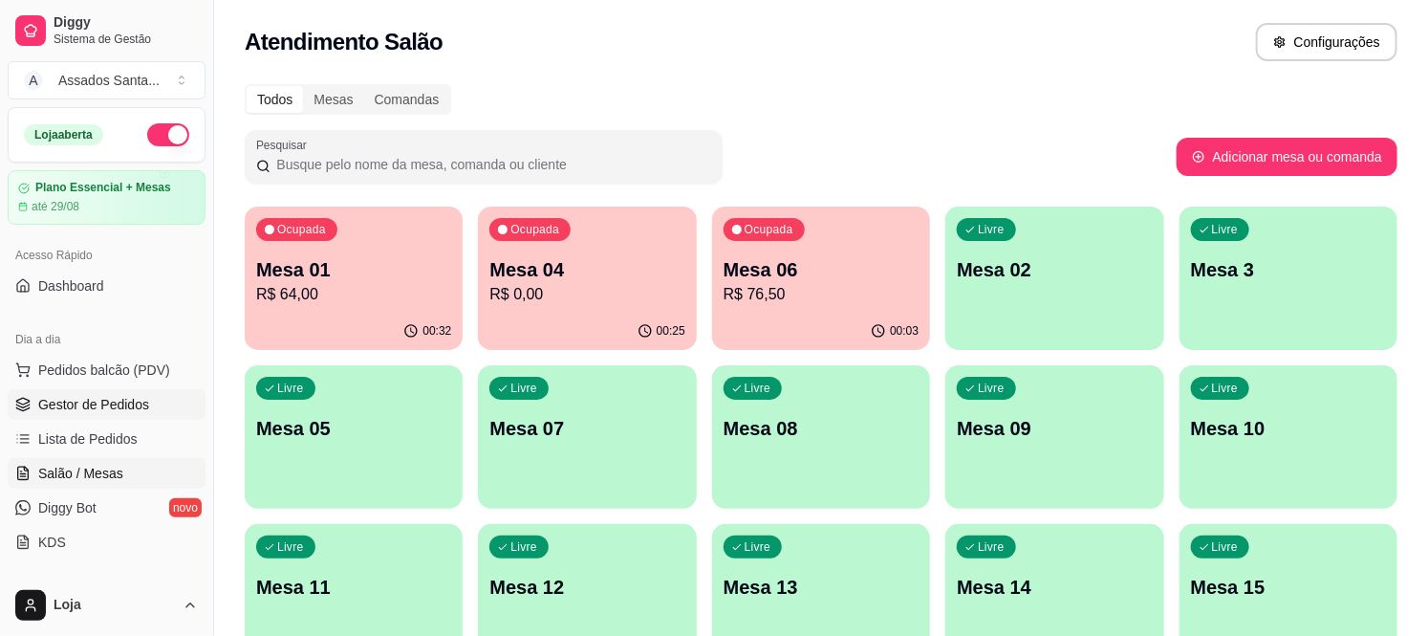
click at [84, 398] on span "Gestor de Pedidos" at bounding box center [93, 404] width 111 height 19
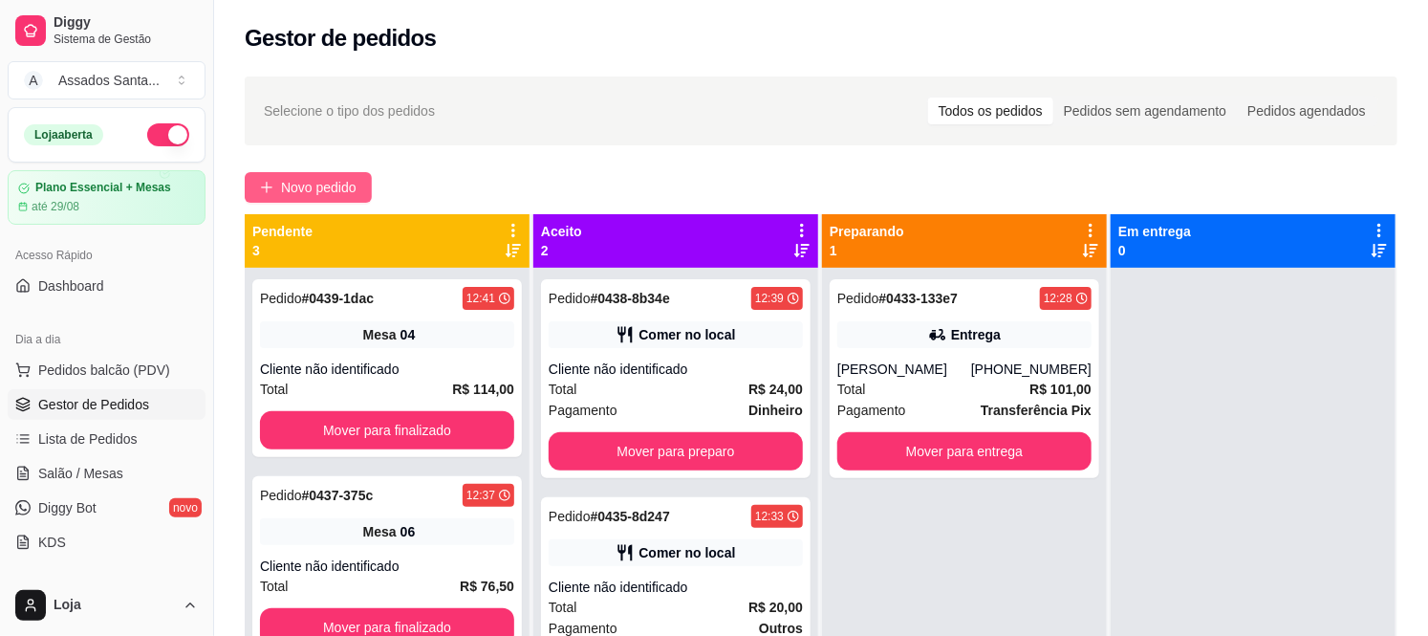
click at [302, 199] on button "Novo pedido" at bounding box center [308, 187] width 127 height 31
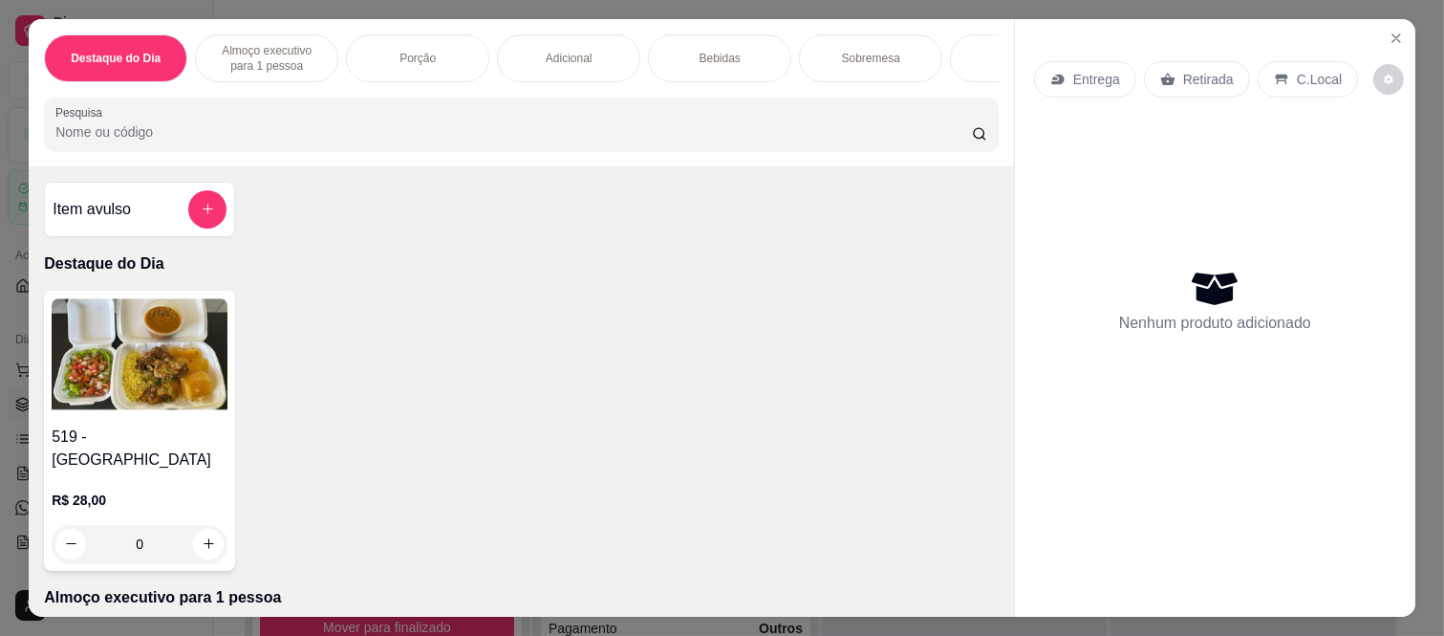
click at [297, 34] on div "Almoço executivo para 1 pessoa" at bounding box center [266, 58] width 143 height 48
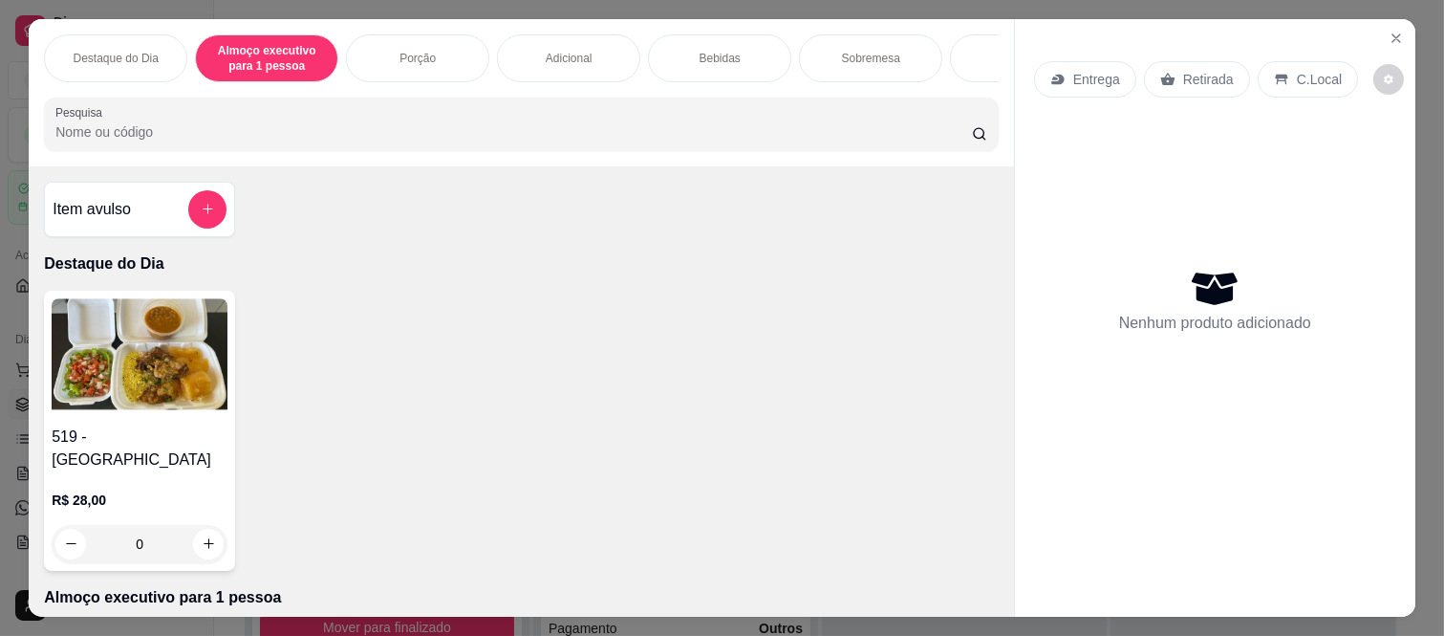
scroll to position [50, 0]
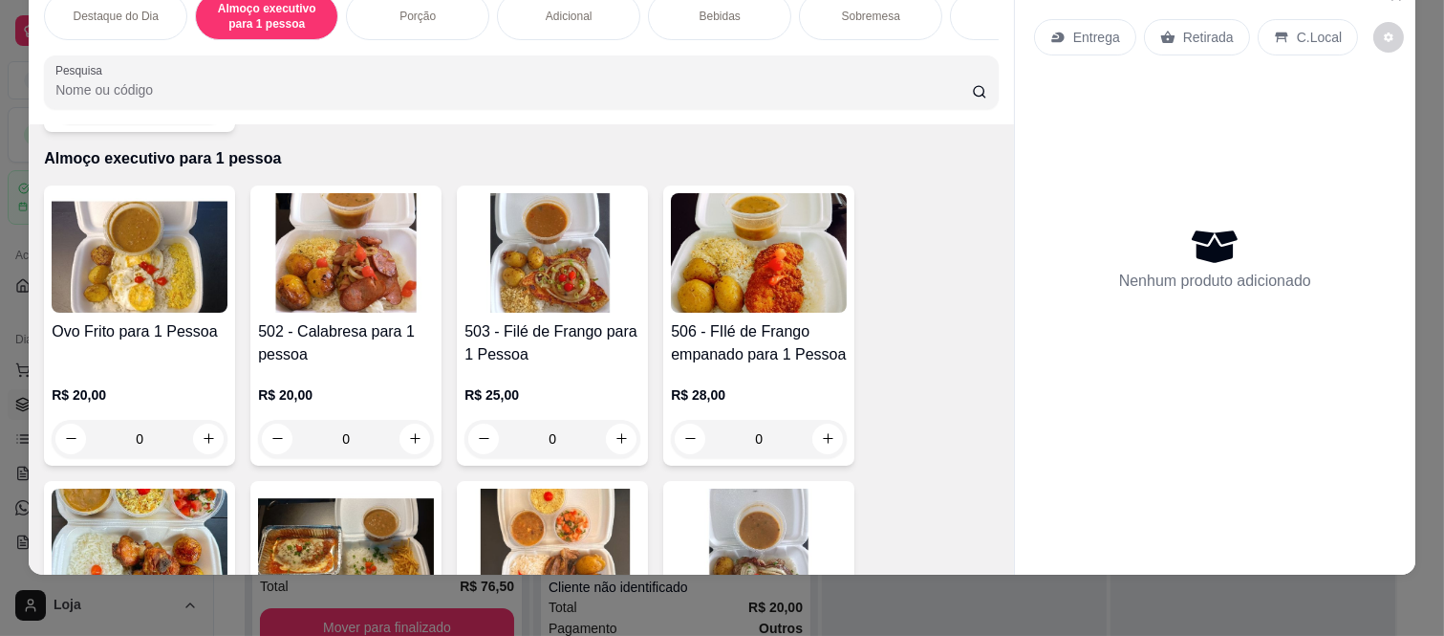
click at [401, 420] on div "0" at bounding box center [346, 439] width 176 height 38
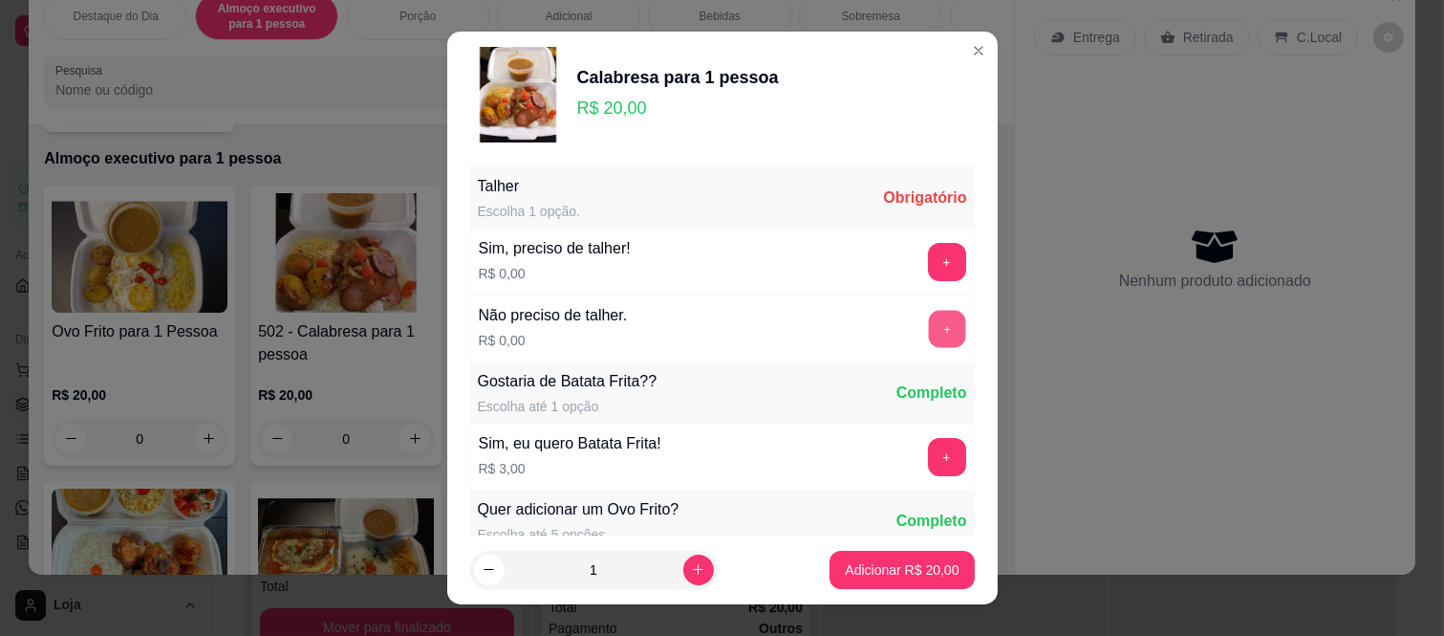
click at [928, 332] on button "+" at bounding box center [946, 329] width 37 height 37
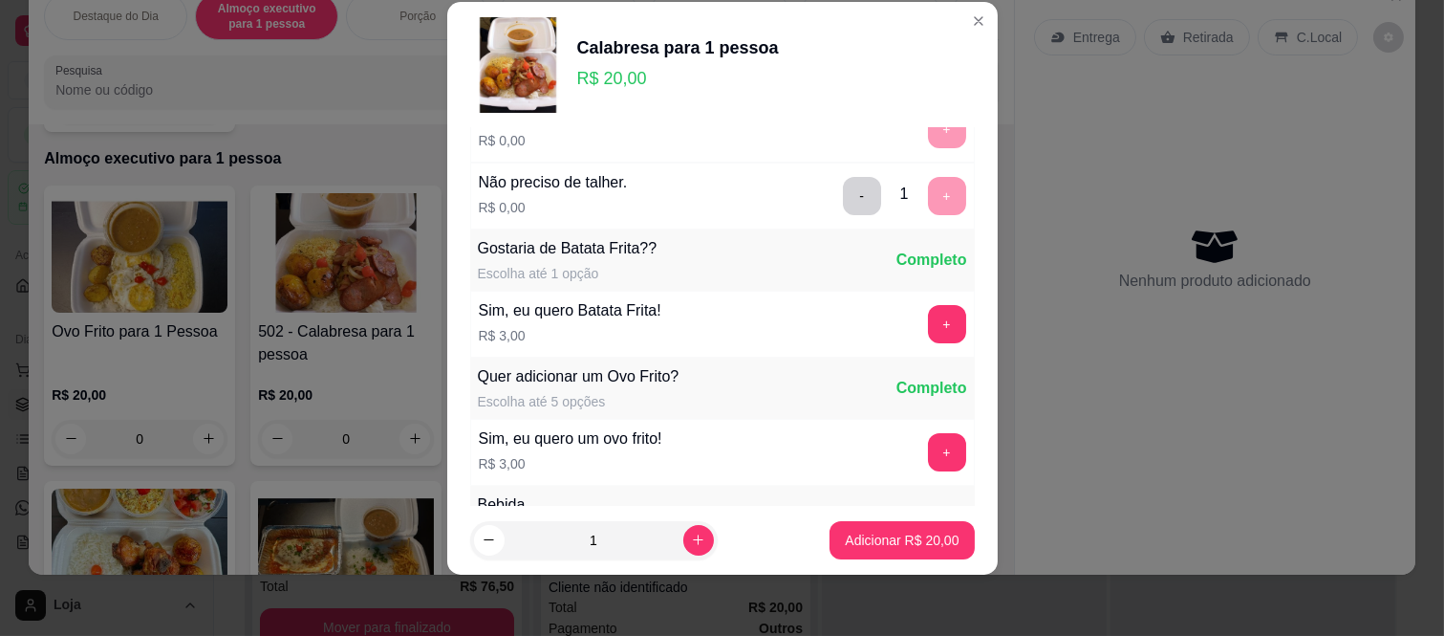
scroll to position [205, 0]
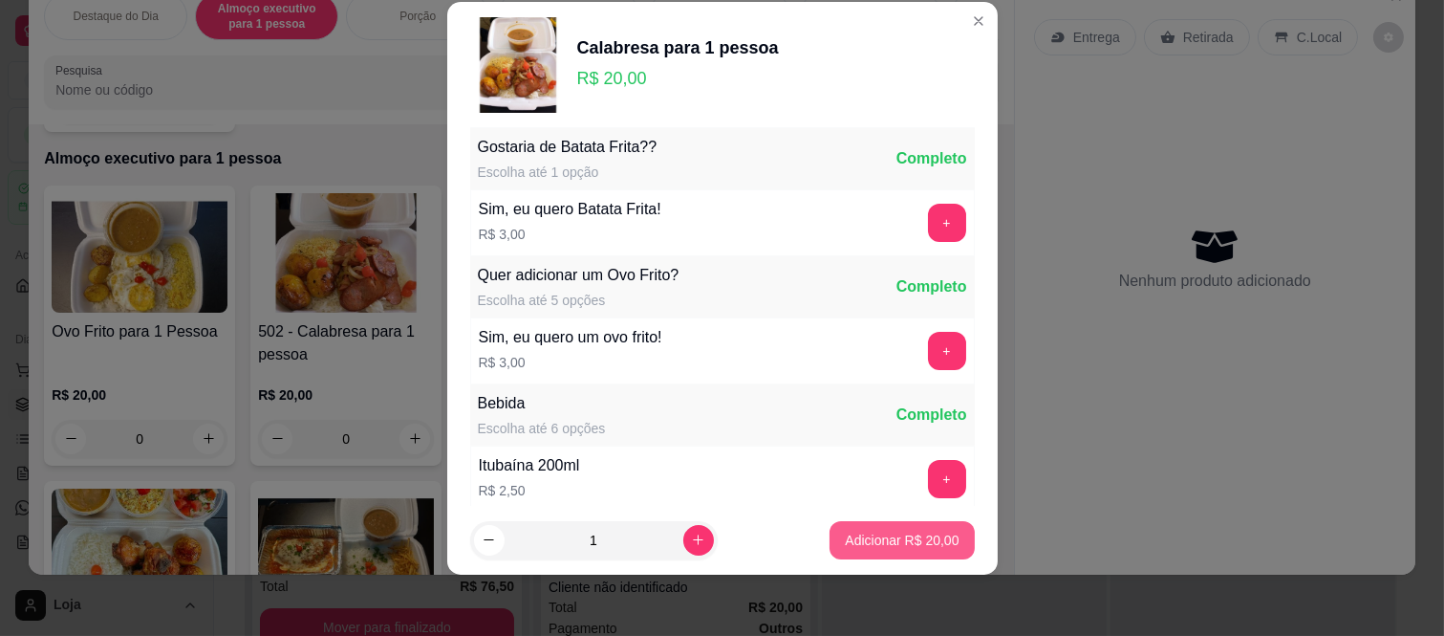
click at [898, 529] on button "Adicionar R$ 20,00" at bounding box center [902, 540] width 144 height 38
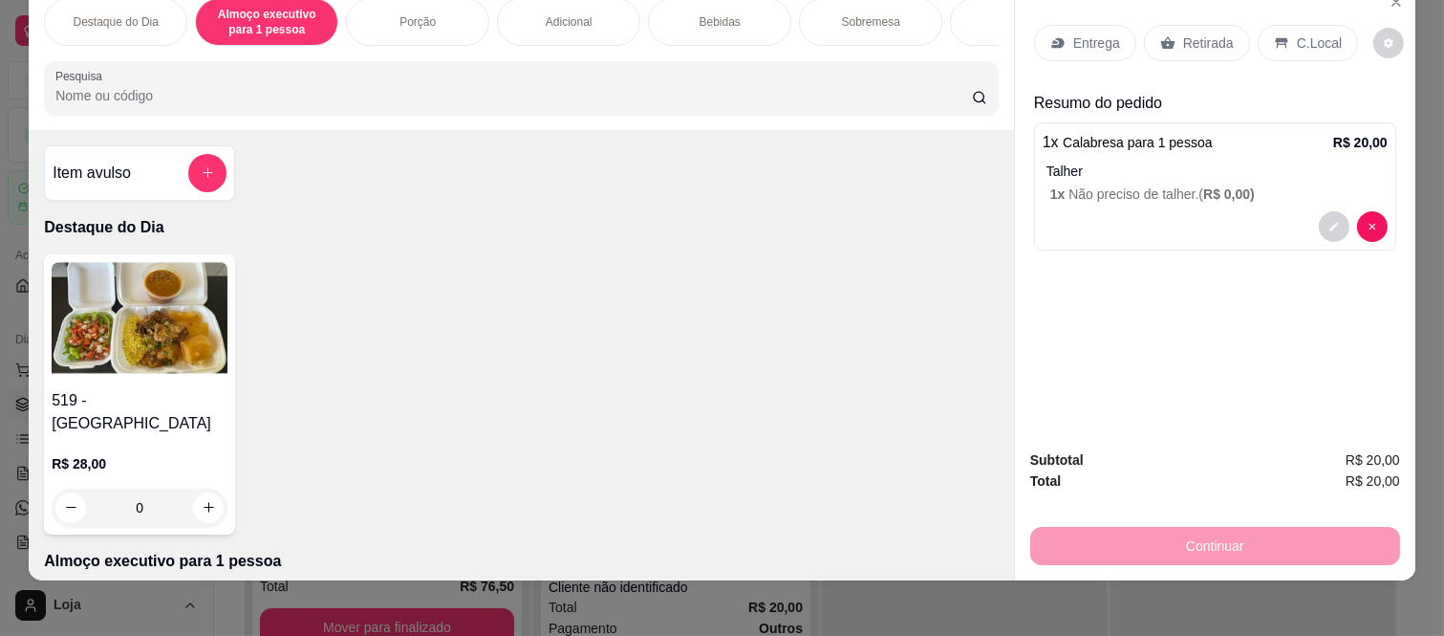
scroll to position [0, 0]
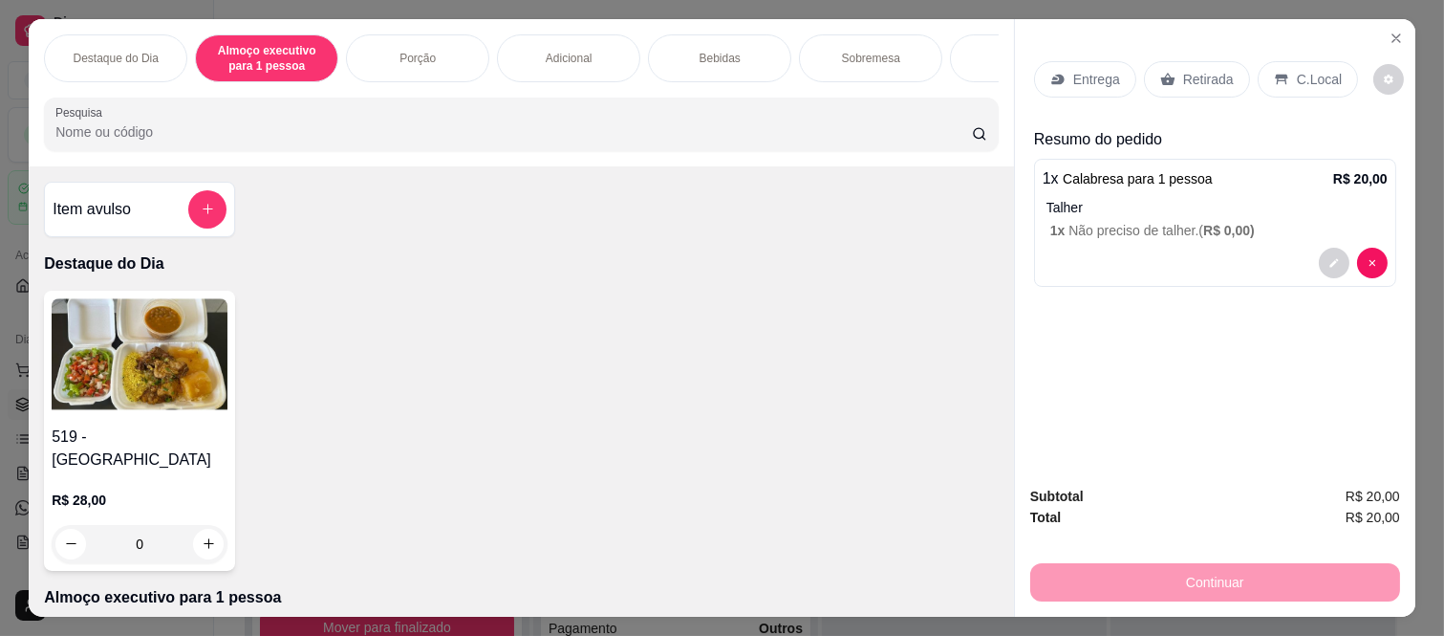
click at [691, 35] on div "Bebidas" at bounding box center [719, 58] width 143 height 48
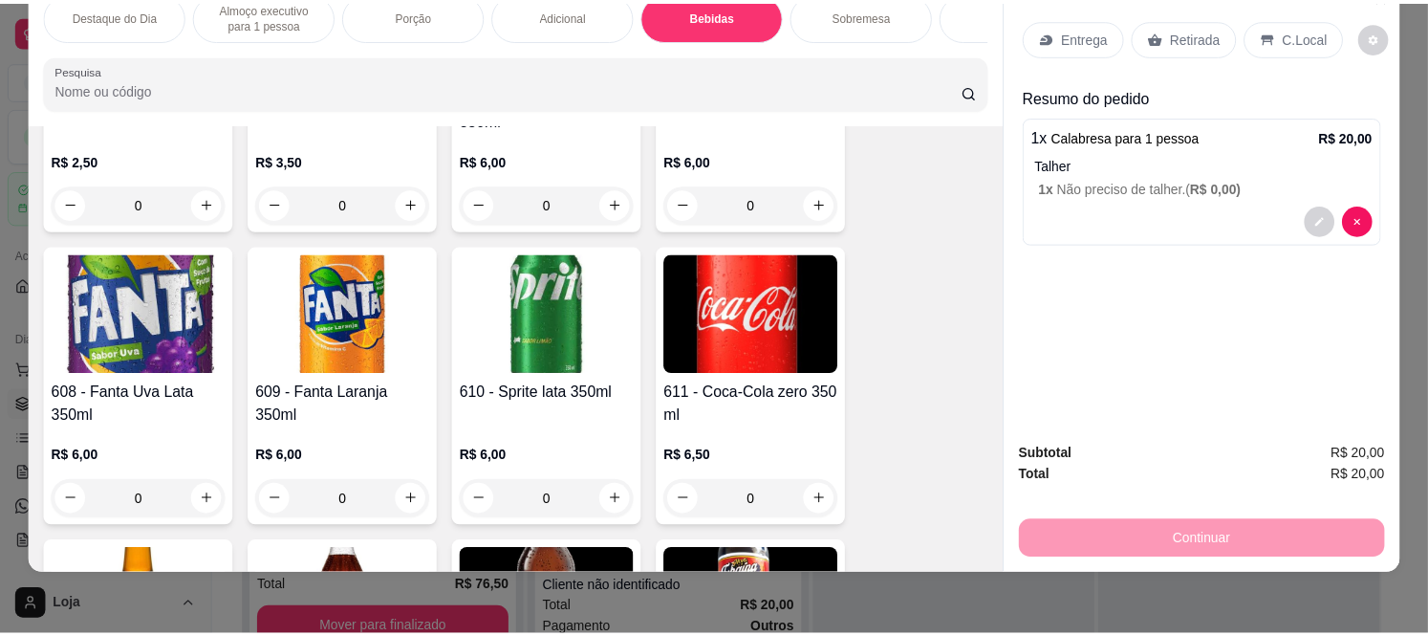
scroll to position [2873, 0]
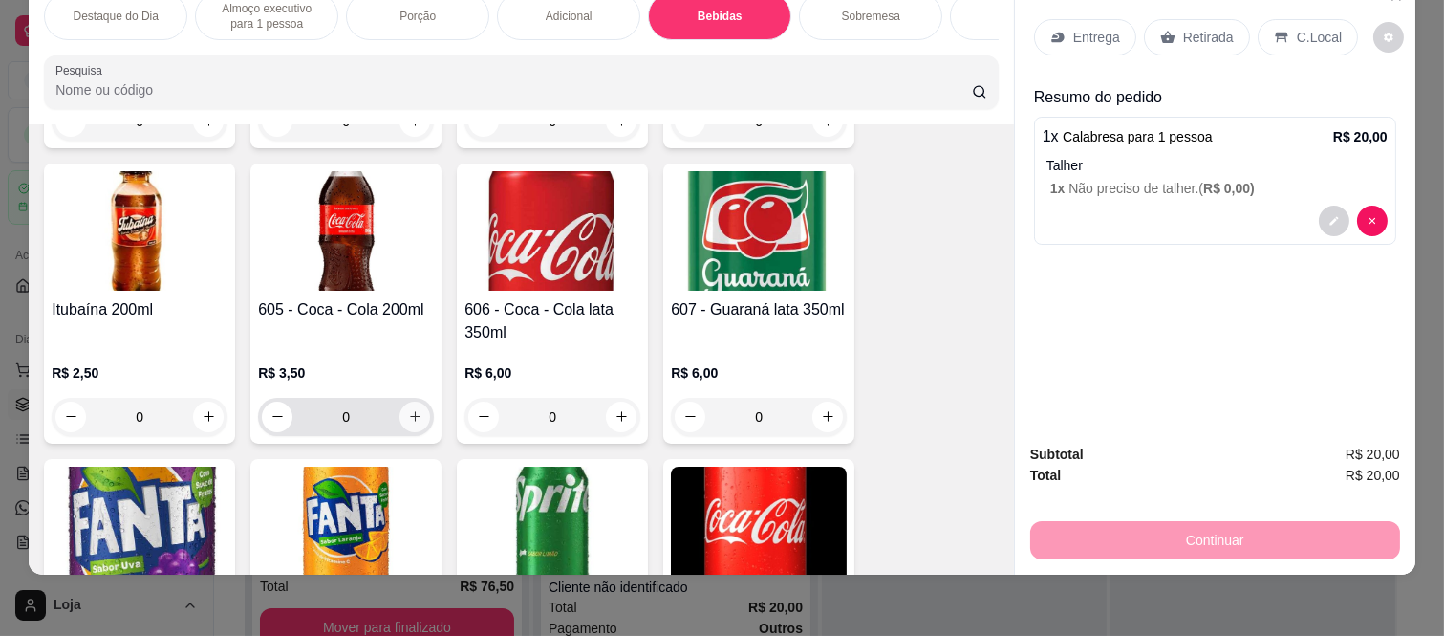
click at [416, 401] on button "increase-product-quantity" at bounding box center [415, 416] width 31 height 31
type input "1"
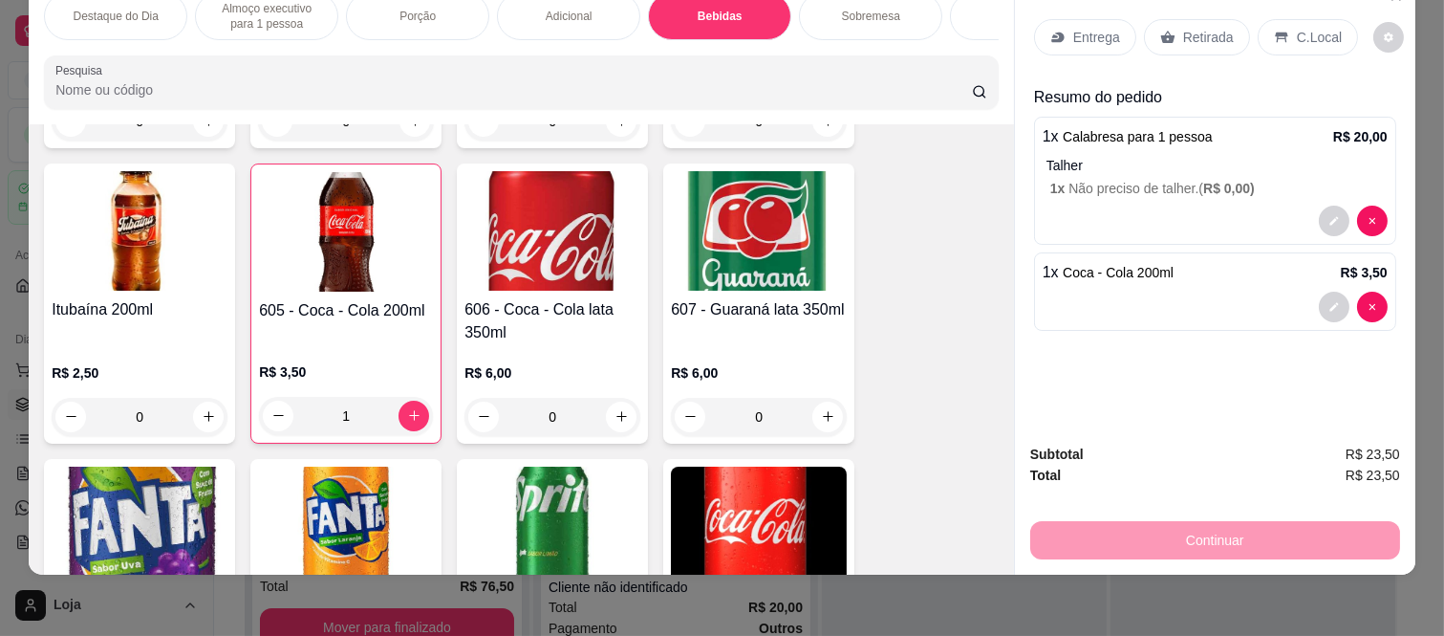
click at [1297, 28] on p "C.Local" at bounding box center [1319, 37] width 45 height 19
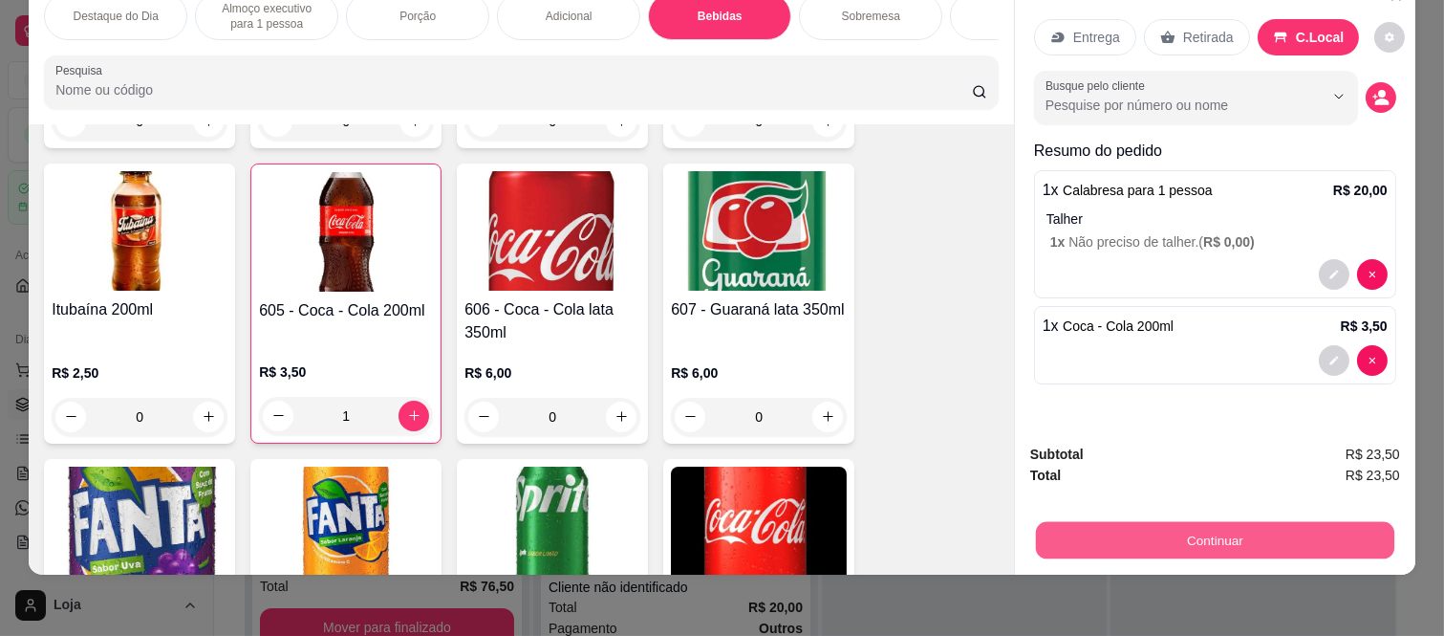
click at [1201, 531] on button "Continuar" at bounding box center [1215, 540] width 358 height 37
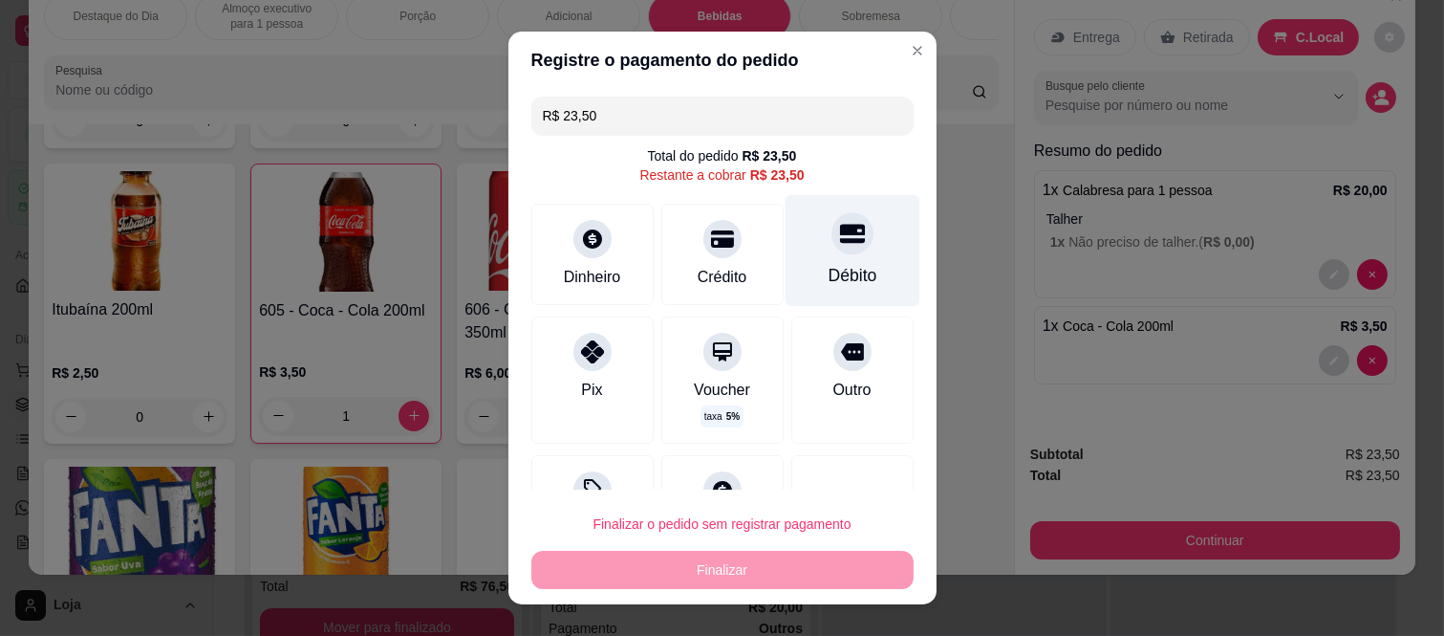
click at [796, 258] on div "Débito" at bounding box center [852, 251] width 135 height 112
type input "R$ 0,00"
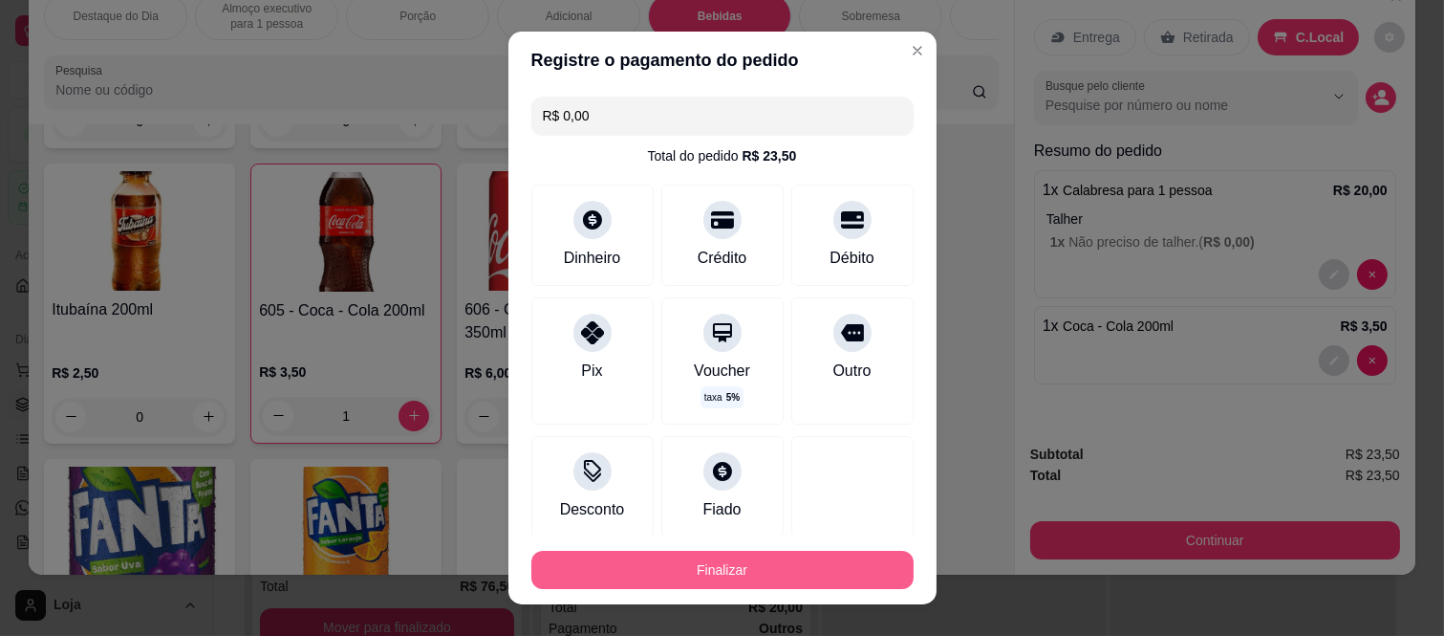
click at [767, 564] on button "Finalizar" at bounding box center [722, 570] width 382 height 38
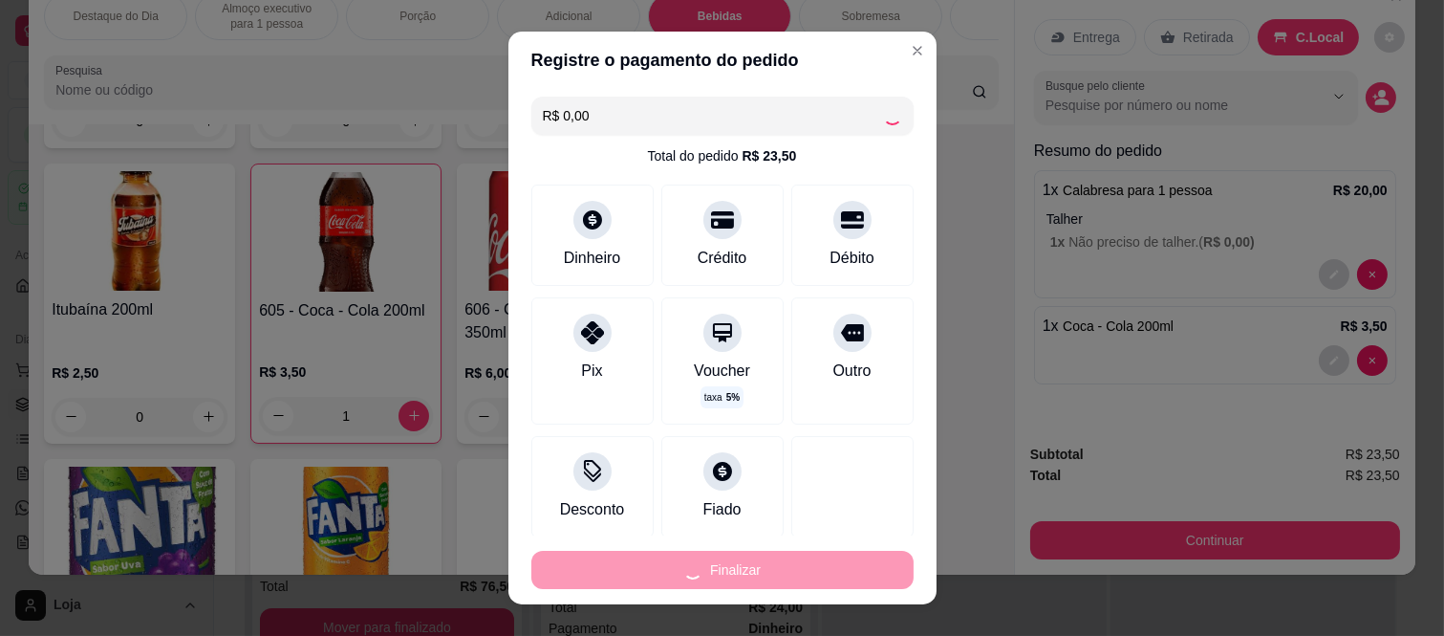
type input "0"
type input "-R$ 23,50"
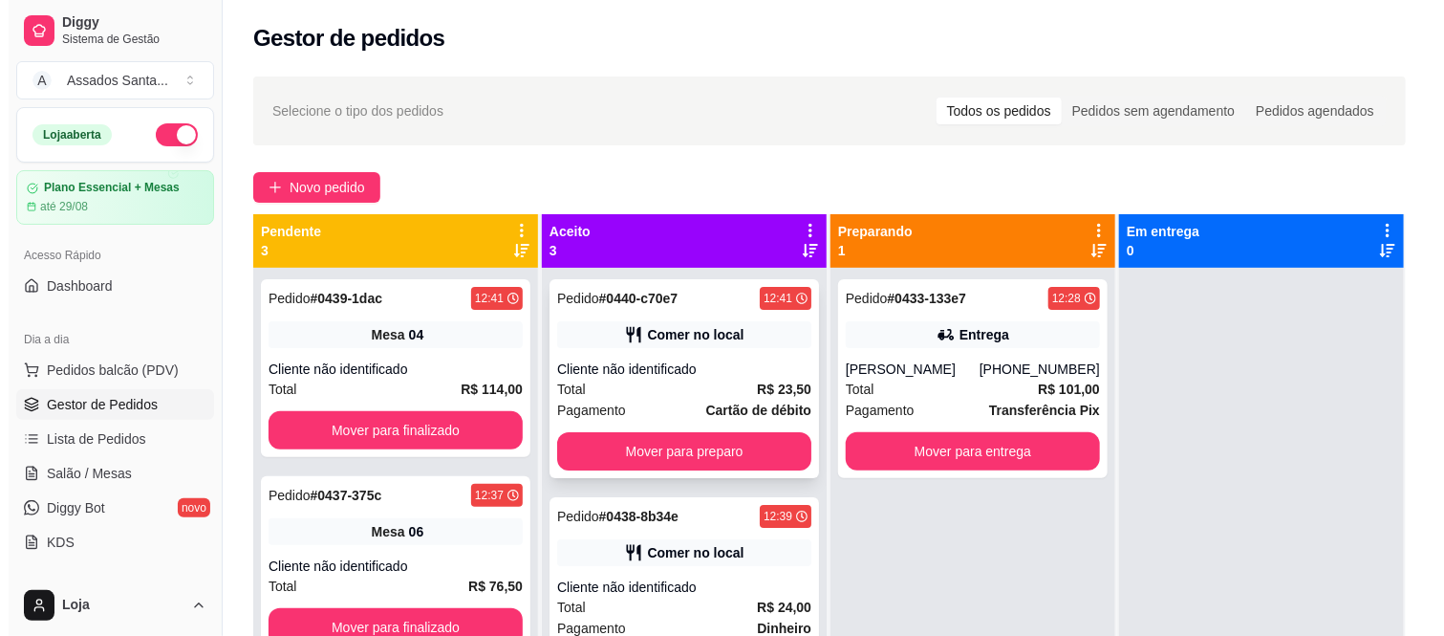
scroll to position [35, 0]
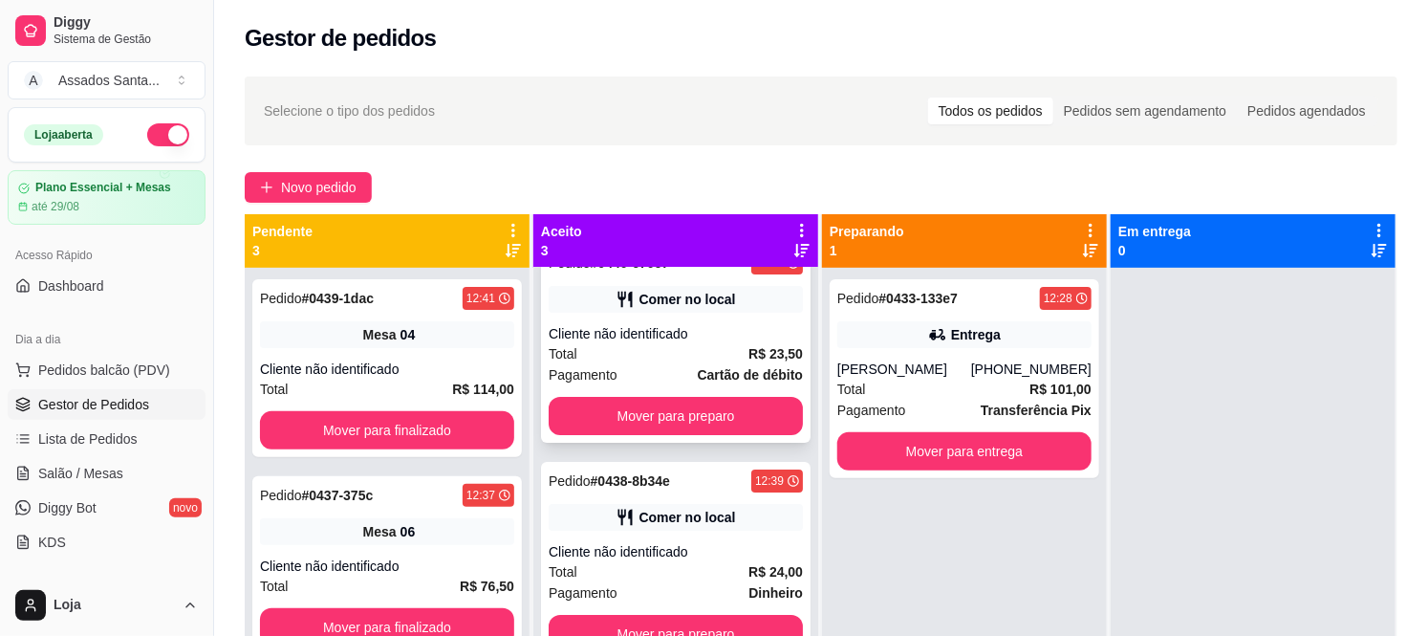
click at [724, 392] on div "Pedido # 0440-c70e7 12:41 Comer no local Cliente não identificado Total R$ 23,5…" at bounding box center [676, 343] width 270 height 199
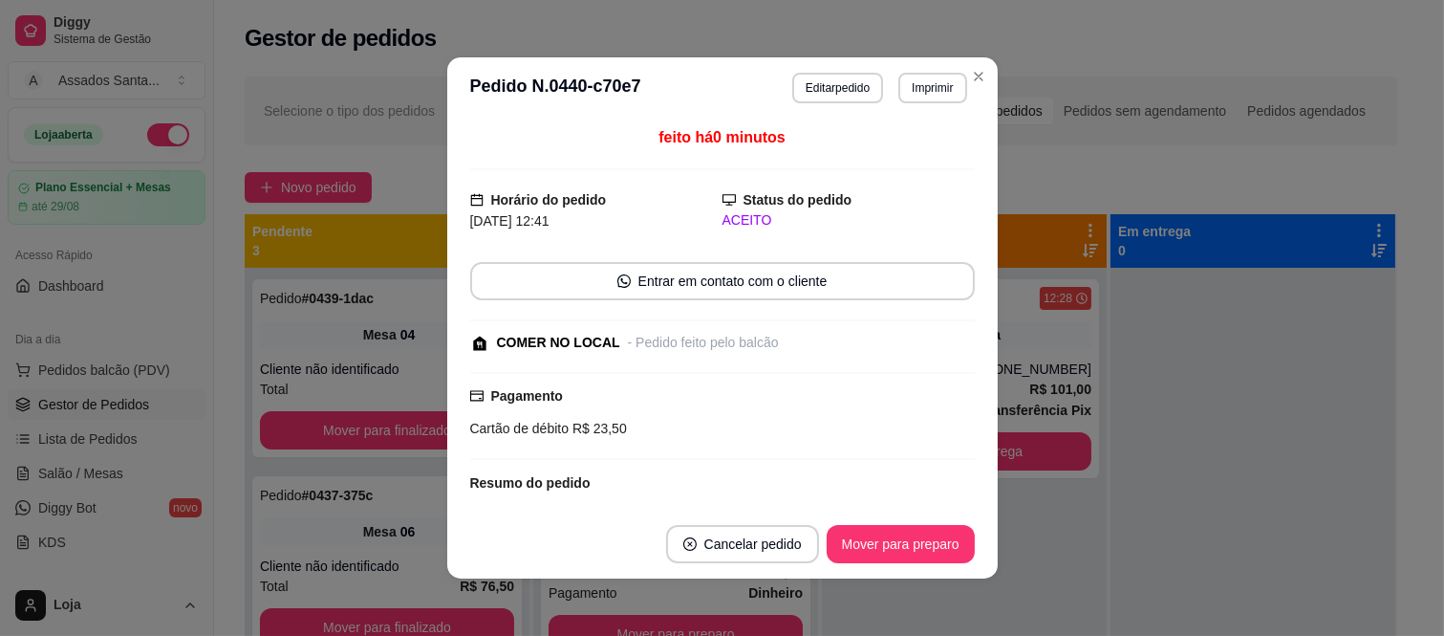
click at [920, 564] on footer "Cancelar pedido Mover para preparo" at bounding box center [722, 543] width 551 height 69
click at [920, 555] on button "Mover para preparo" at bounding box center [900, 544] width 143 height 37
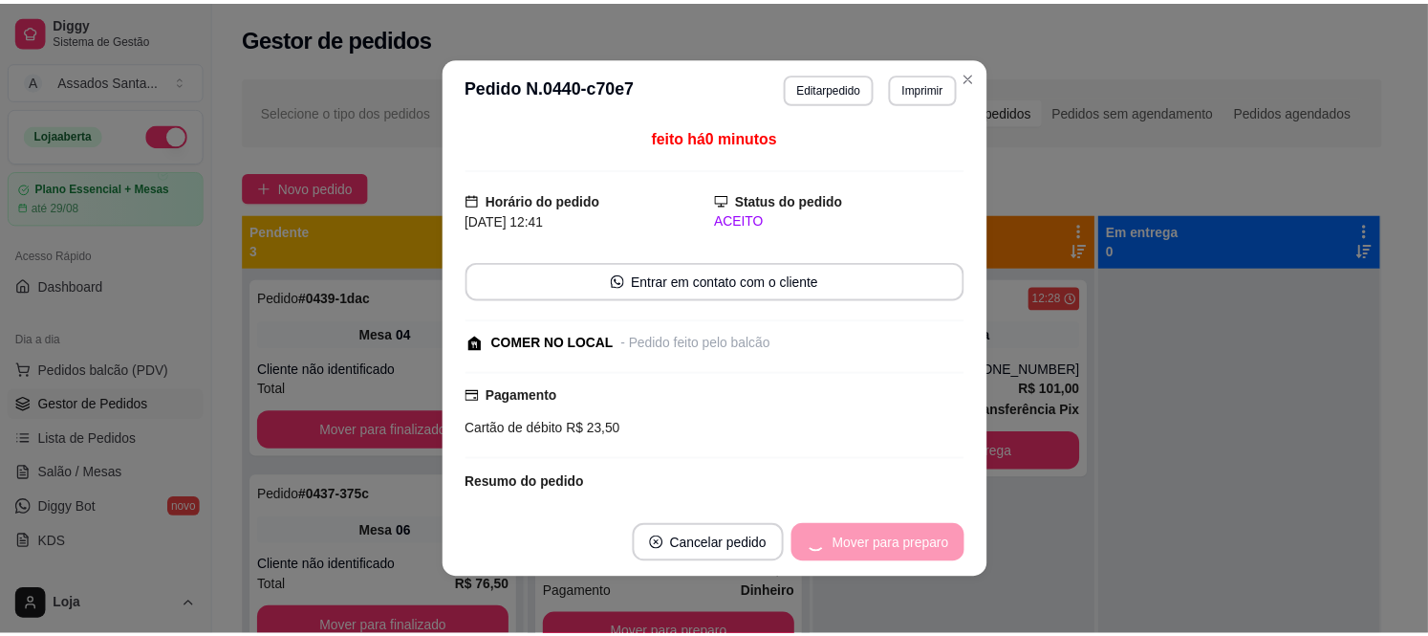
scroll to position [0, 0]
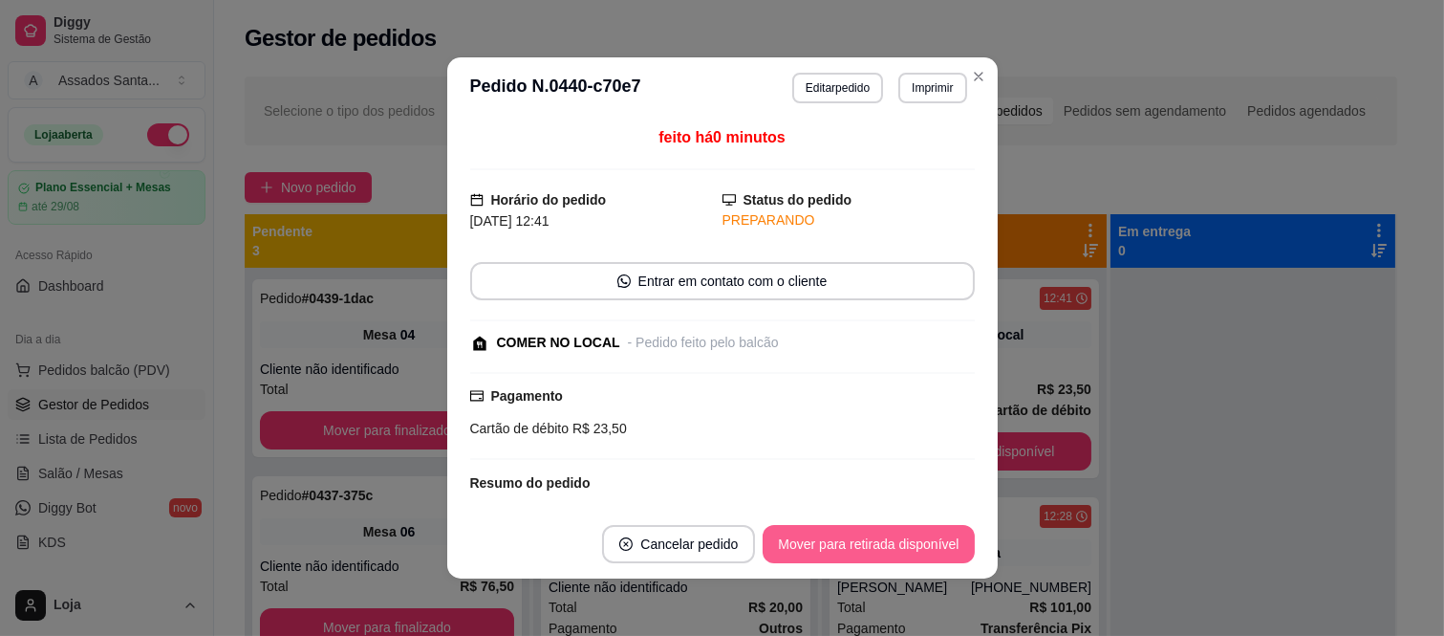
click at [932, 541] on button "Mover para retirada disponível" at bounding box center [868, 544] width 211 height 38
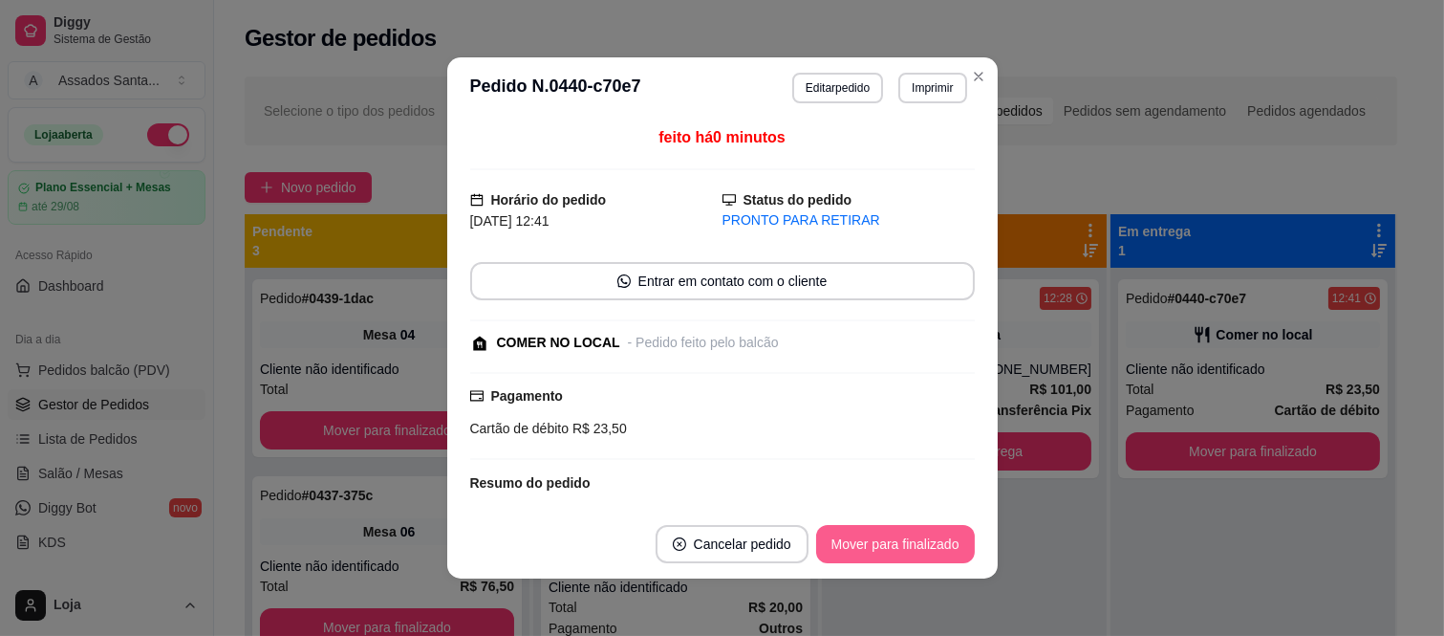
click at [932, 536] on button "Mover para finalizado" at bounding box center [895, 544] width 159 height 38
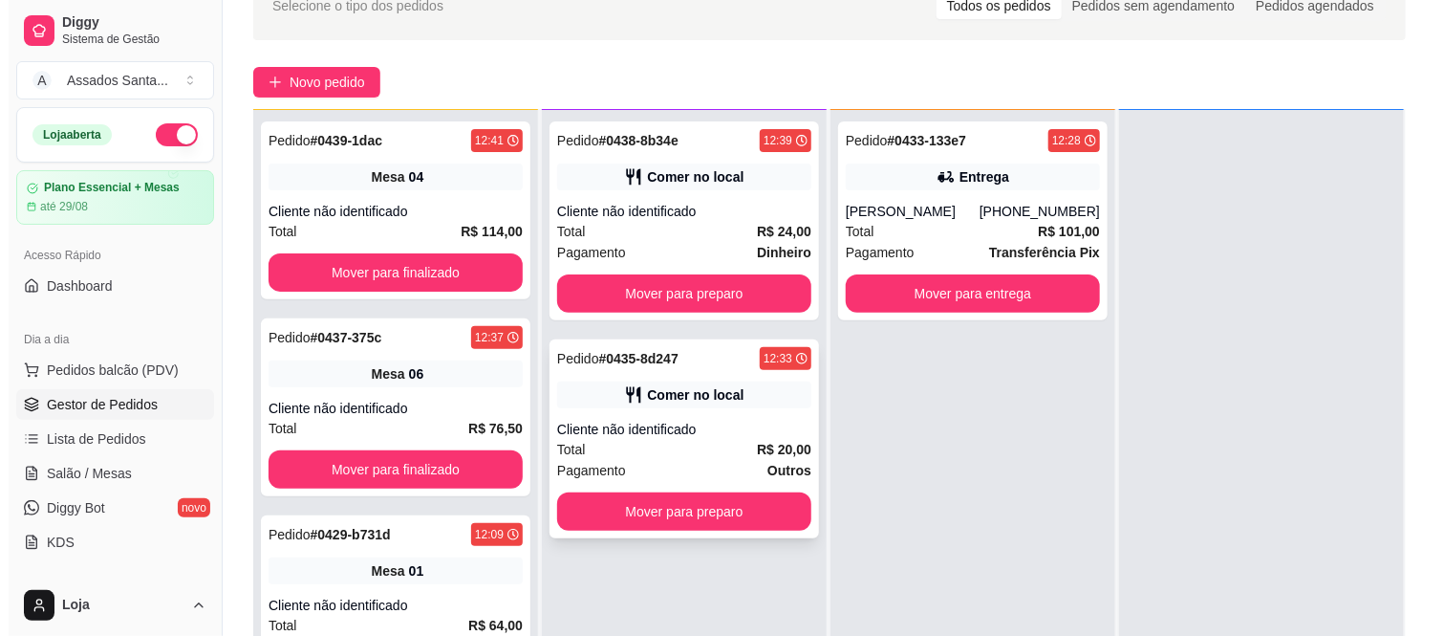
scroll to position [106, 0]
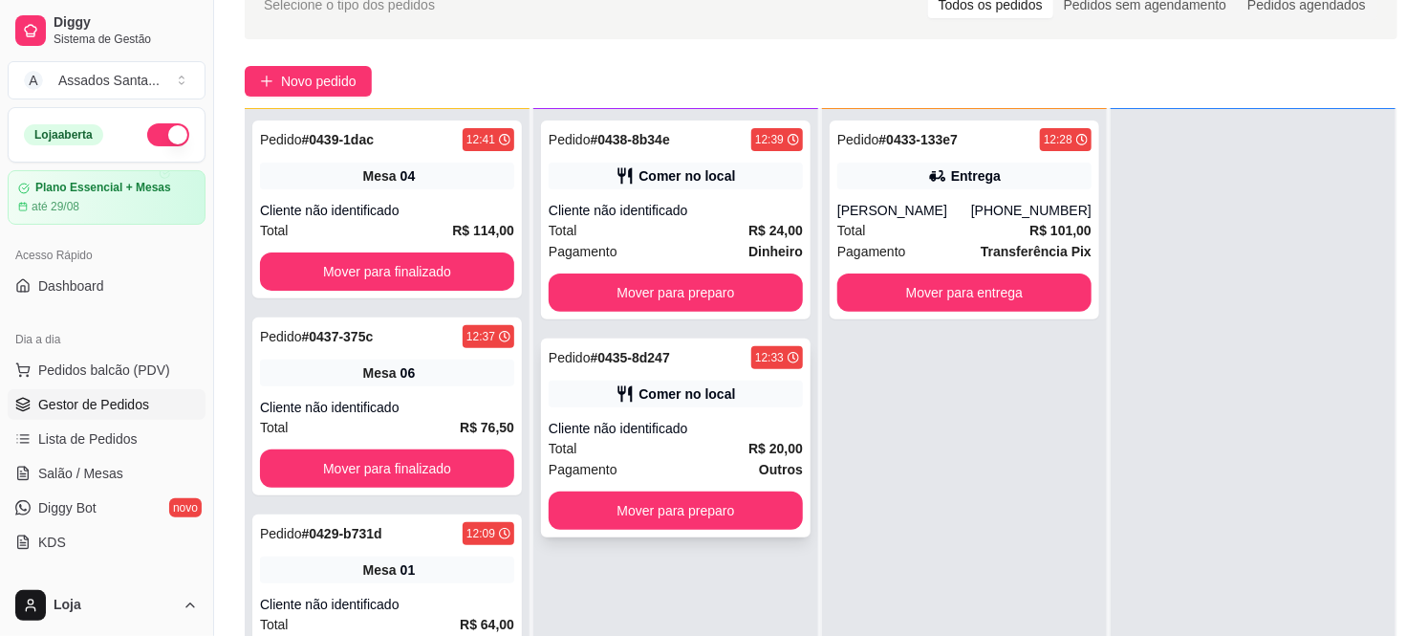
click at [674, 432] on div "Cliente não identificado" at bounding box center [676, 428] width 254 height 19
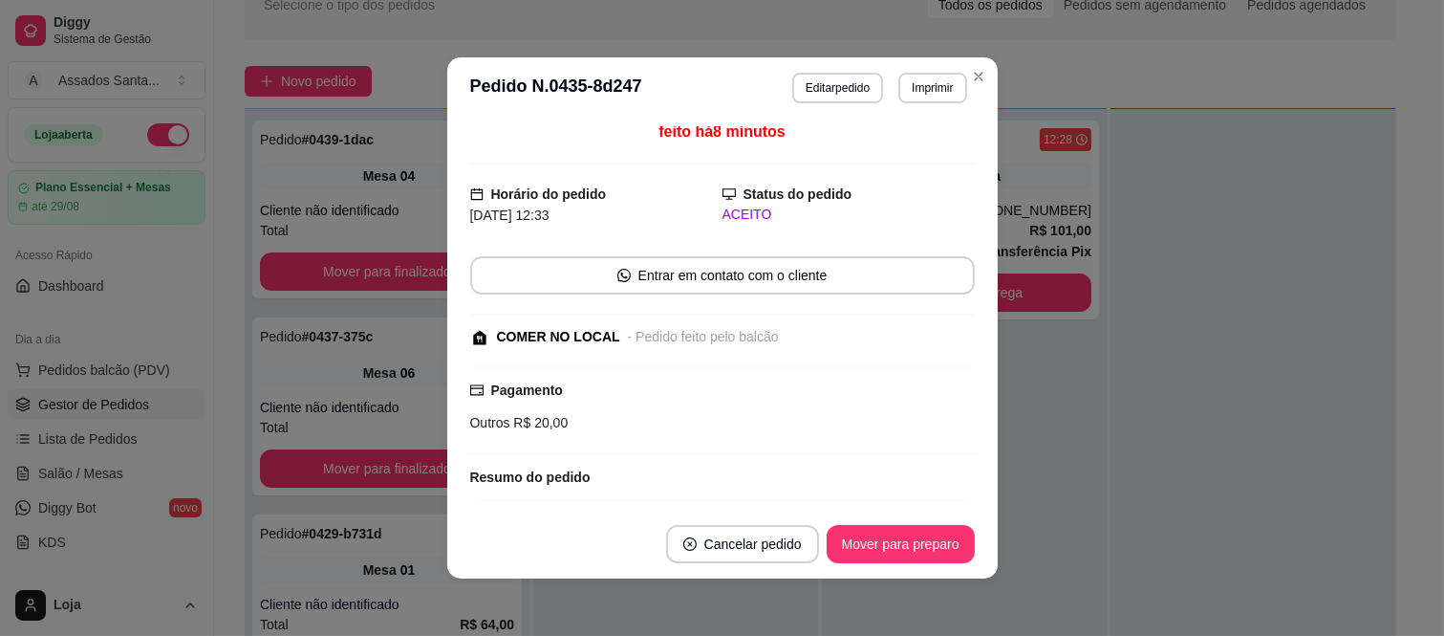
scroll to position [0, 0]
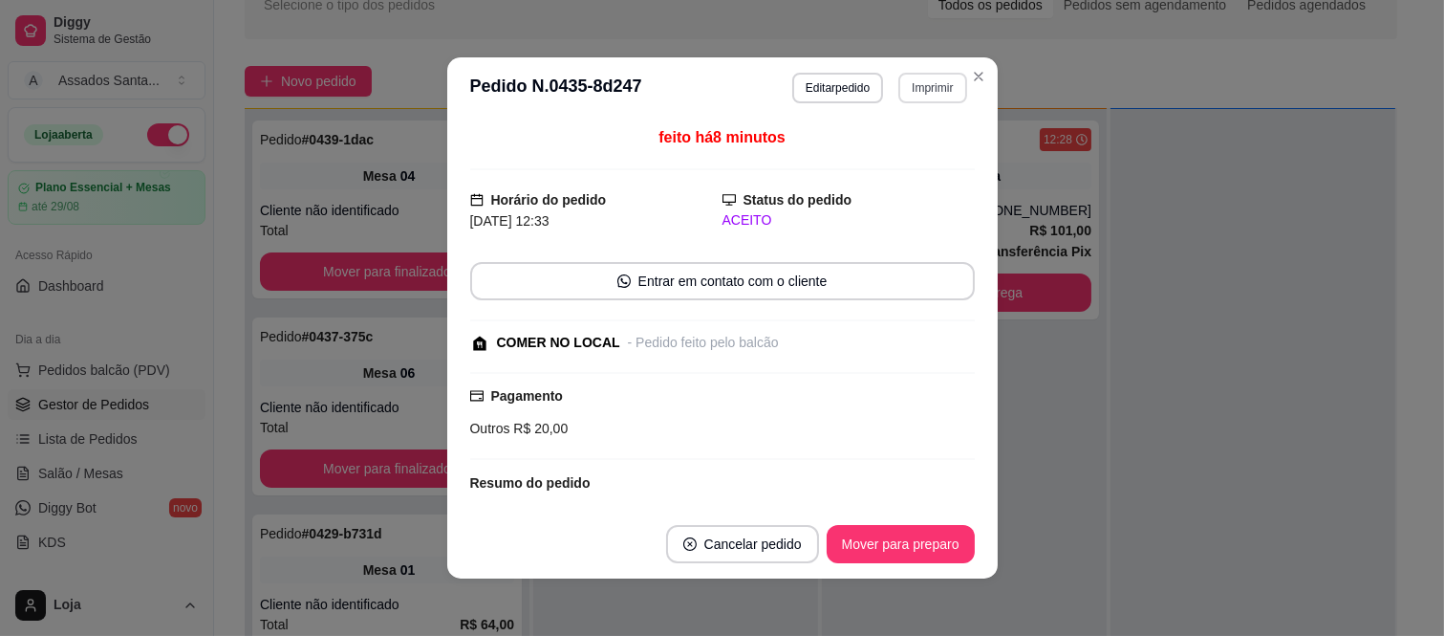
click at [965, 94] on header "**********" at bounding box center [722, 87] width 551 height 61
click at [929, 91] on button "Imprimir" at bounding box center [932, 88] width 68 height 31
click at [899, 150] on button "IMPRESSORA caixa" at bounding box center [892, 155] width 139 height 31
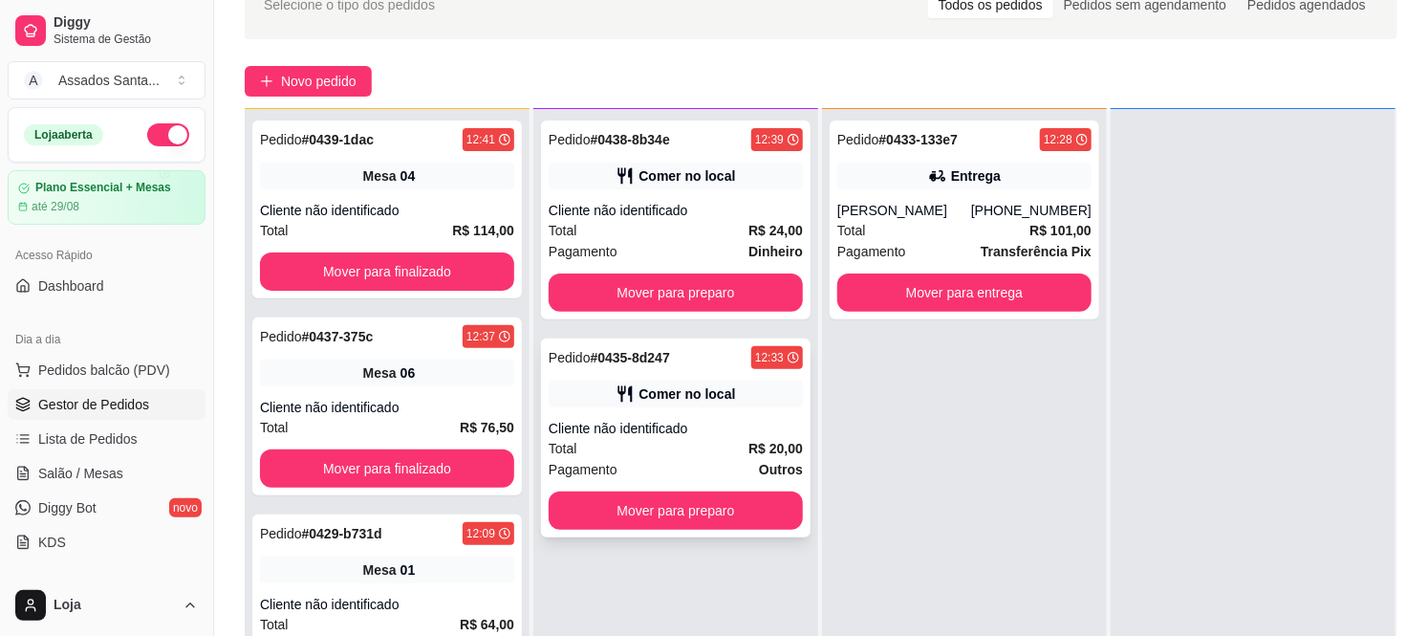
click at [711, 414] on div "Pedido # 0435-8d247 12:33 Comer no local Cliente não identificado Total R$ 20,0…" at bounding box center [676, 437] width 270 height 199
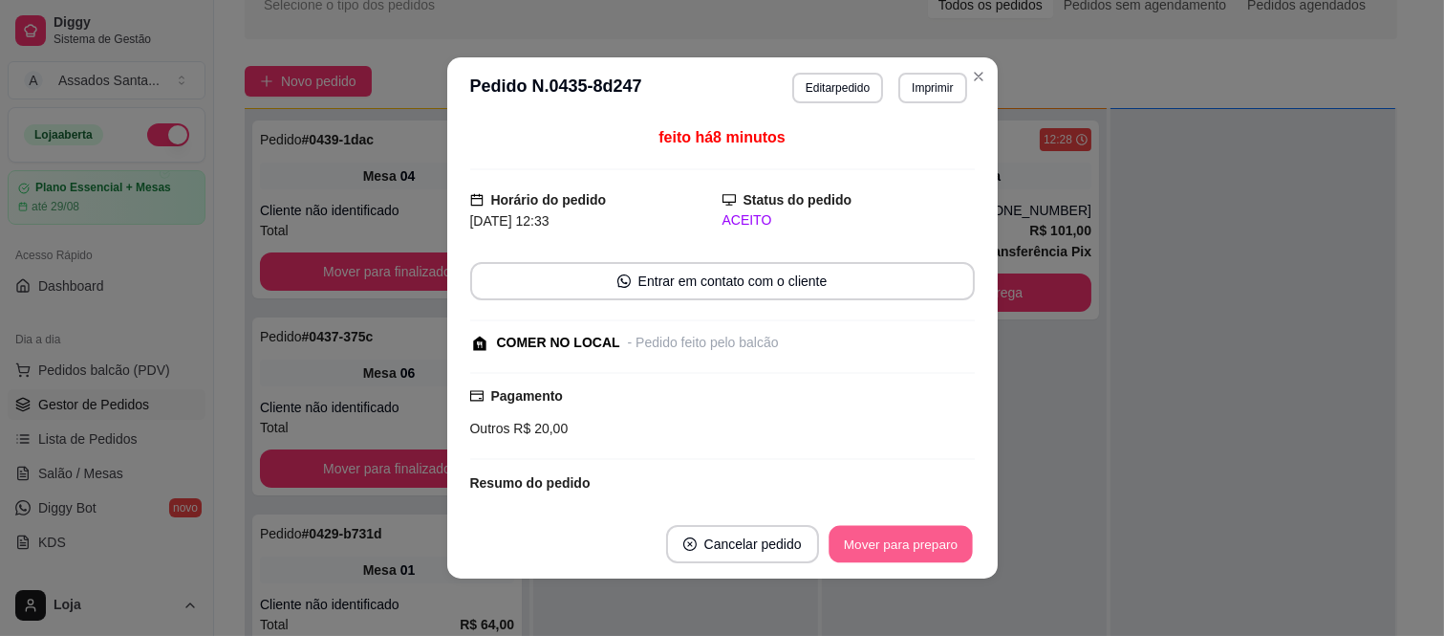
click at [875, 532] on button "Mover para preparo" at bounding box center [900, 544] width 143 height 37
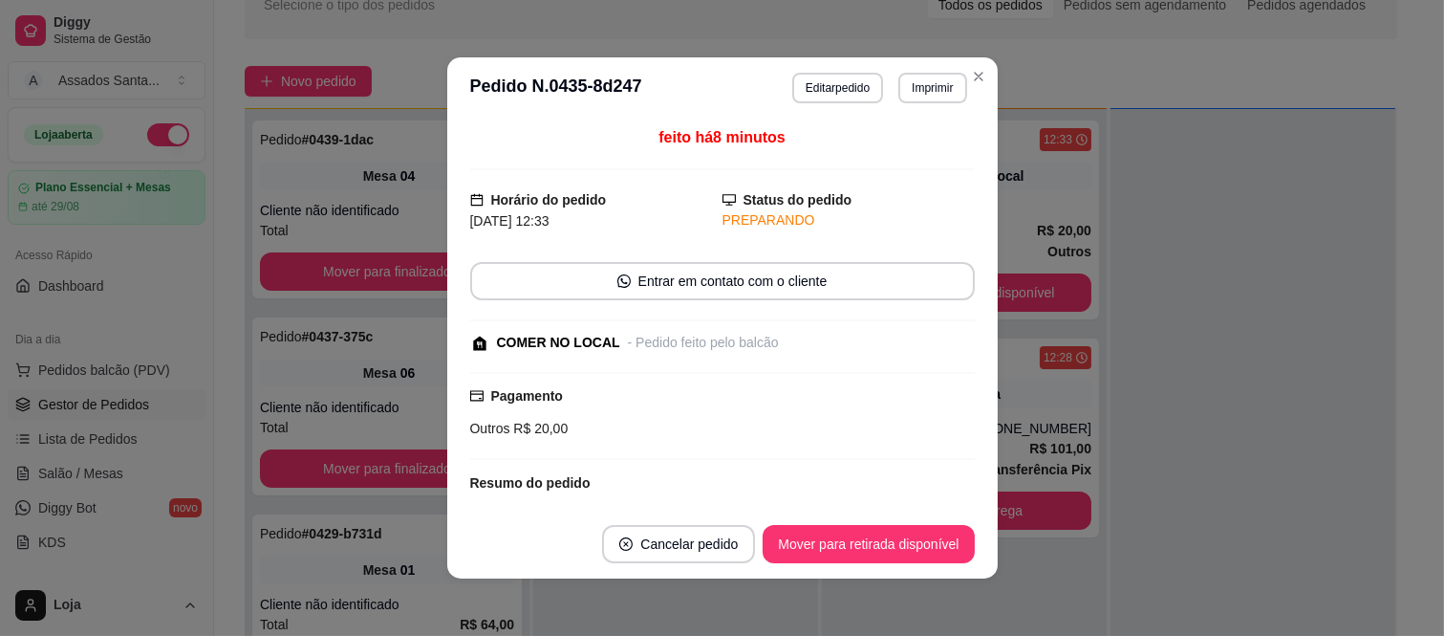
click at [877, 535] on button "Mover para retirada disponível" at bounding box center [868, 544] width 211 height 38
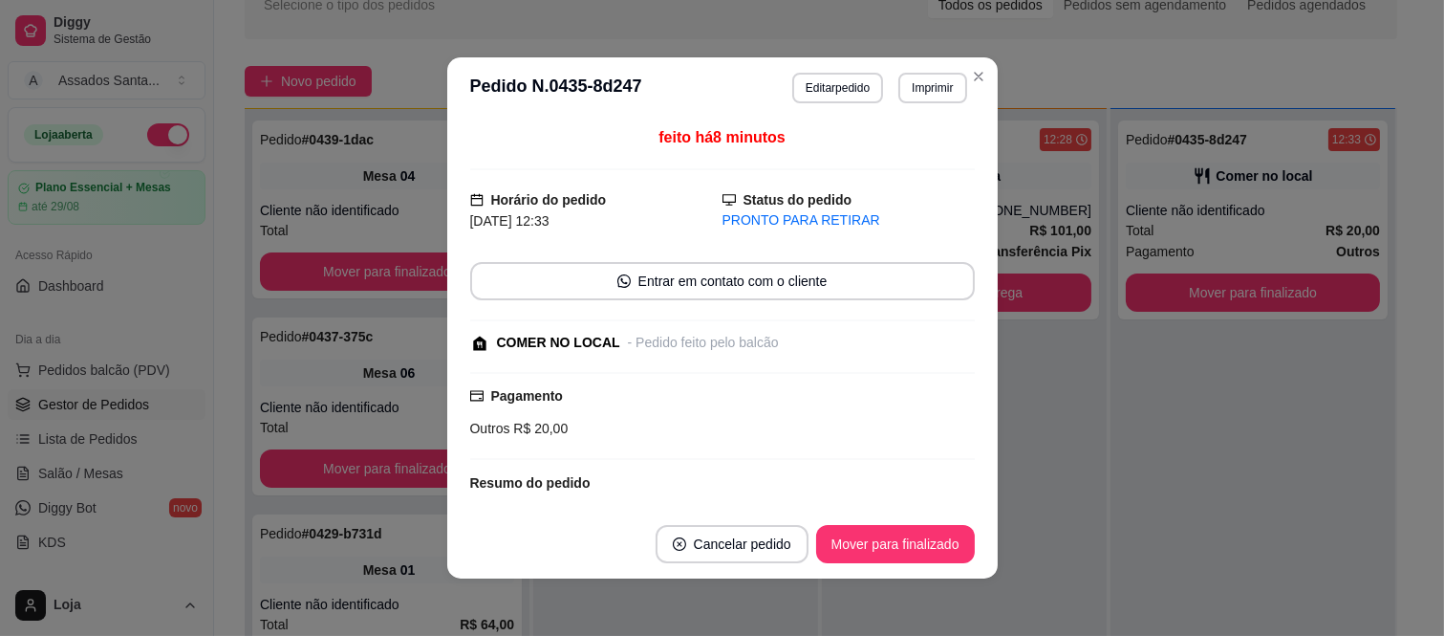
click at [877, 535] on button "Mover para finalizado" at bounding box center [895, 544] width 159 height 38
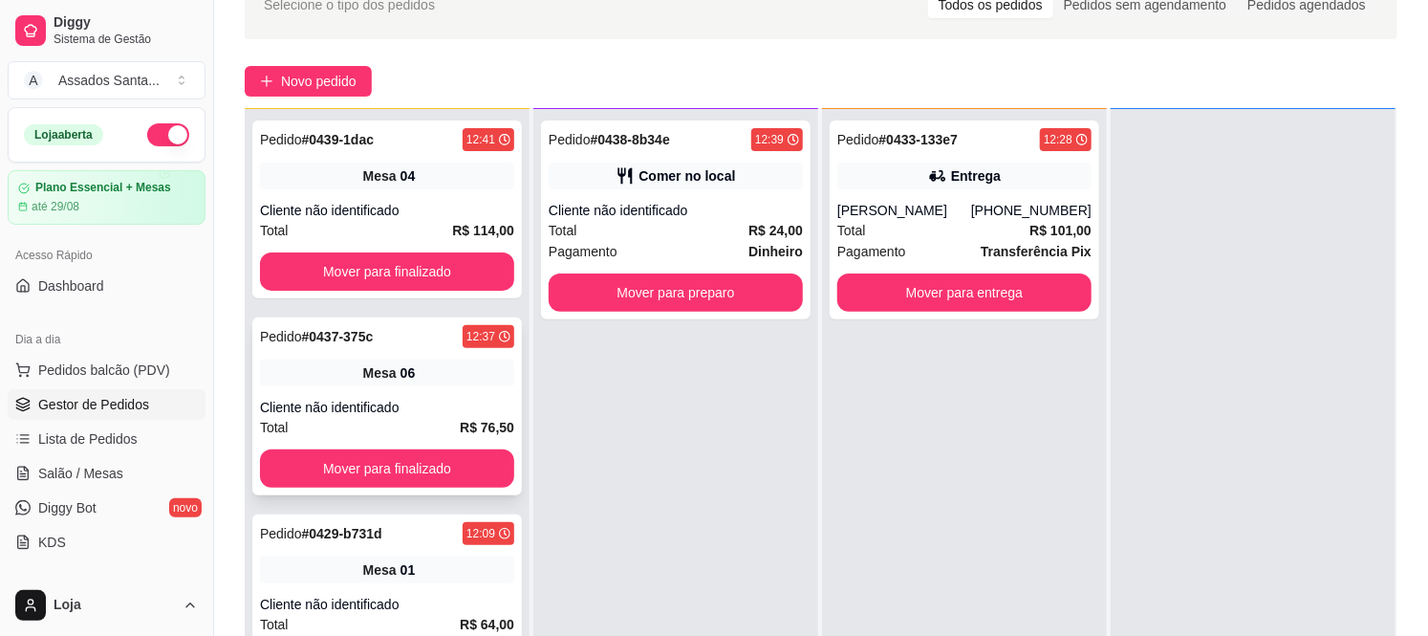
click at [435, 399] on div "Cliente não identificado" at bounding box center [387, 407] width 254 height 19
click at [84, 469] on span "Salão / Mesas" at bounding box center [80, 473] width 85 height 19
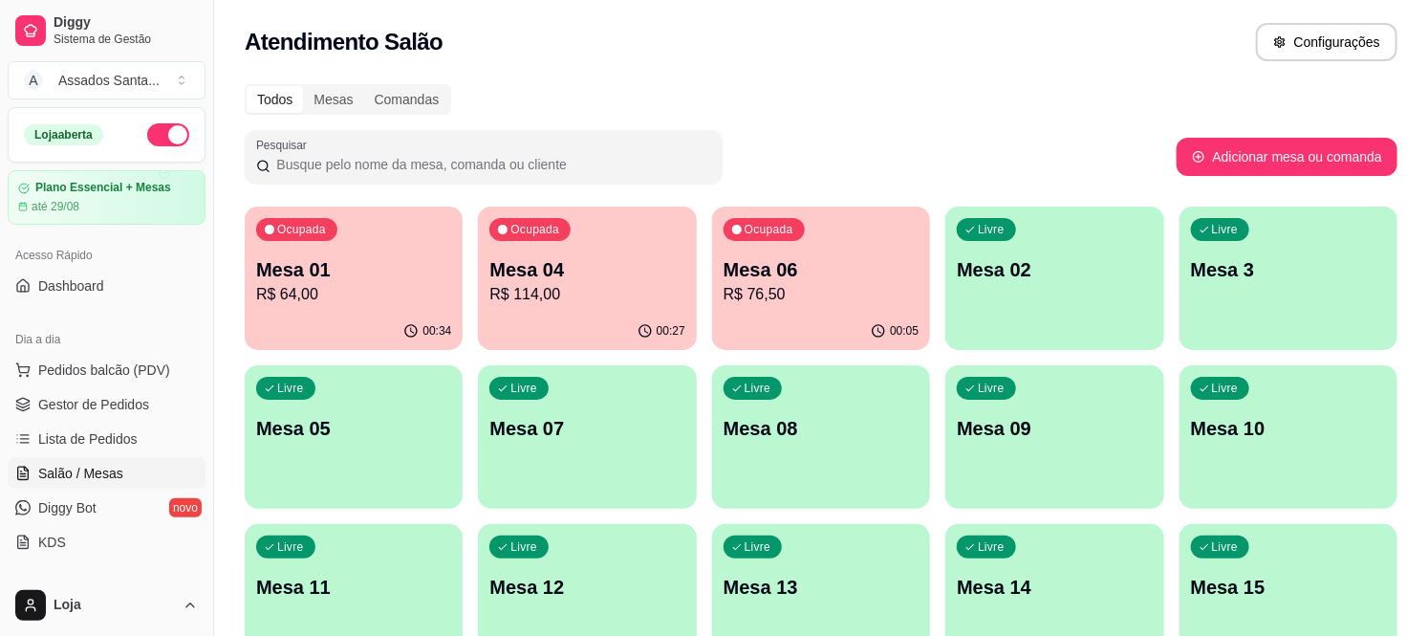
click at [807, 278] on p "Mesa 06" at bounding box center [821, 269] width 195 height 27
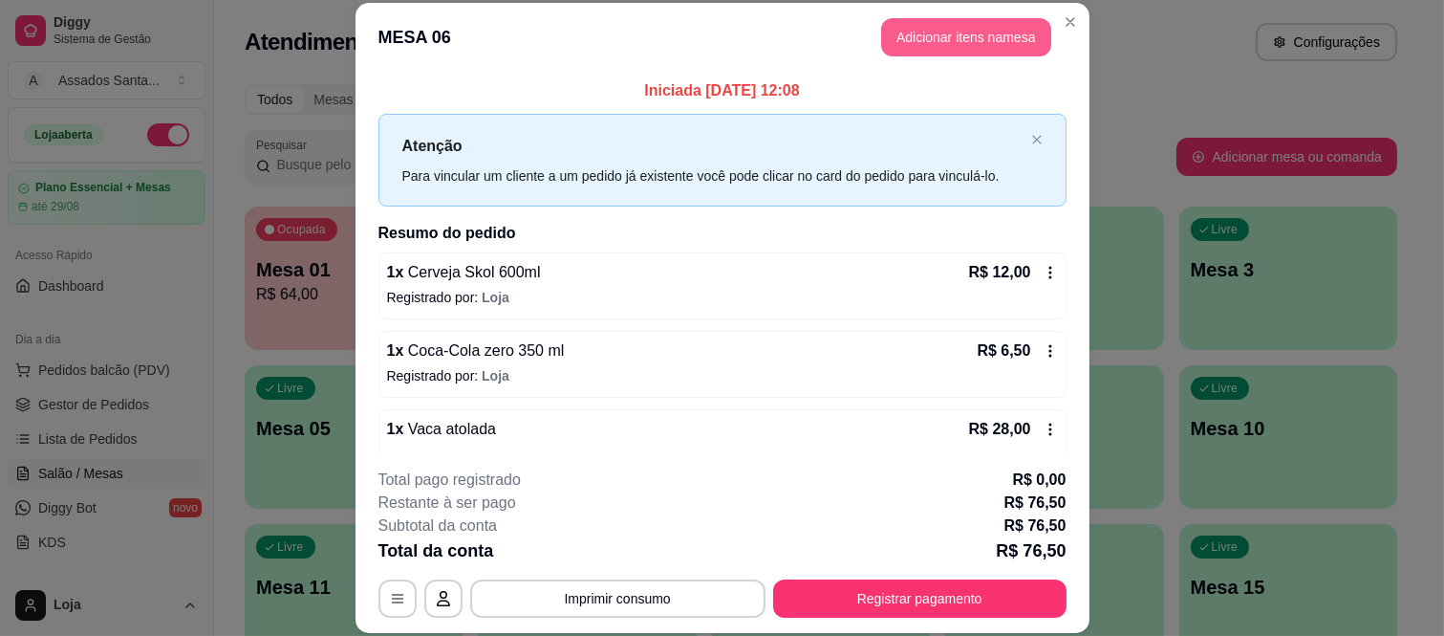
click at [957, 35] on button "Adicionar itens na mesa" at bounding box center [966, 37] width 170 height 38
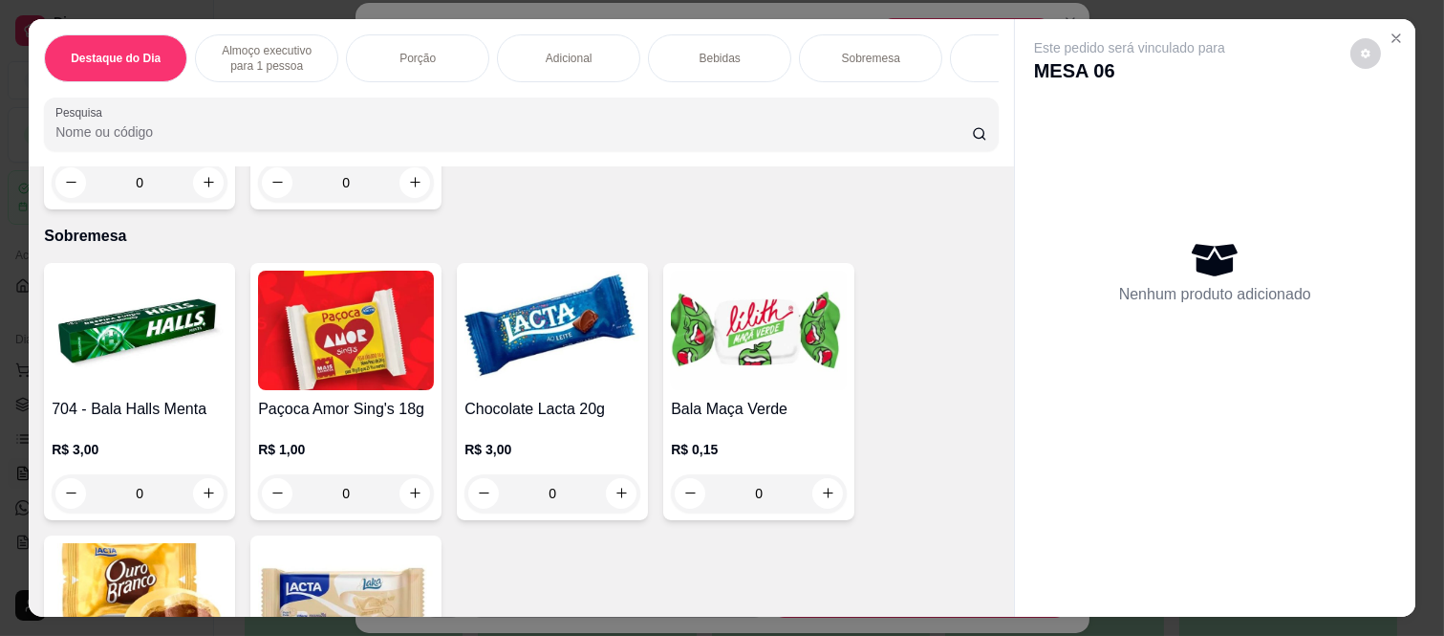
scroll to position [4611, 0]
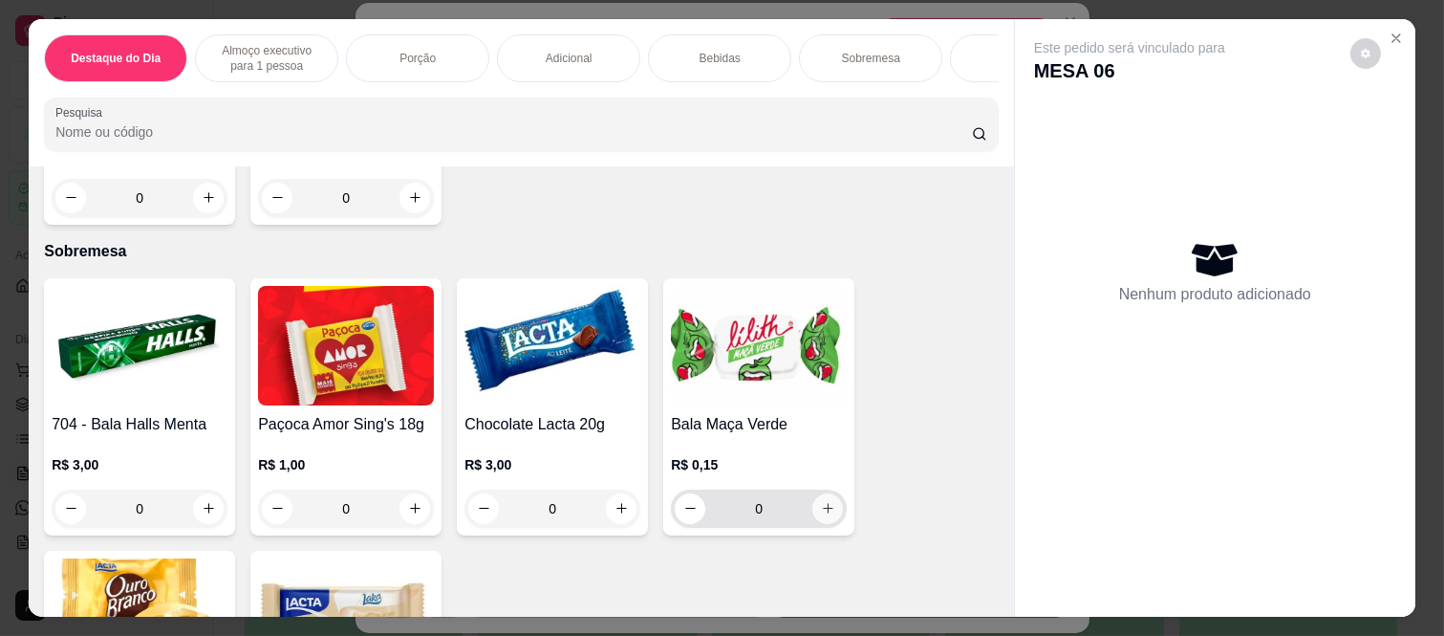
click at [812, 493] on button "increase-product-quantity" at bounding box center [827, 508] width 31 height 31
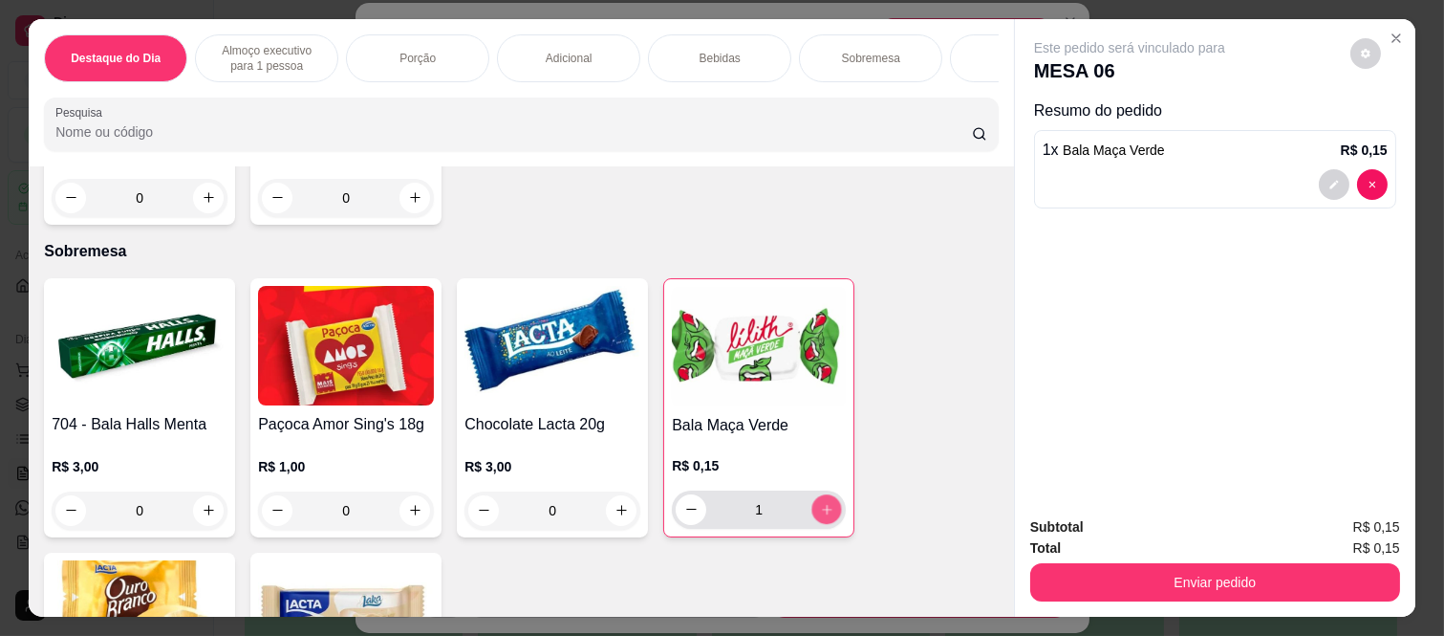
click at [820, 503] on icon "increase-product-quantity" at bounding box center [827, 510] width 14 height 14
click at [820, 502] on icon "increase-product-quantity" at bounding box center [827, 509] width 14 height 14
click at [820, 503] on icon "increase-product-quantity" at bounding box center [827, 510] width 14 height 14
type input "4"
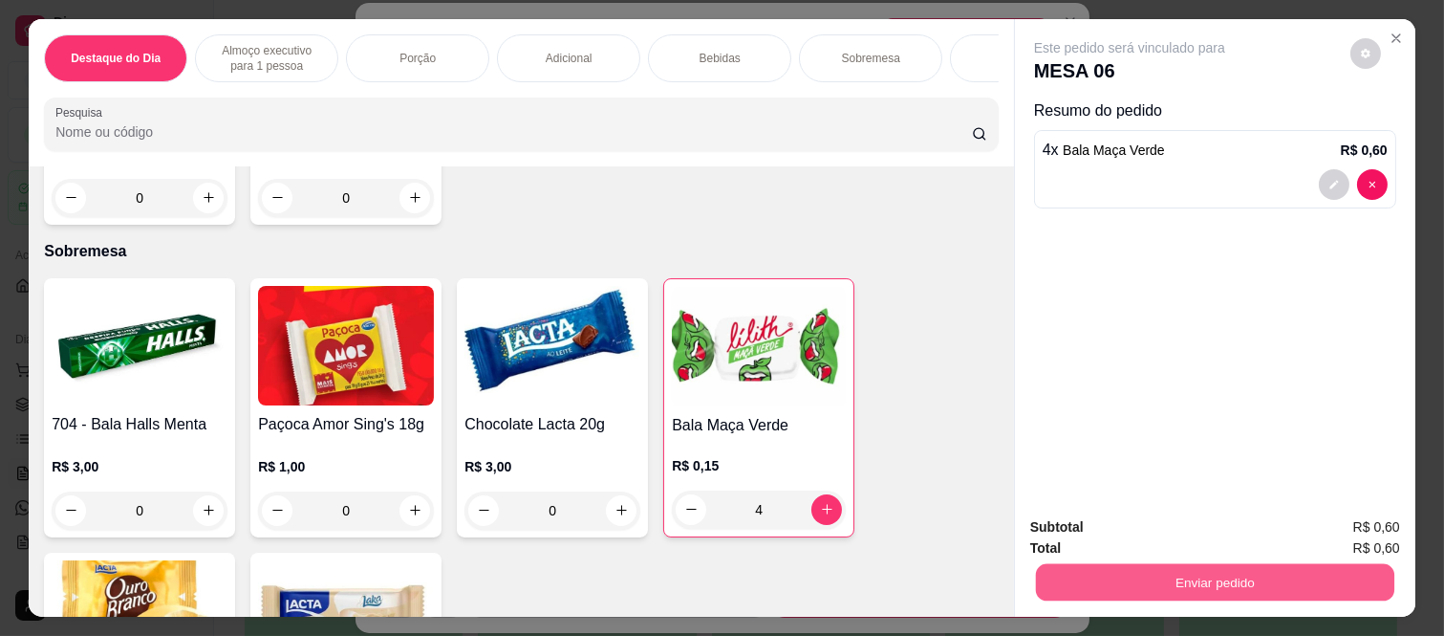
click at [1250, 568] on button "Enviar pedido" at bounding box center [1215, 582] width 358 height 37
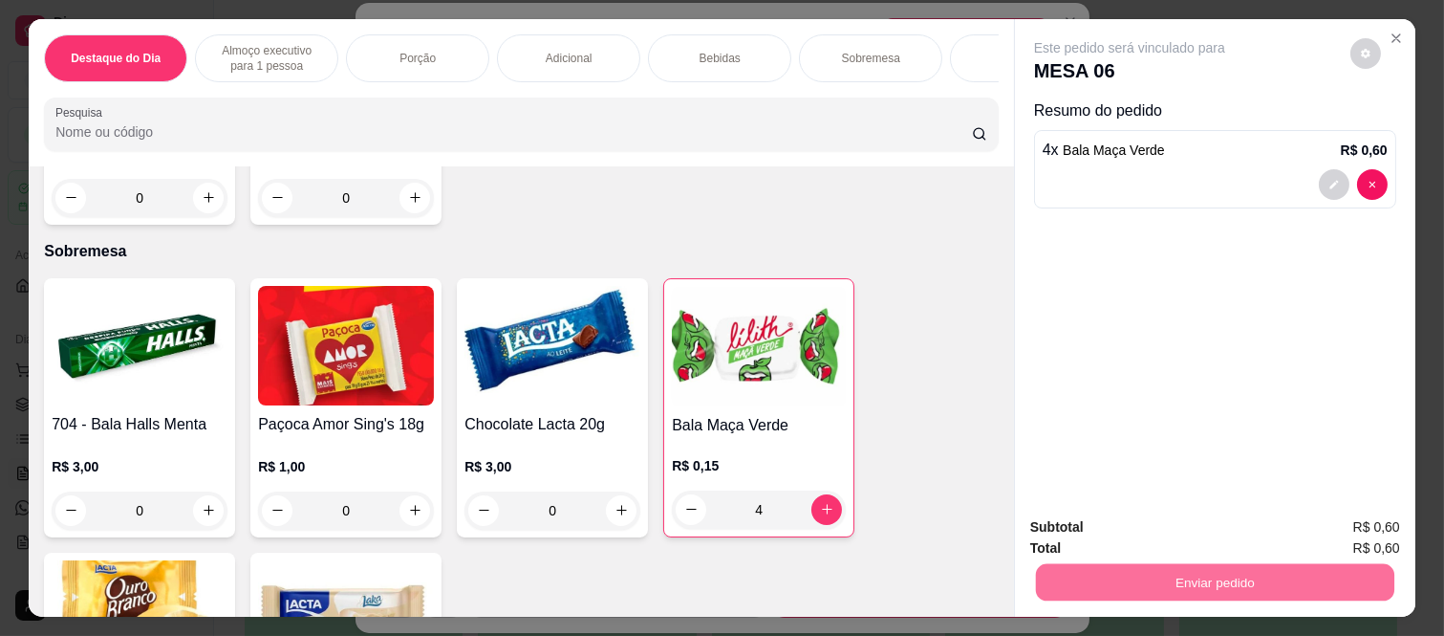
click at [1178, 513] on button "Não registrar e enviar pedido" at bounding box center [1150, 527] width 199 height 36
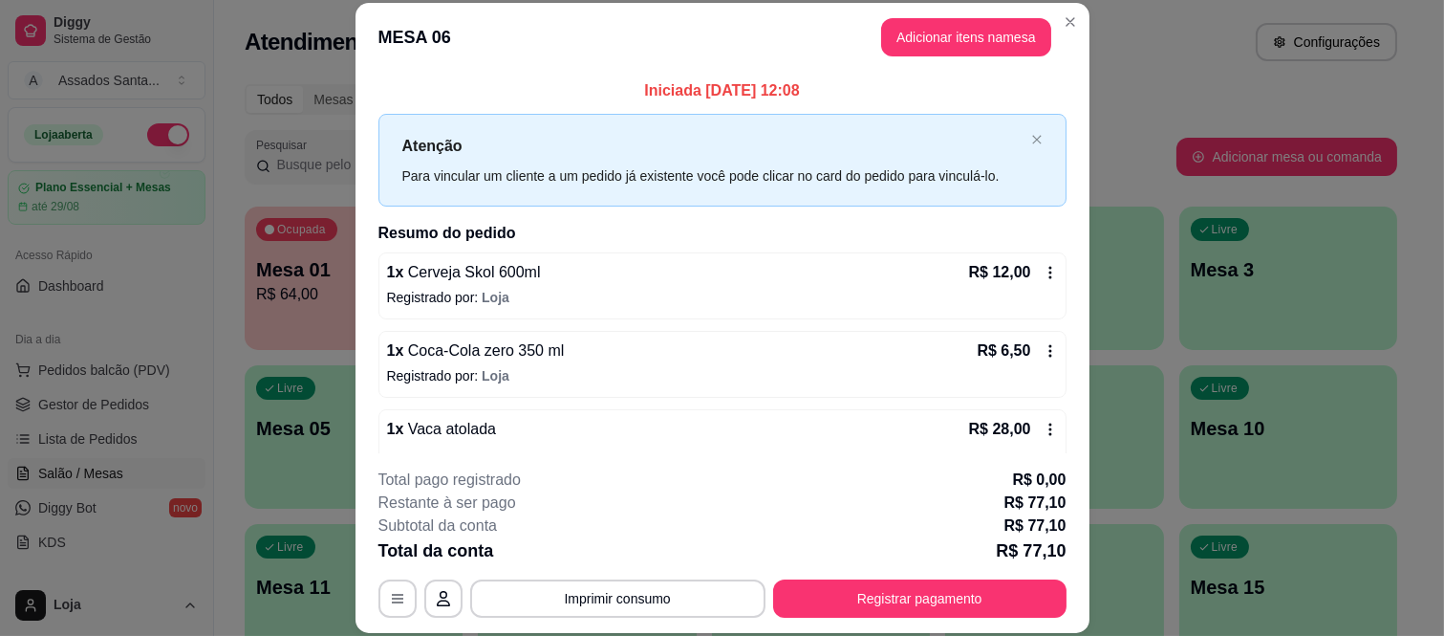
scroll to position [58, 0]
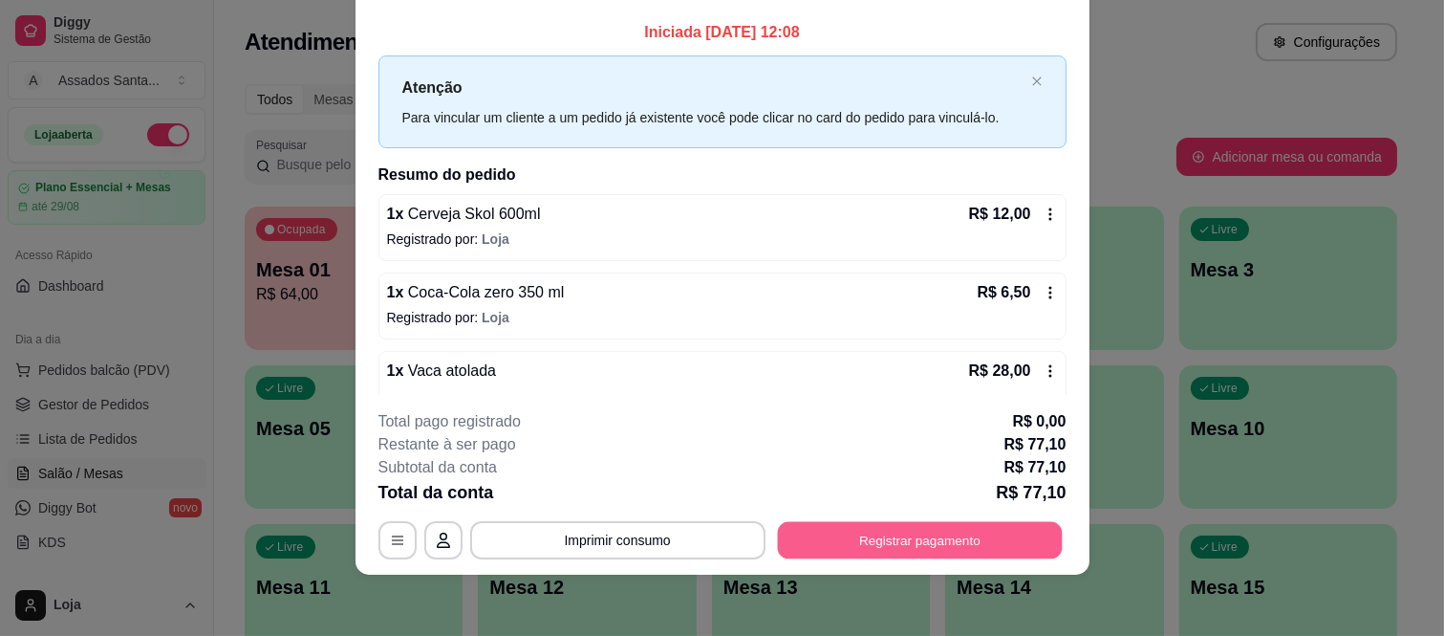
click at [893, 532] on button "Registrar pagamento" at bounding box center [919, 539] width 285 height 37
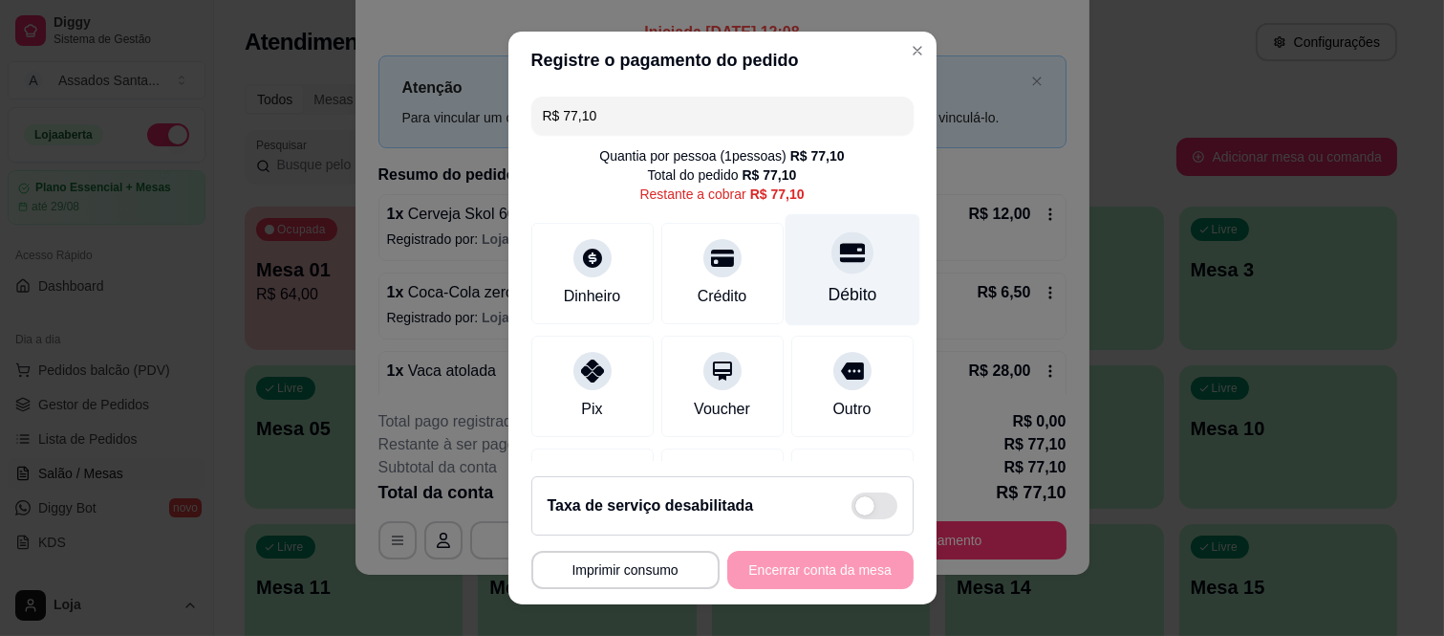
click at [828, 282] on div "Débito" at bounding box center [852, 294] width 49 height 25
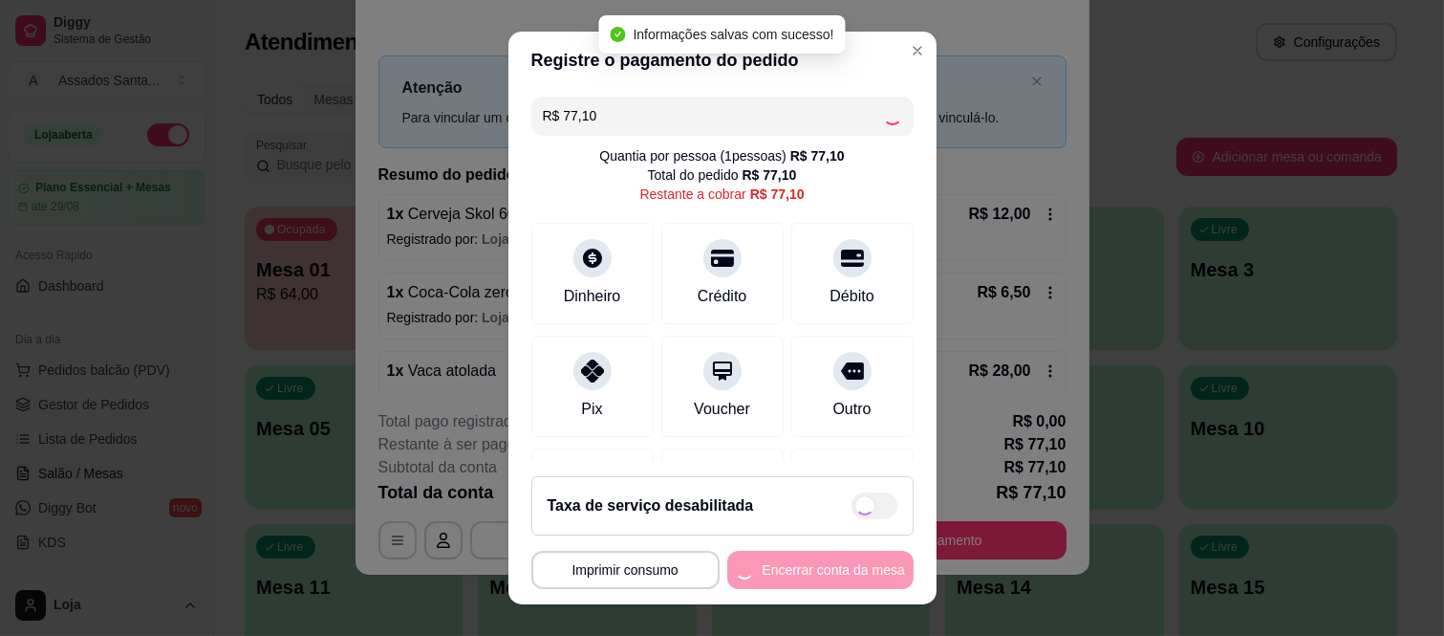
type input "R$ 0,00"
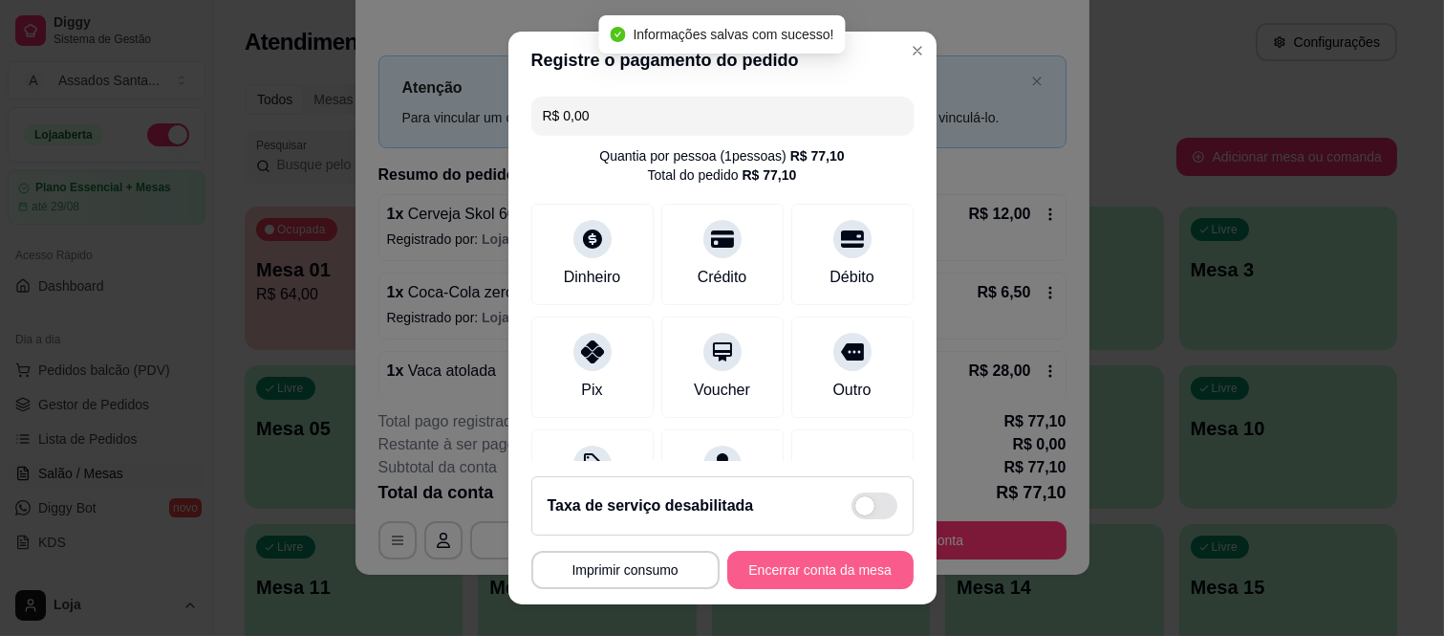
click at [832, 579] on button "Encerrar conta da mesa" at bounding box center [820, 570] width 186 height 38
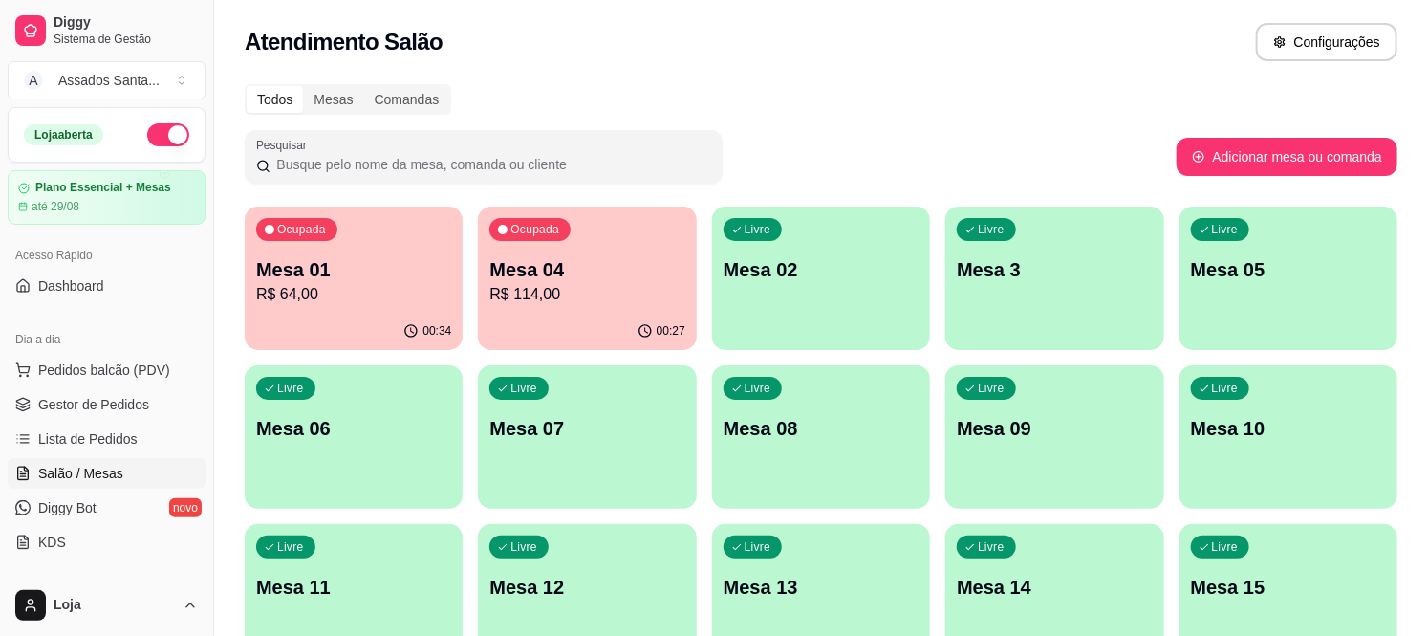
click at [373, 279] on p "Mesa 01" at bounding box center [353, 269] width 195 height 27
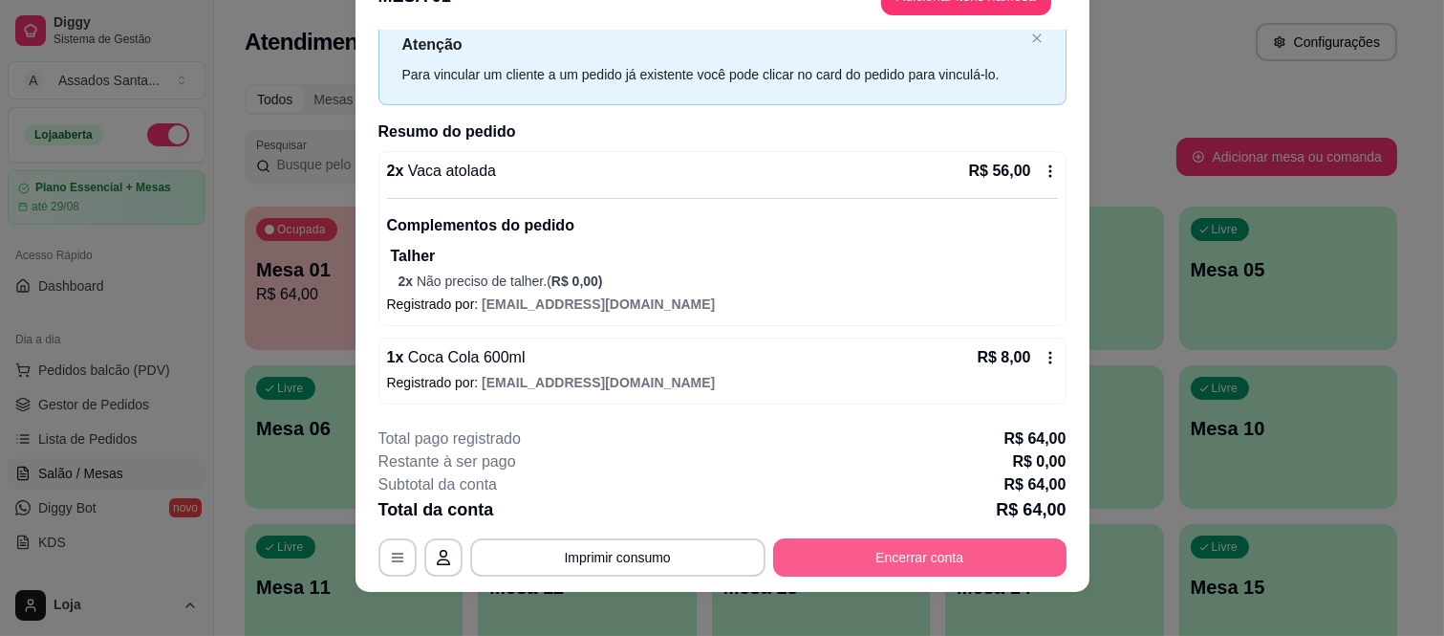
scroll to position [58, 0]
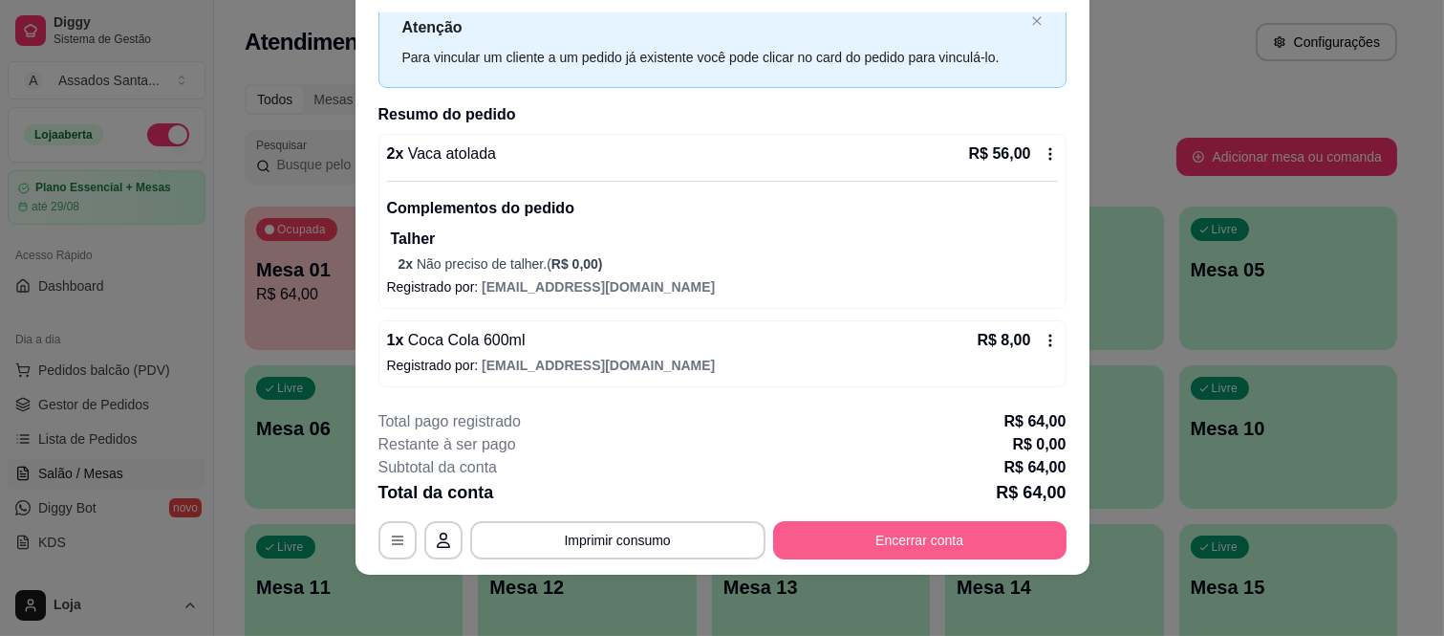
click at [913, 545] on button "Encerrar conta" at bounding box center [919, 540] width 293 height 38
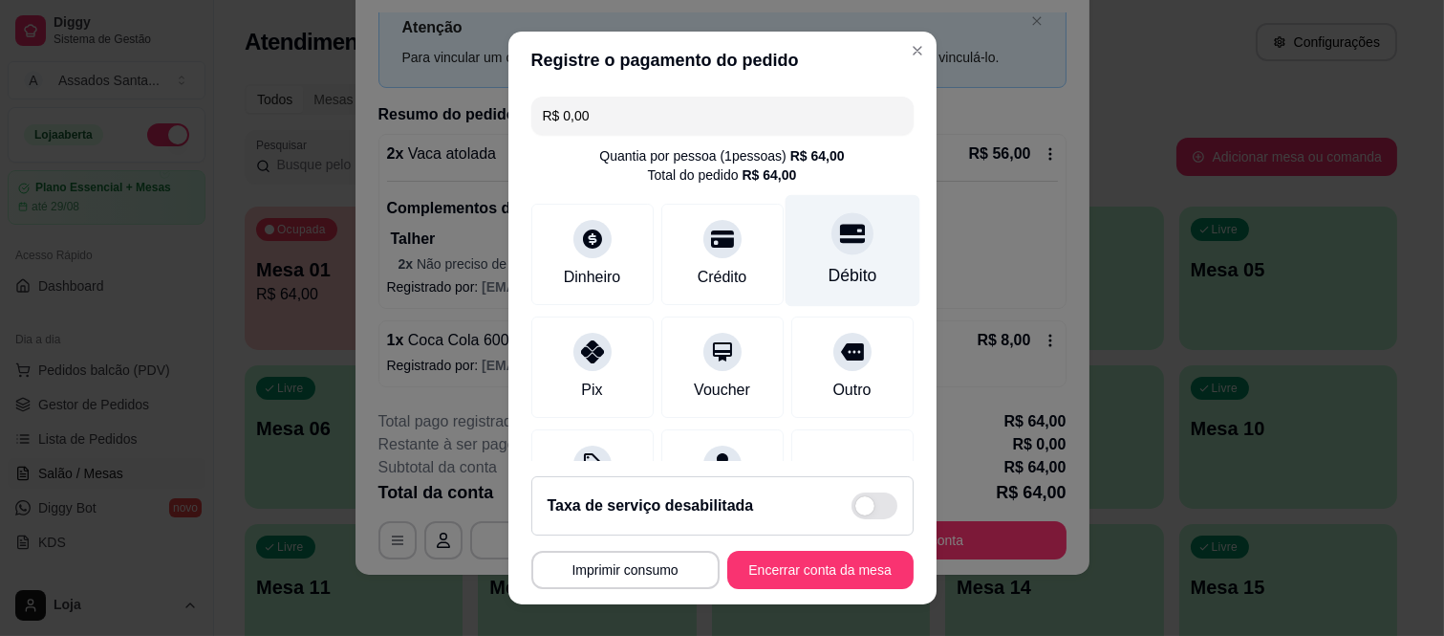
click at [828, 270] on div "Débito" at bounding box center [852, 275] width 49 height 25
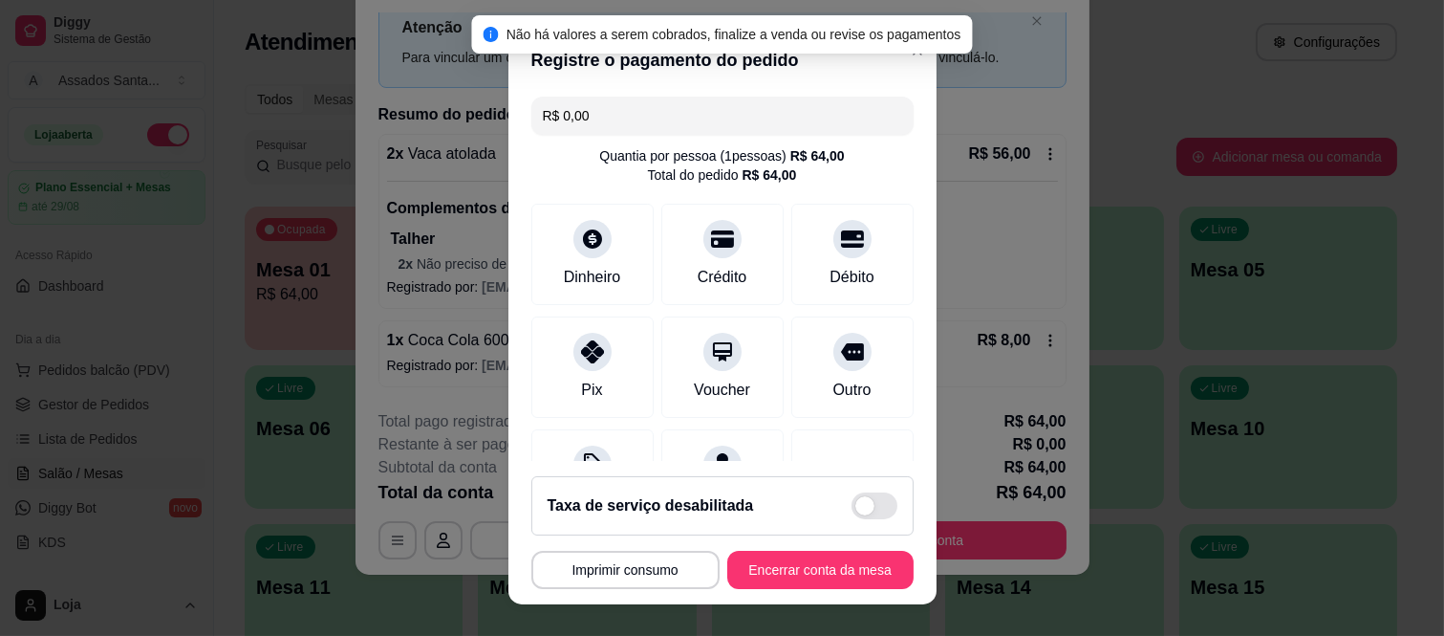
click at [854, 567] on button "Encerrar conta da mesa" at bounding box center [820, 570] width 186 height 38
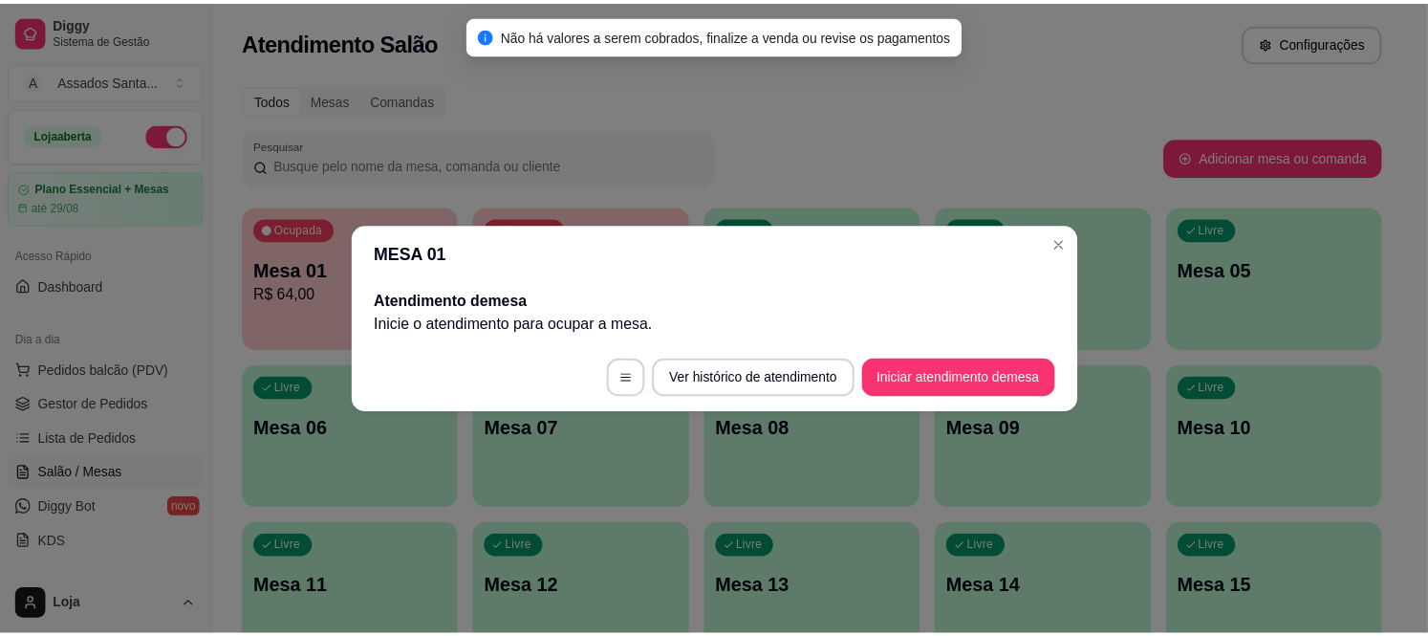
scroll to position [0, 0]
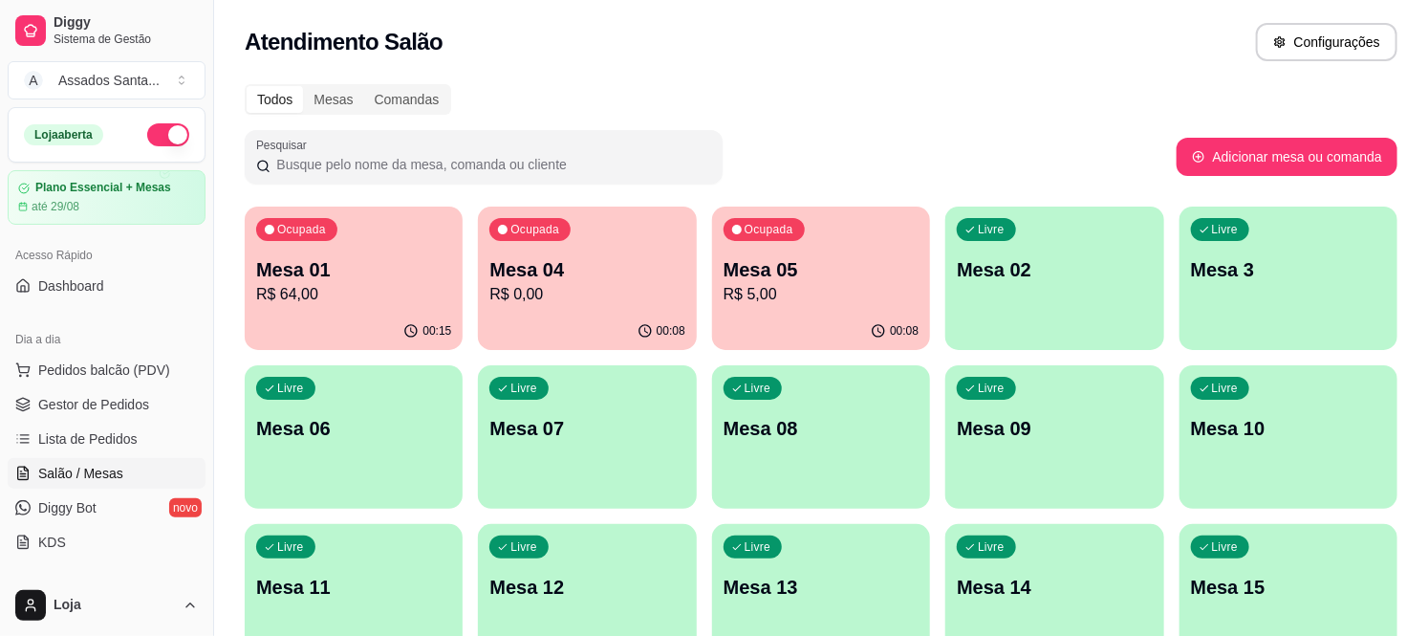
click at [378, 292] on p "R$ 64,00" at bounding box center [353, 294] width 195 height 23
click at [87, 370] on span "Pedidos balcão (PDV)" at bounding box center [104, 369] width 132 height 19
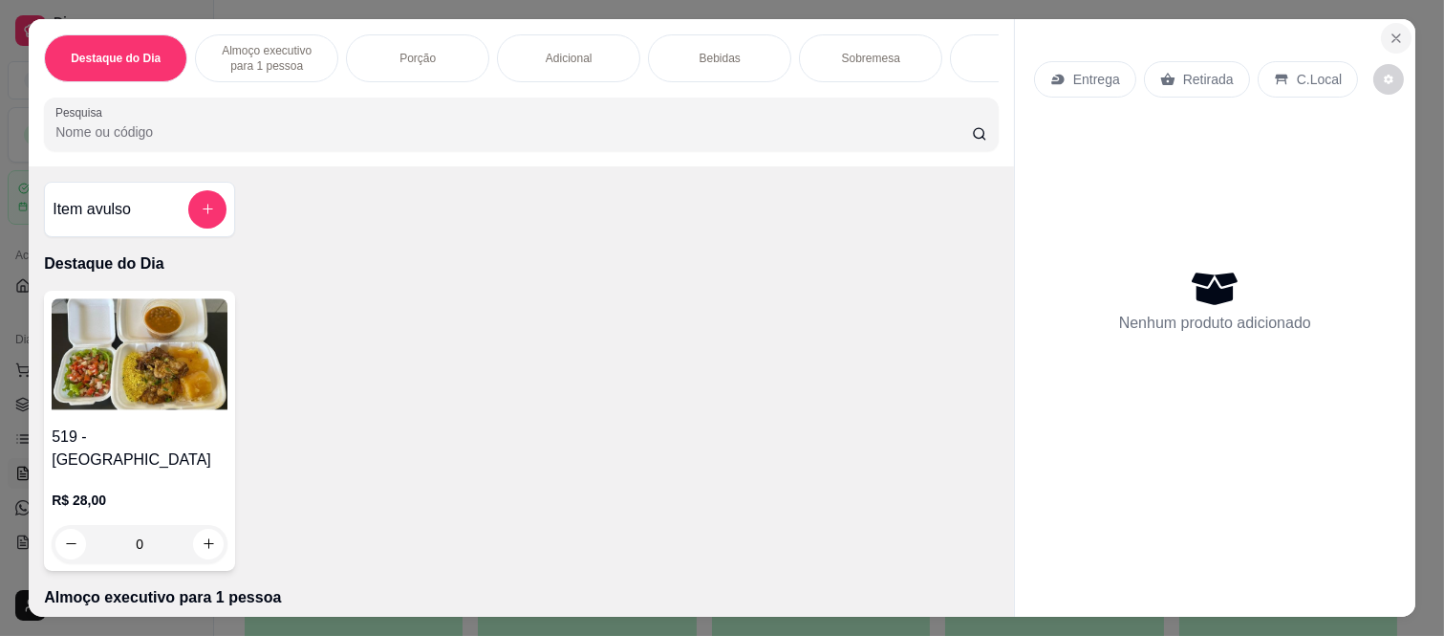
click at [1381, 34] on button "Close" at bounding box center [1396, 38] width 31 height 31
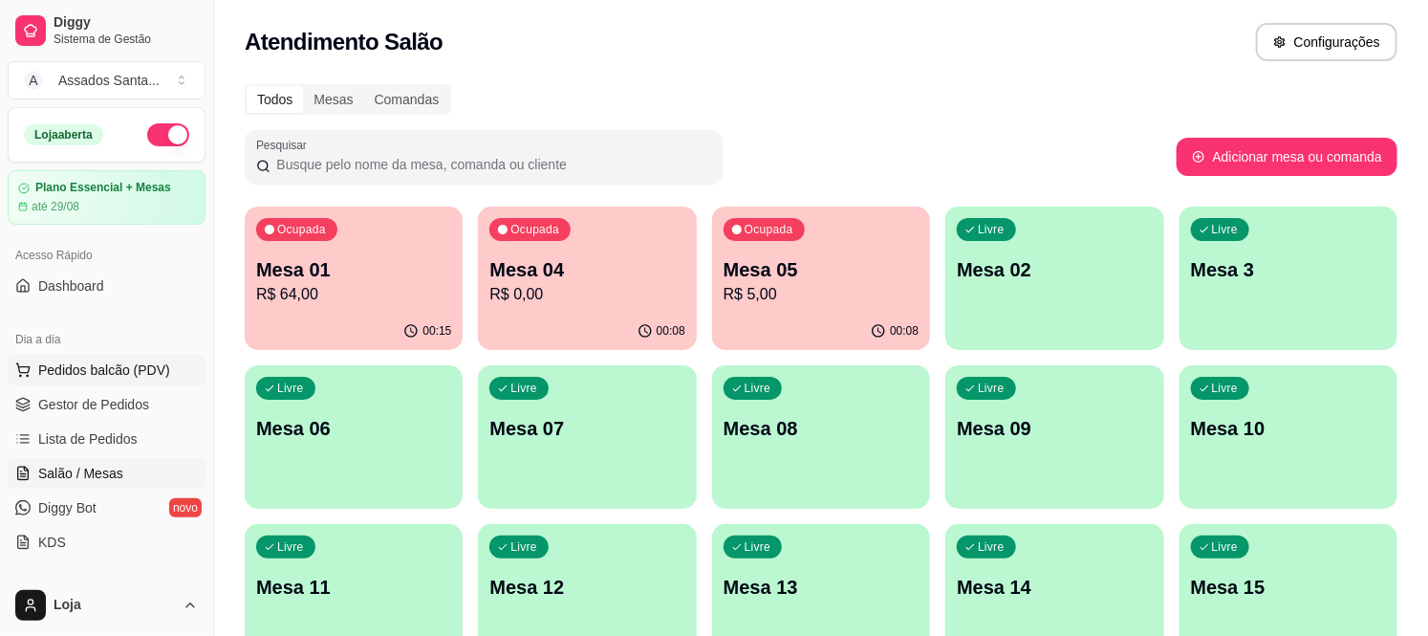
click at [141, 368] on span "Pedidos balcão (PDV)" at bounding box center [104, 369] width 132 height 19
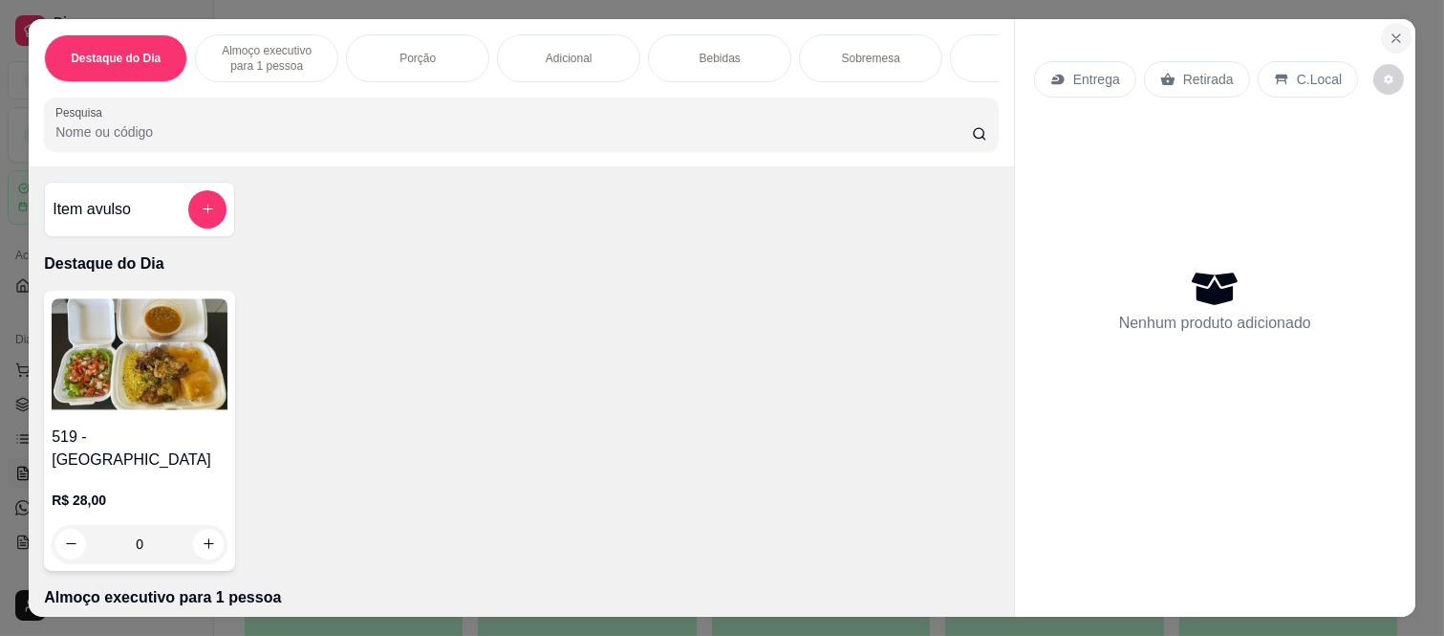
click at [1389, 31] on icon "Close" at bounding box center [1396, 38] width 15 height 15
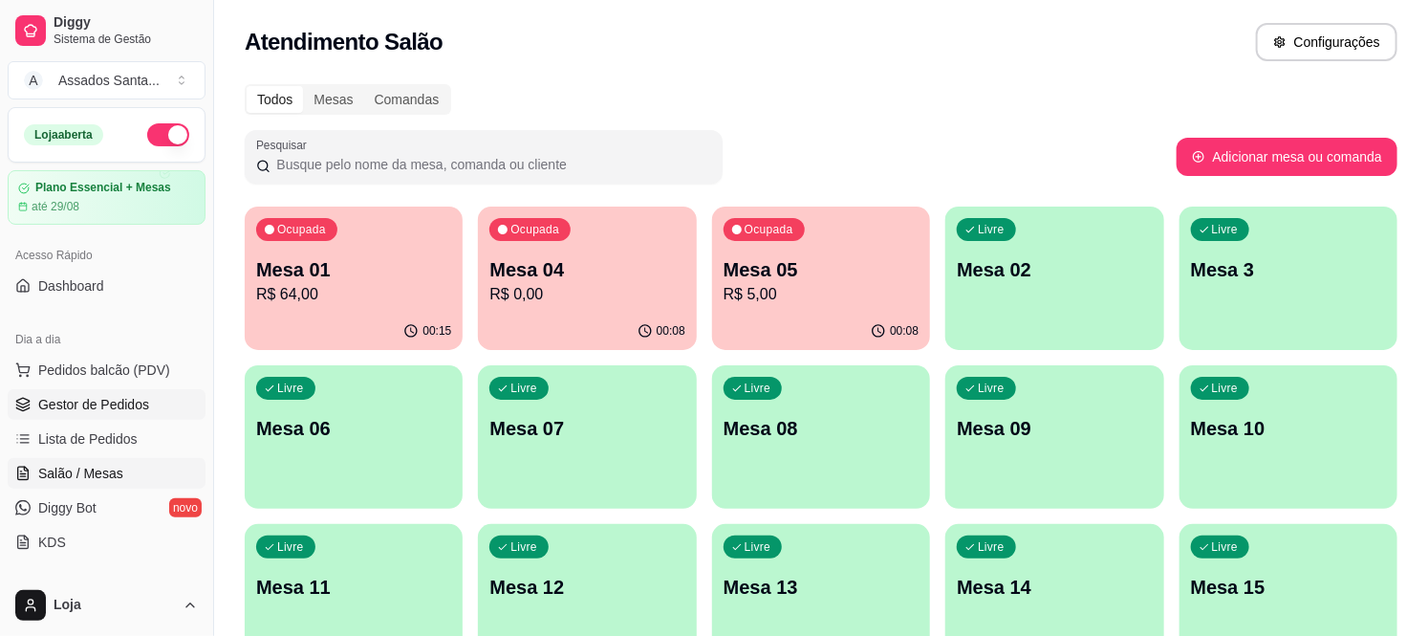
click at [80, 416] on link "Gestor de Pedidos" at bounding box center [107, 404] width 198 height 31
click at [351, 290] on p "R$ 64,00" at bounding box center [353, 294] width 195 height 23
click at [817, 320] on div "00:18" at bounding box center [821, 330] width 212 height 36
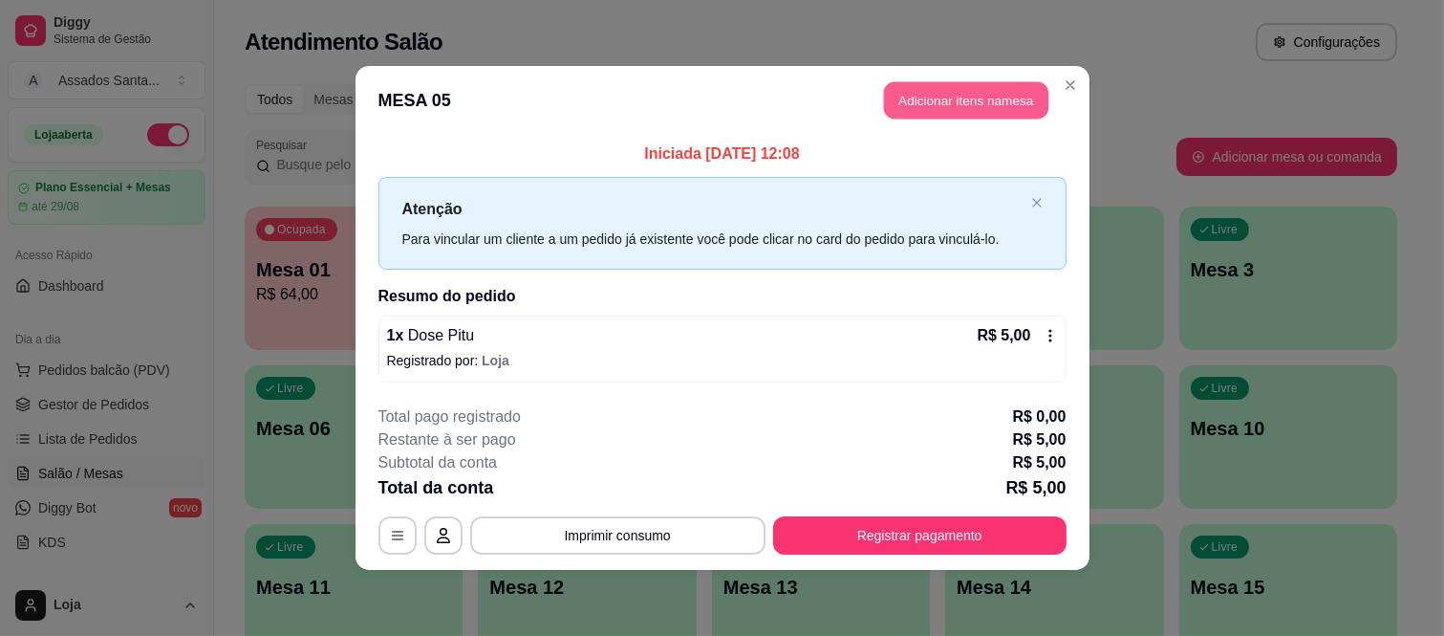
click at [979, 90] on button "Adicionar itens na mesa" at bounding box center [966, 100] width 164 height 37
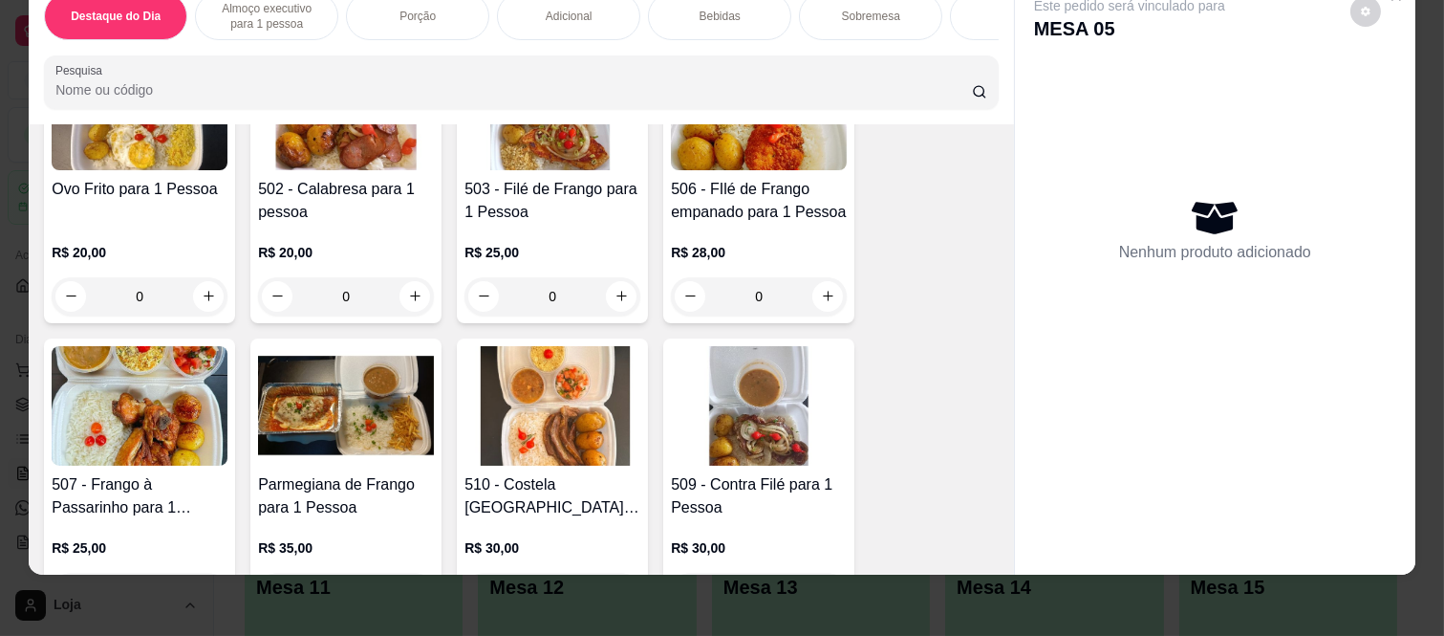
scroll to position [637, 0]
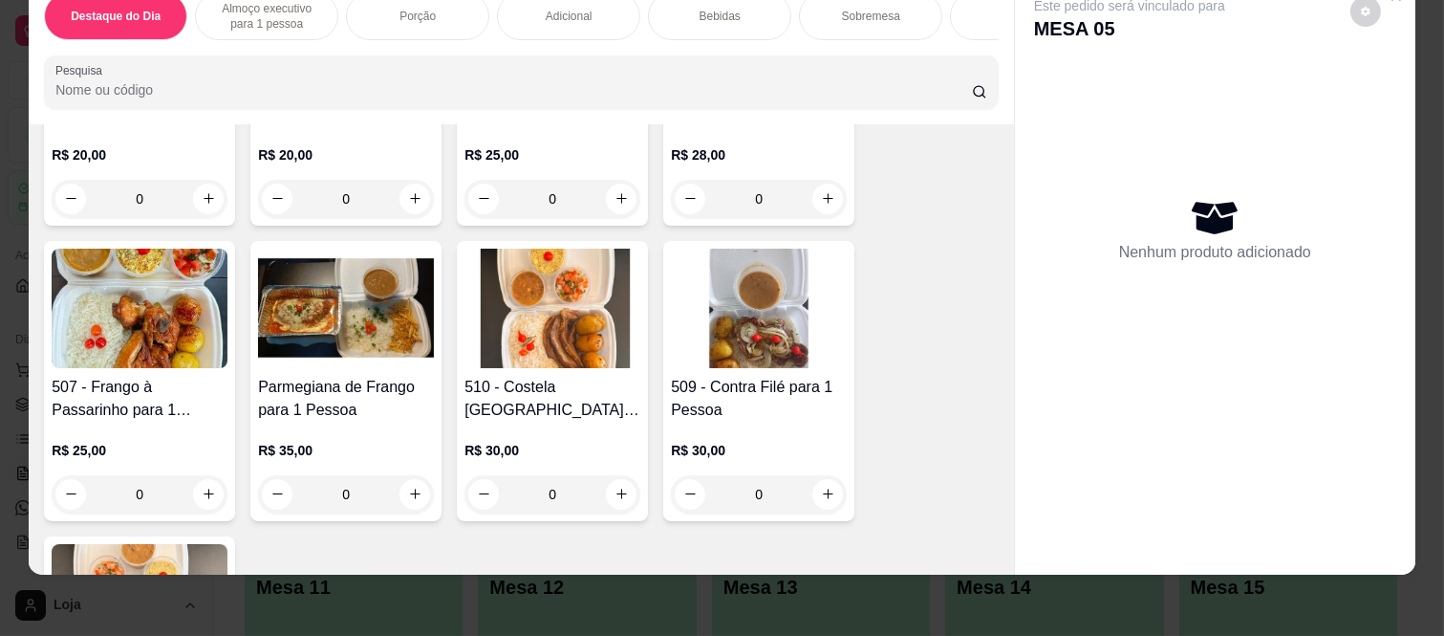
click at [606, 475] on div "0" at bounding box center [553, 494] width 176 height 38
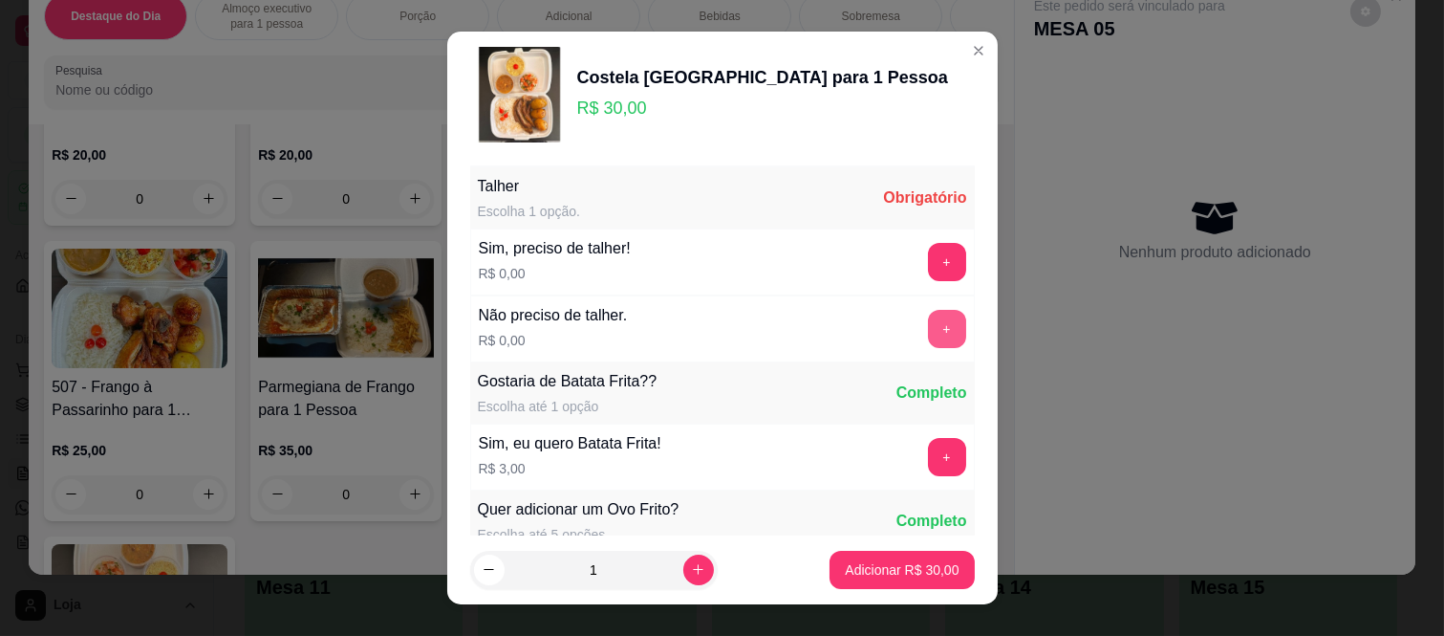
click at [928, 335] on button "+" at bounding box center [947, 329] width 38 height 38
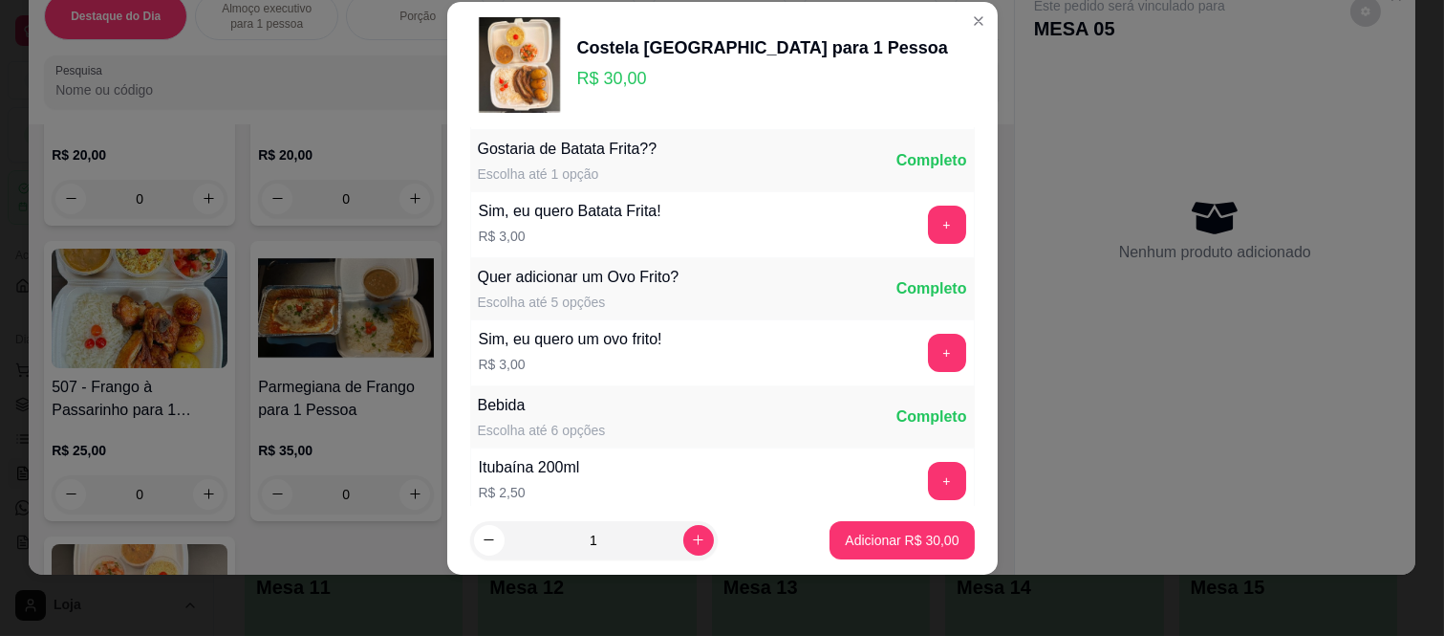
scroll to position [205, 0]
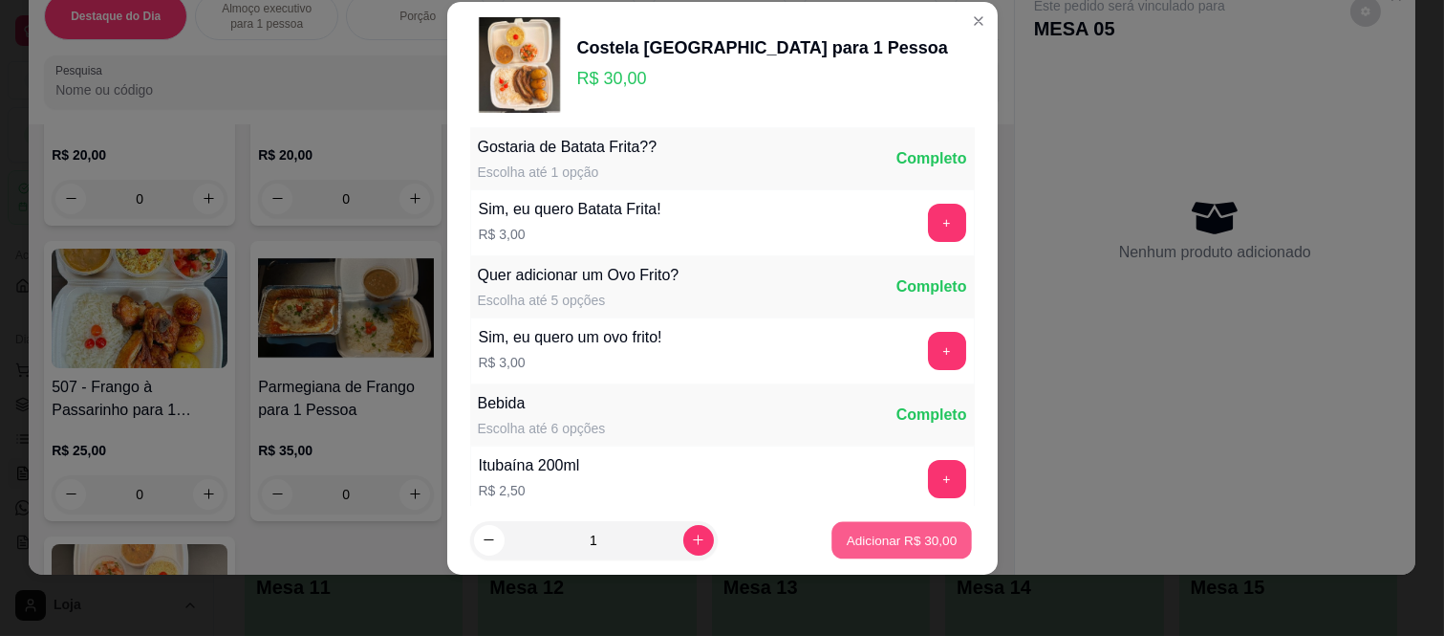
click at [899, 529] on button "Adicionar R$ 30,00" at bounding box center [902, 539] width 140 height 37
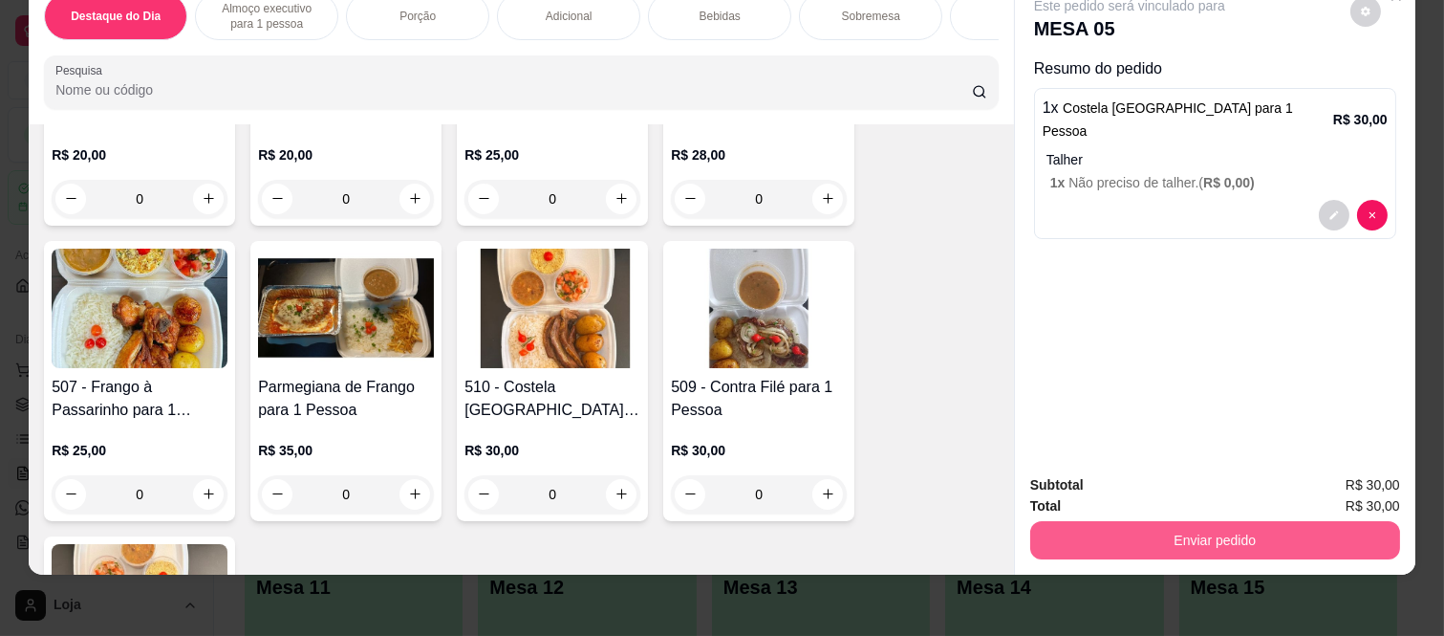
click at [1192, 527] on button "Enviar pedido" at bounding box center [1215, 540] width 370 height 38
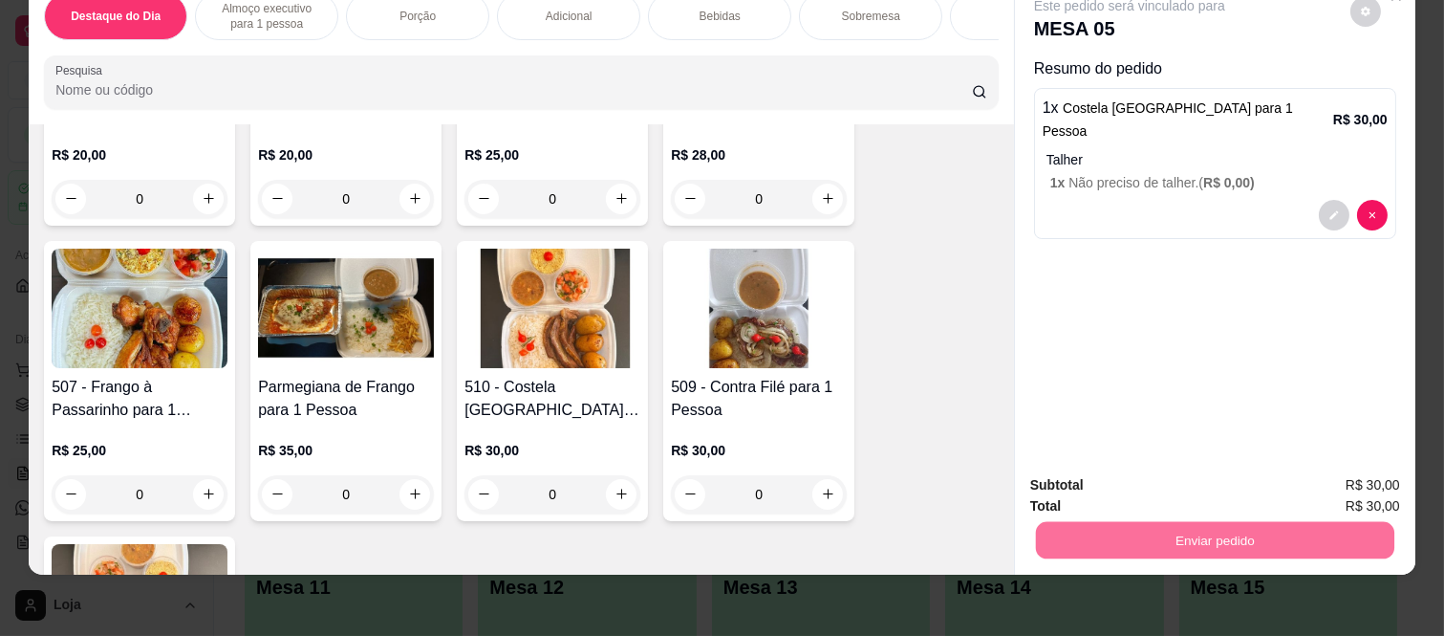
click at [1164, 483] on button "Não registrar e enviar pedido" at bounding box center [1150, 478] width 199 height 36
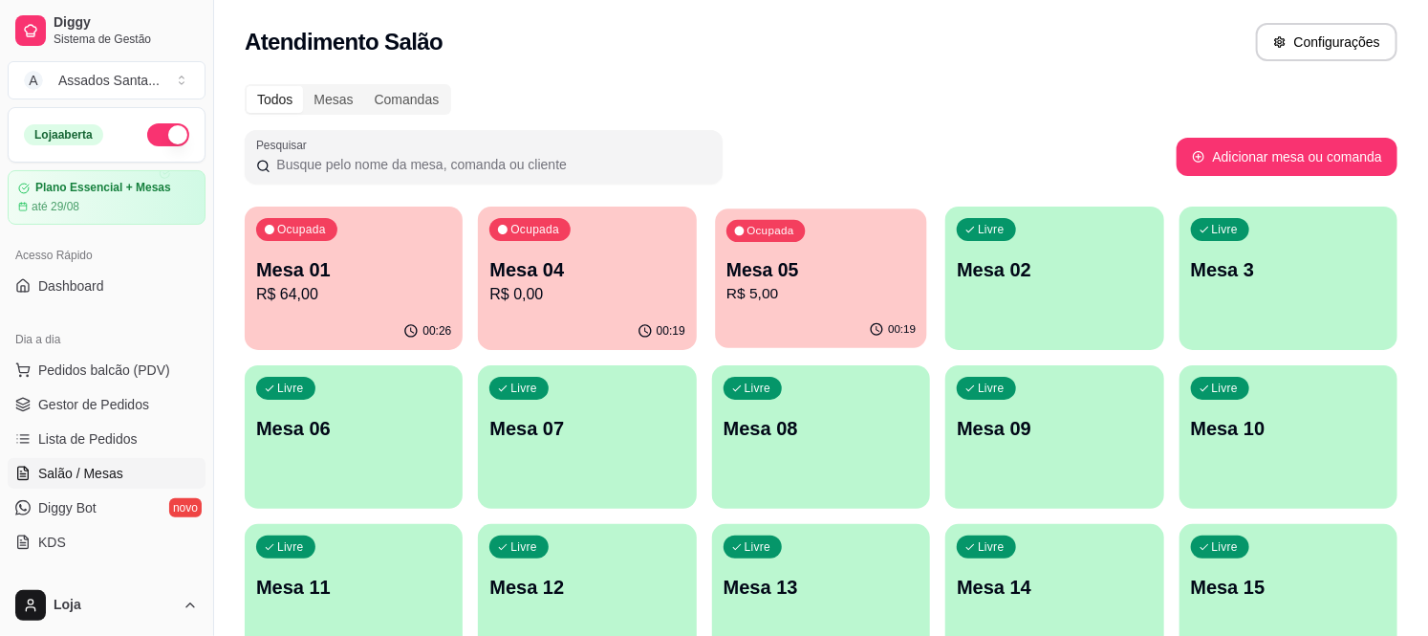
click at [833, 287] on p "R$ 5,00" at bounding box center [820, 294] width 189 height 22
click at [791, 308] on div "Ocupada Mesa 05 R$ 35,00" at bounding box center [821, 259] width 218 height 106
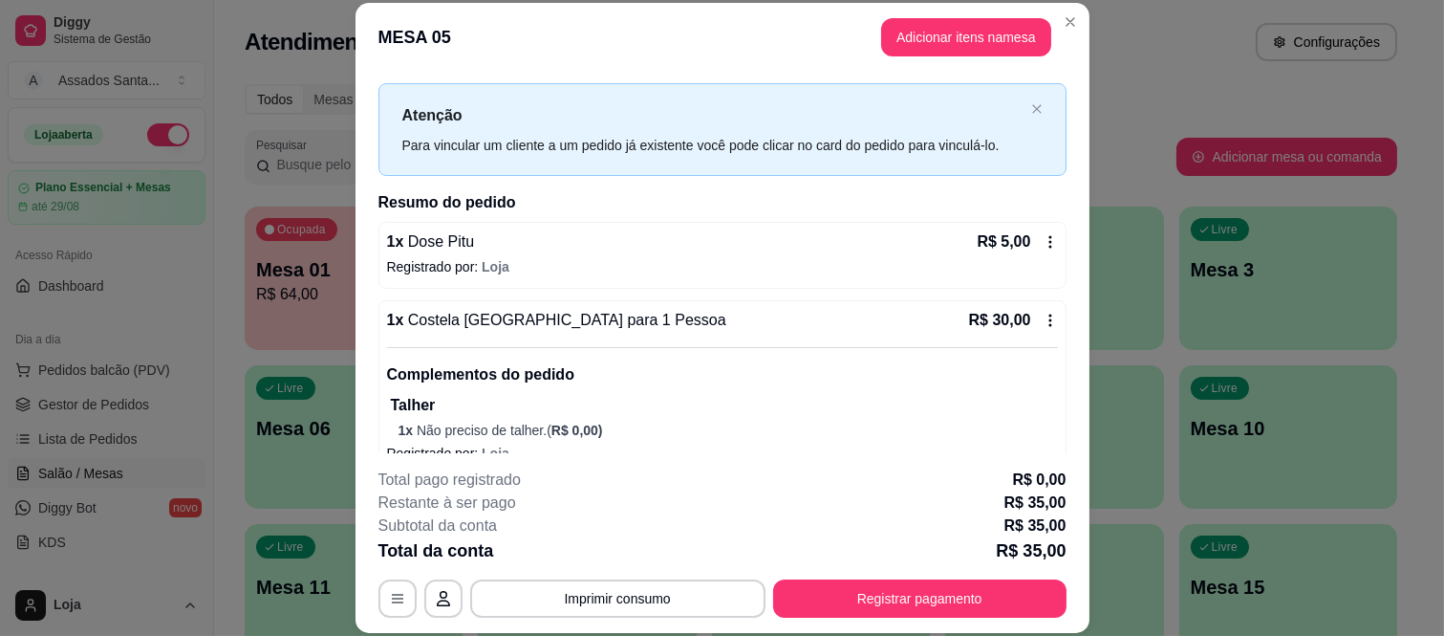
scroll to position [60, 0]
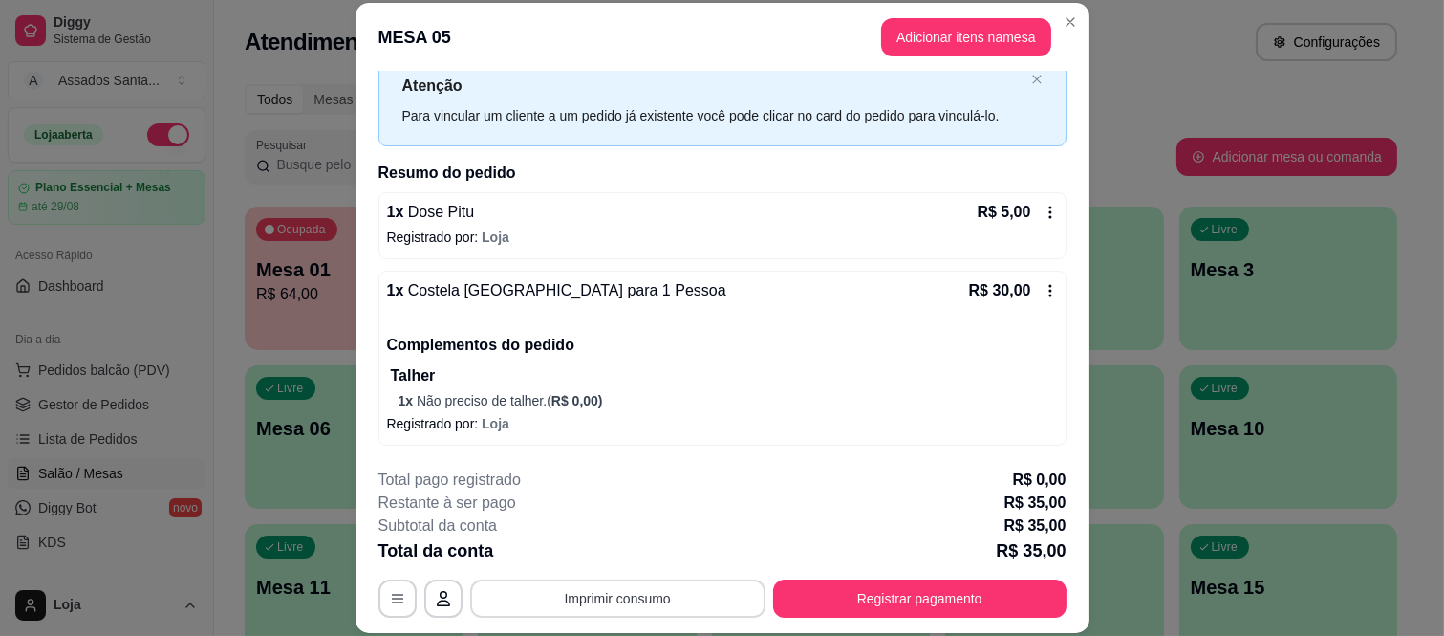
click at [679, 598] on button "Imprimir consumo" at bounding box center [617, 598] width 295 height 38
click at [658, 545] on button "IMPRESSORA caixa" at bounding box center [615, 554] width 139 height 31
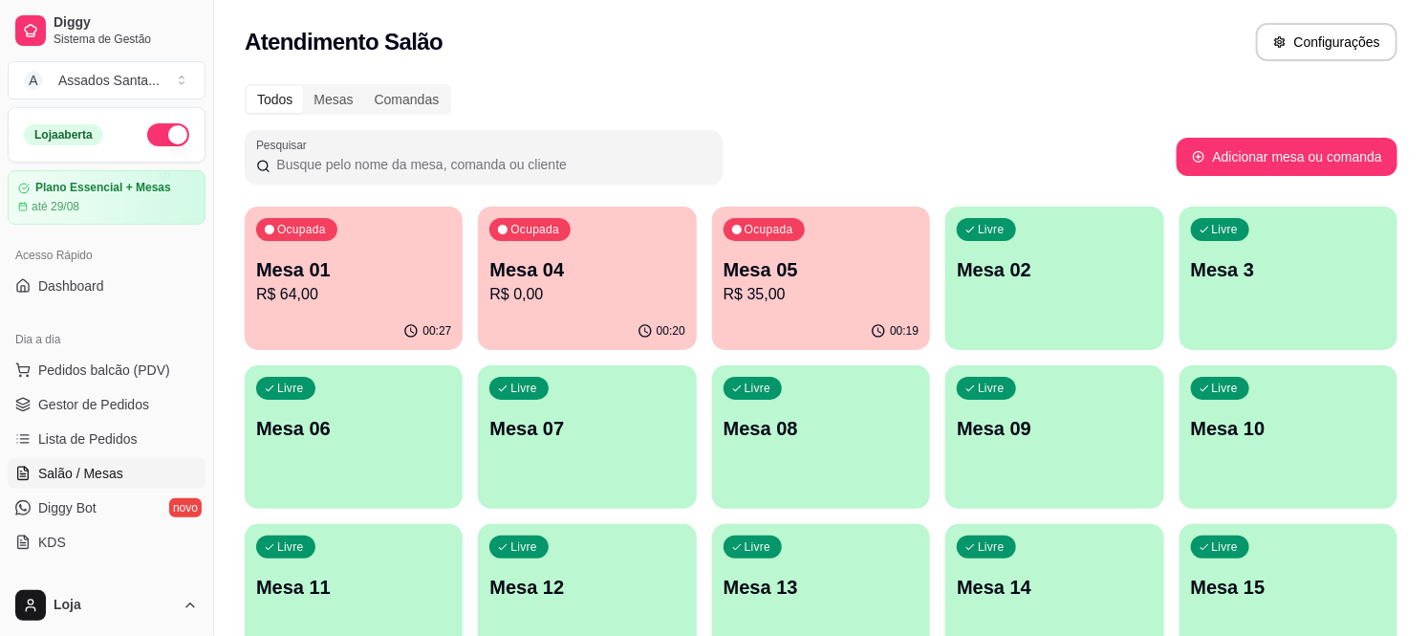
click at [801, 268] on p "Mesa 05" at bounding box center [821, 269] width 195 height 27
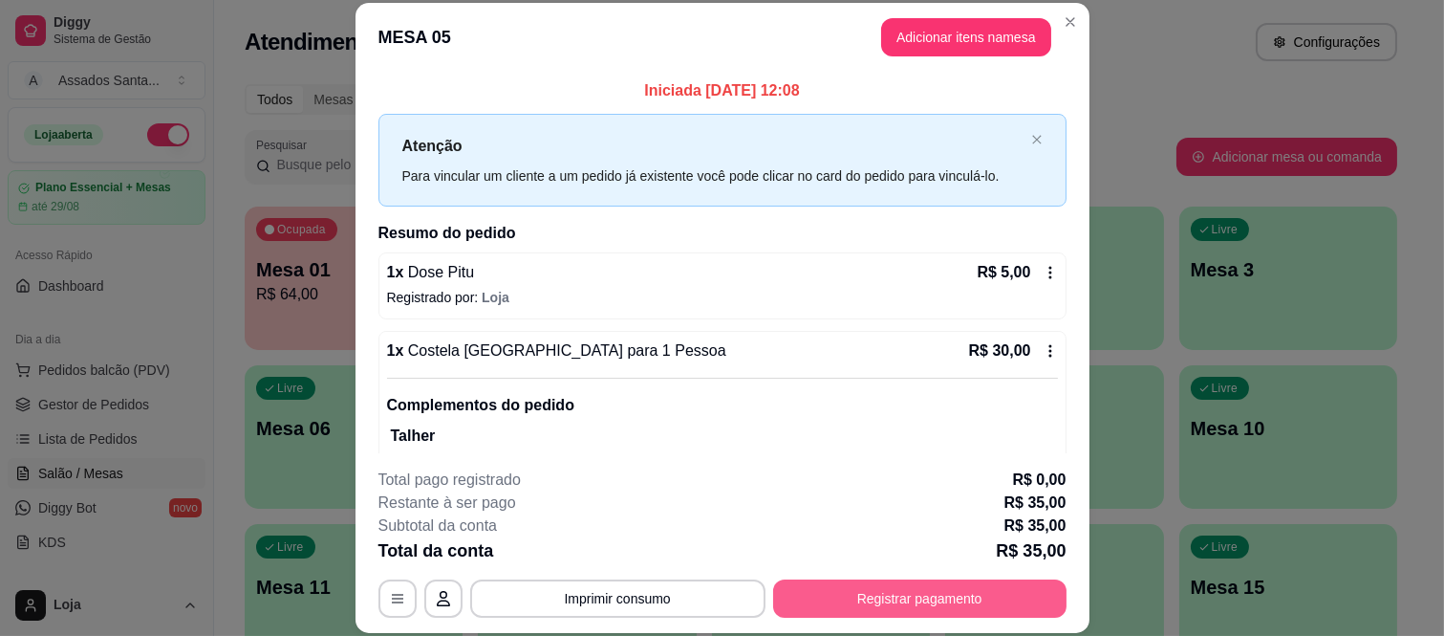
click at [920, 613] on button "Registrar pagamento" at bounding box center [919, 598] width 293 height 38
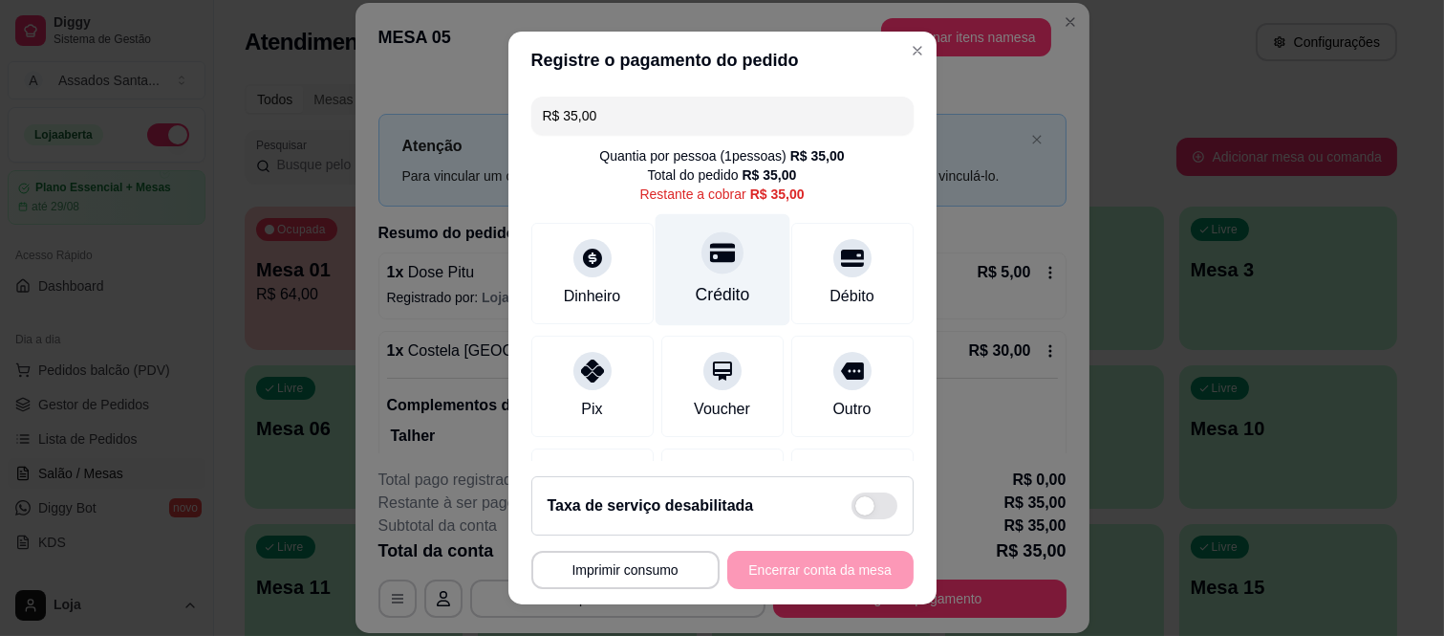
click at [655, 284] on div "Crédito" at bounding box center [722, 270] width 135 height 112
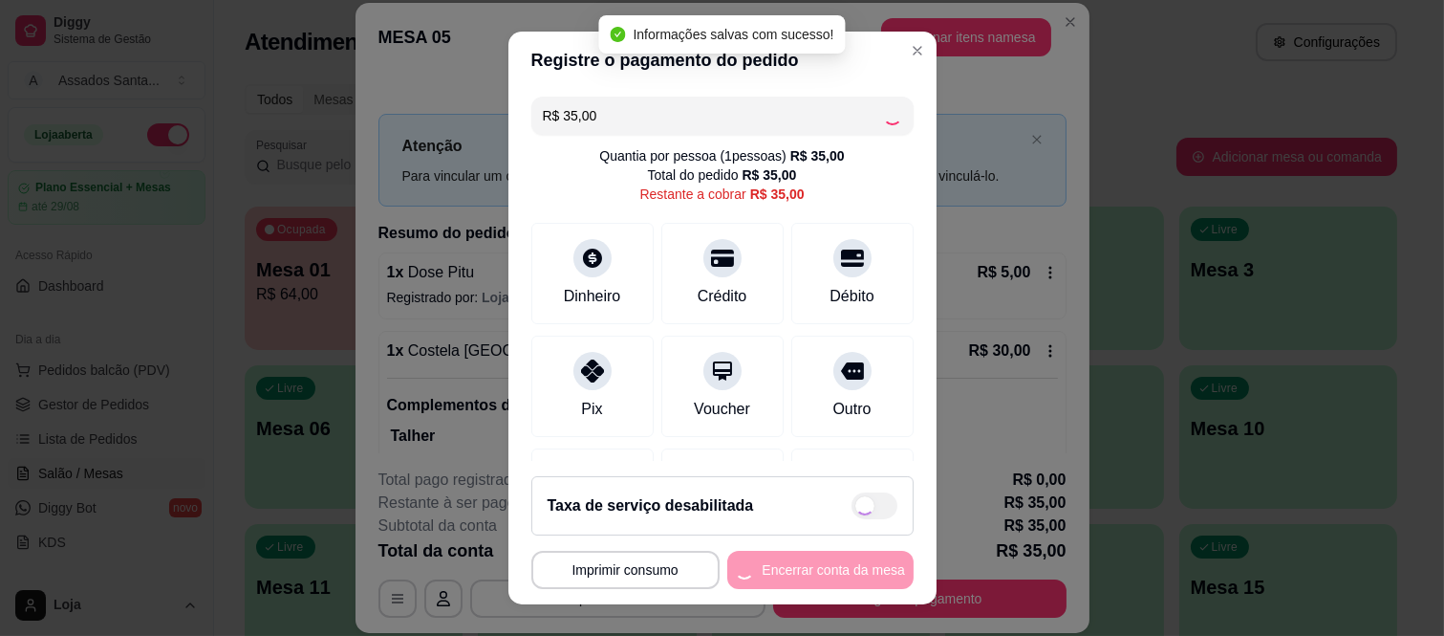
type input "R$ 0,00"
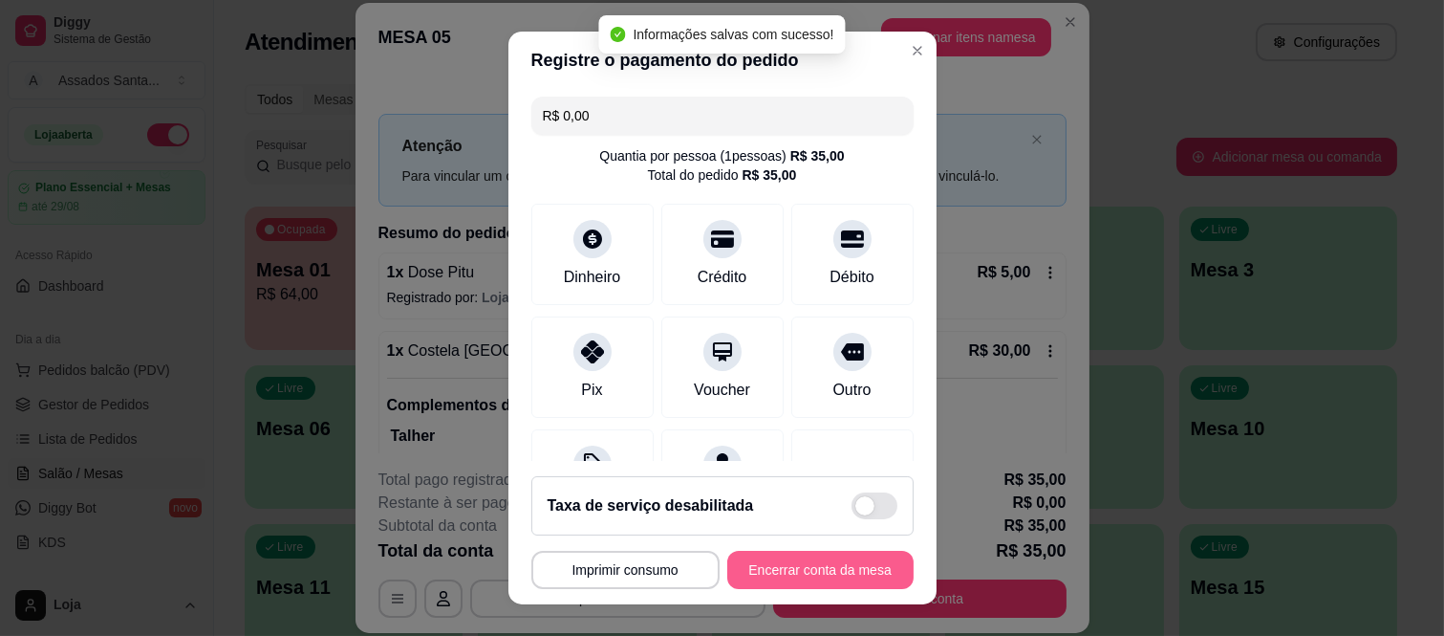
click at [815, 572] on button "Encerrar conta da mesa" at bounding box center [820, 570] width 186 height 38
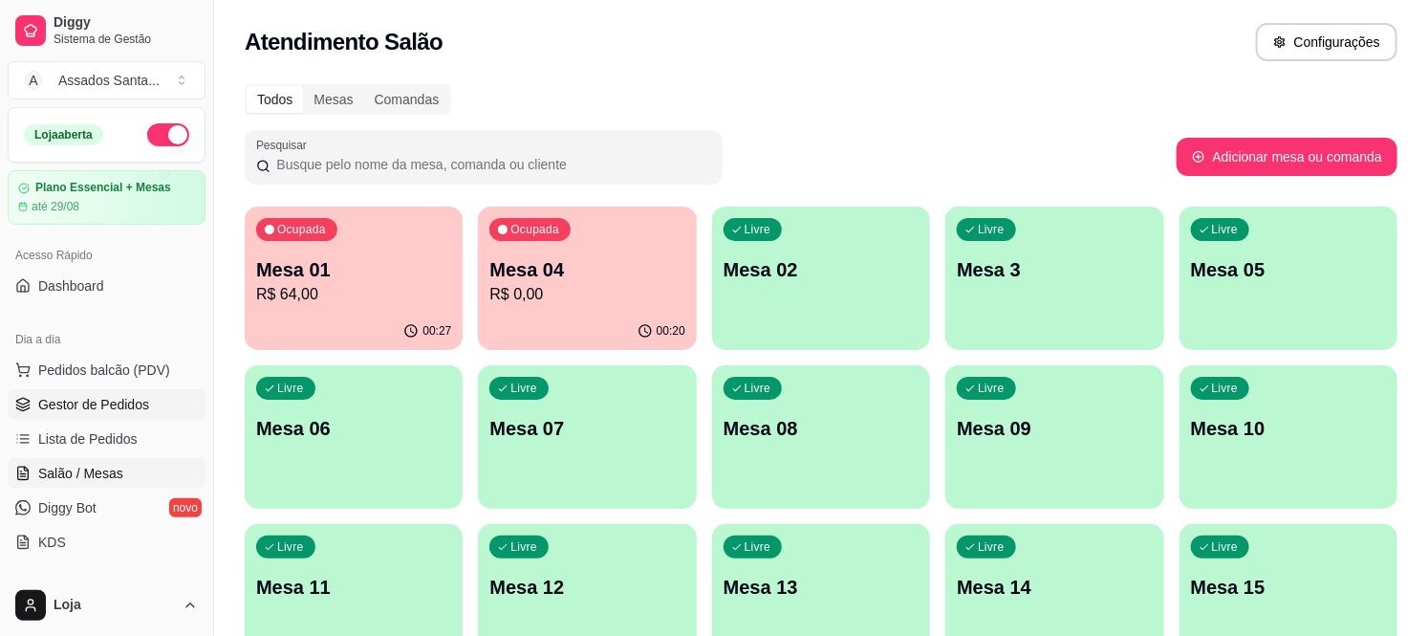
click at [100, 418] on link "Gestor de Pedidos" at bounding box center [107, 404] width 198 height 31
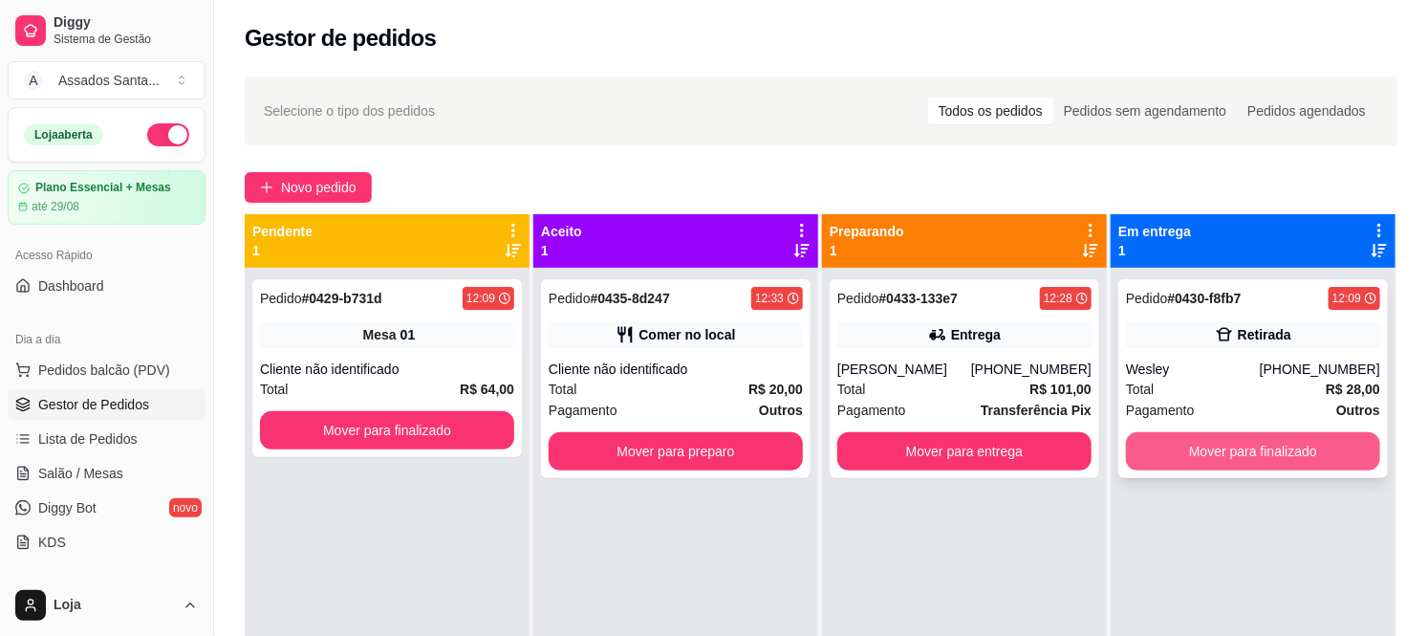
click at [1300, 460] on button "Mover para finalizado" at bounding box center [1253, 451] width 254 height 38
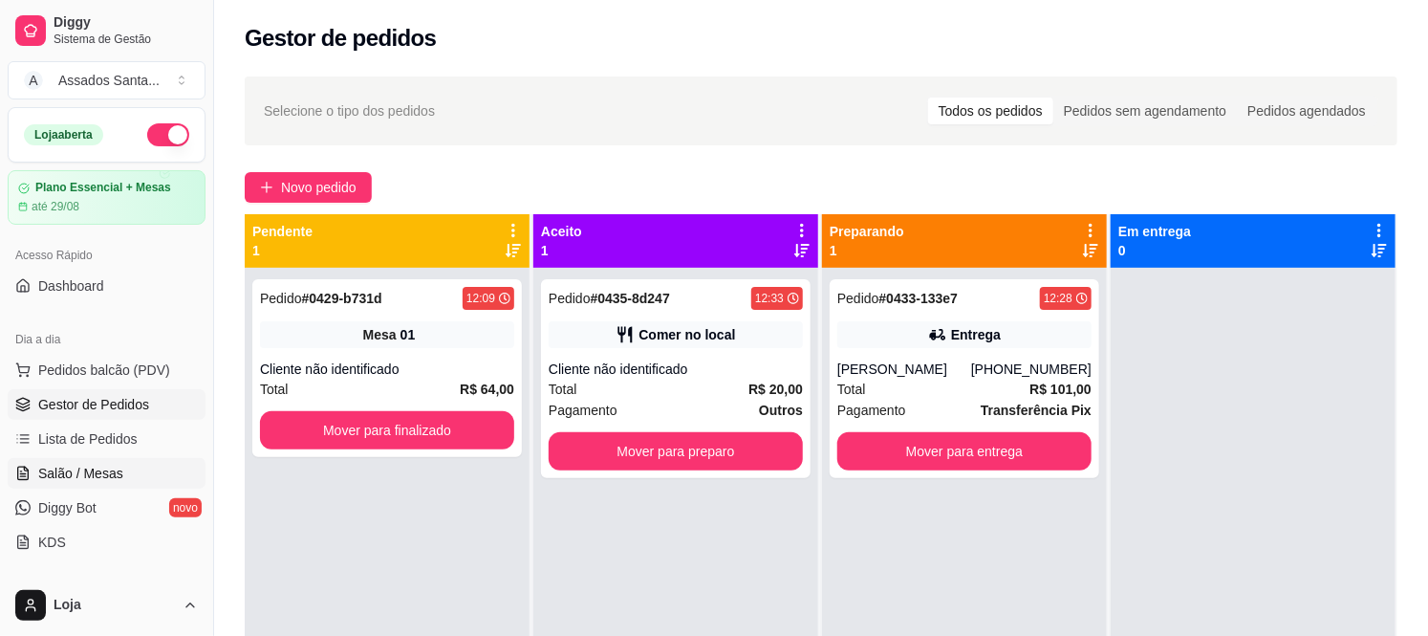
click at [94, 472] on span "Salão / Mesas" at bounding box center [80, 473] width 85 height 19
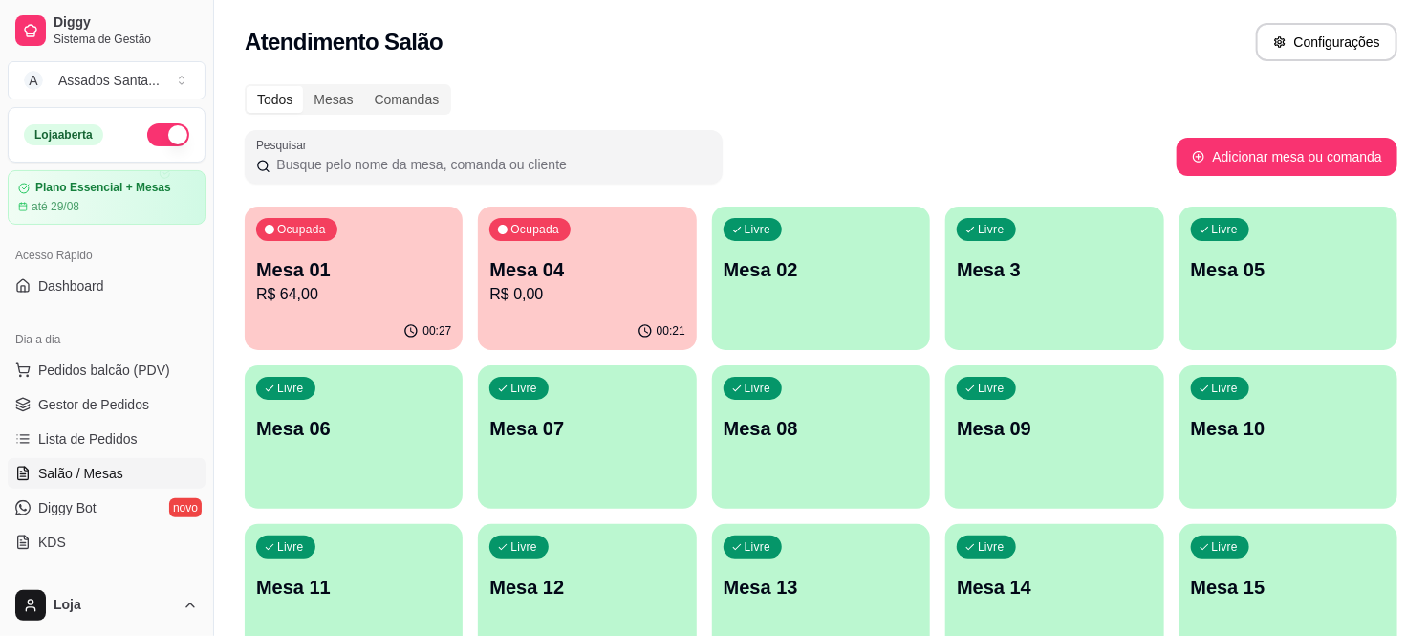
click at [329, 279] on p "Mesa 01" at bounding box center [353, 269] width 195 height 27
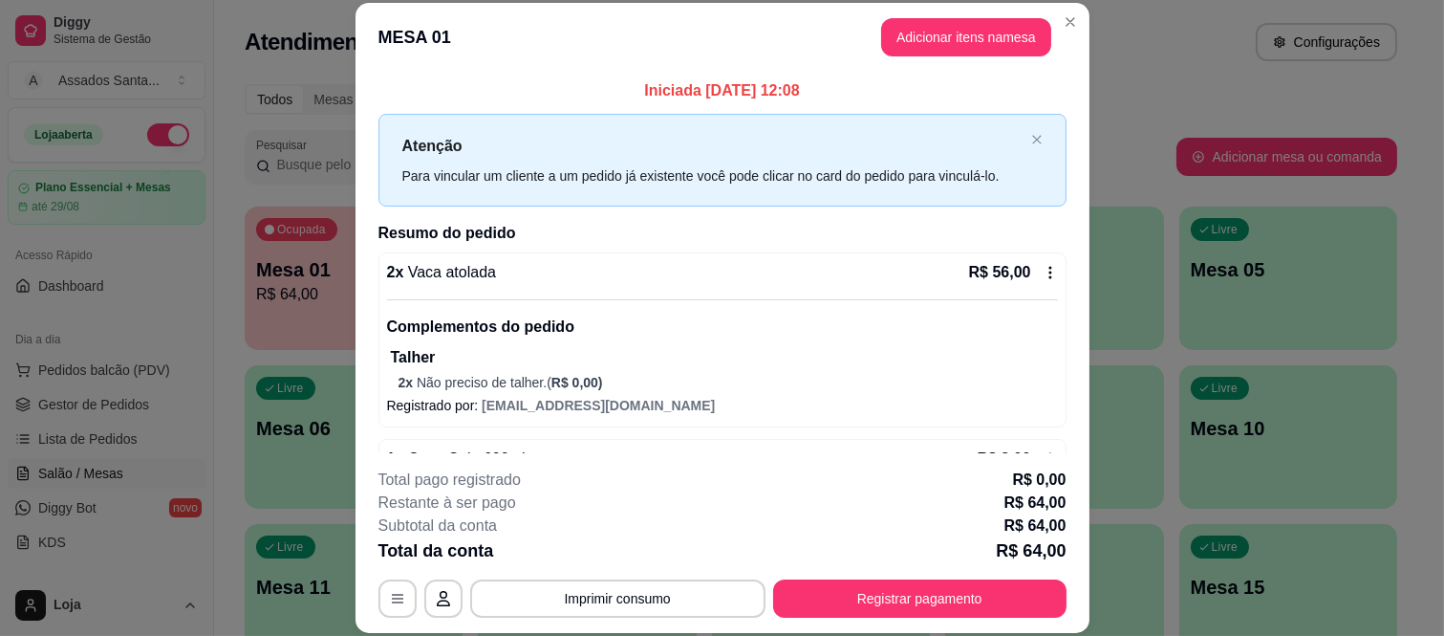
scroll to position [60, 0]
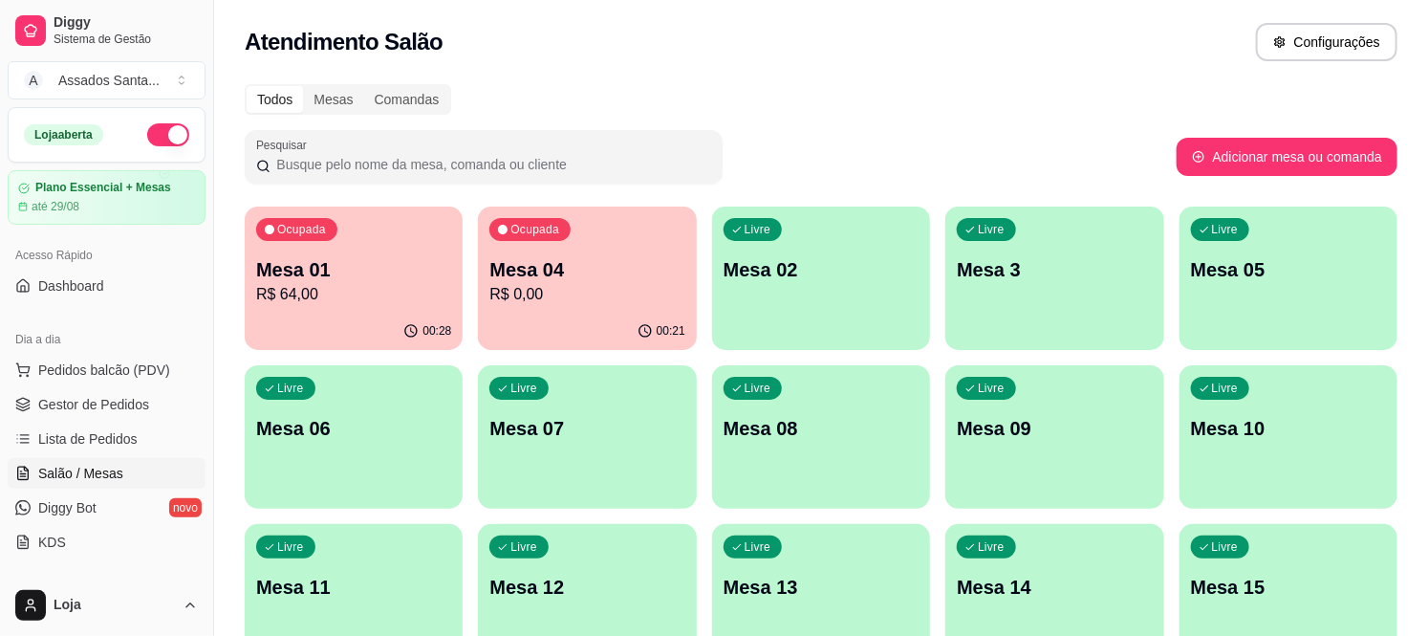
click at [360, 265] on p "Mesa 01" at bounding box center [353, 269] width 195 height 27
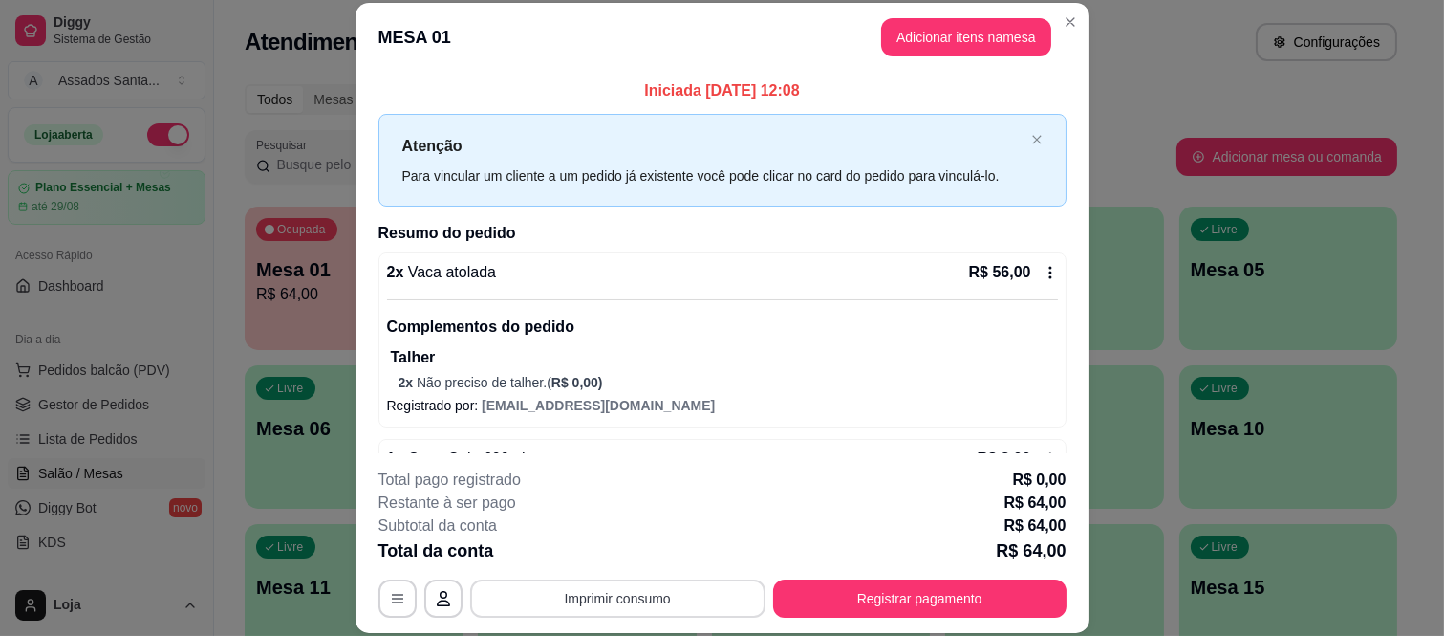
click at [688, 594] on button "Imprimir consumo" at bounding box center [617, 598] width 295 height 38
click at [901, 313] on div "Complementos do pedido Talher 2 x Não preciso de talher. ( R$ 0,00 )" at bounding box center [722, 345] width 671 height 93
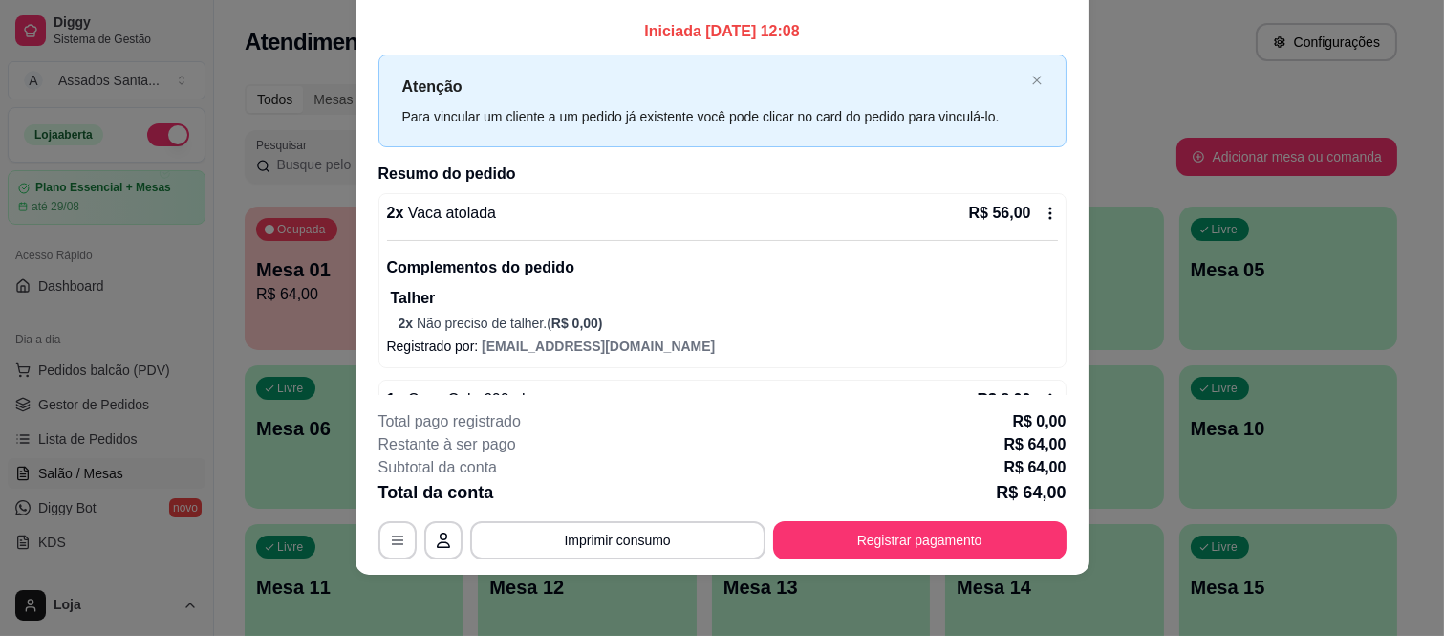
scroll to position [0, 0]
click at [940, 559] on footer "**********" at bounding box center [723, 485] width 734 height 180
click at [940, 542] on button "Registrar pagamento" at bounding box center [919, 540] width 293 height 38
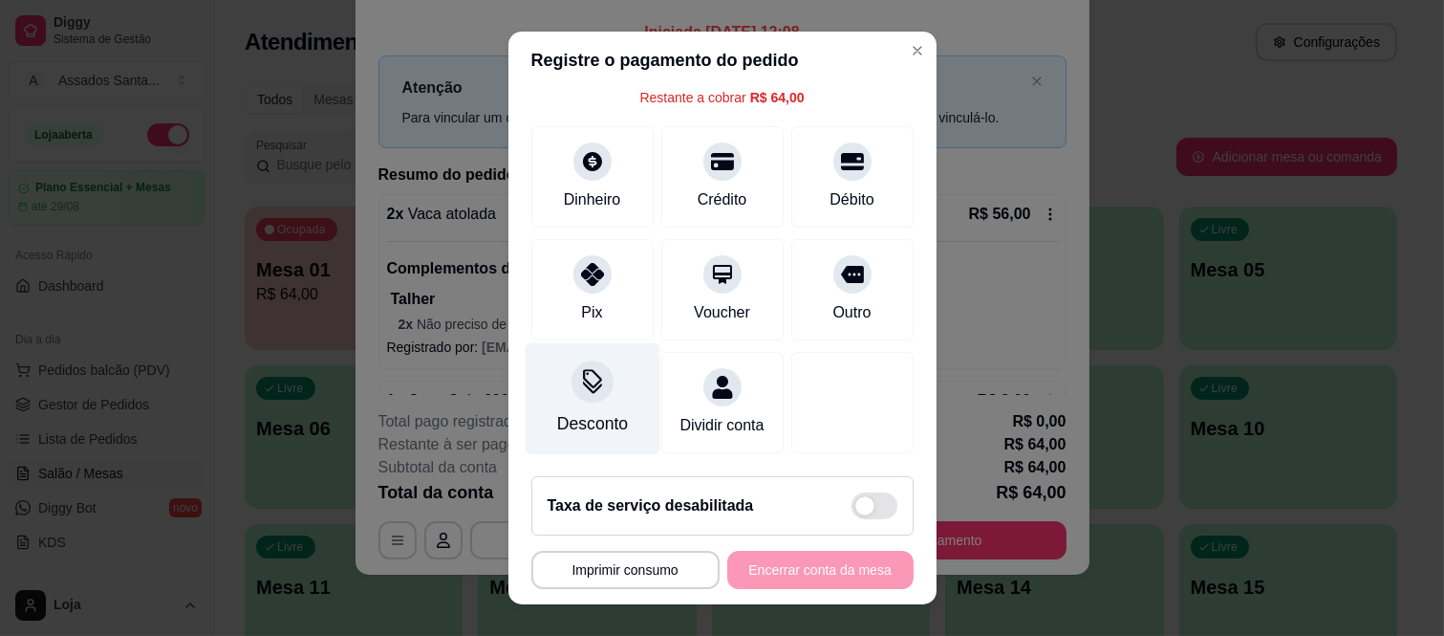
scroll to position [119, 0]
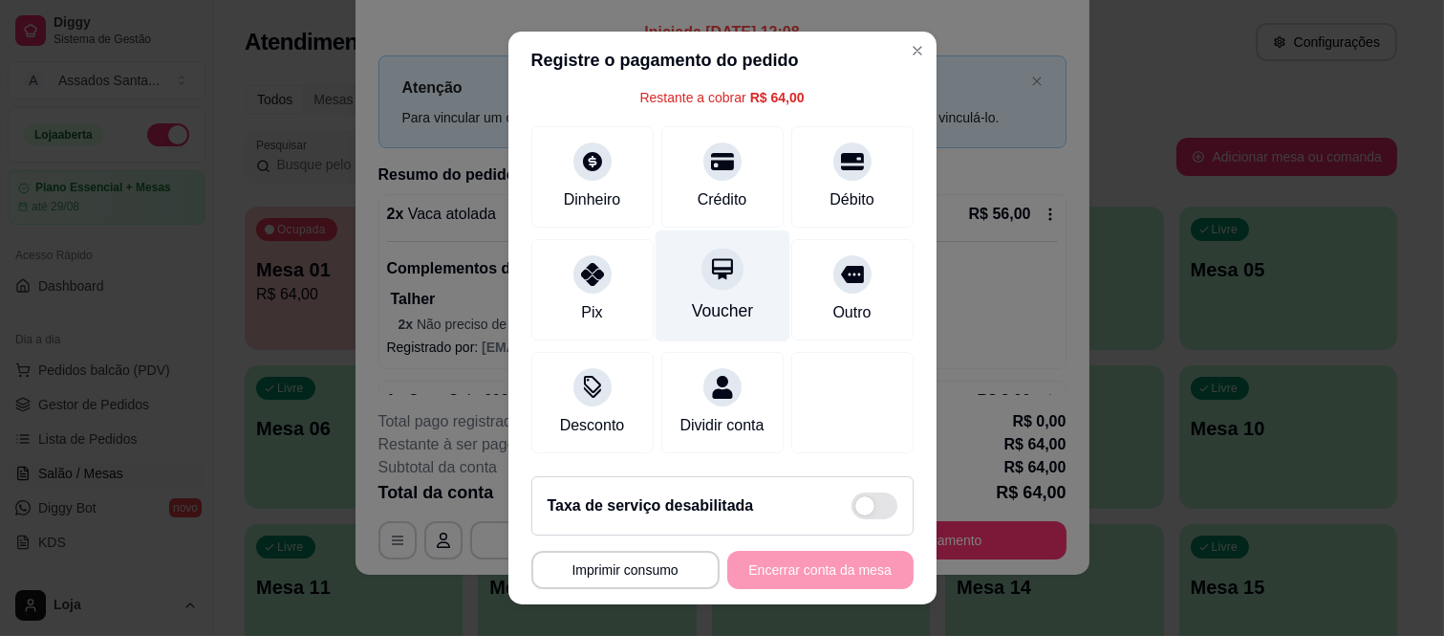
click at [714, 261] on div "Voucher" at bounding box center [722, 286] width 135 height 112
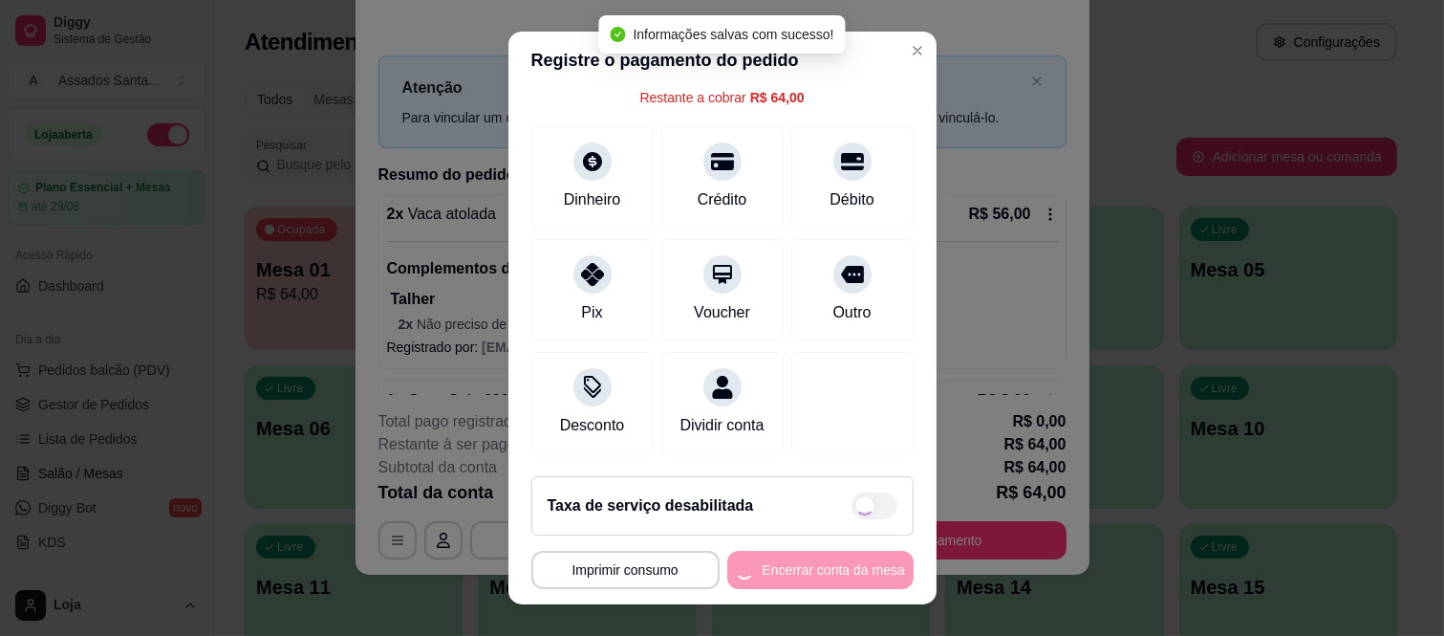
type input "R$ 0,00"
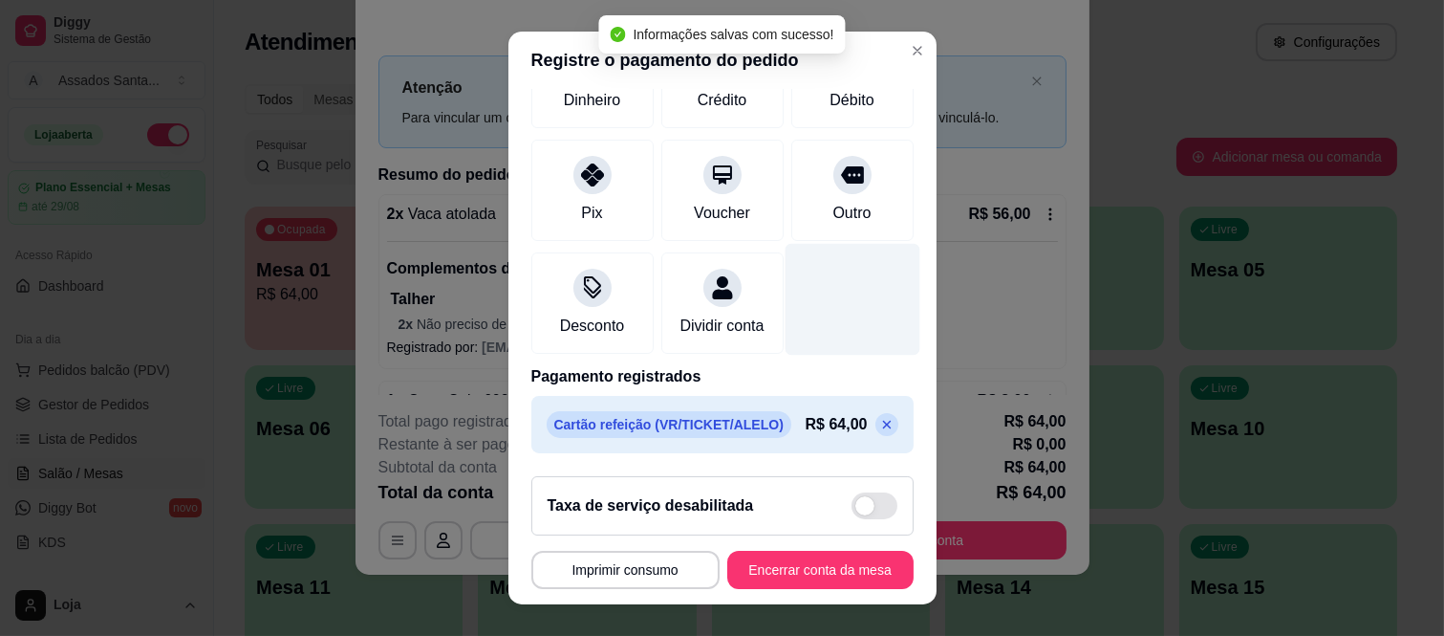
scroll to position [30, 0]
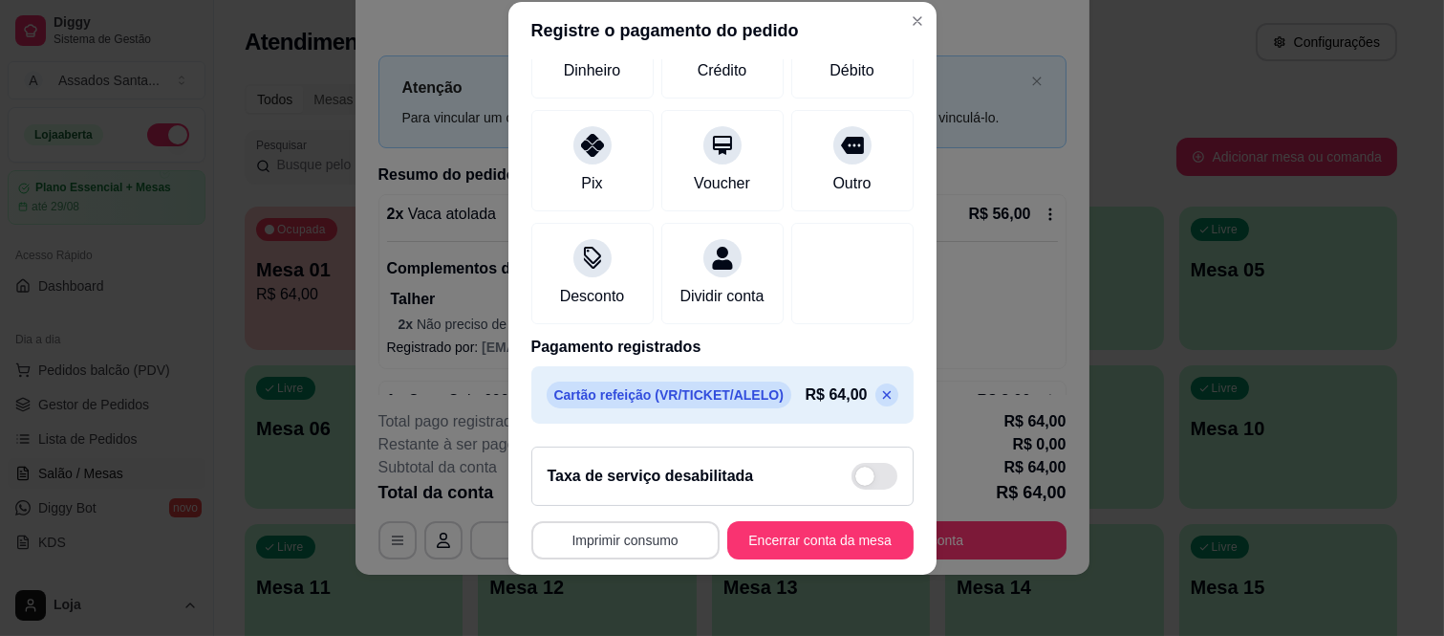
click at [651, 533] on button "Imprimir consumo" at bounding box center [625, 540] width 188 height 38
click at [640, 489] on button "IMPRESSORA caixa" at bounding box center [619, 496] width 139 height 31
click at [680, 101] on div "Voucher" at bounding box center [722, 157] width 135 height 112
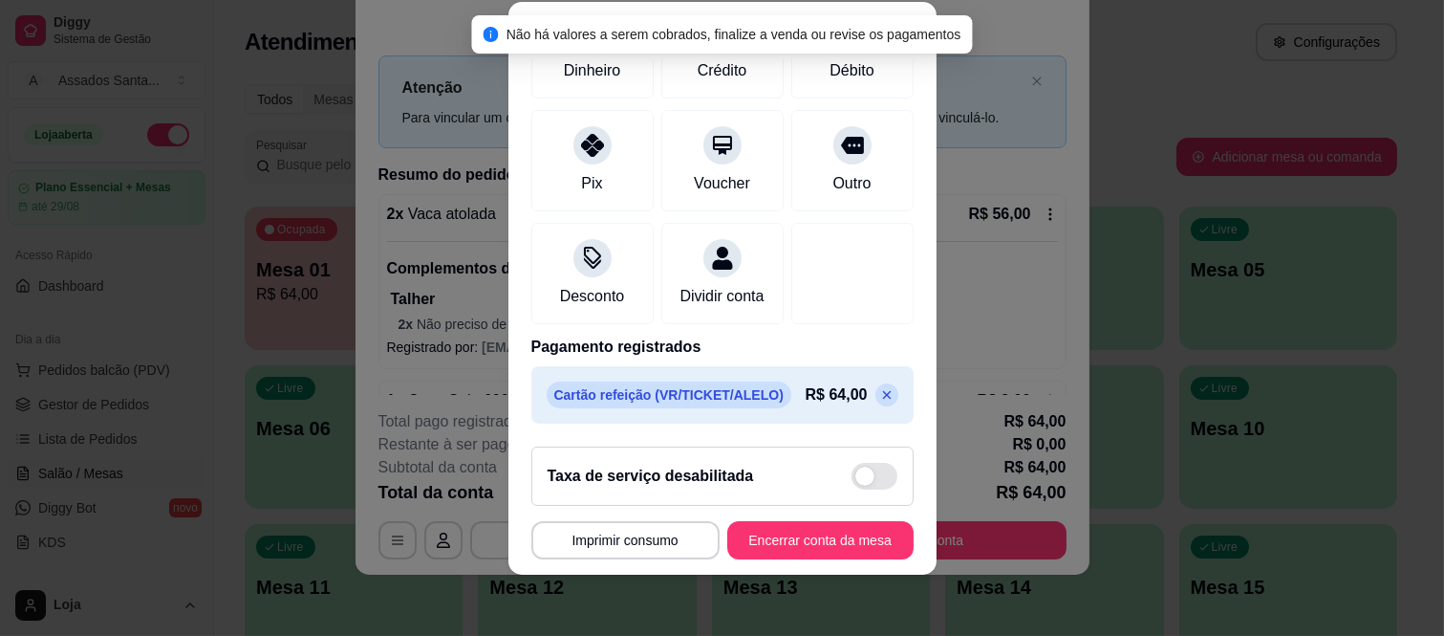
click at [673, 381] on p "Cartão refeição (VR/TICKET/ALELO)" at bounding box center [669, 394] width 245 height 27
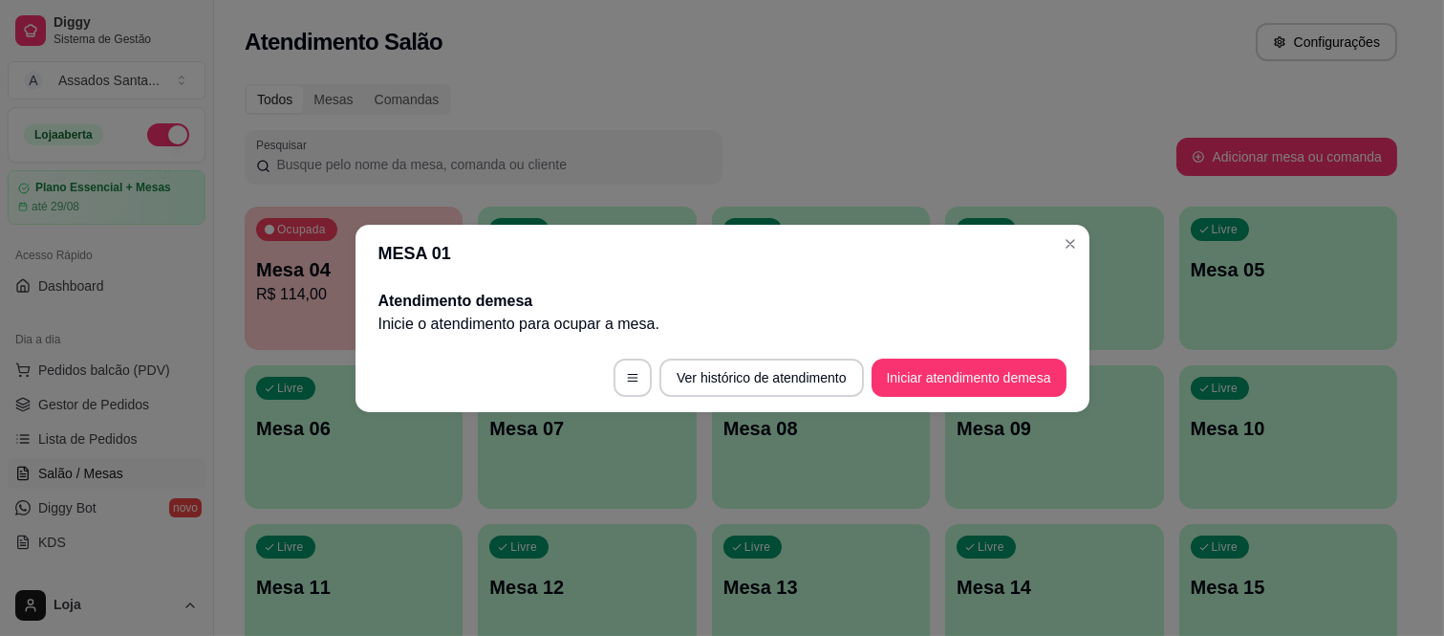
scroll to position [0, 0]
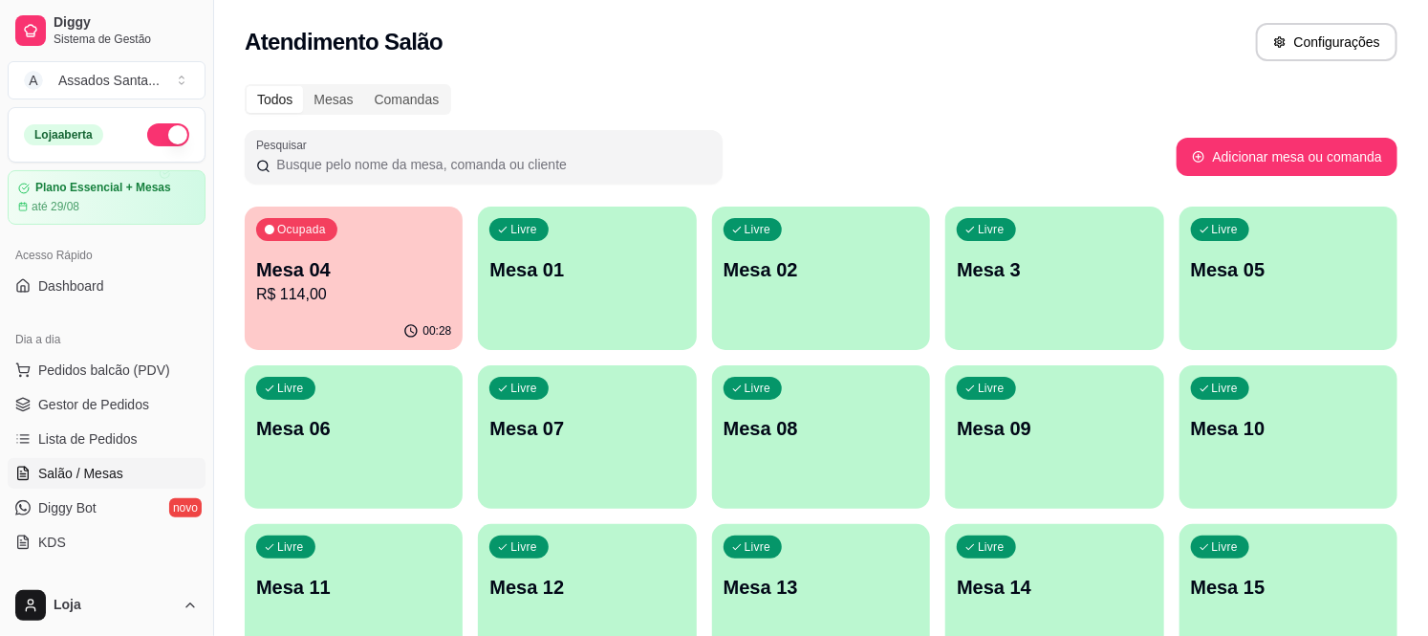
click at [1233, 416] on p "Mesa 10" at bounding box center [1288, 428] width 195 height 27
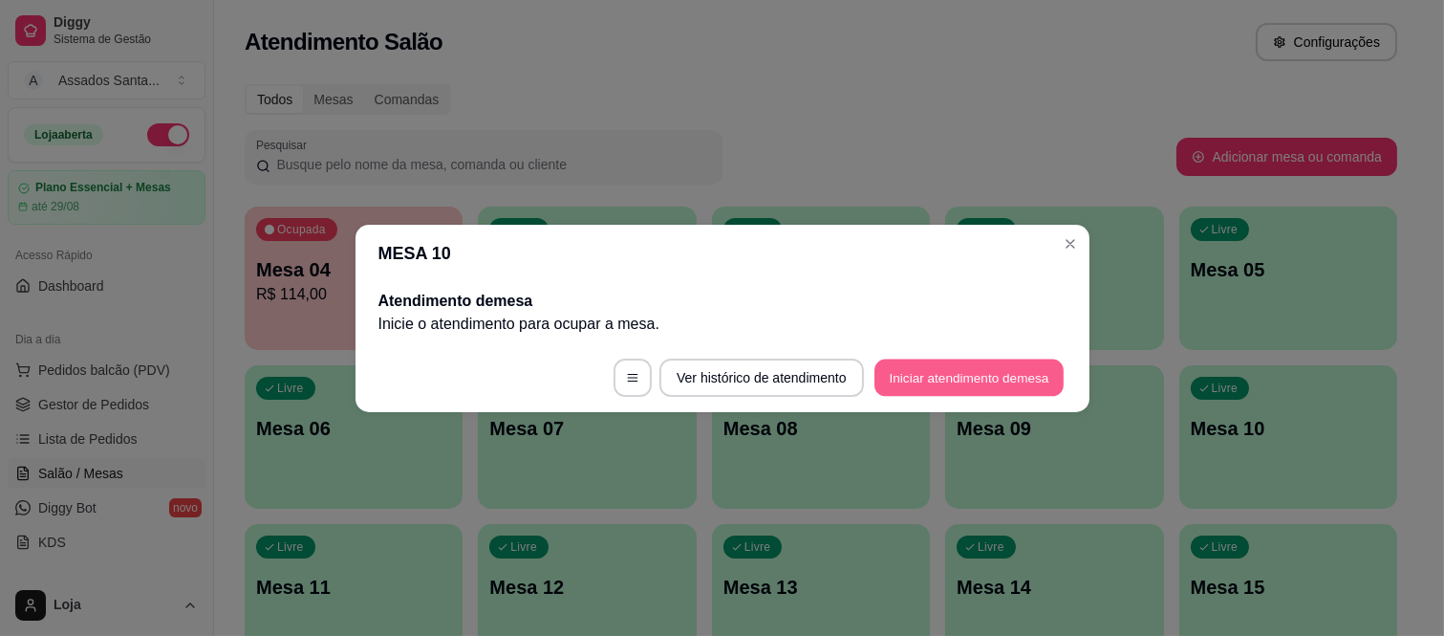
click at [934, 379] on button "Iniciar atendimento de mesa" at bounding box center [969, 376] width 189 height 37
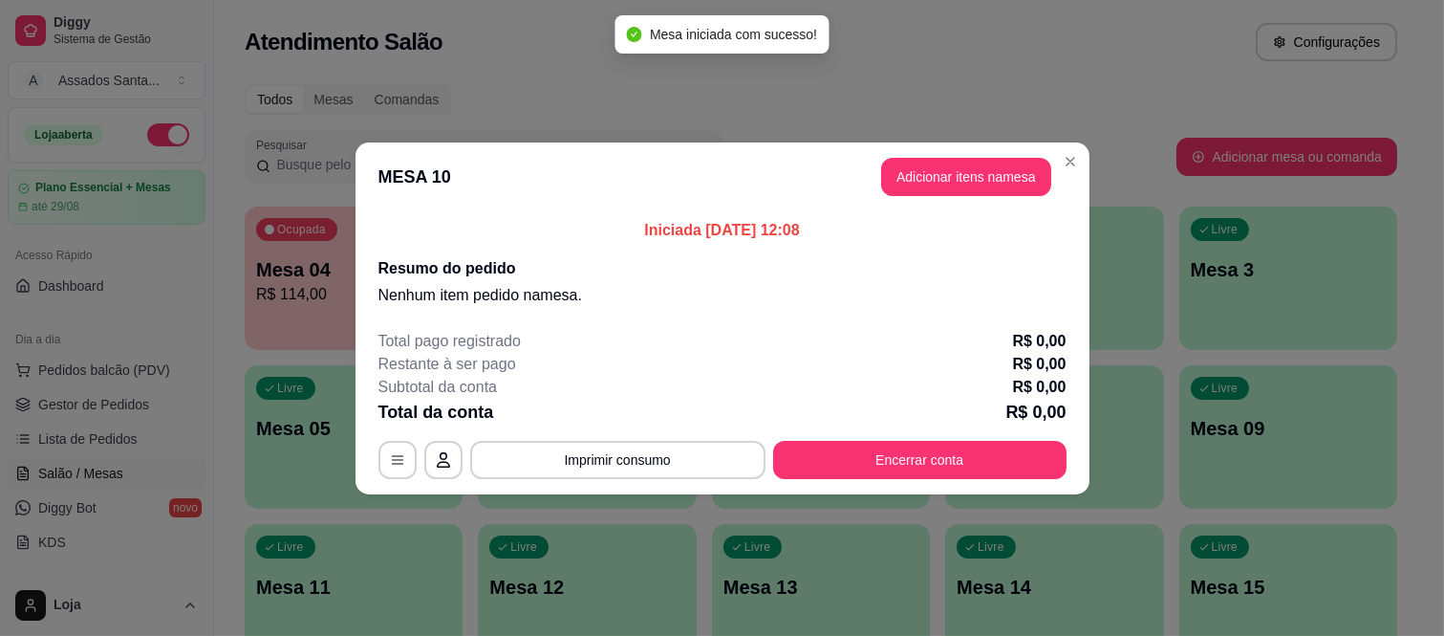
click at [952, 155] on header "MESA 10 Adicionar itens na mesa" at bounding box center [723, 176] width 734 height 69
click at [950, 165] on button "Adicionar itens na mesa" at bounding box center [966, 177] width 170 height 38
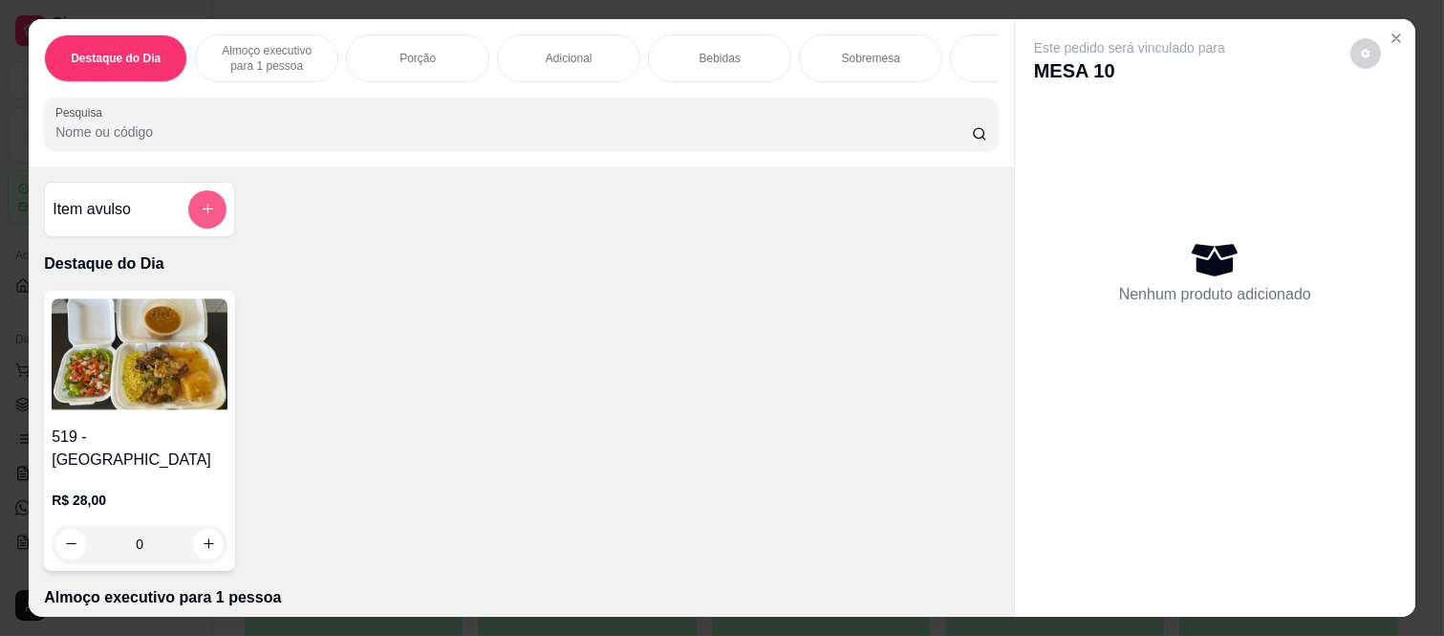
click at [204, 216] on icon "add-separate-item" at bounding box center [208, 209] width 14 height 14
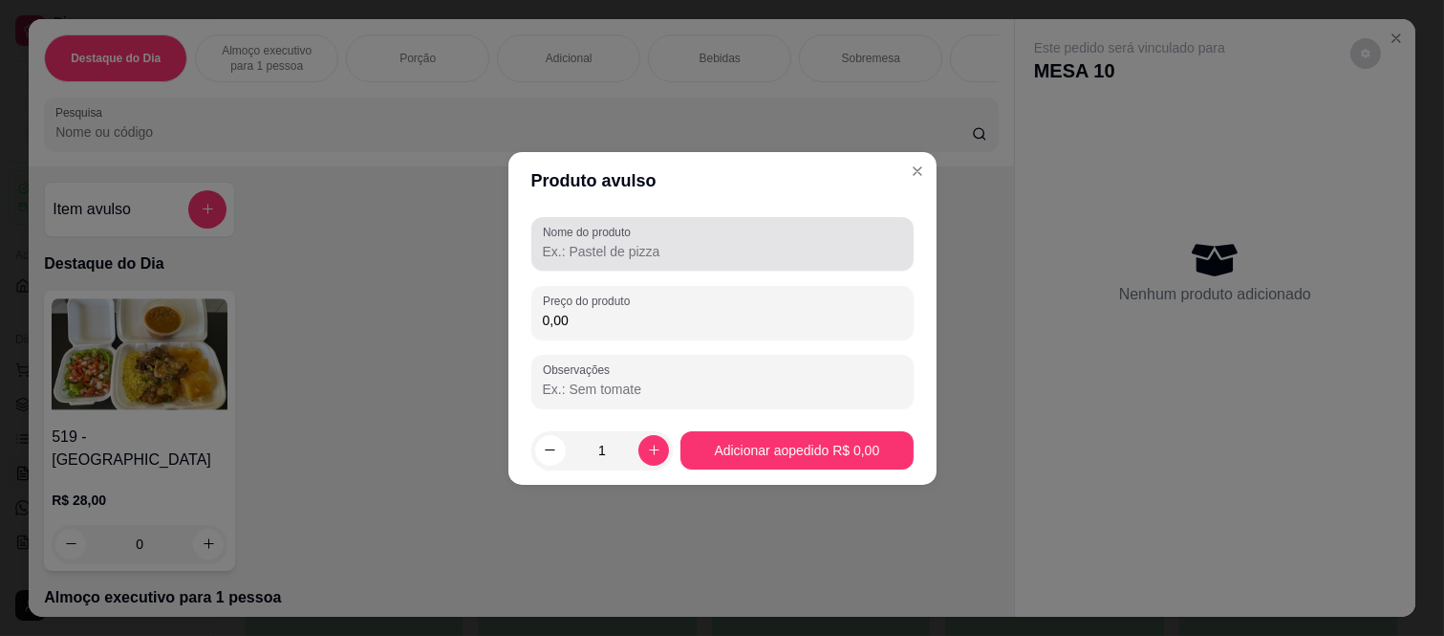
click at [584, 247] on input "Nome do produto" at bounding box center [722, 251] width 359 height 19
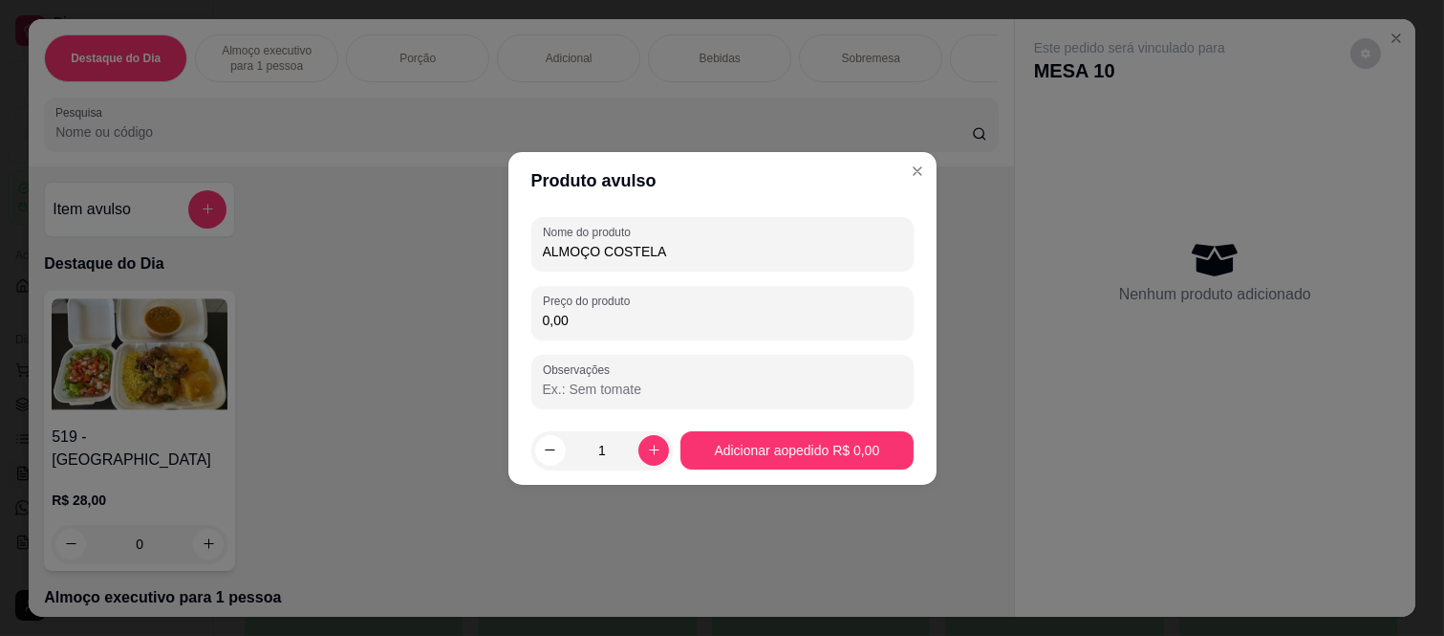
type input "ALMOÇO COSTELA"
click at [578, 342] on div "Nome do produto ALMOÇO COSTELA Preço do produto 0,00 Observações" at bounding box center [722, 312] width 382 height 191
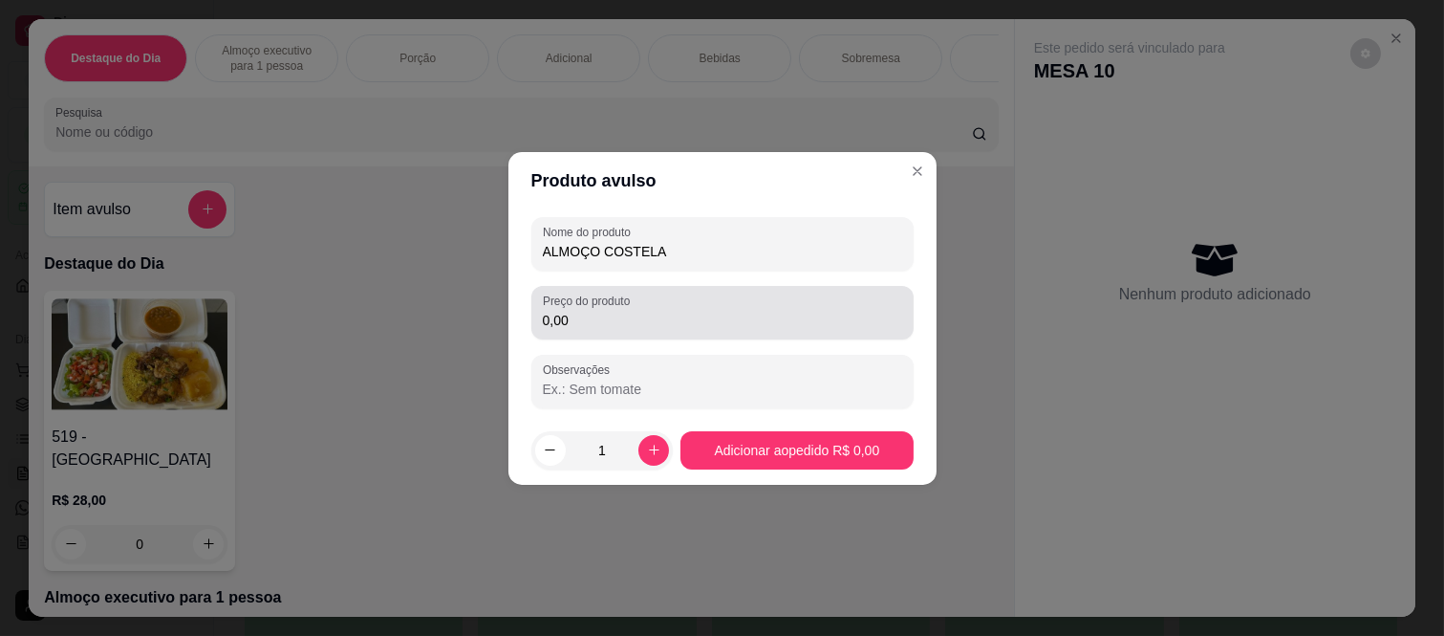
click at [594, 330] on div "0,00" at bounding box center [722, 312] width 359 height 38
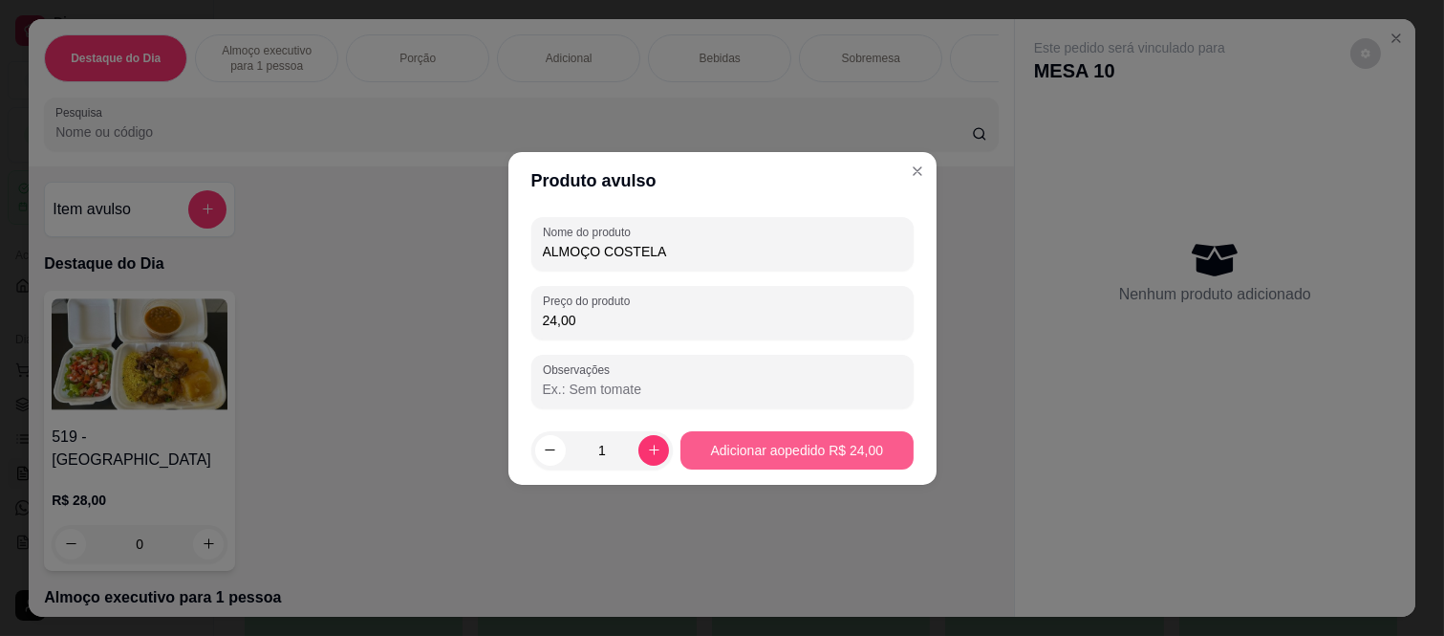
type input "24,00"
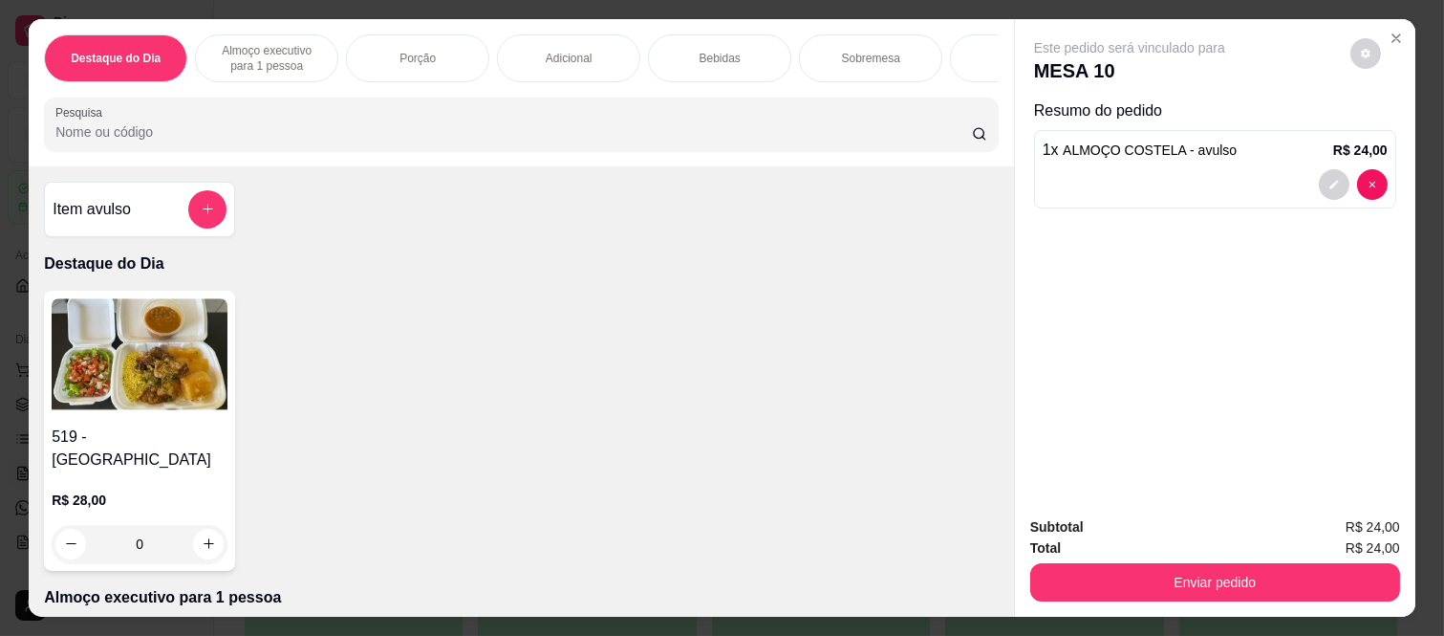
click at [746, 51] on div "Bebidas" at bounding box center [719, 58] width 143 height 48
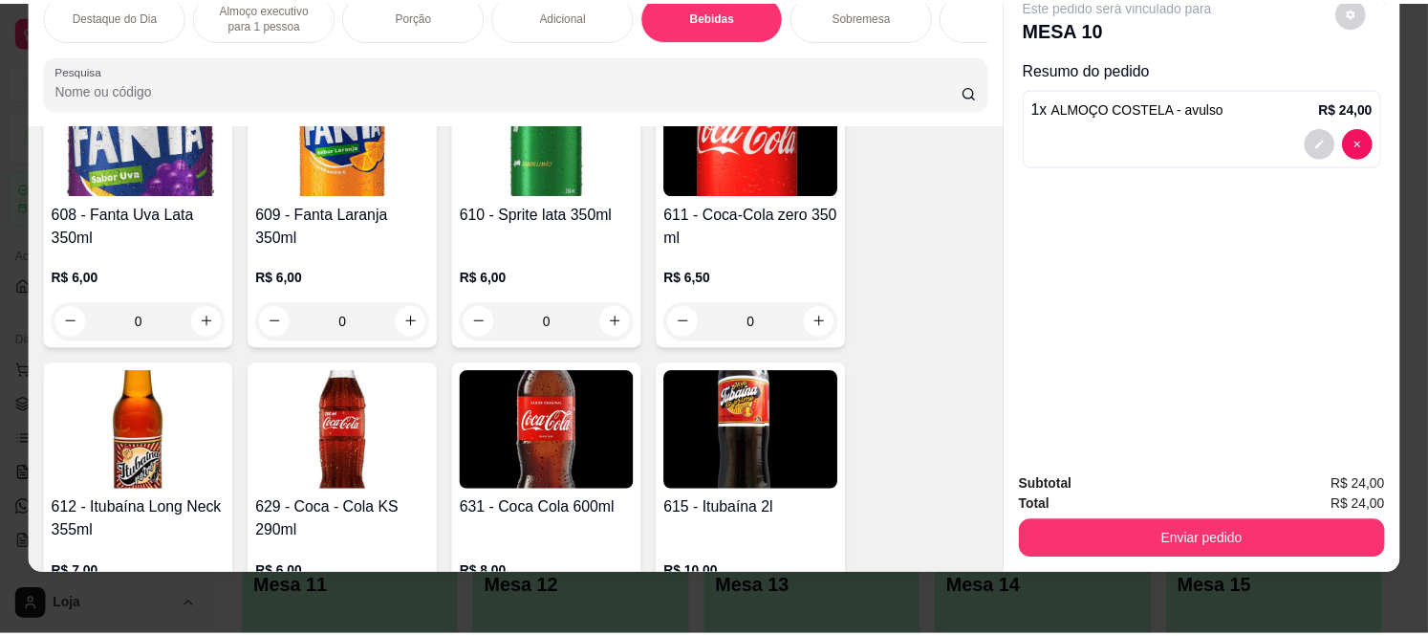
scroll to position [3298, 0]
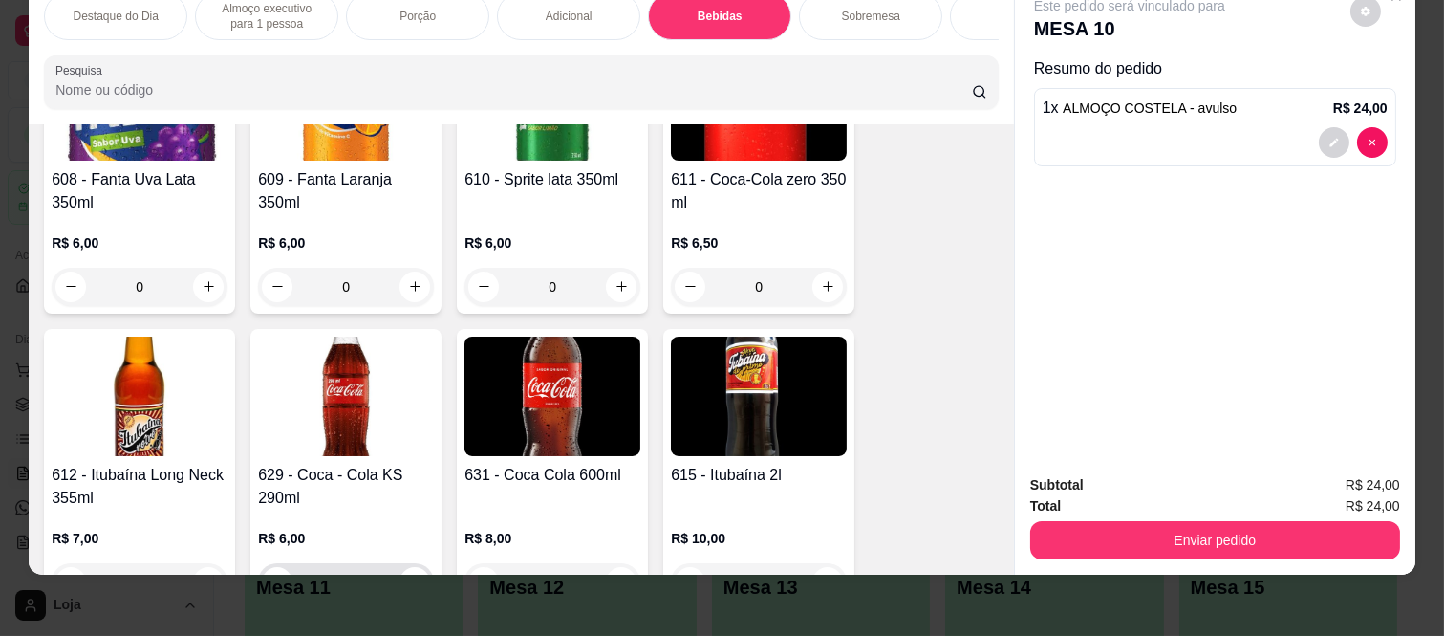
click at [408, 574] on icon "increase-product-quantity" at bounding box center [415, 581] width 14 height 14
type input "1"
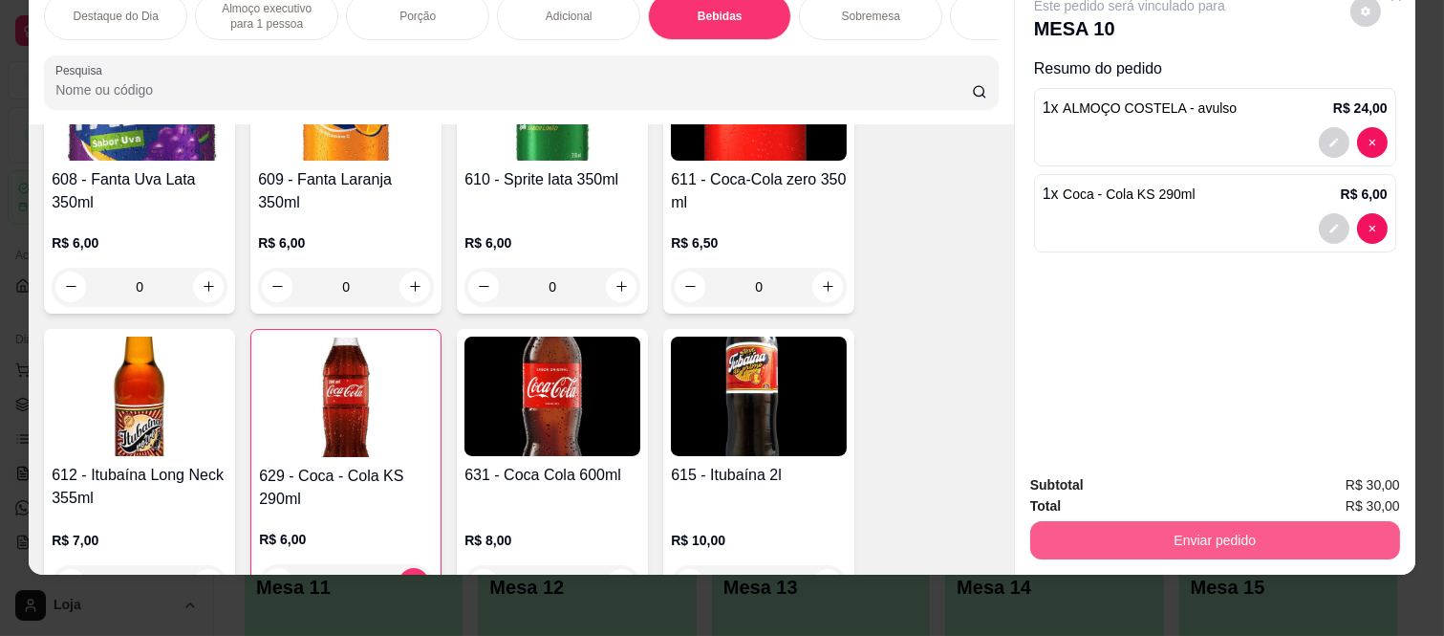
click at [1245, 521] on button "Enviar pedido" at bounding box center [1215, 540] width 370 height 38
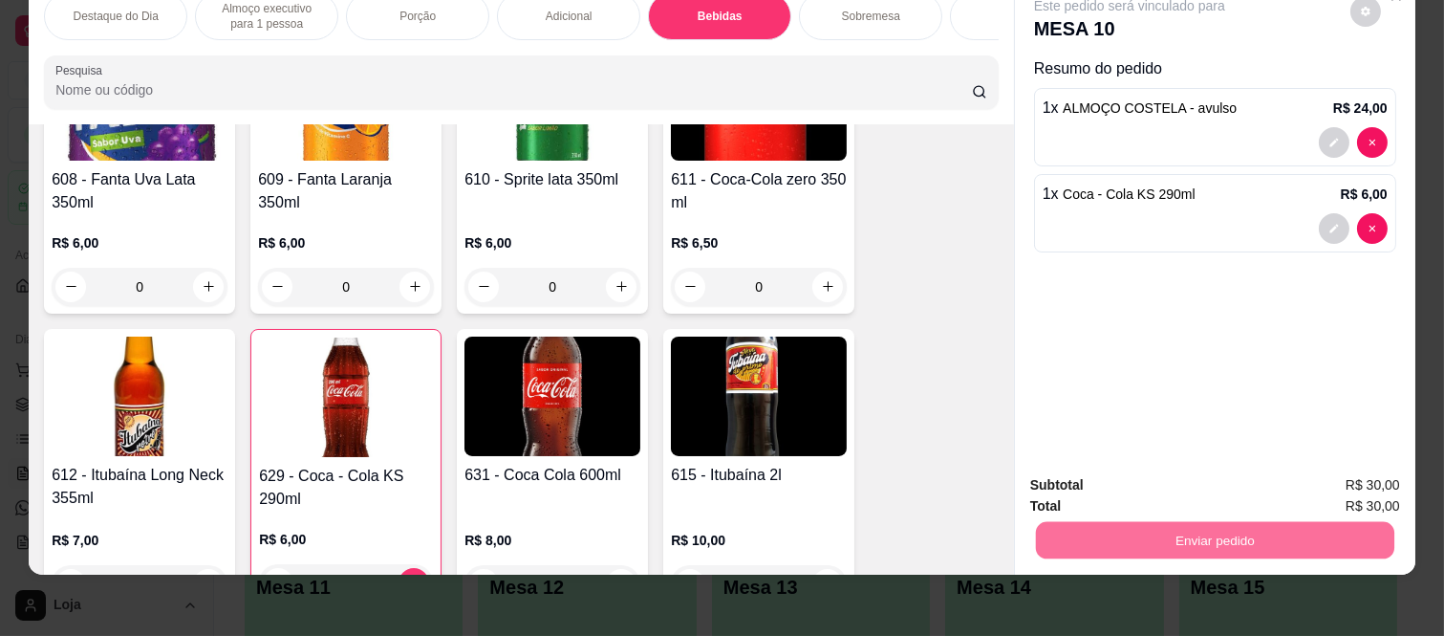
click at [1092, 480] on button "Não registrar e enviar pedido" at bounding box center [1150, 478] width 199 height 36
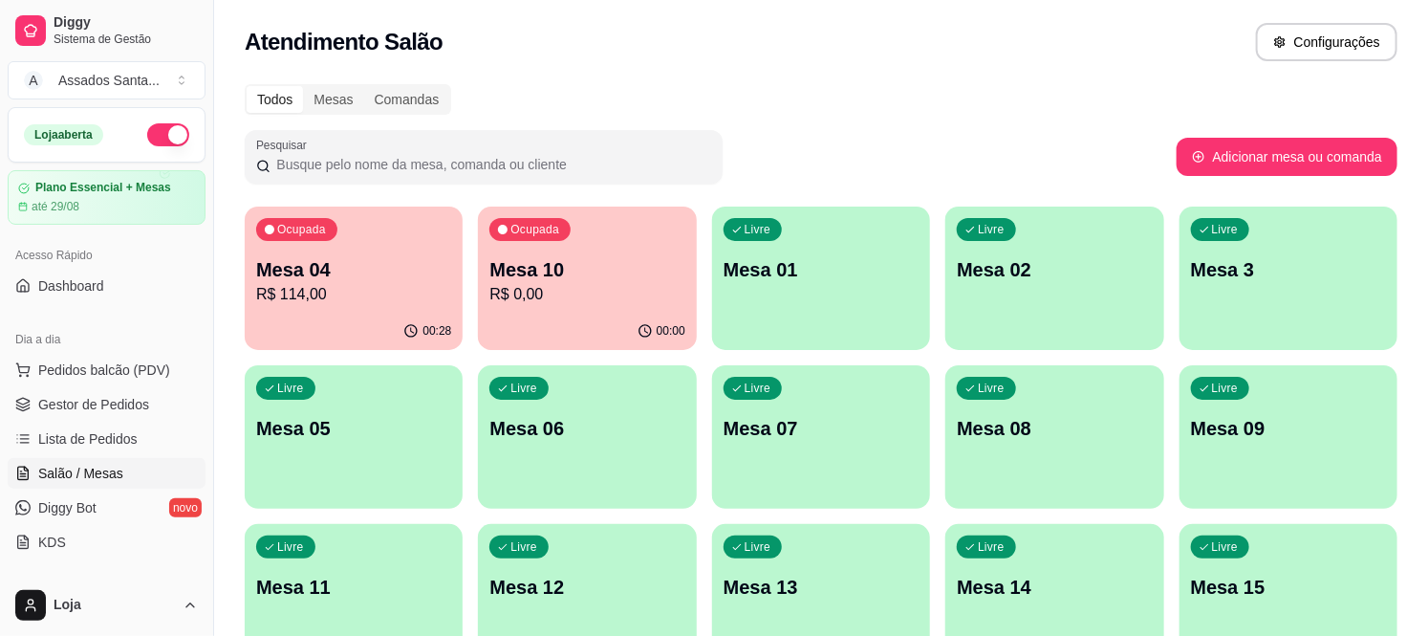
click at [765, 279] on p "Mesa 01" at bounding box center [821, 269] width 195 height 27
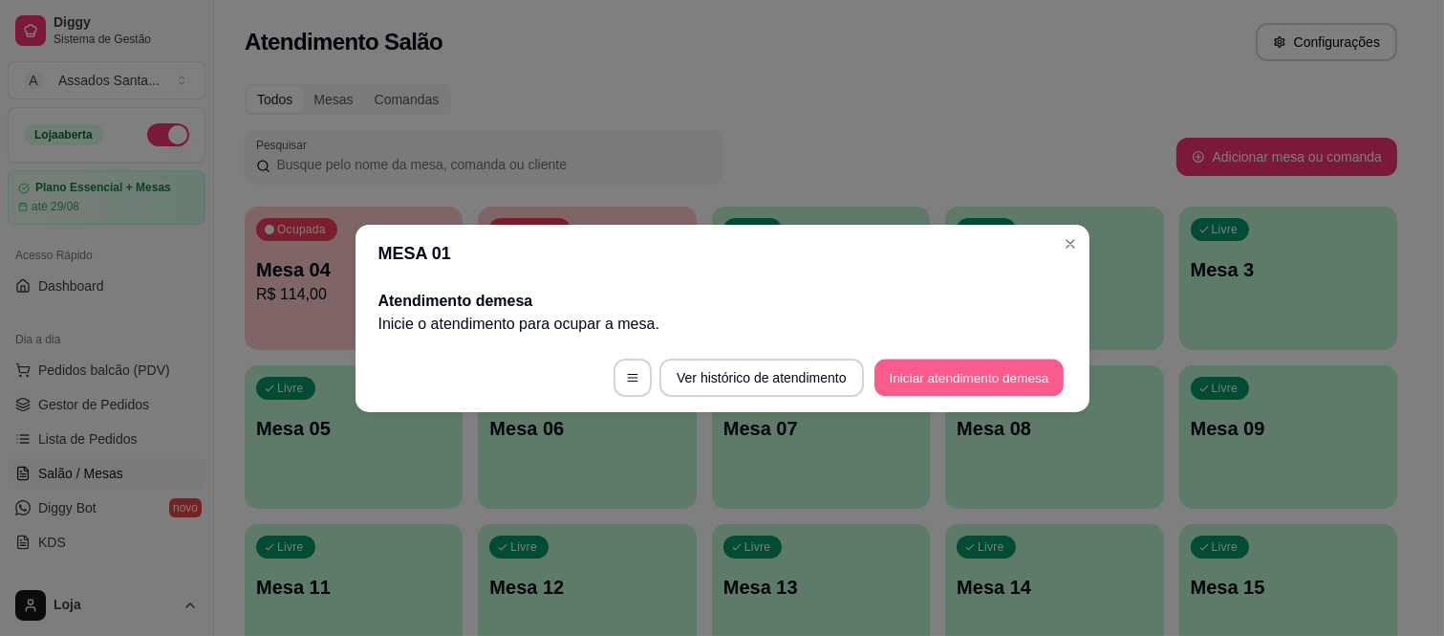
click at [935, 361] on button "Iniciar atendimento de mesa" at bounding box center [969, 376] width 189 height 37
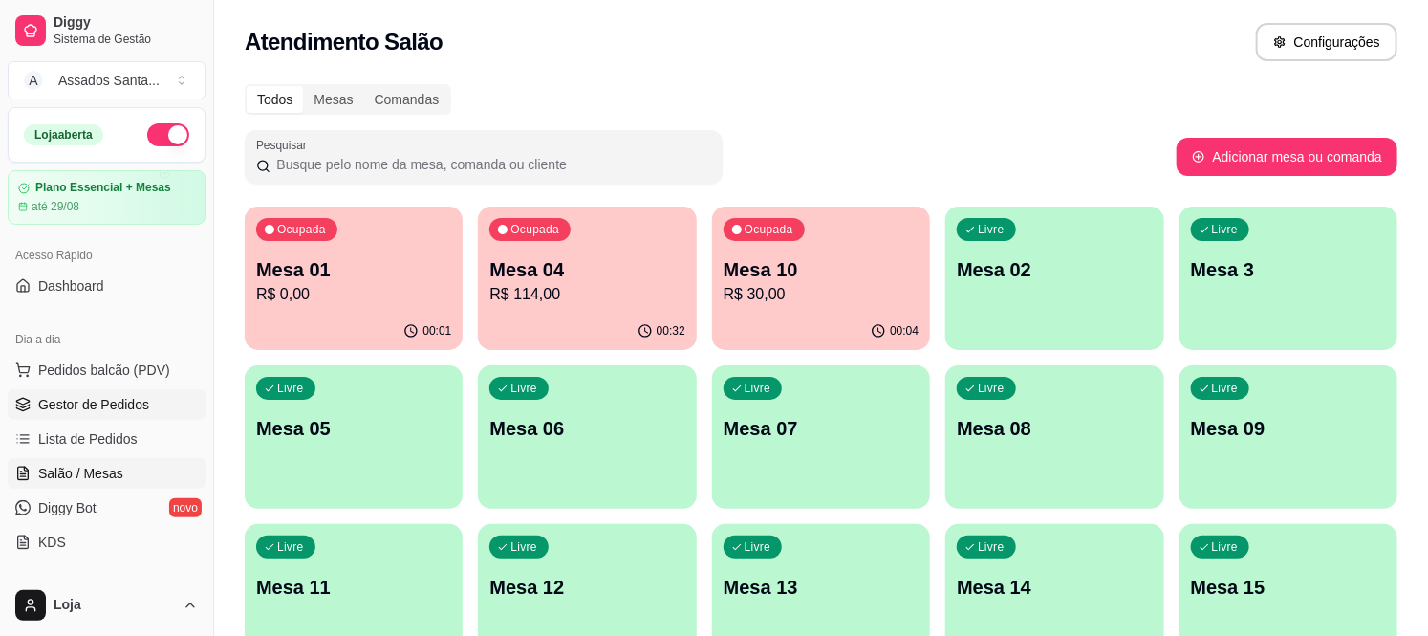
click at [118, 406] on span "Gestor de Pedidos" at bounding box center [93, 404] width 111 height 19
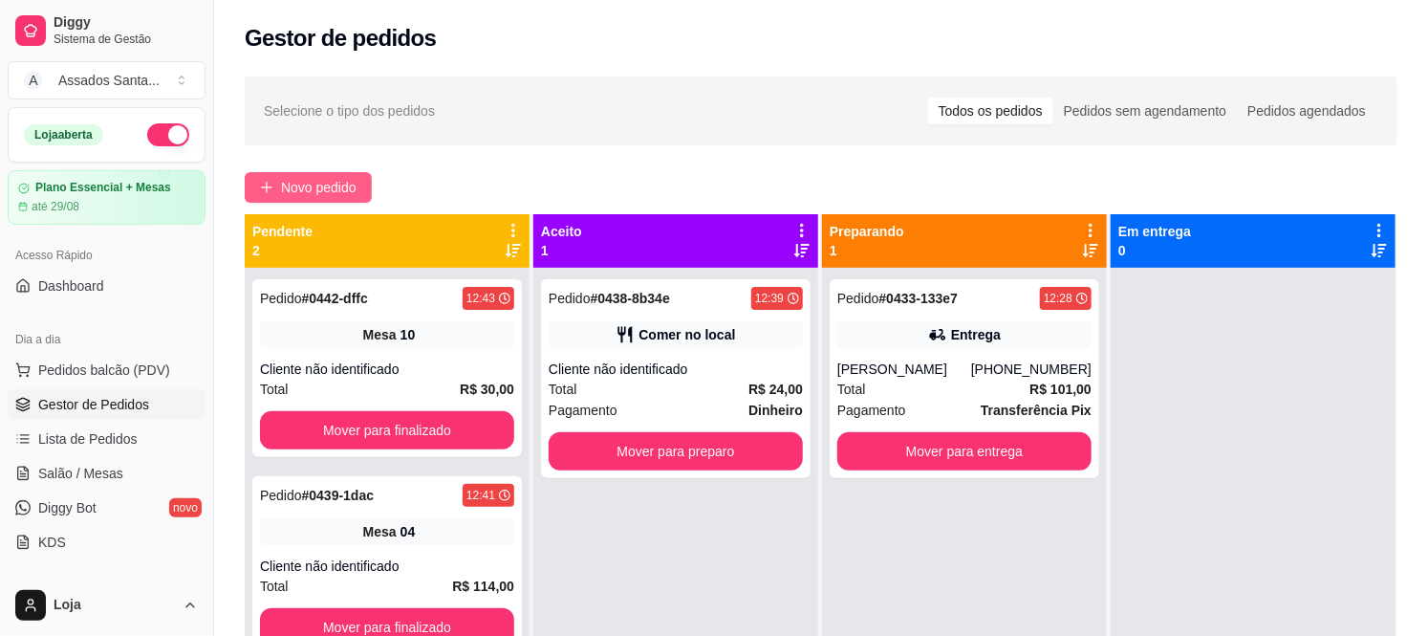
click at [336, 187] on span "Novo pedido" at bounding box center [319, 187] width 76 height 21
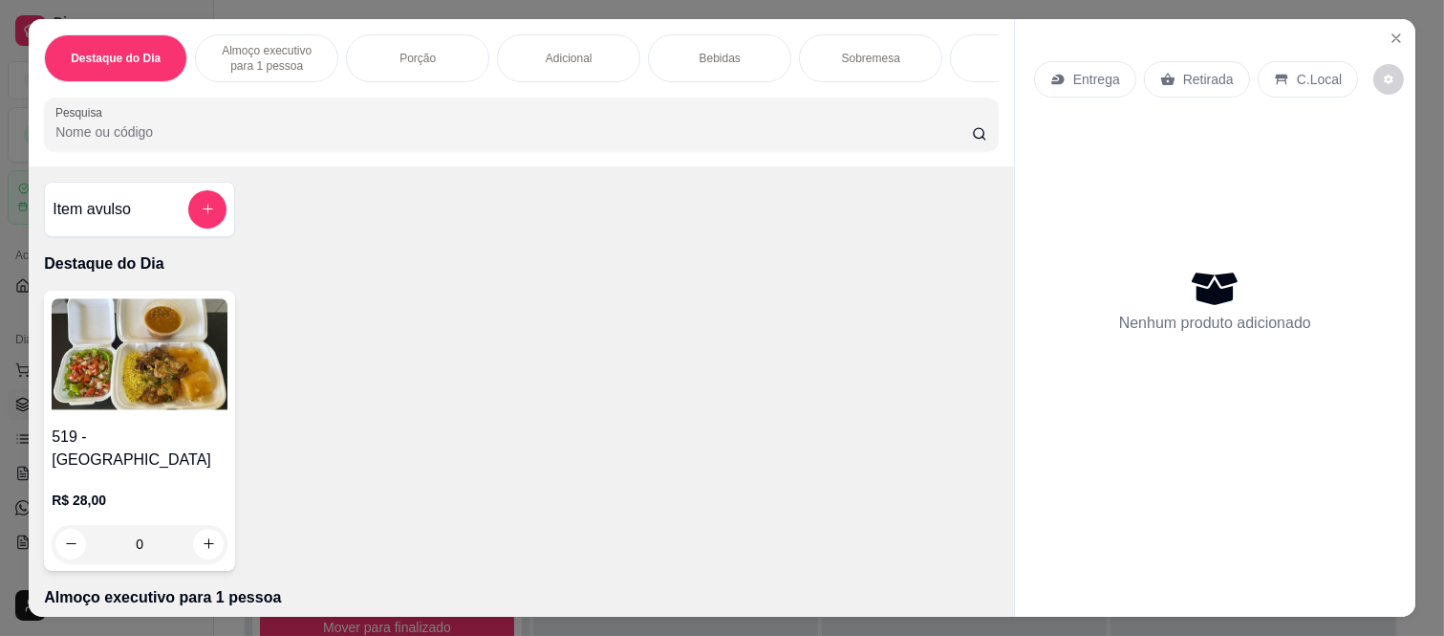
click at [203, 526] on div "0" at bounding box center [140, 544] width 176 height 38
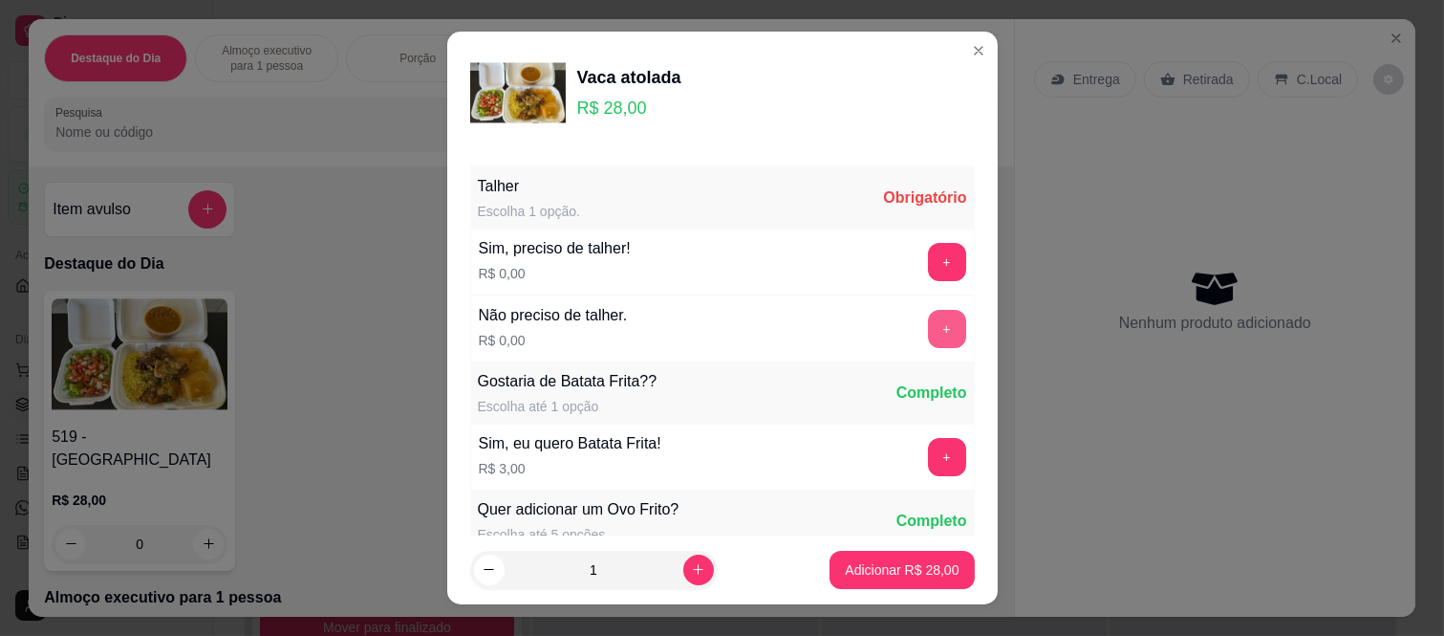
click at [928, 325] on button "+" at bounding box center [947, 329] width 38 height 38
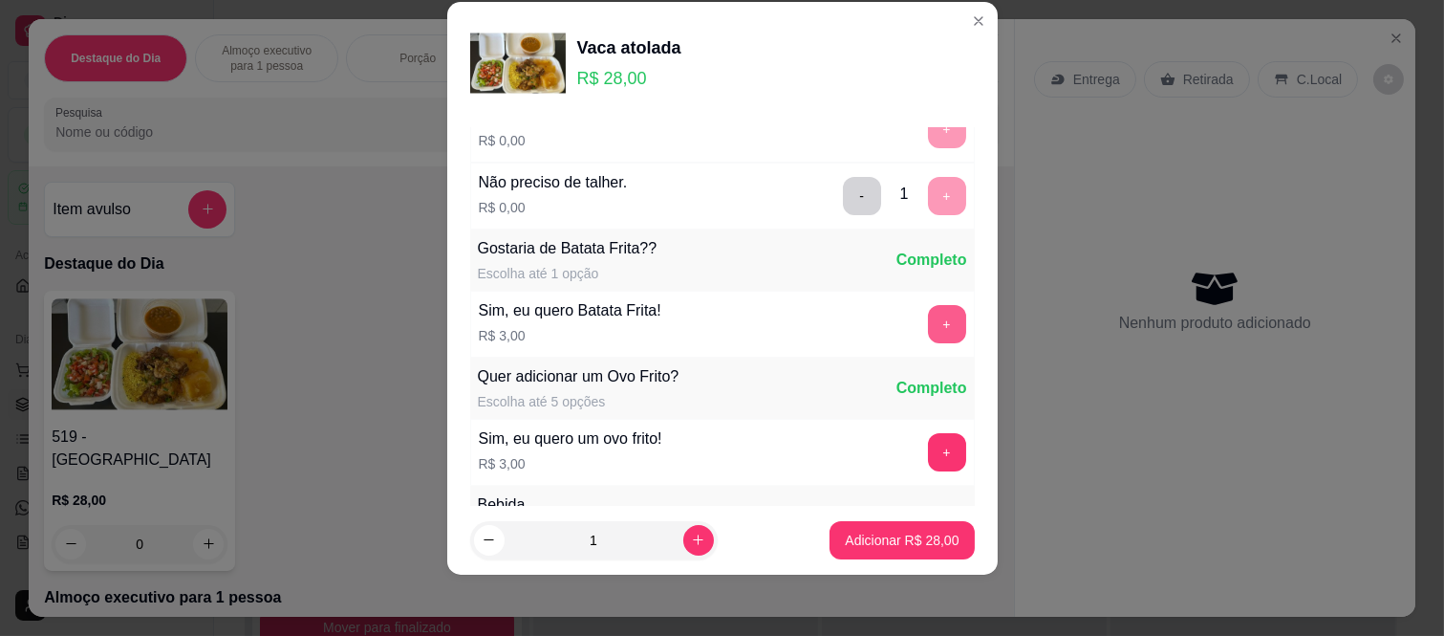
scroll to position [205, 0]
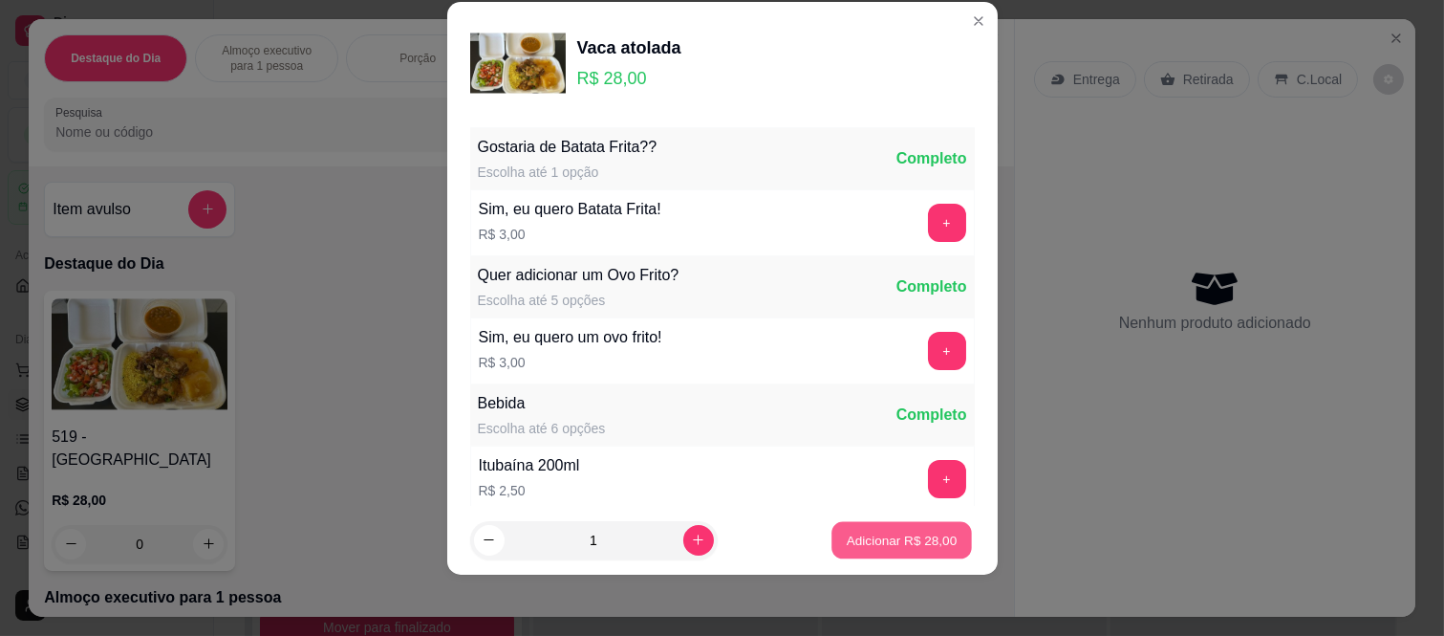
click at [903, 556] on button "Adicionar R$ 28,00" at bounding box center [902, 539] width 140 height 37
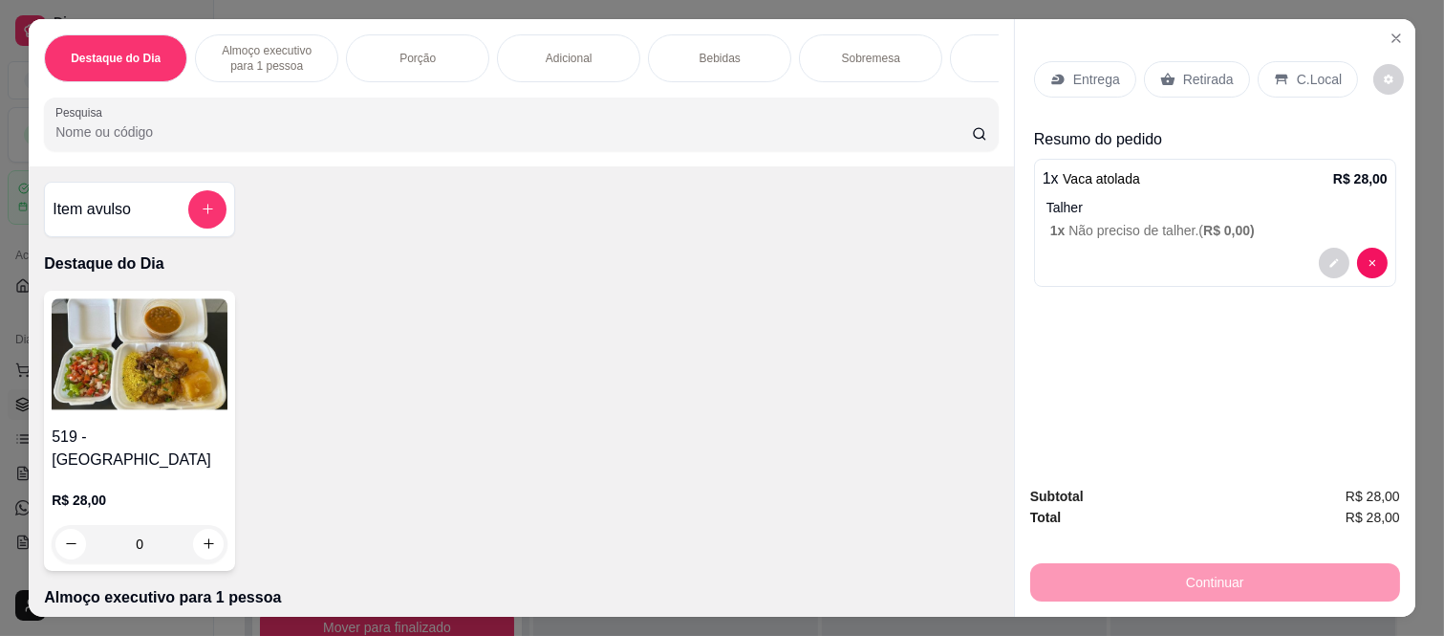
click at [1186, 81] on div "Retirada" at bounding box center [1197, 79] width 106 height 36
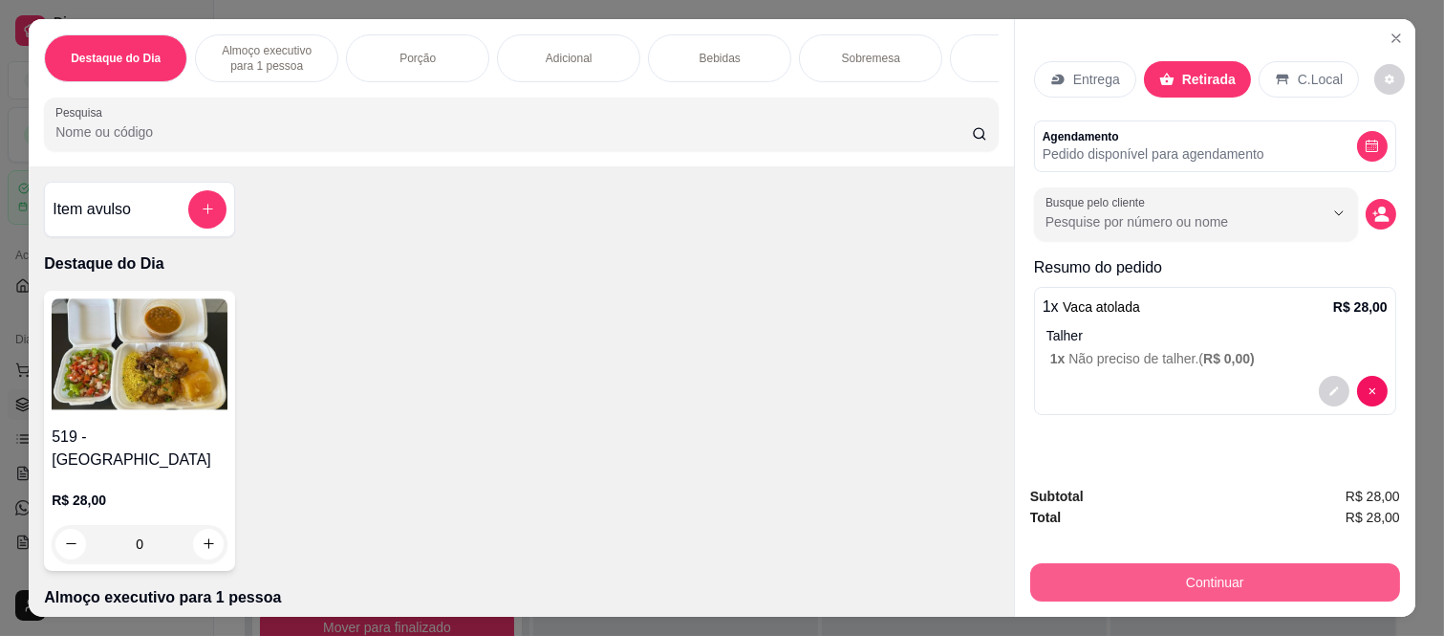
click at [1247, 571] on button "Continuar" at bounding box center [1215, 582] width 370 height 38
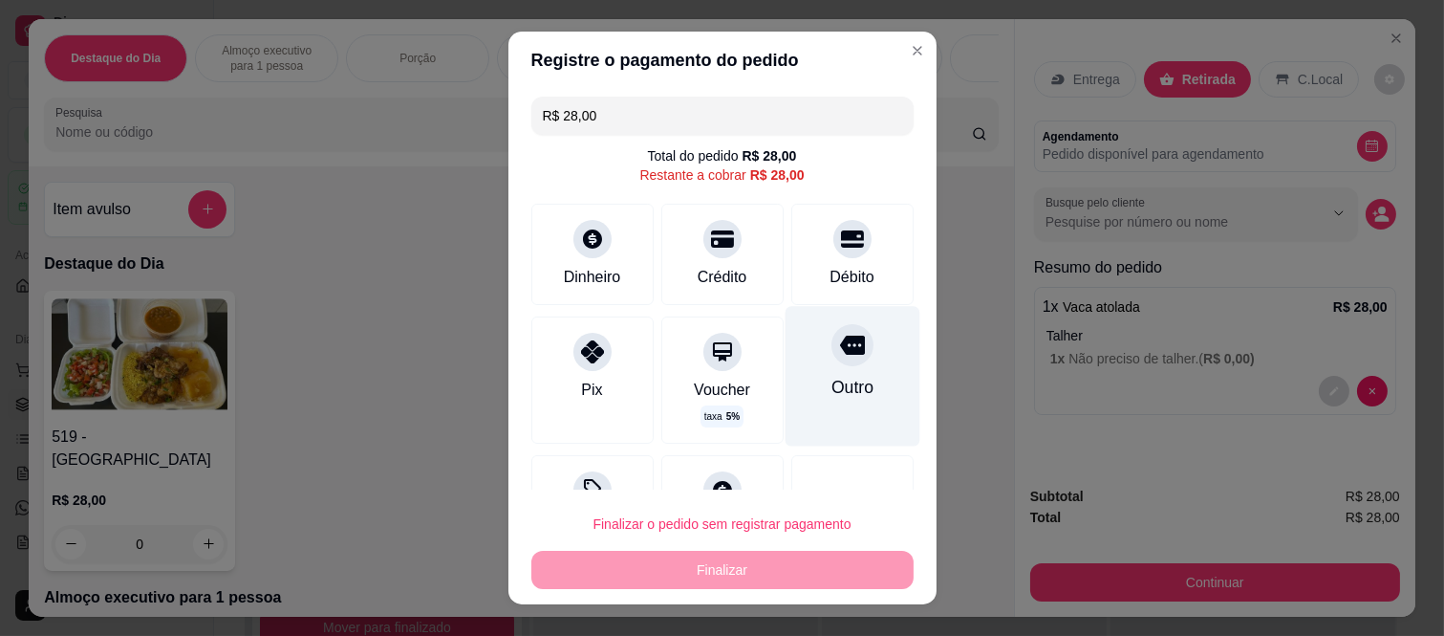
click at [835, 411] on div "Outro" at bounding box center [852, 377] width 135 height 140
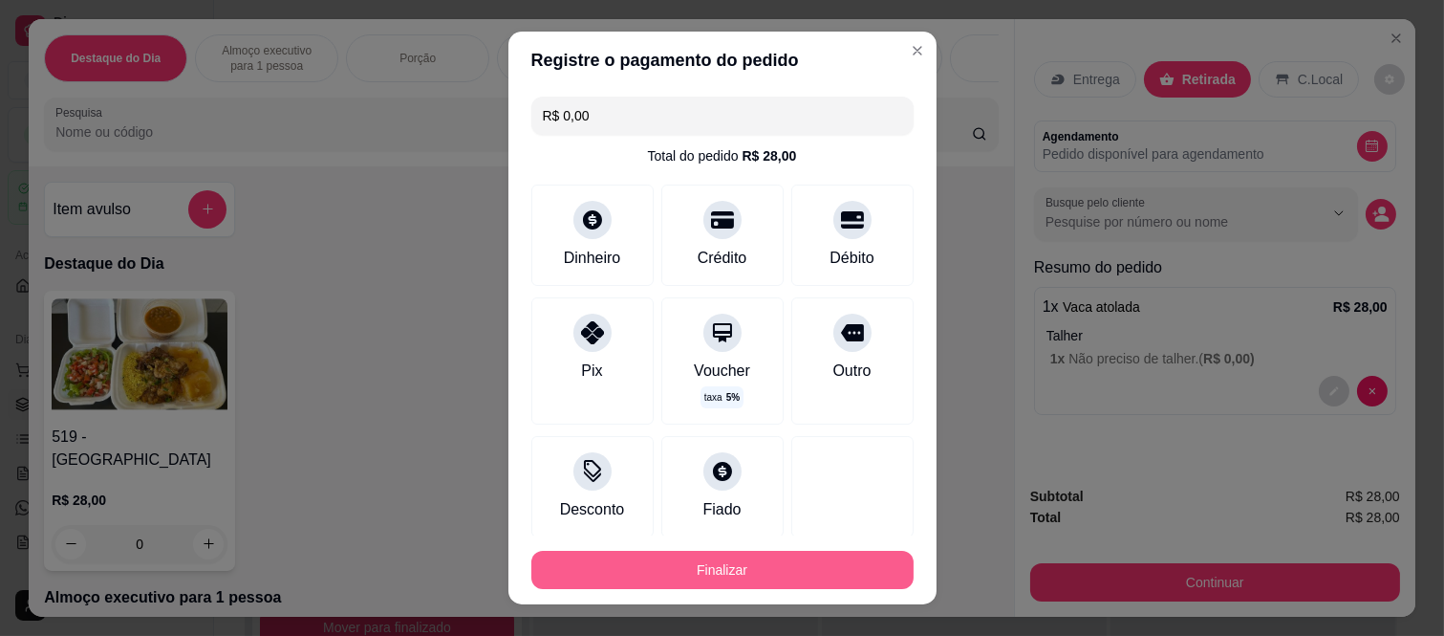
click at [788, 557] on button "Finalizar" at bounding box center [722, 570] width 382 height 38
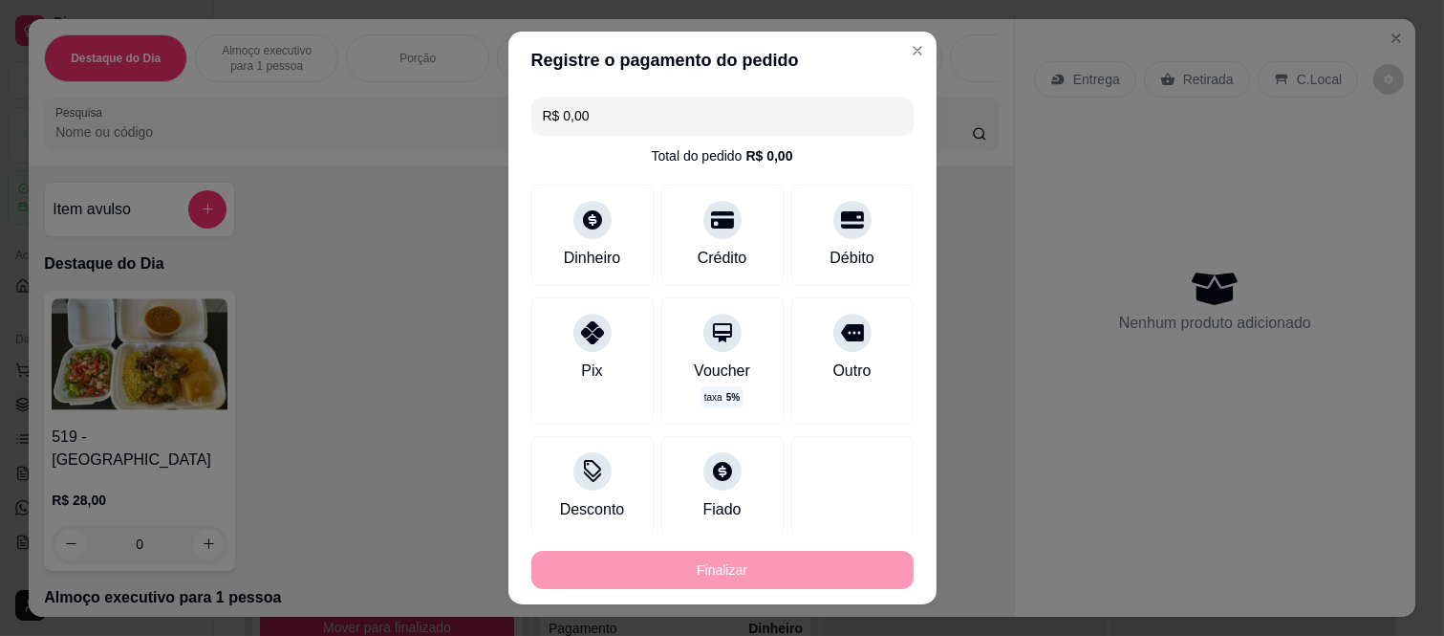
type input "-R$ 28,00"
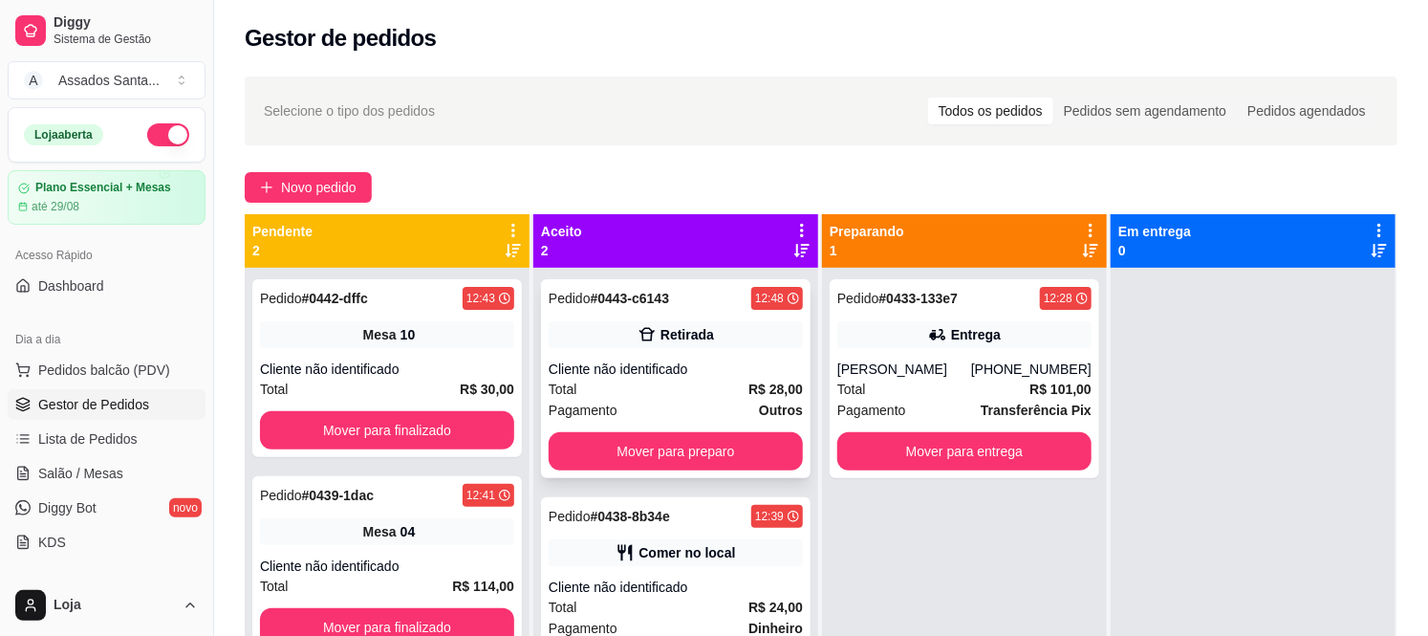
click at [665, 375] on div "Cliente não identificado" at bounding box center [676, 368] width 254 height 19
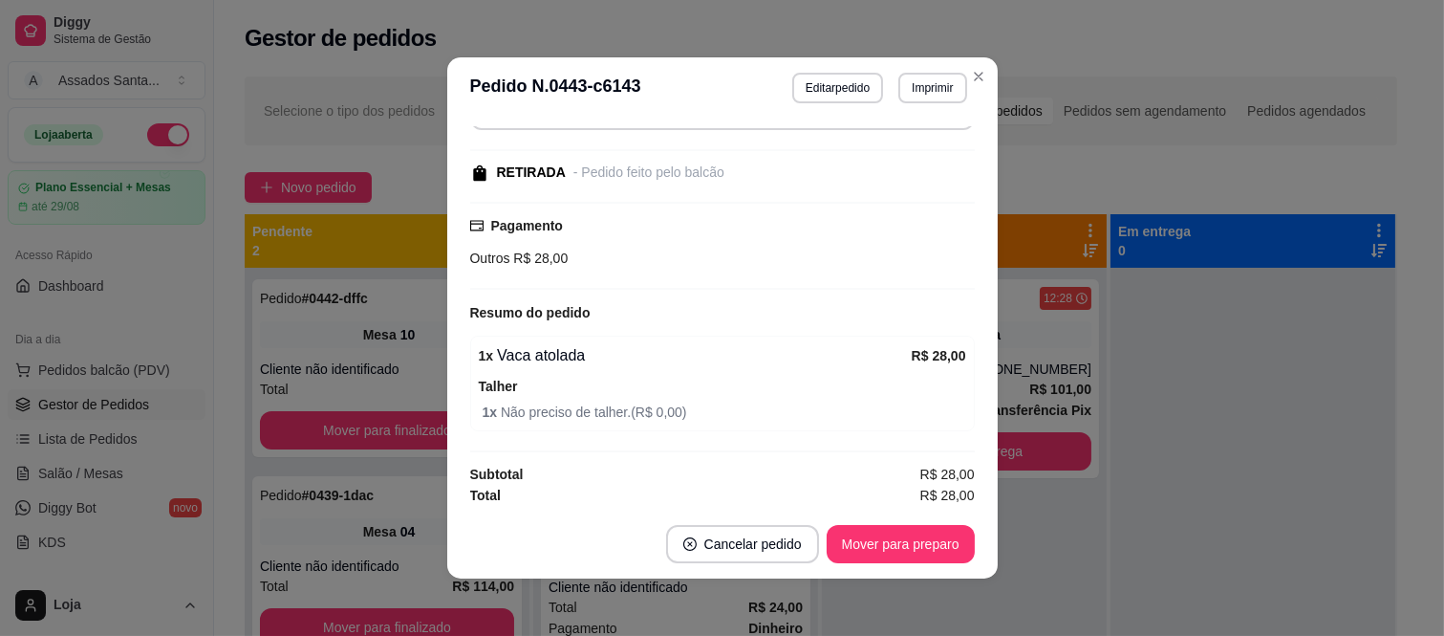
scroll to position [176, 0]
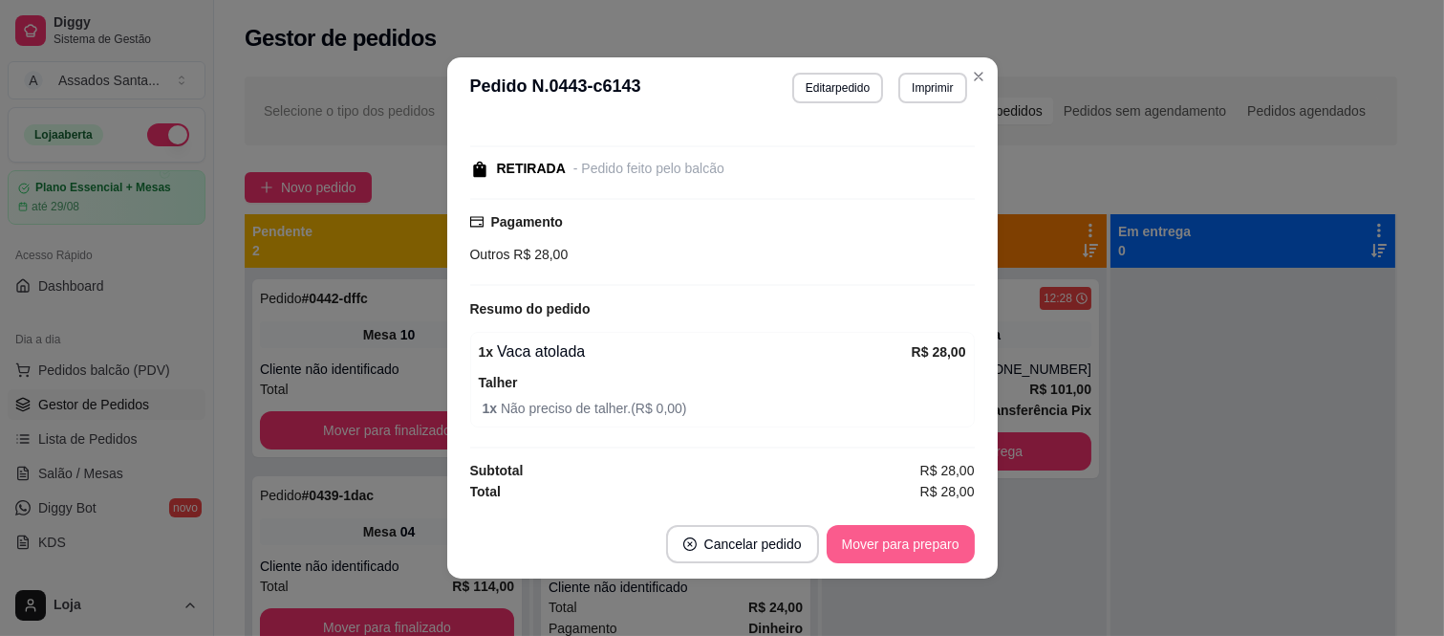
click at [910, 531] on button "Mover para preparo" at bounding box center [901, 544] width 148 height 38
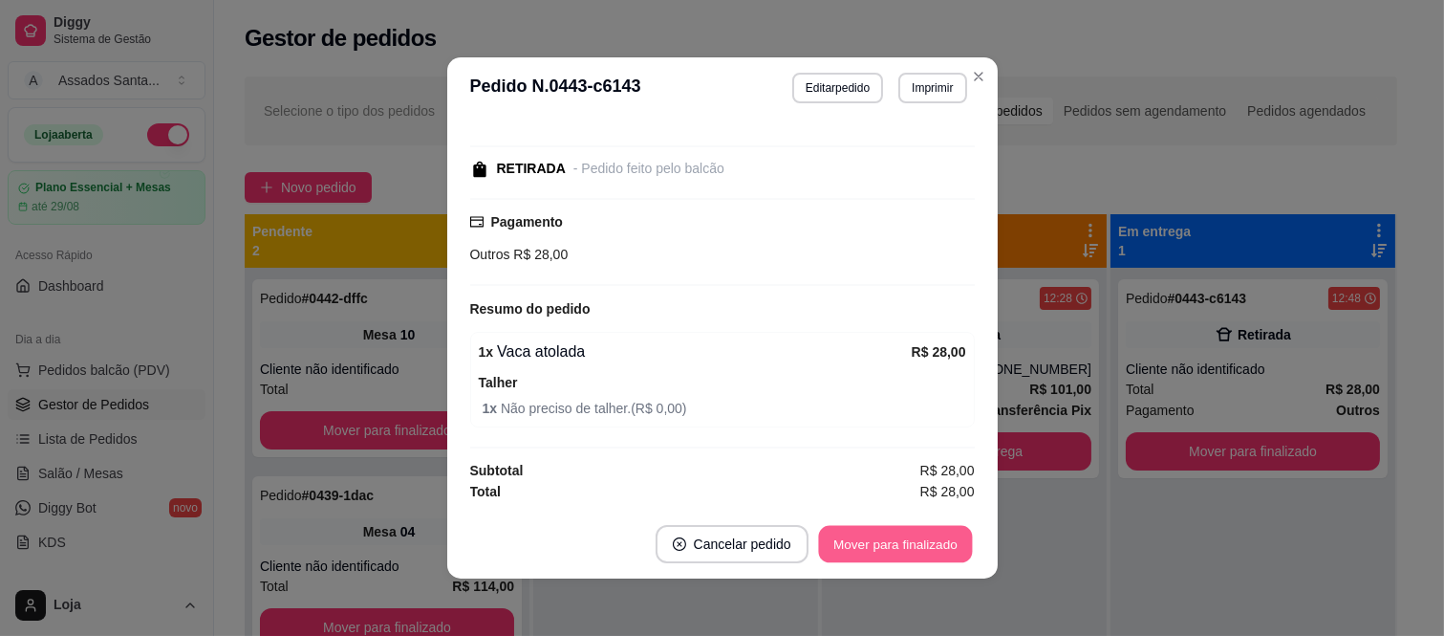
click at [909, 548] on button "Mover para finalizado" at bounding box center [895, 544] width 154 height 37
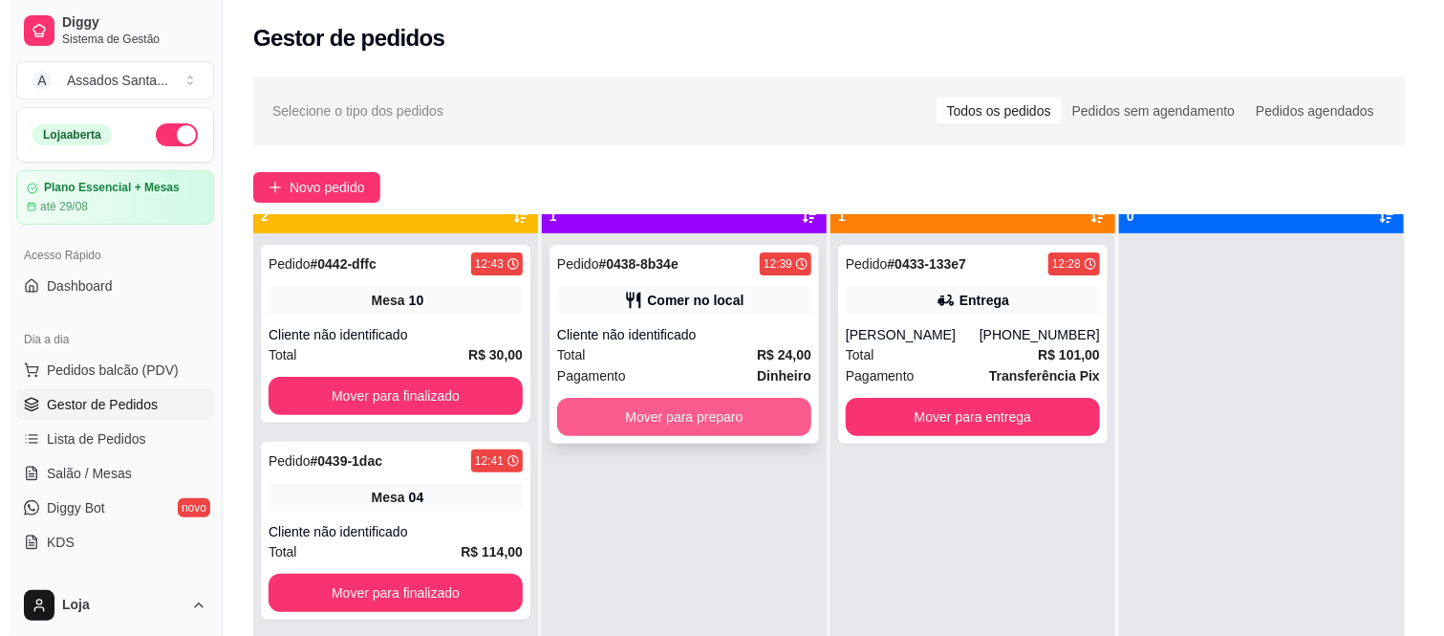
scroll to position [53, 0]
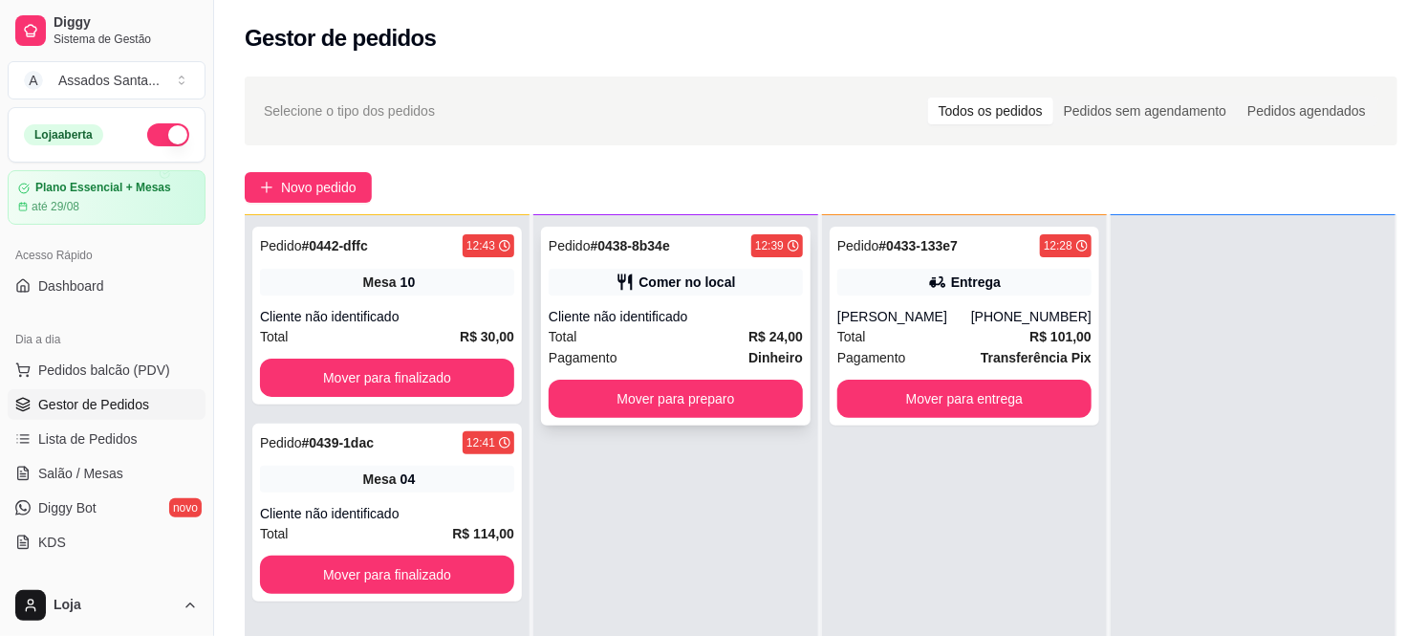
click at [694, 288] on div "Comer no local" at bounding box center [686, 281] width 97 height 19
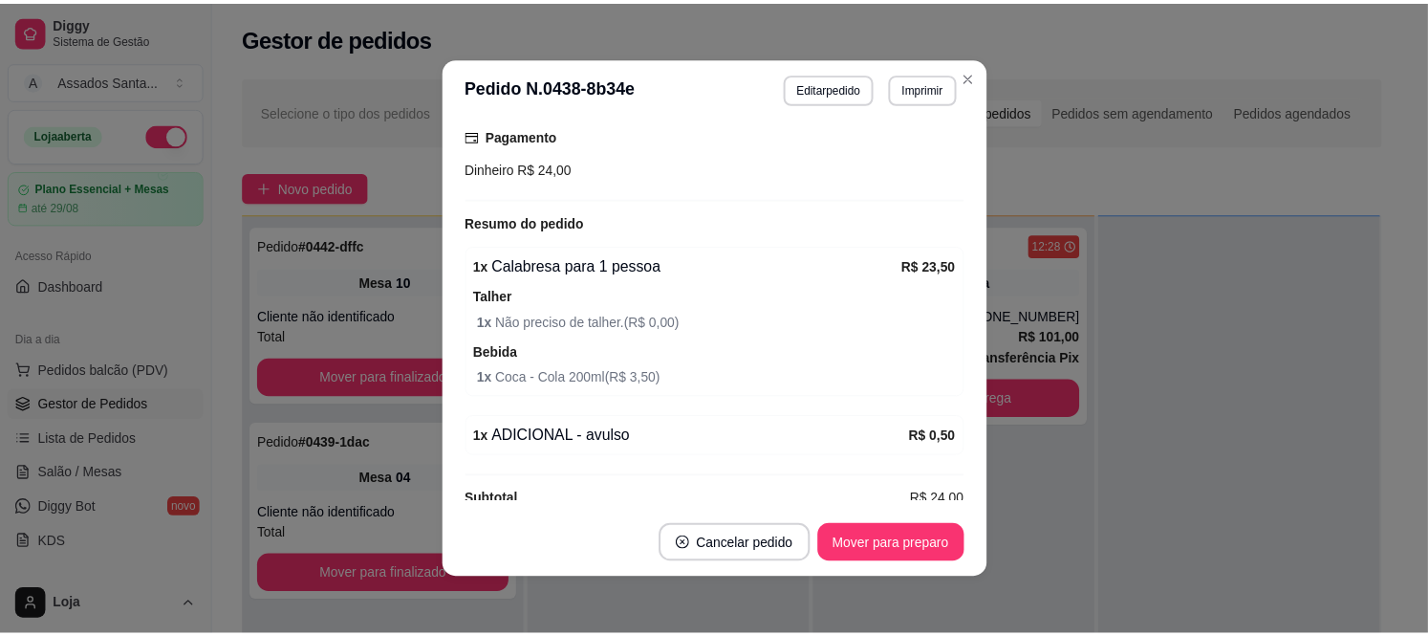
scroll to position [291, 0]
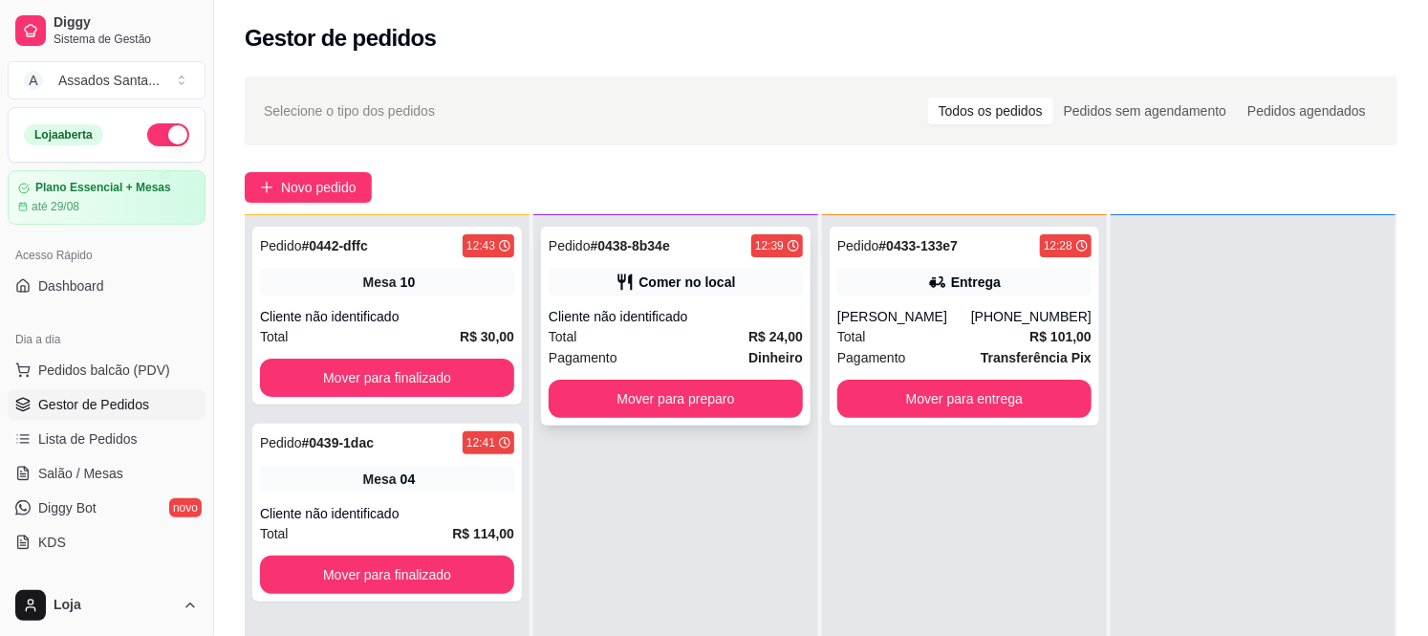
click at [739, 302] on div "Pedido # 0438-8b34e 12:39 Comer no local Cliente não identificado Total R$ 24,0…" at bounding box center [676, 326] width 270 height 199
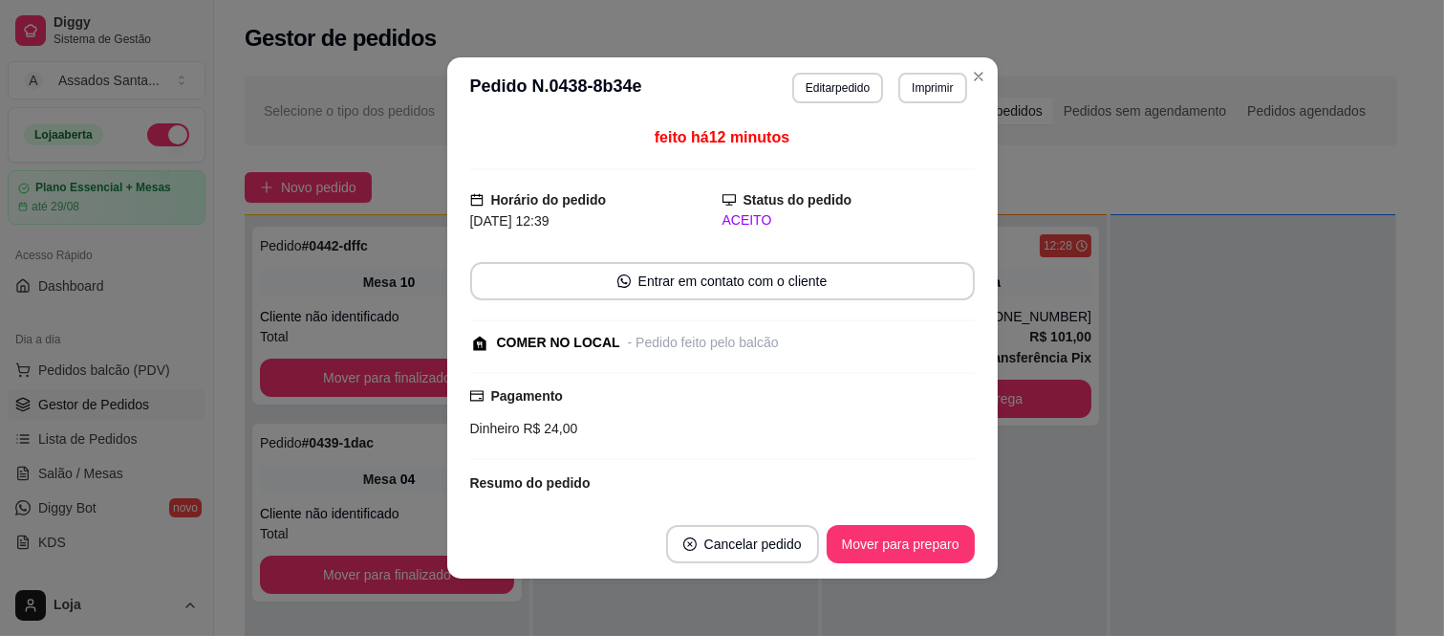
click at [913, 548] on button "Mover para preparo" at bounding box center [901, 544] width 148 height 38
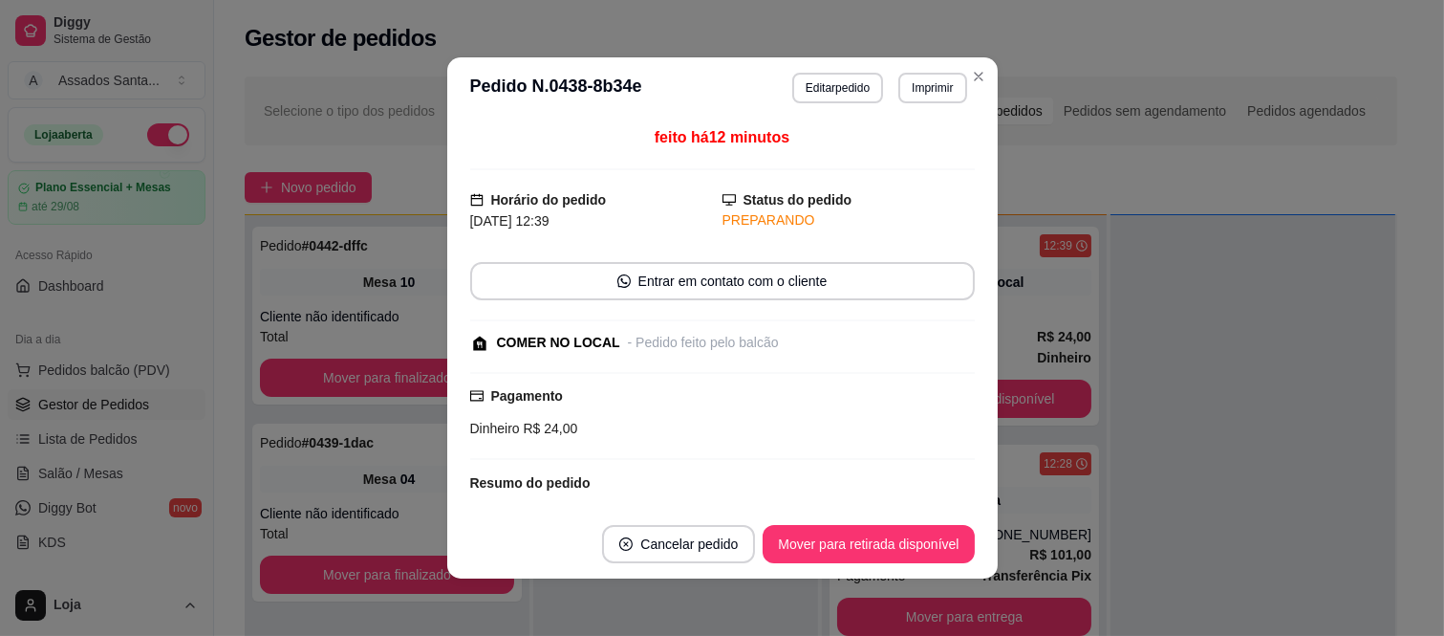
click at [913, 547] on button "Mover para retirada disponível" at bounding box center [868, 544] width 211 height 38
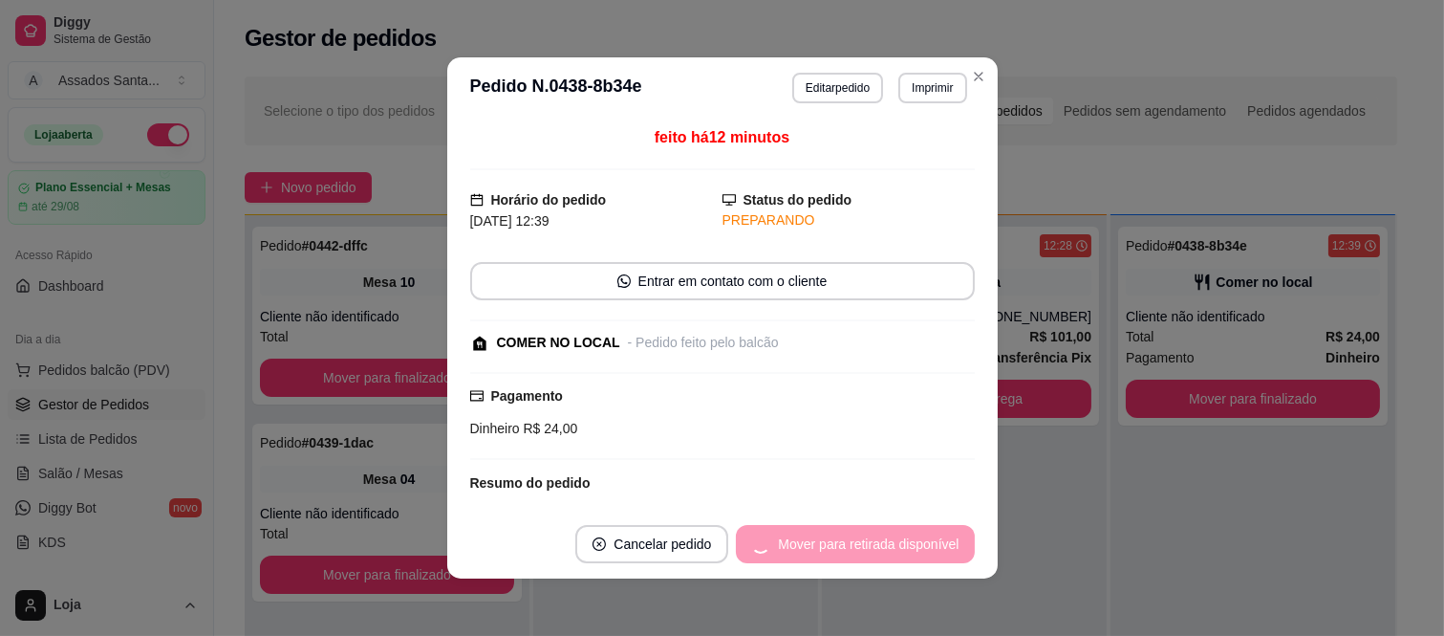
click at [913, 547] on div "Mover para retirada disponível" at bounding box center [855, 544] width 238 height 38
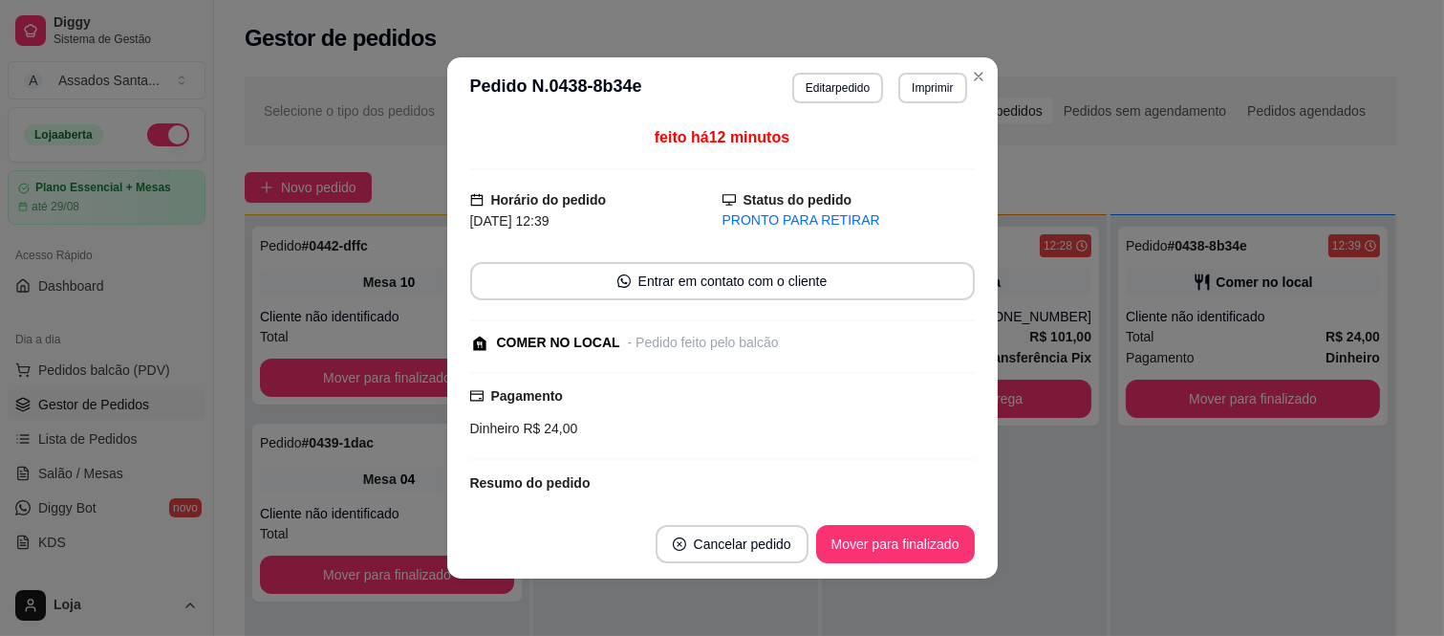
click at [913, 547] on button "Mover para finalizado" at bounding box center [895, 544] width 159 height 38
